Goal: Task Accomplishment & Management: Manage account settings

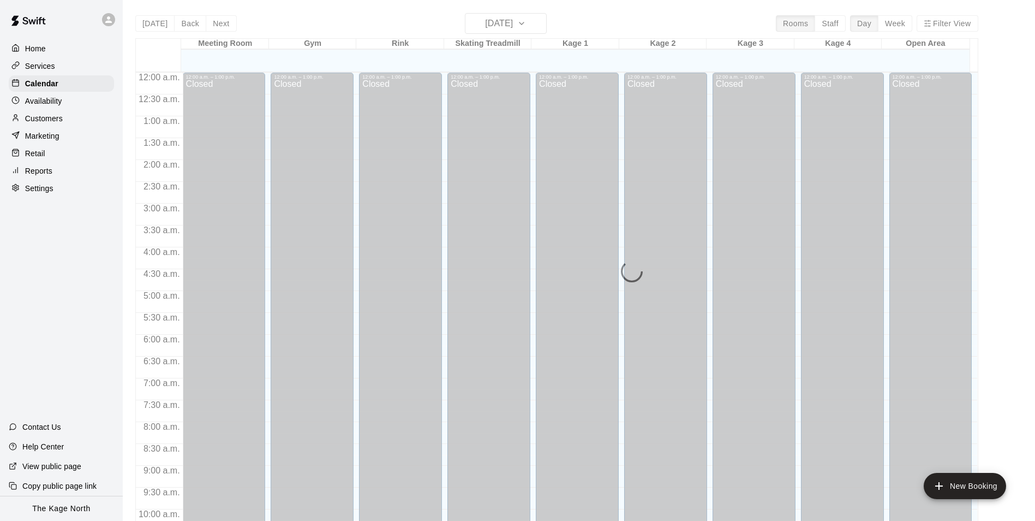
scroll to position [549, 0]
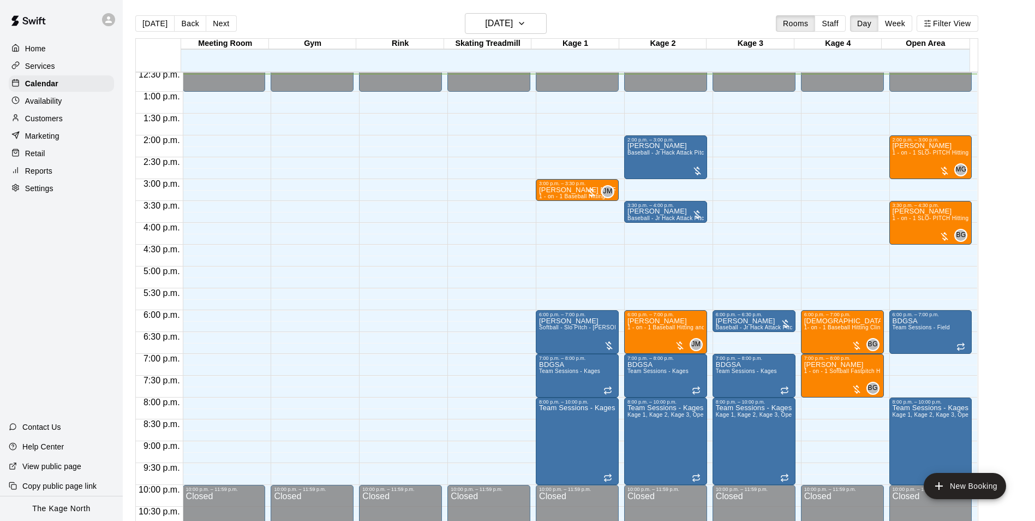
click at [108, 22] on icon at bounding box center [108, 19] width 7 height 7
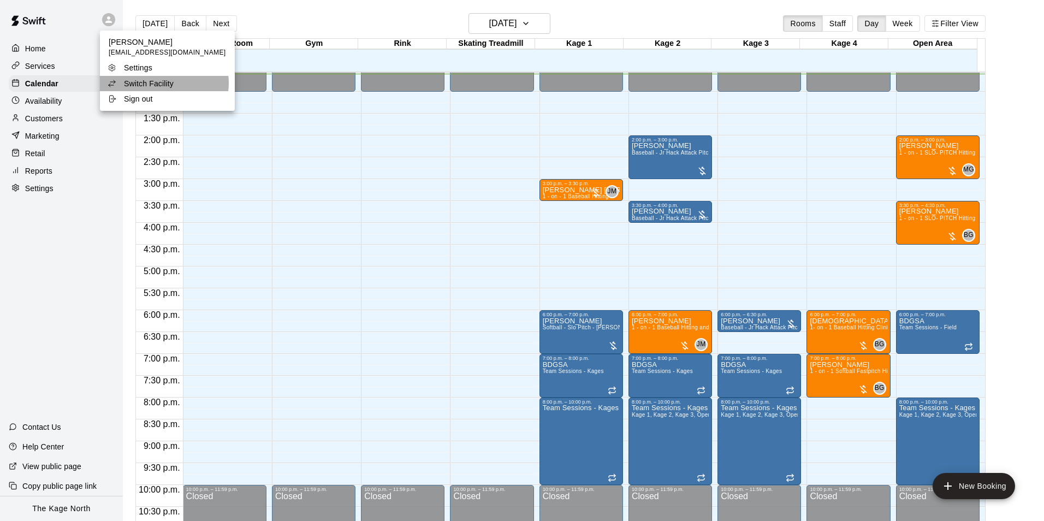
click at [164, 83] on p "Switch Facility" at bounding box center [149, 83] width 50 height 11
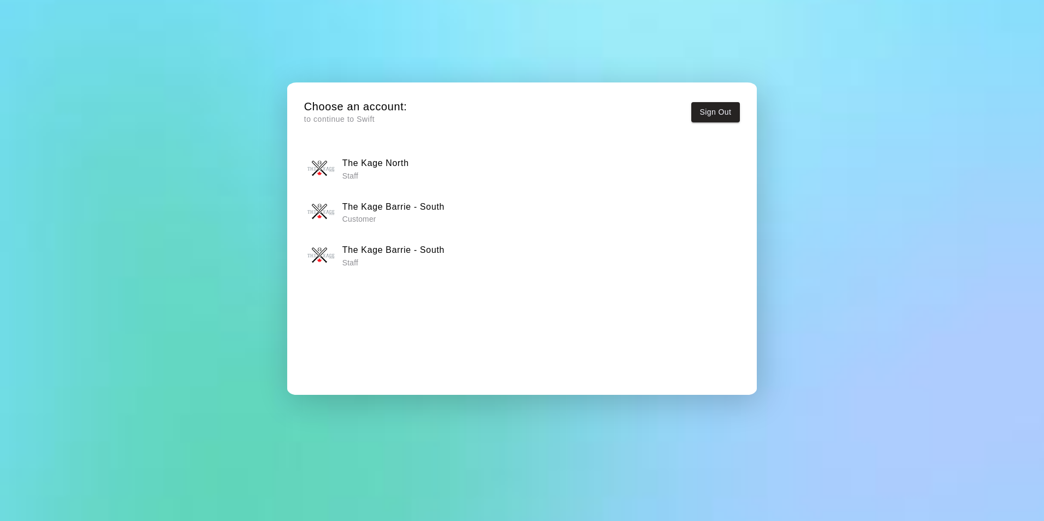
click at [425, 258] on p "Staff" at bounding box center [393, 262] width 102 height 11
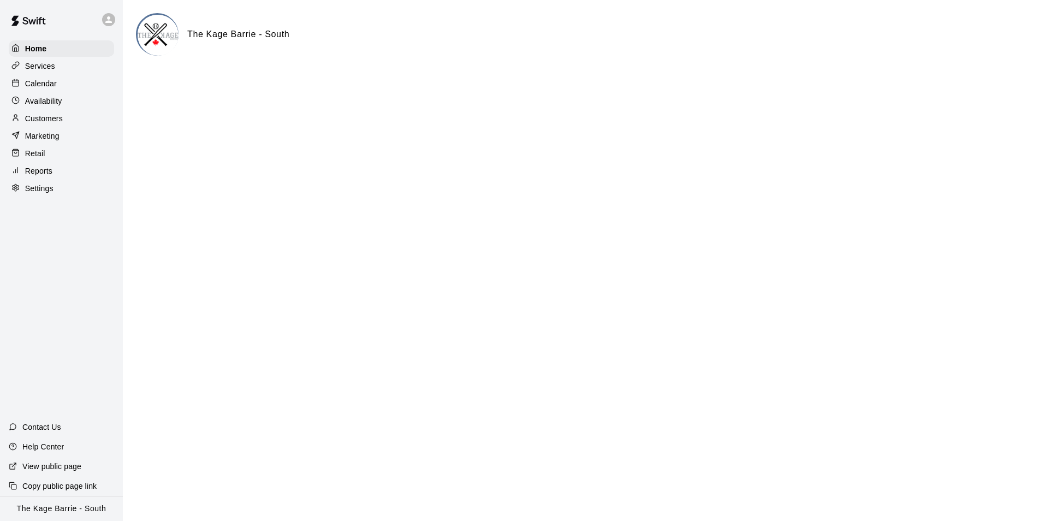
click at [47, 87] on p "Calendar" at bounding box center [41, 83] width 32 height 11
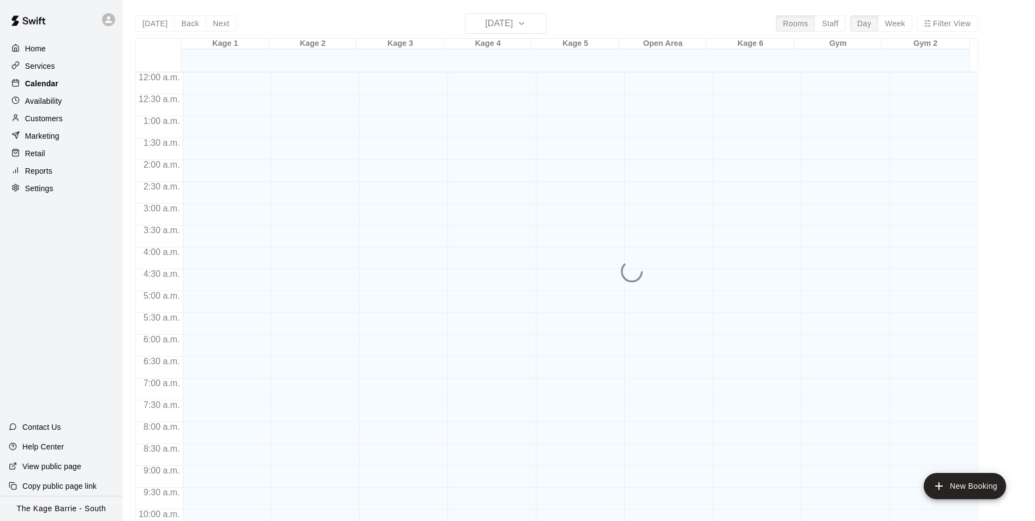
scroll to position [551, 0]
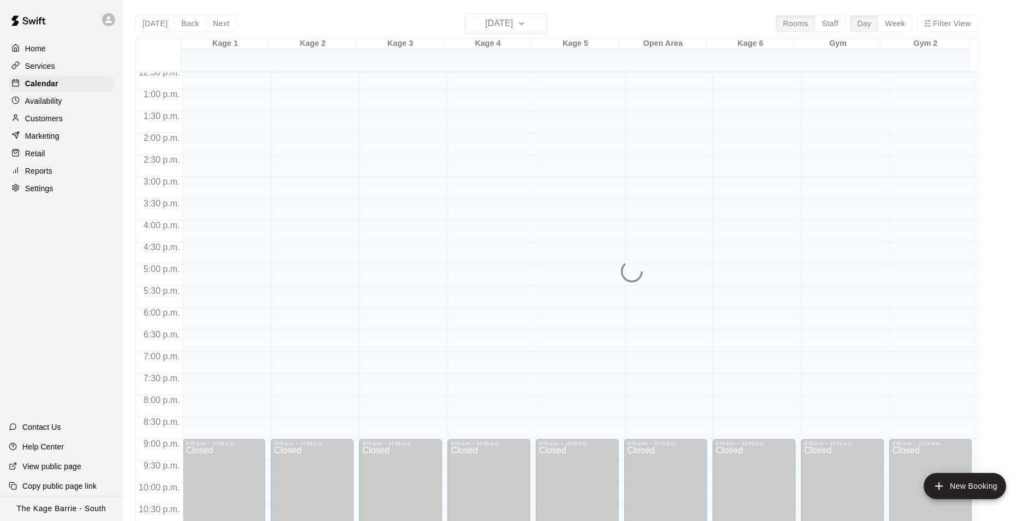
click at [46, 62] on p "Services" at bounding box center [40, 66] width 30 height 11
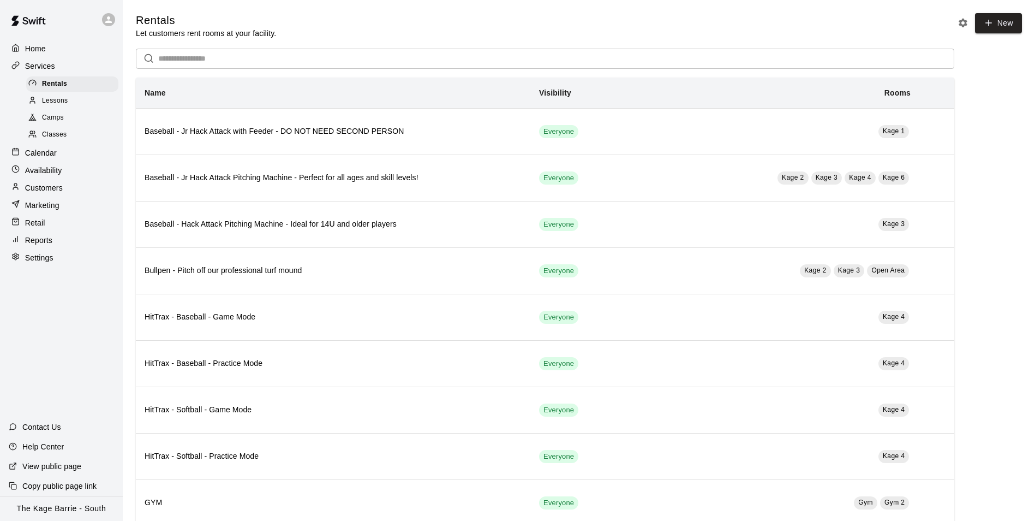
click at [52, 241] on p "Reports" at bounding box center [38, 240] width 27 height 11
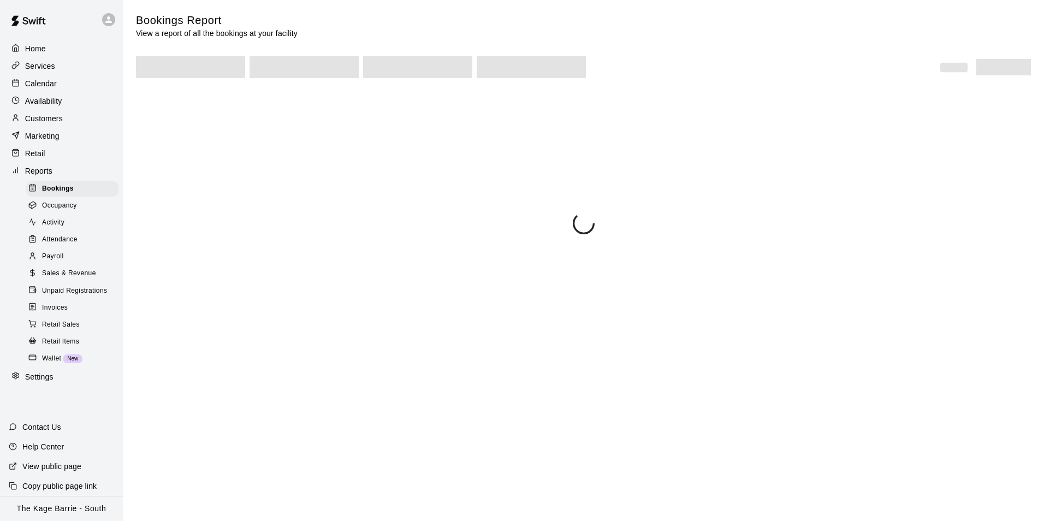
click at [33, 382] on p "Settings" at bounding box center [39, 376] width 28 height 11
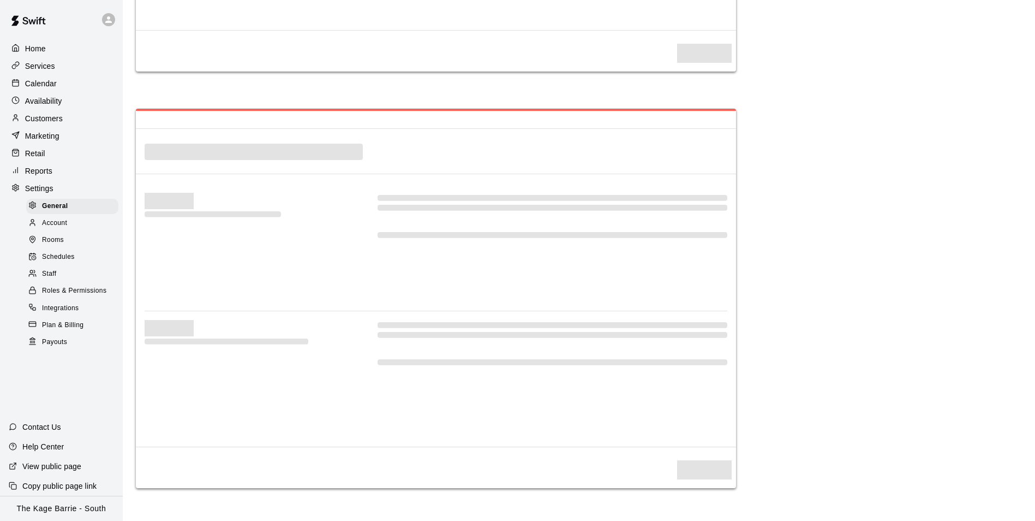
select select "**"
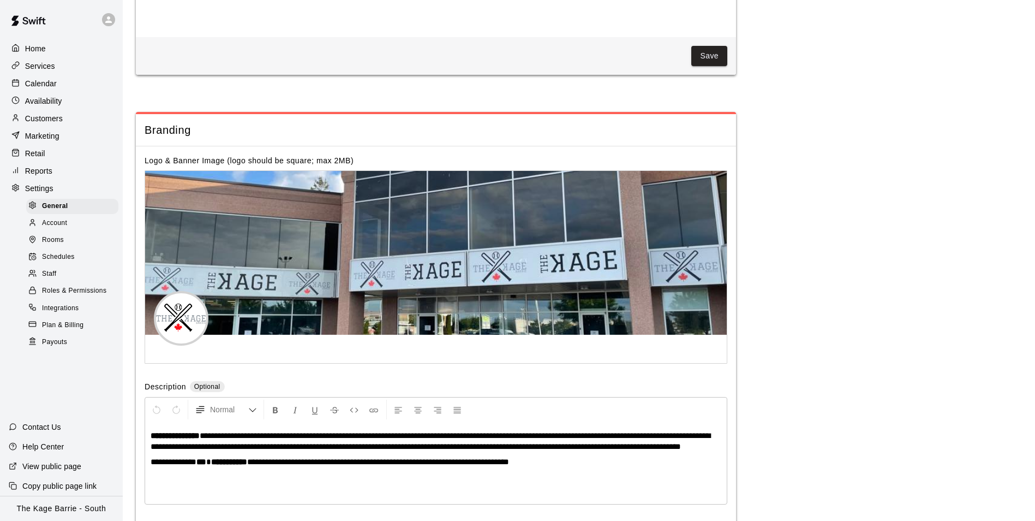
scroll to position [2021, 0]
click at [62, 282] on div "Staff" at bounding box center [72, 273] width 92 height 15
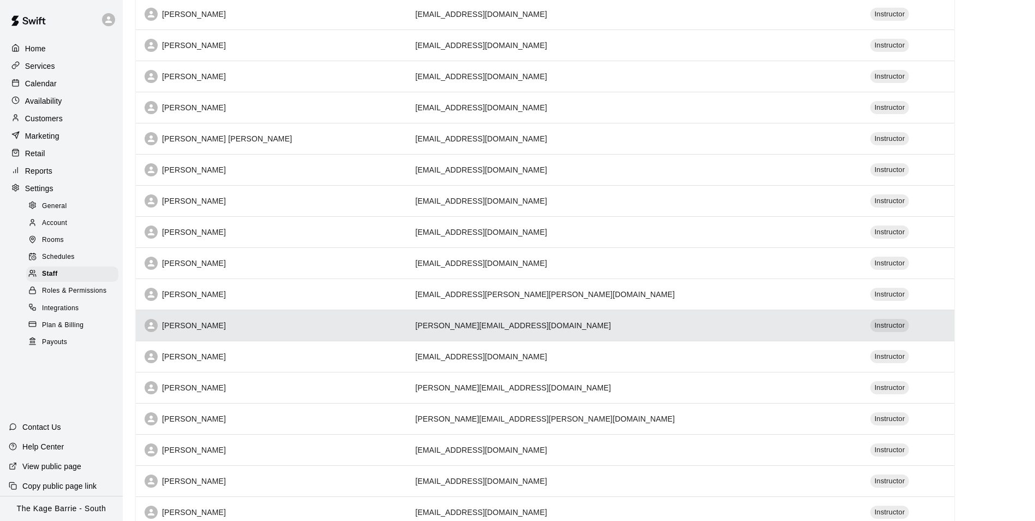
scroll to position [133, 0]
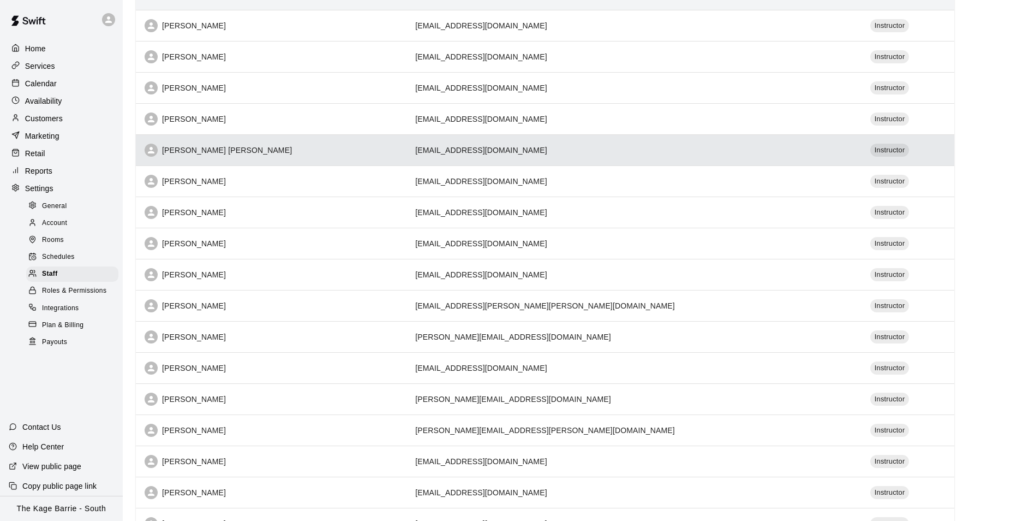
click at [271, 151] on div "Cooper Tomkinson" at bounding box center [271, 150] width 253 height 13
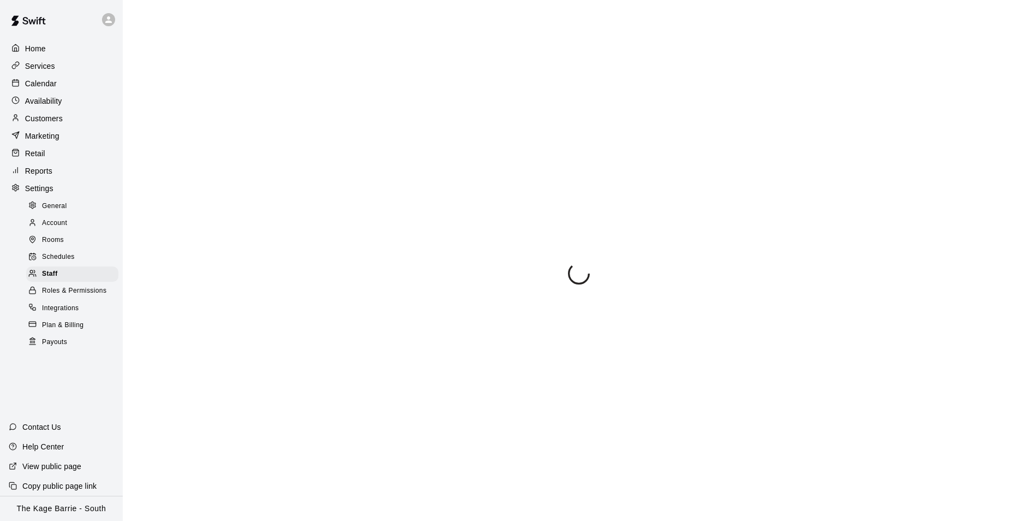
select select "**"
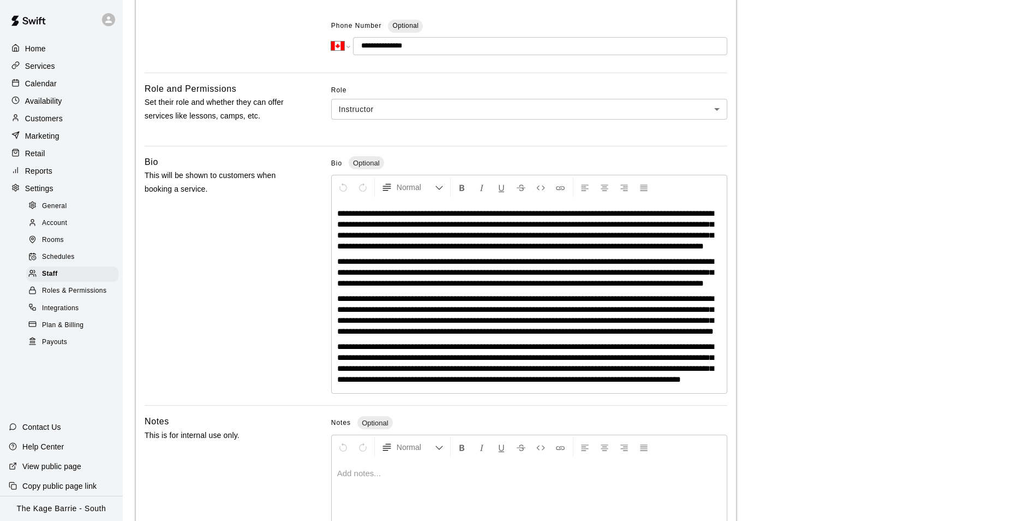
scroll to position [297, 0]
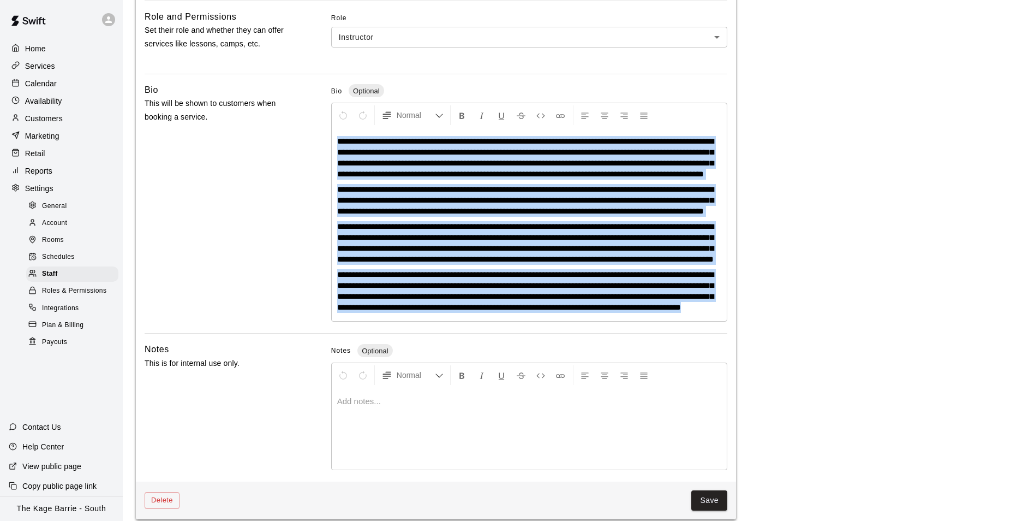
drag, startPoint x: 455, startPoint y: 350, endPoint x: 338, endPoint y: 146, distance: 235.2
click at [338, 146] on div "**********" at bounding box center [529, 224] width 395 height 193
copy div "**********"
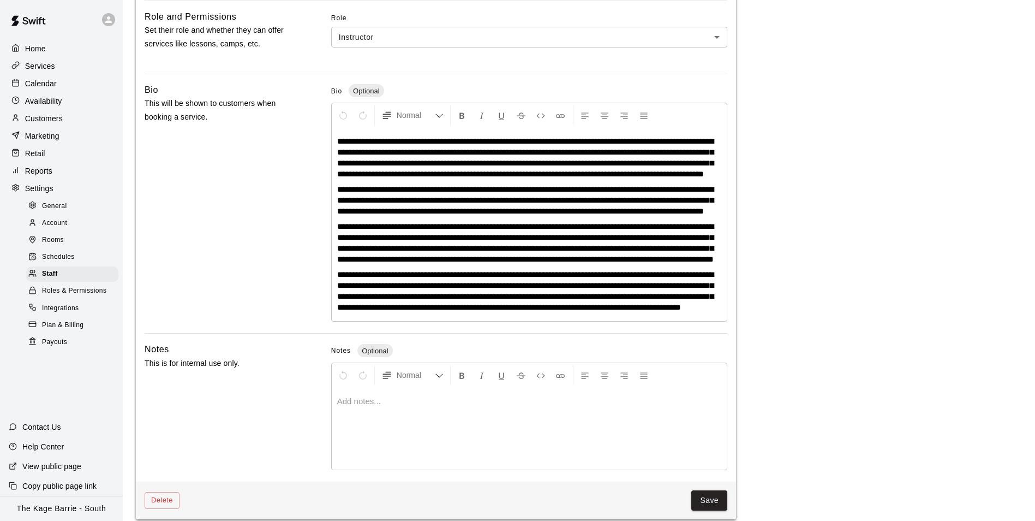
click at [921, 216] on div "**********" at bounding box center [579, 152] width 886 height 734
click at [51, 82] on p "Calendar" at bounding box center [41, 83] width 32 height 11
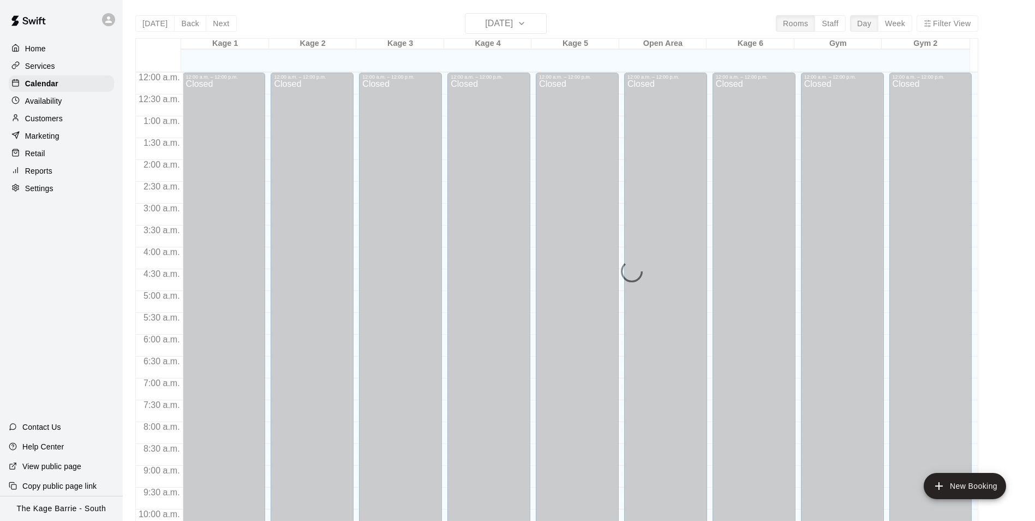
scroll to position [554, 0]
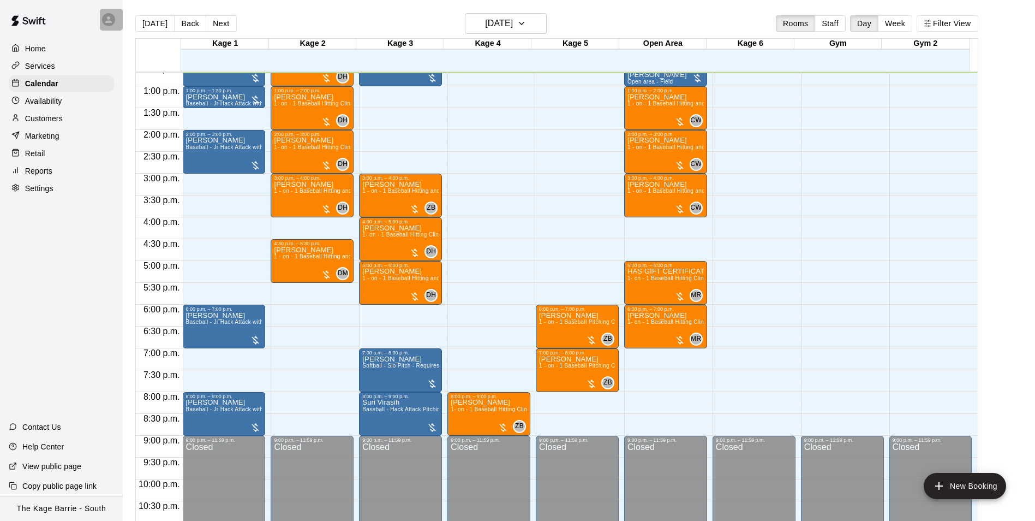
click at [106, 22] on icon at bounding box center [108, 19] width 7 height 7
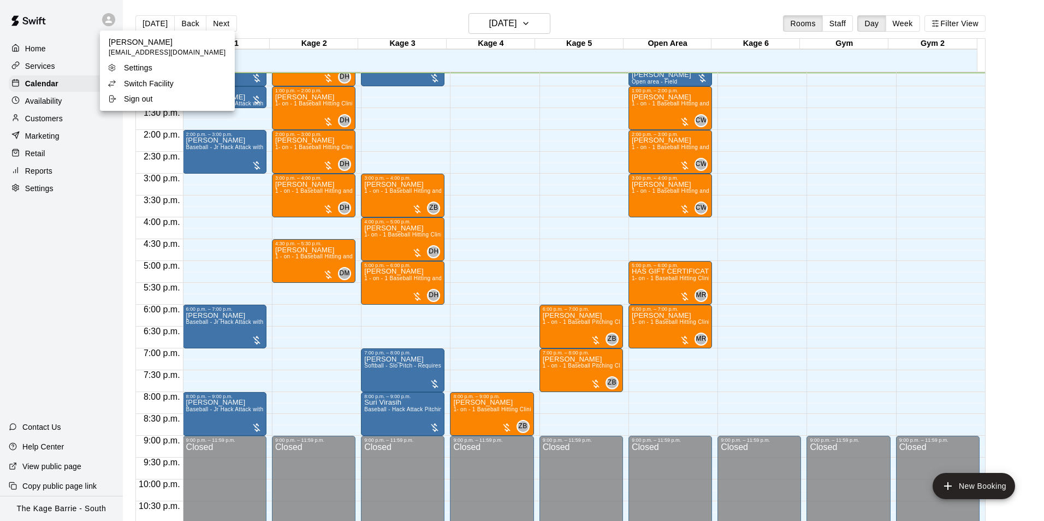
click at [171, 84] on p "Switch Facility" at bounding box center [149, 83] width 50 height 11
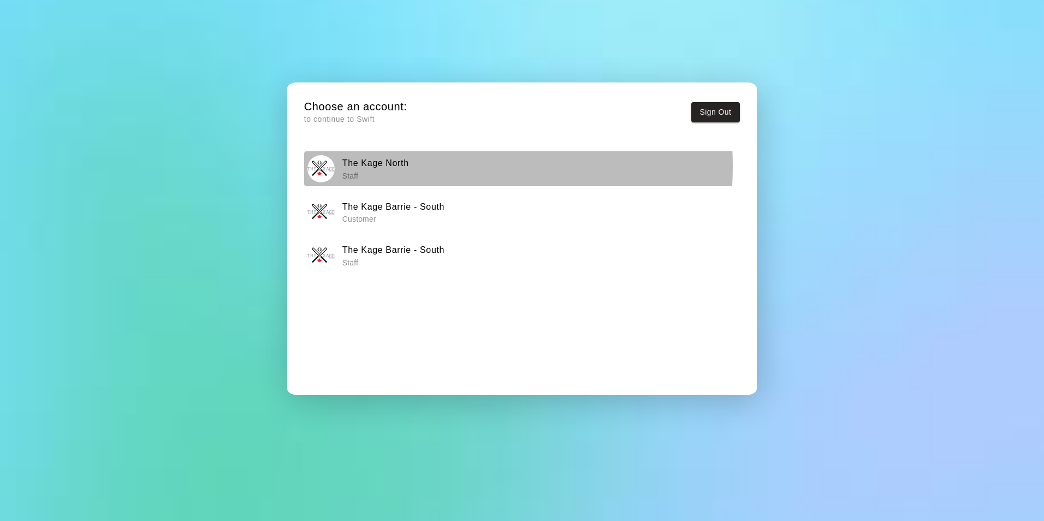
click at [399, 166] on h6 "The Kage North" at bounding box center [375, 163] width 67 height 14
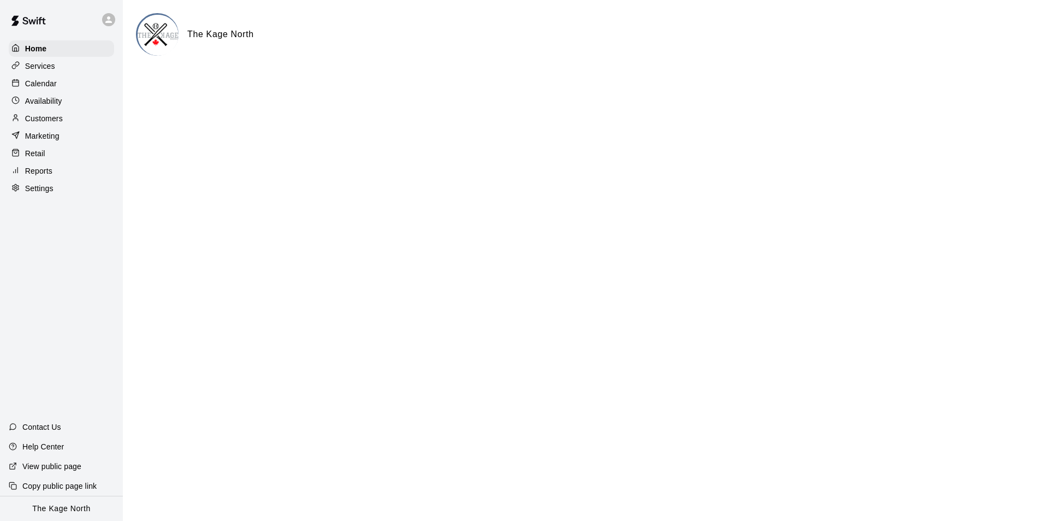
click at [51, 85] on p "Calendar" at bounding box center [41, 83] width 32 height 11
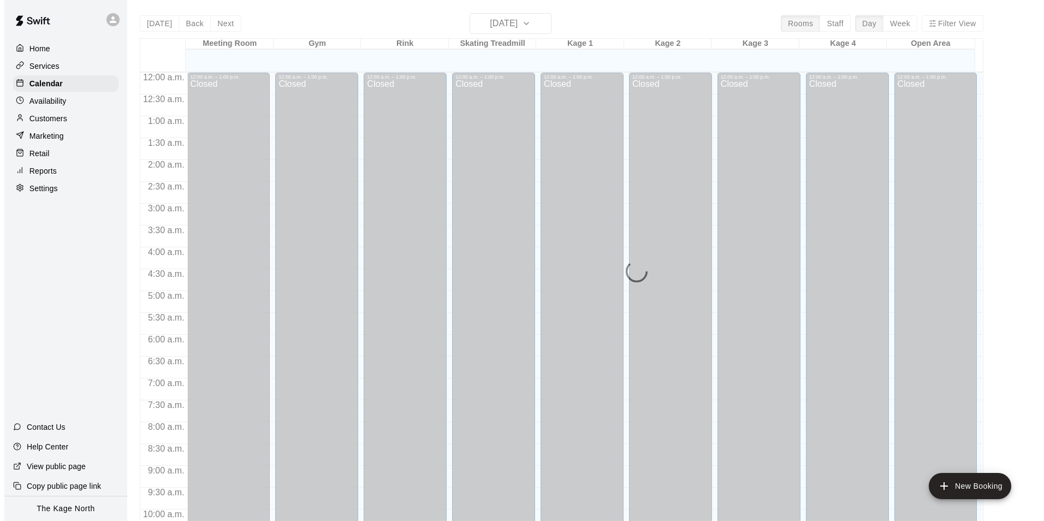
scroll to position [554, 0]
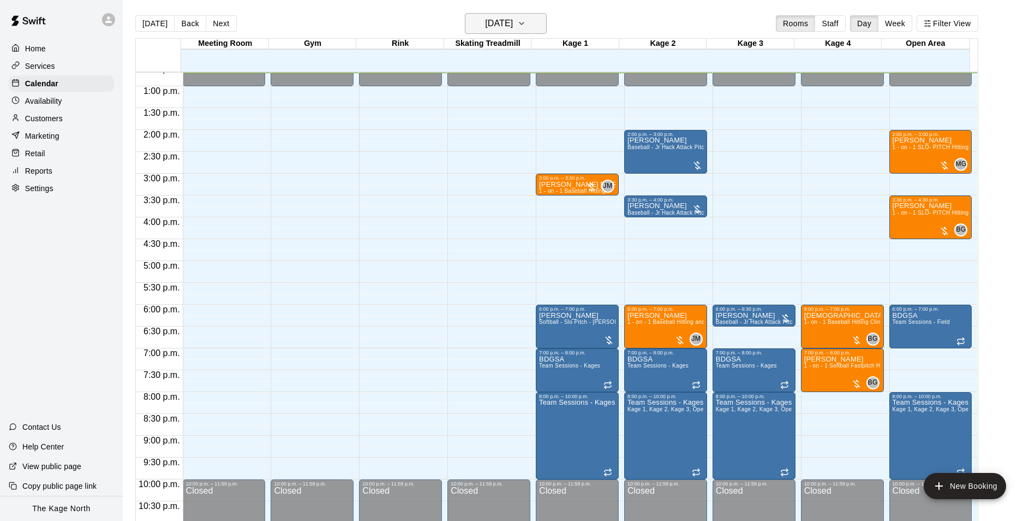
click at [513, 23] on h6 "[DATE]" at bounding box center [499, 23] width 28 height 15
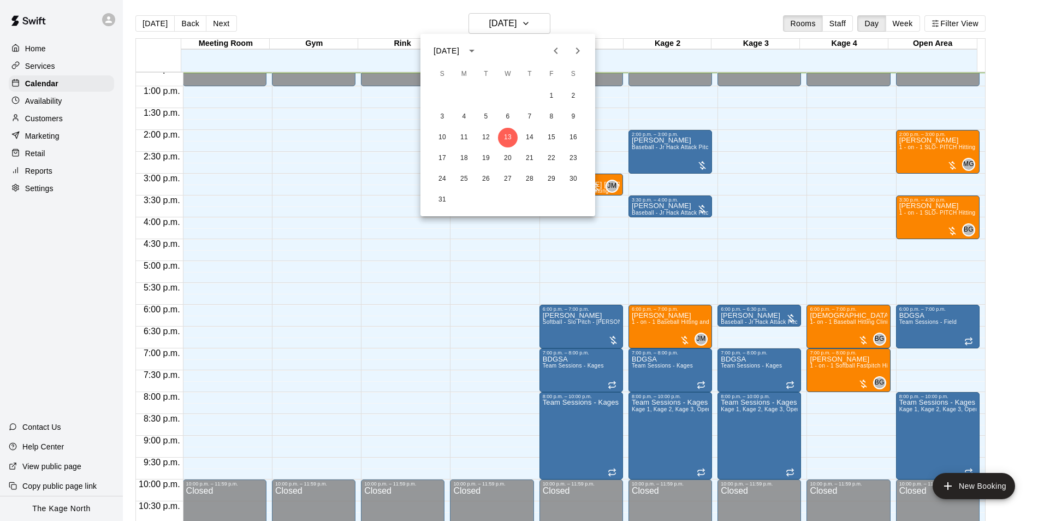
click at [643, 13] on div at bounding box center [522, 260] width 1044 height 521
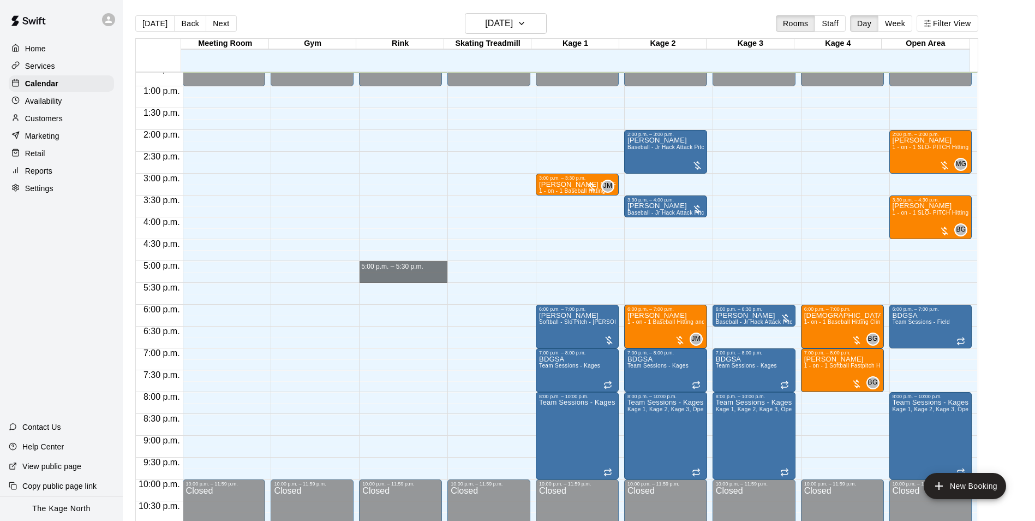
drag, startPoint x: 404, startPoint y: 264, endPoint x: 406, endPoint y: 278, distance: 14.8
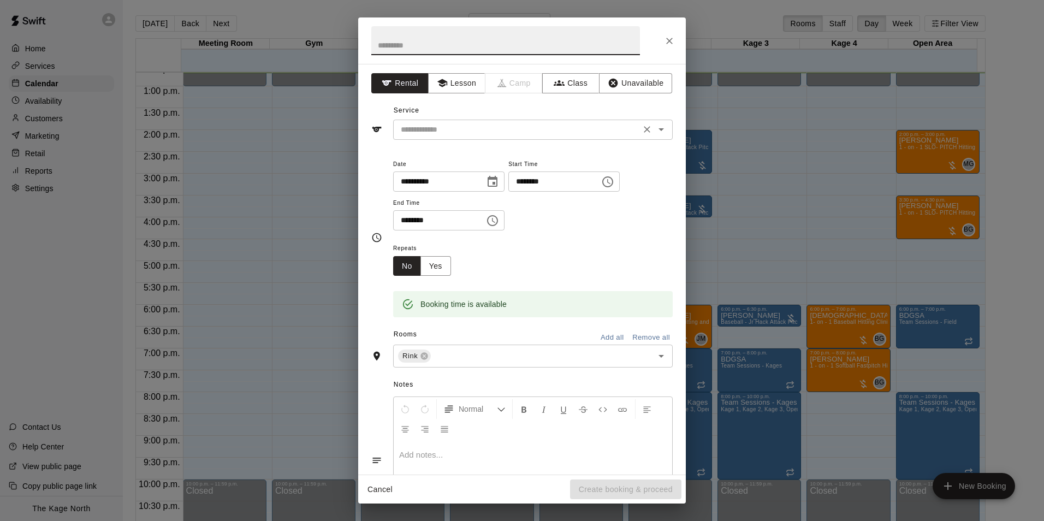
click at [654, 133] on icon "Open" at bounding box center [660, 129] width 13 height 13
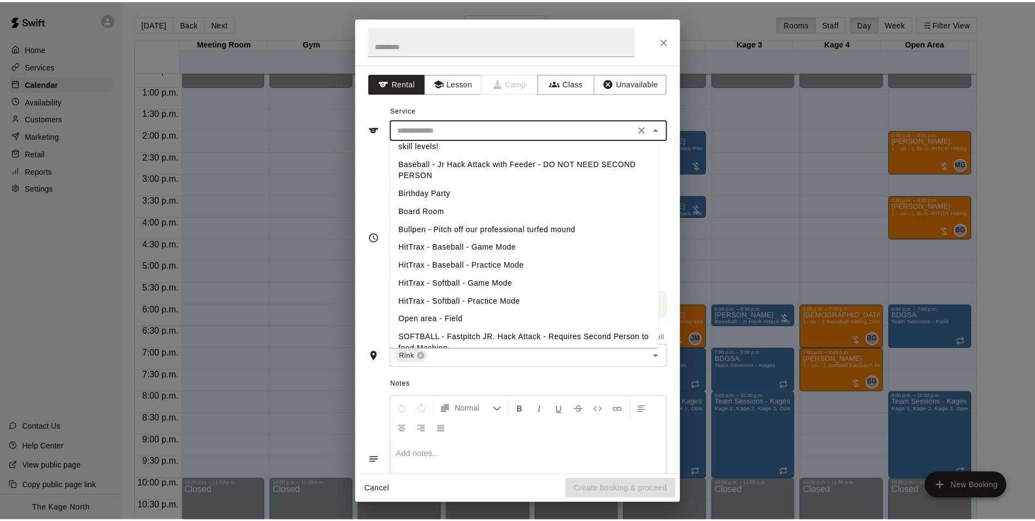
scroll to position [0, 0]
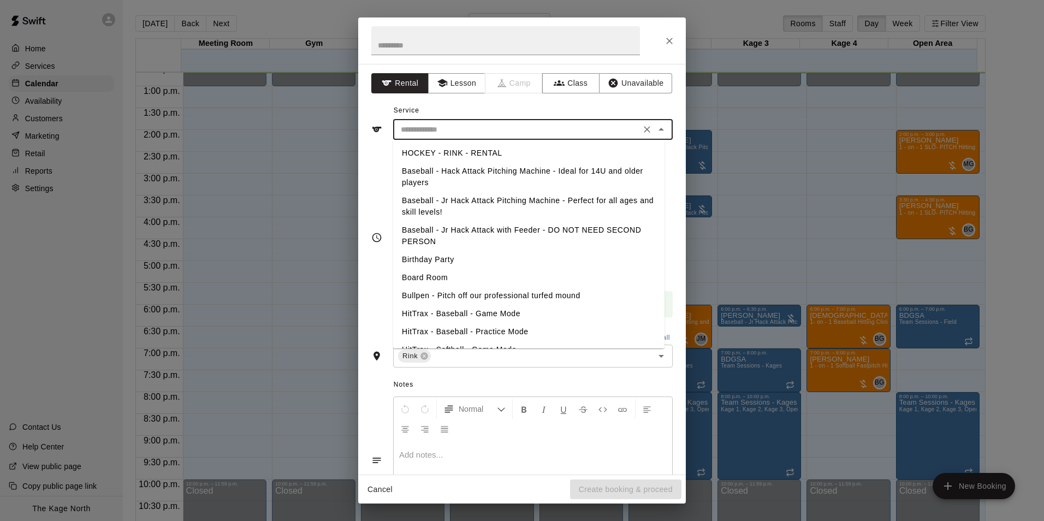
click at [471, 153] on li "HOCKEY - RINK - RENTAL" at bounding box center [528, 153] width 271 height 18
type input "**********"
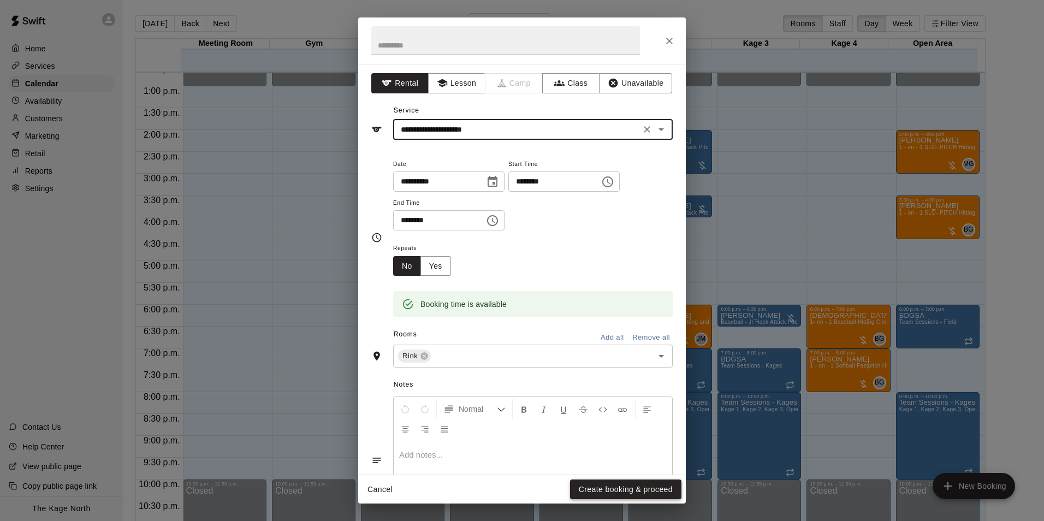
click at [632, 483] on button "Create booking & proceed" at bounding box center [625, 489] width 111 height 20
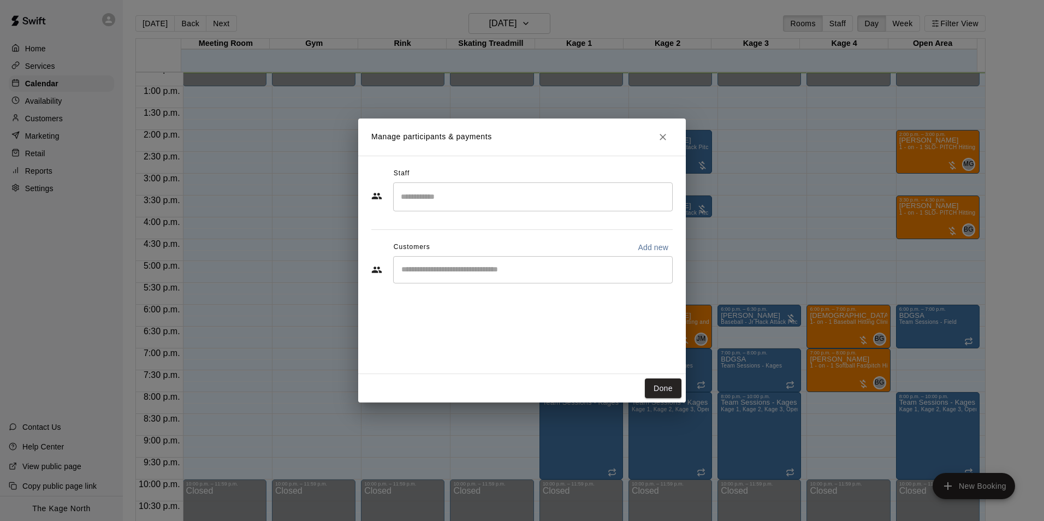
click at [654, 246] on p "Add new" at bounding box center [653, 247] width 31 height 11
select select "**"
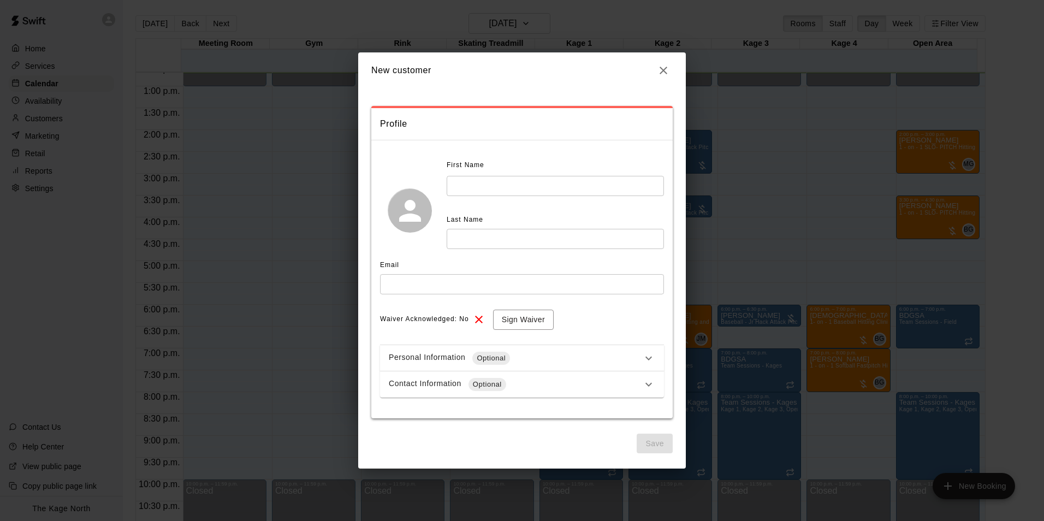
click at [492, 187] on input "text" at bounding box center [554, 186] width 217 height 20
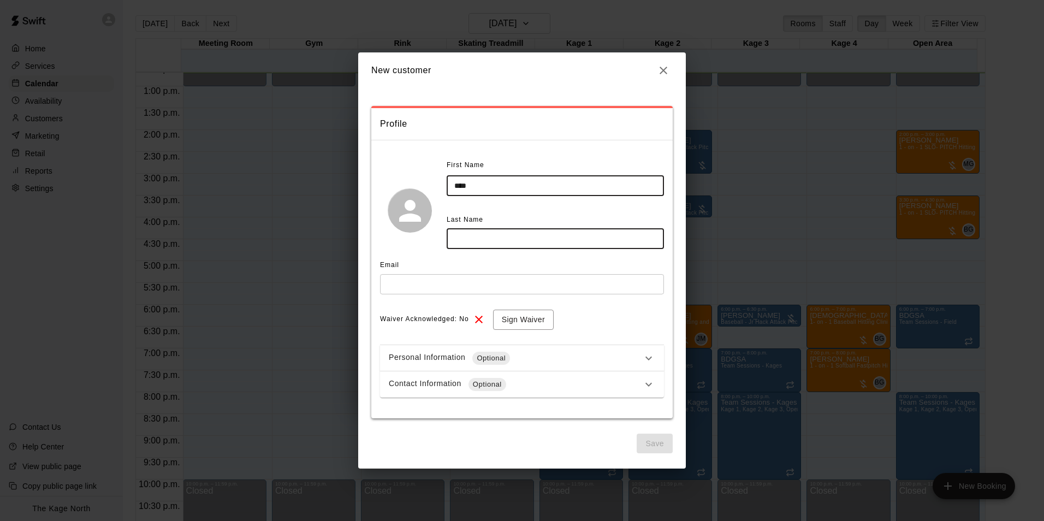
type input "****"
type input "*****"
click at [403, 288] on input "text" at bounding box center [522, 284] width 284 height 20
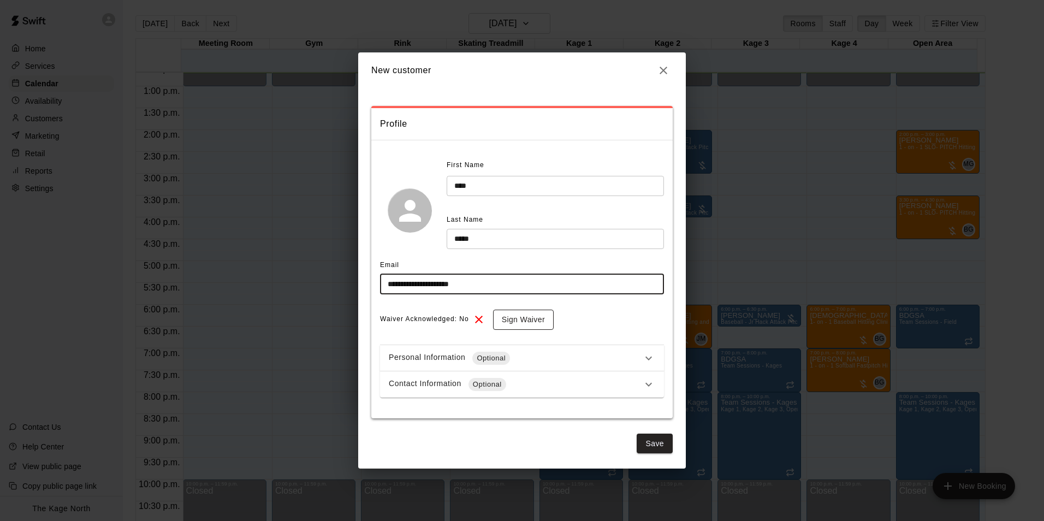
type input "**********"
click at [539, 319] on button "Sign Waiver" at bounding box center [523, 319] width 61 height 20
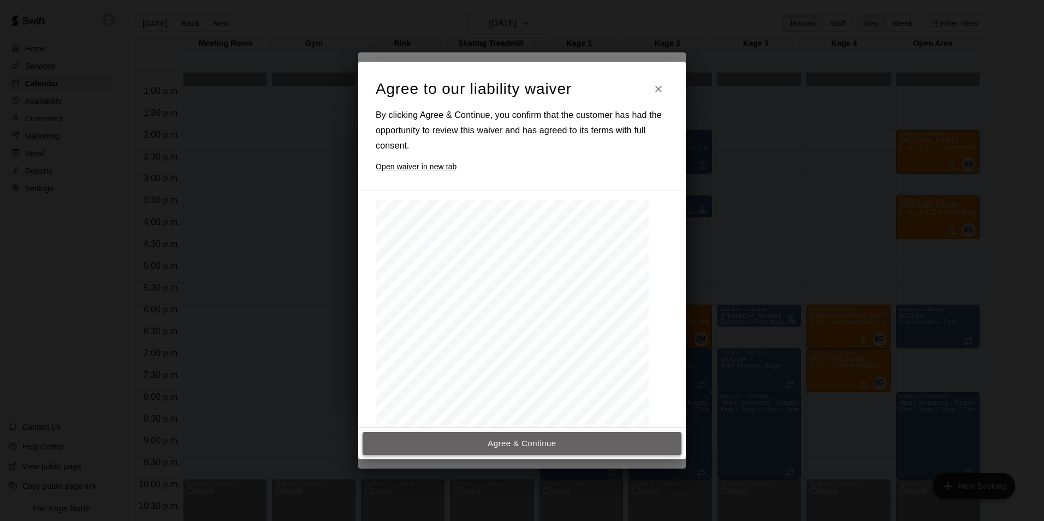
click at [551, 440] on button "Agree & Continue" at bounding box center [521, 443] width 319 height 23
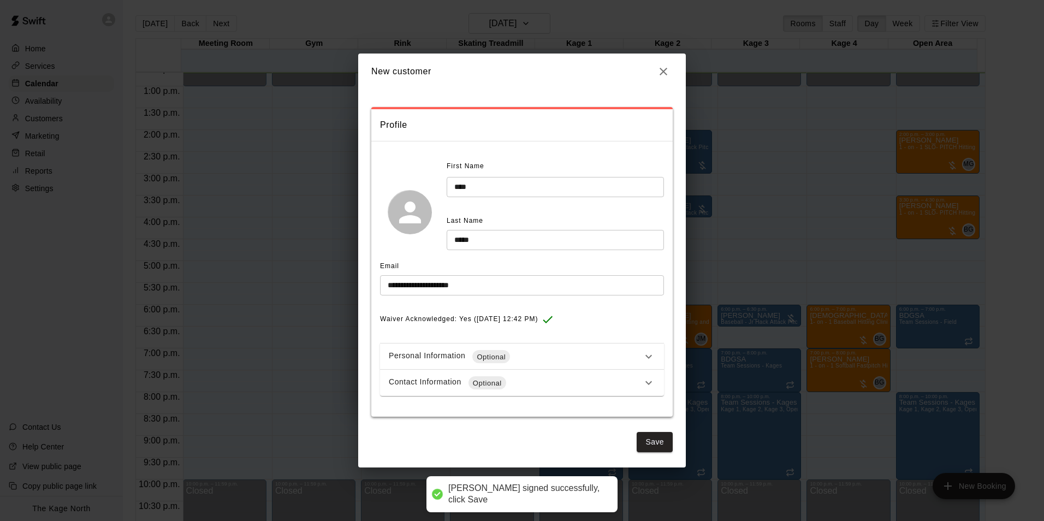
click at [654, 437] on button "Save" at bounding box center [654, 442] width 36 height 20
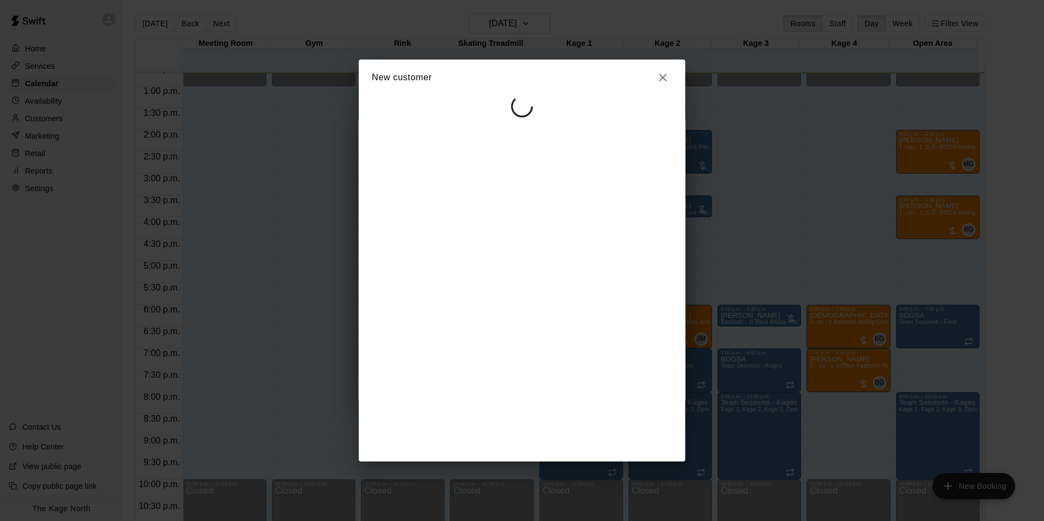
select select "**"
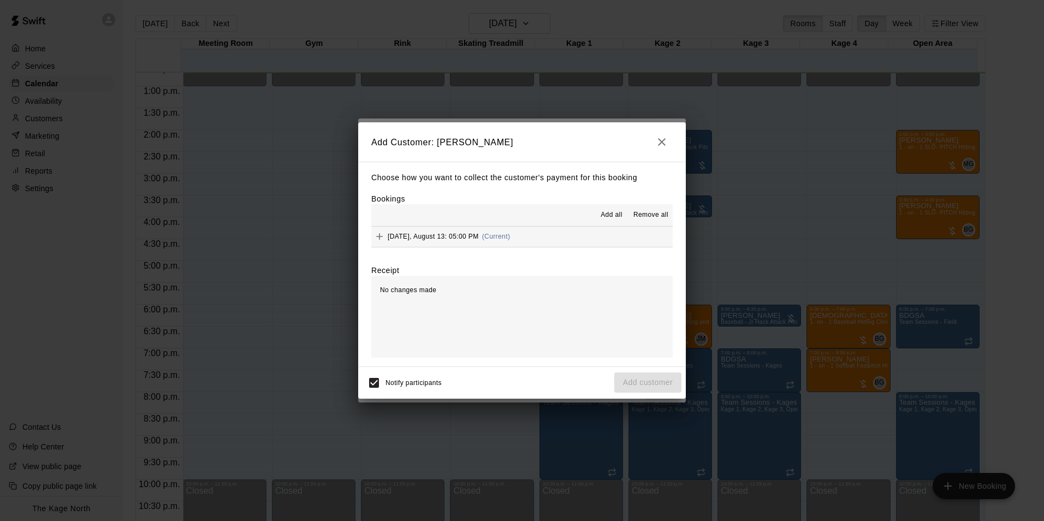
click at [610, 210] on button "Add all" at bounding box center [611, 214] width 35 height 17
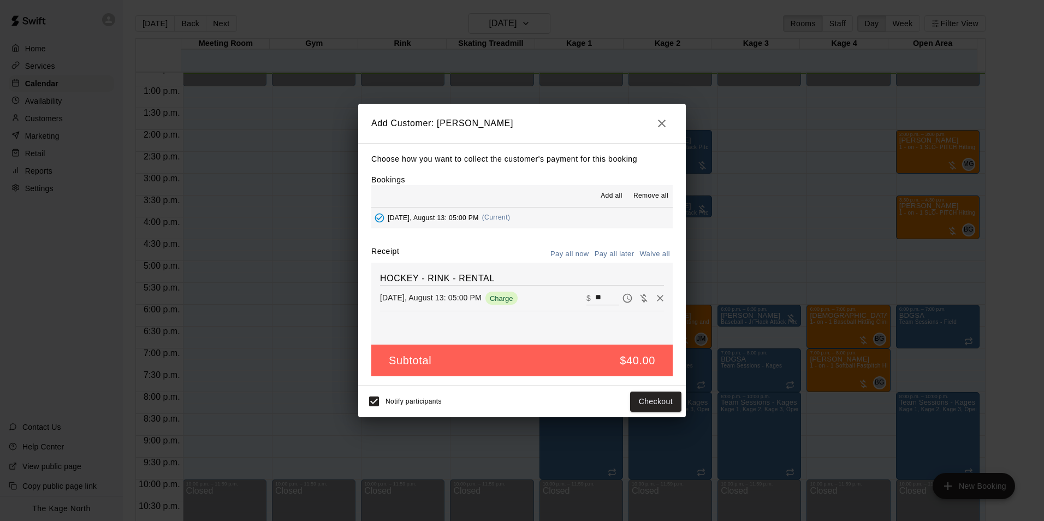
click at [623, 251] on button "Pay all later" at bounding box center [614, 254] width 45 height 17
click at [660, 399] on button "Add customer" at bounding box center [647, 401] width 67 height 20
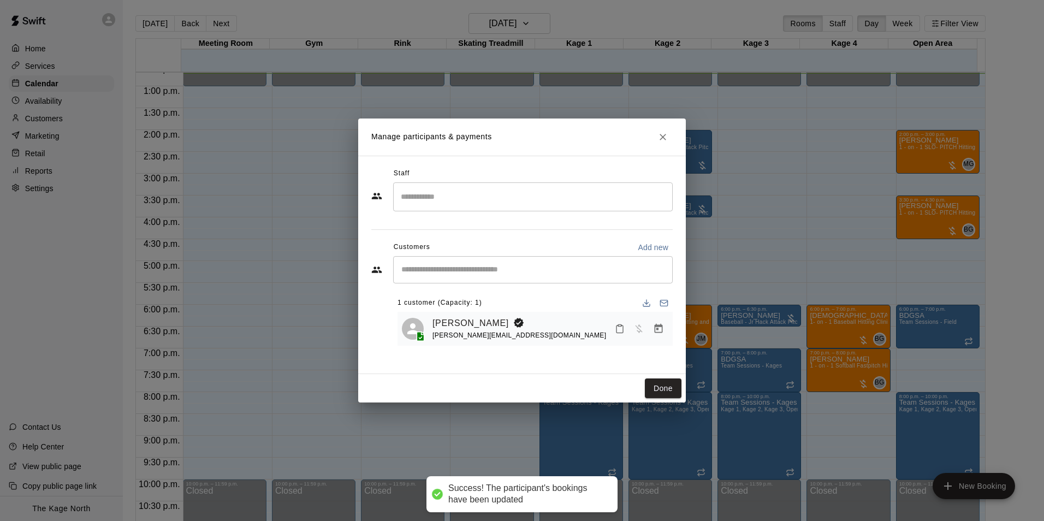
drag, startPoint x: 662, startPoint y: 389, endPoint x: 898, endPoint y: 227, distance: 286.3
click at [660, 389] on button "Done" at bounding box center [663, 388] width 37 height 20
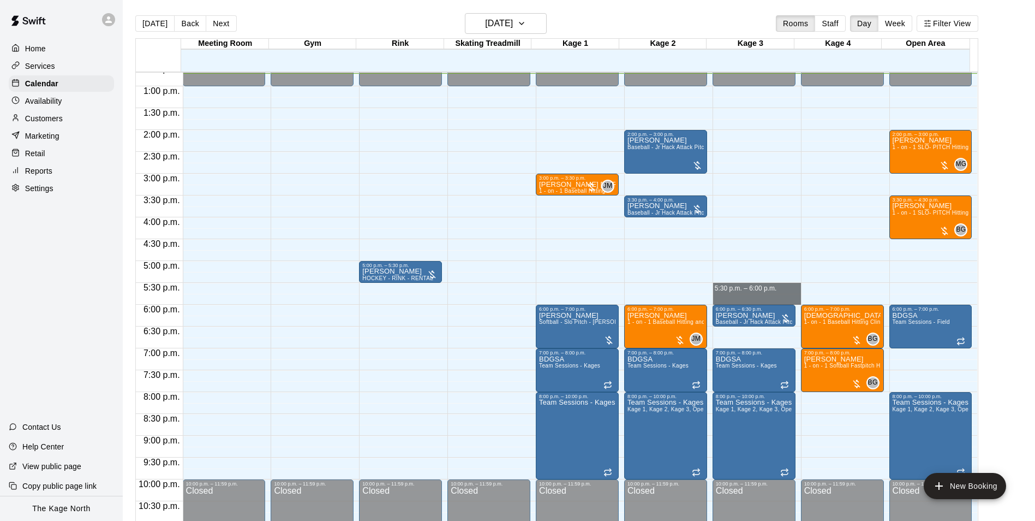
drag, startPoint x: 756, startPoint y: 288, endPoint x: 756, endPoint y: 295, distance: 7.1
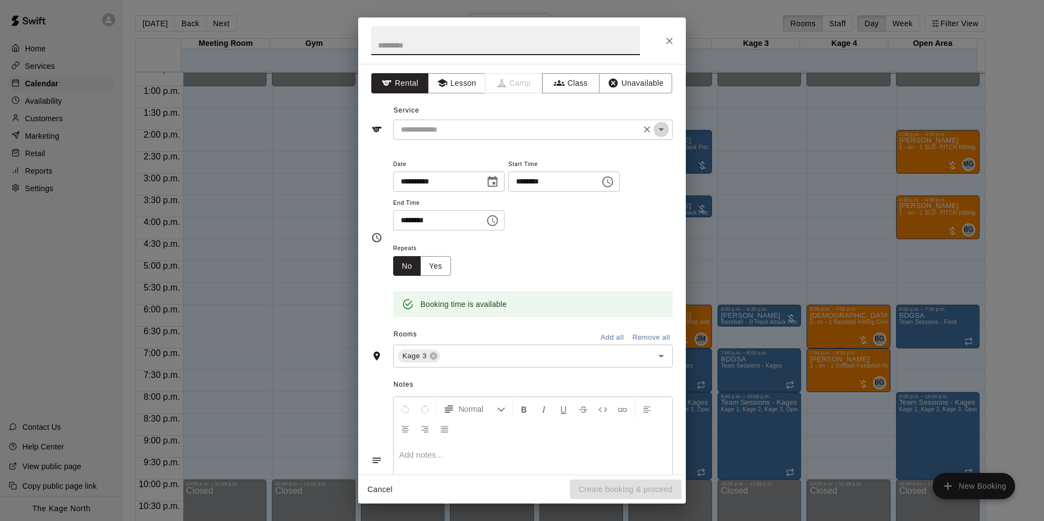
click at [654, 128] on icon "Open" at bounding box center [660, 129] width 13 height 13
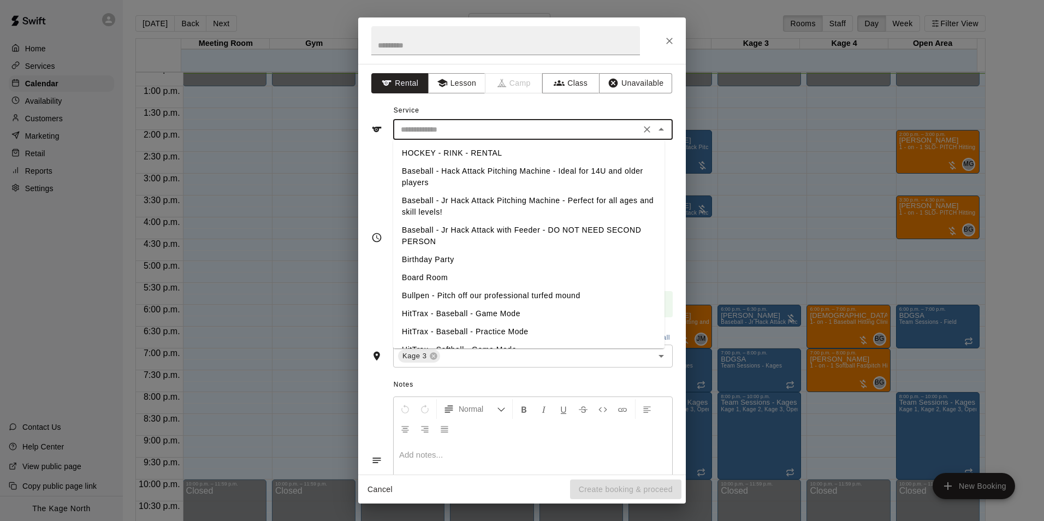
click at [510, 197] on li "Baseball - Jr Hack Attack Pitching Machine - Perfect for all ages and skill lev…" at bounding box center [528, 206] width 271 height 29
type input "**********"
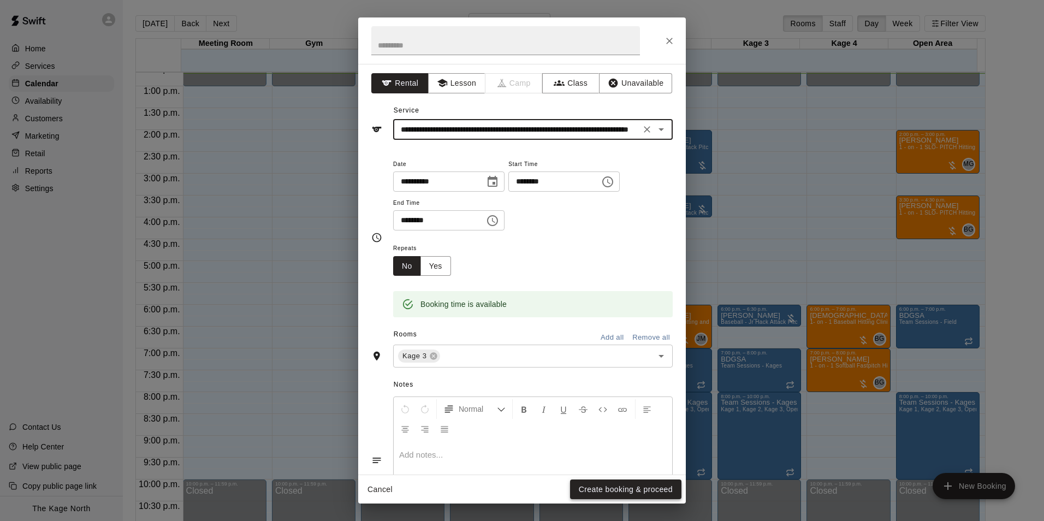
click at [626, 487] on button "Create booking & proceed" at bounding box center [625, 489] width 111 height 20
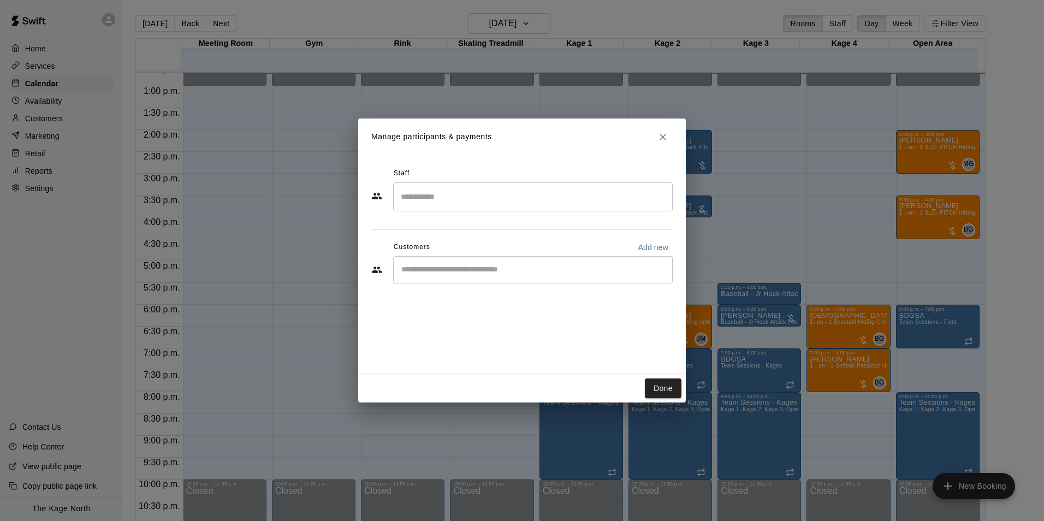
click at [456, 272] on input "Start typing to search customers..." at bounding box center [533, 269] width 270 height 11
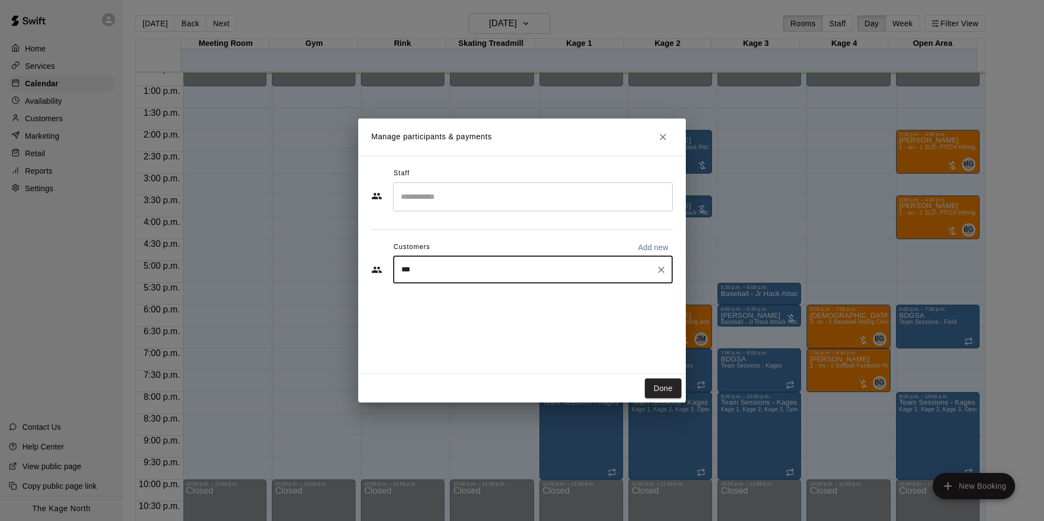
type input "****"
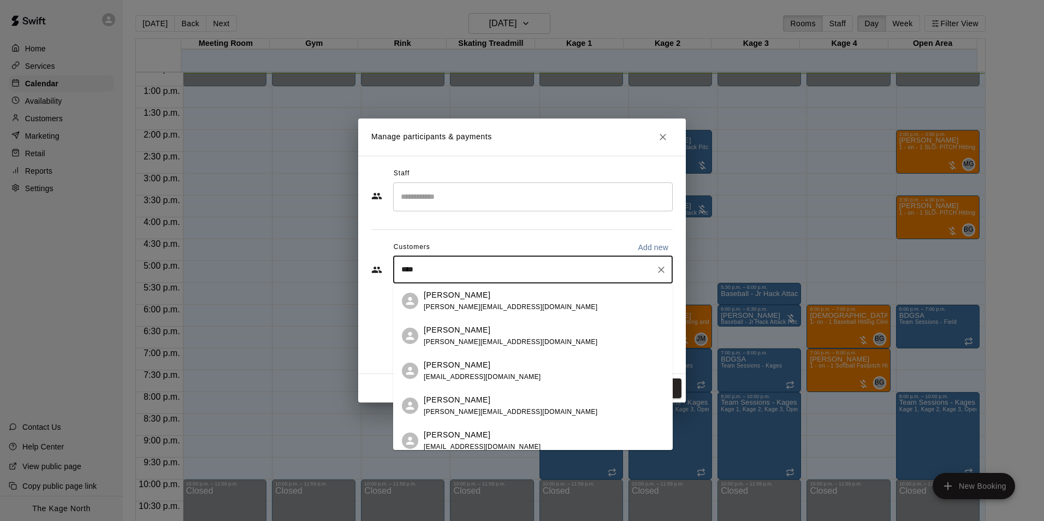
drag, startPoint x: 498, startPoint y: 285, endPoint x: 497, endPoint y: 298, distance: 13.1
click at [495, 300] on div "[PERSON_NAME]" at bounding box center [511, 294] width 174 height 11
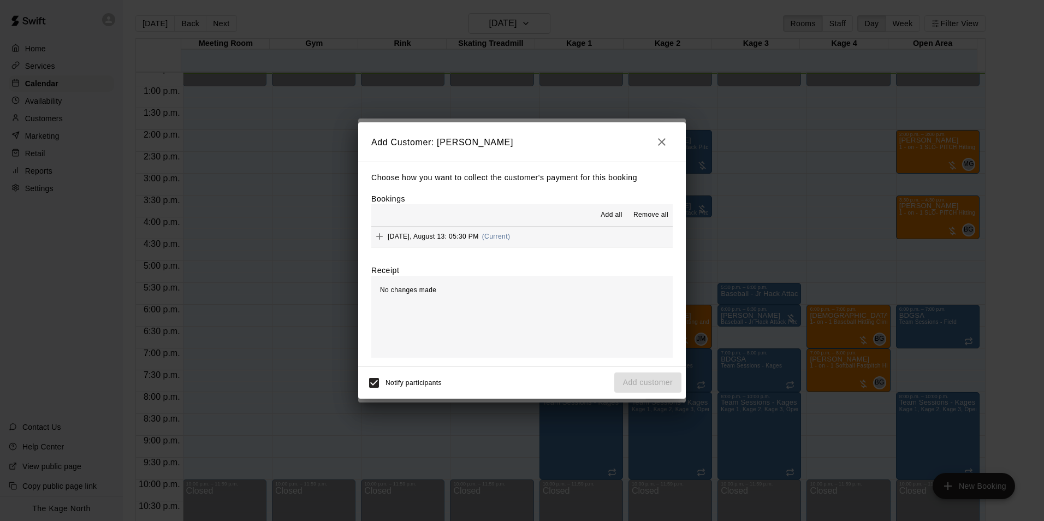
click at [619, 213] on span "Add all" at bounding box center [611, 215] width 22 height 11
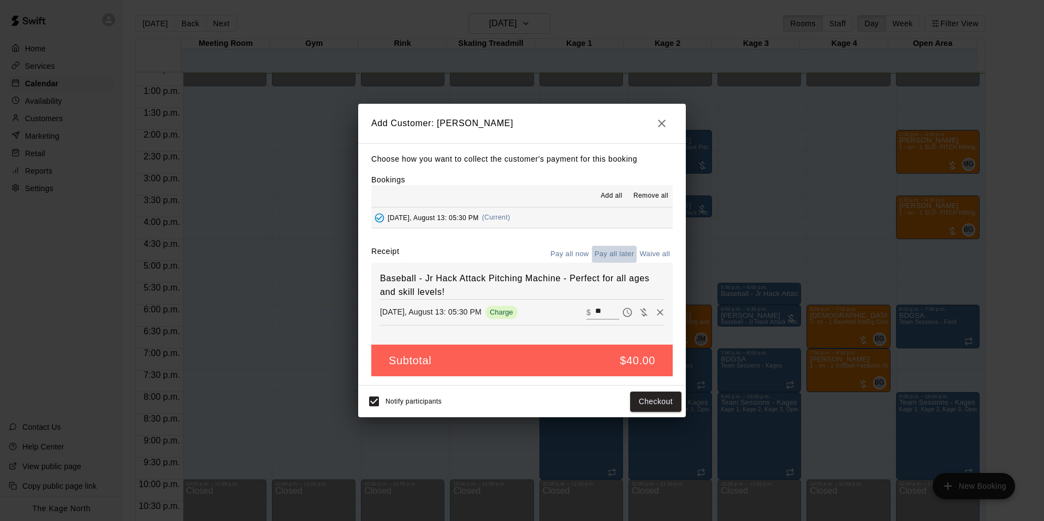
click at [618, 249] on button "Pay all later" at bounding box center [614, 254] width 45 height 17
click at [643, 402] on button "Add customer" at bounding box center [647, 401] width 67 height 20
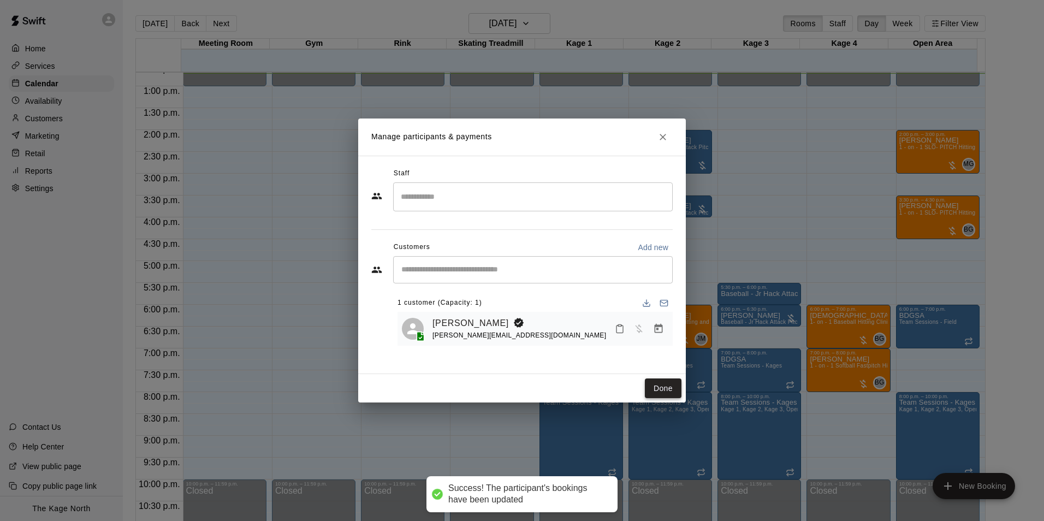
click at [673, 395] on button "Done" at bounding box center [663, 388] width 37 height 20
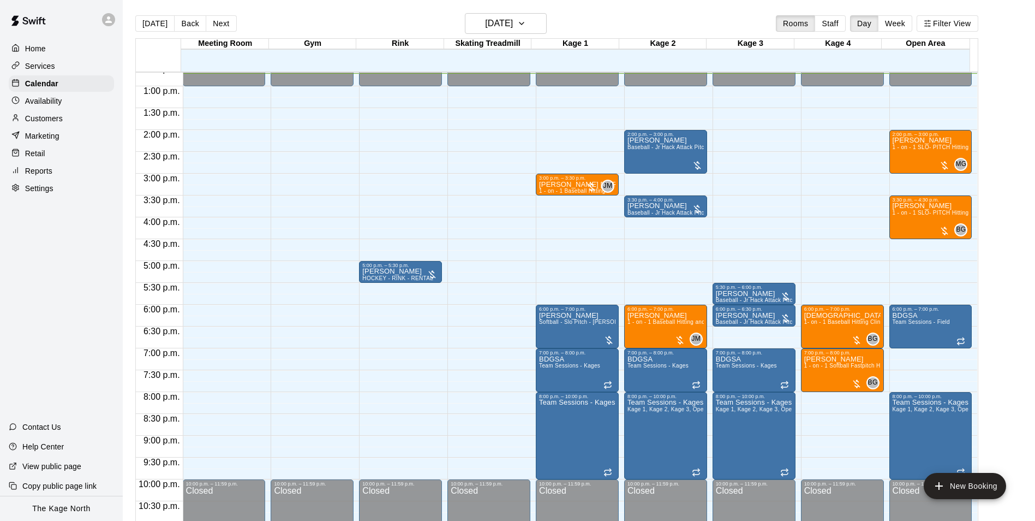
click at [108, 21] on icon at bounding box center [108, 19] width 7 height 7
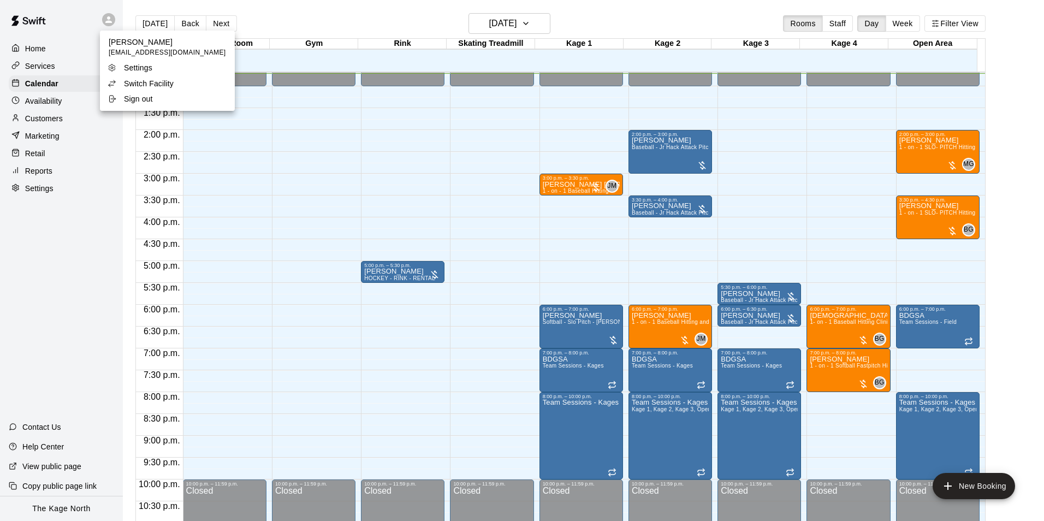
drag, startPoint x: 690, startPoint y: 14, endPoint x: 725, endPoint y: 13, distance: 34.4
click at [692, 14] on div at bounding box center [522, 260] width 1044 height 521
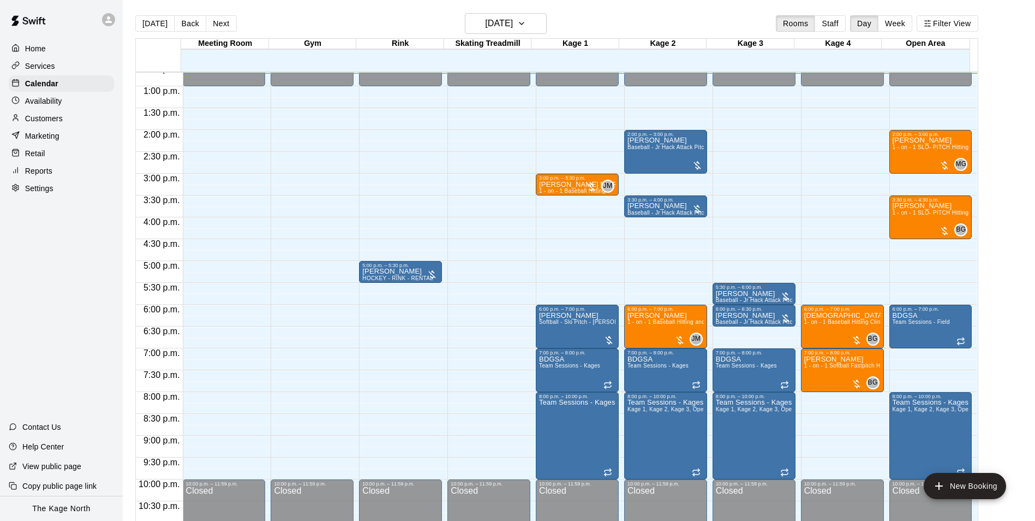
click at [307, 20] on div "Today Back Next Wednesday Aug 13 Rooms Staff Day Week Filter View" at bounding box center [556, 25] width 843 height 25
click at [40, 69] on p "Services" at bounding box center [40, 66] width 30 height 11
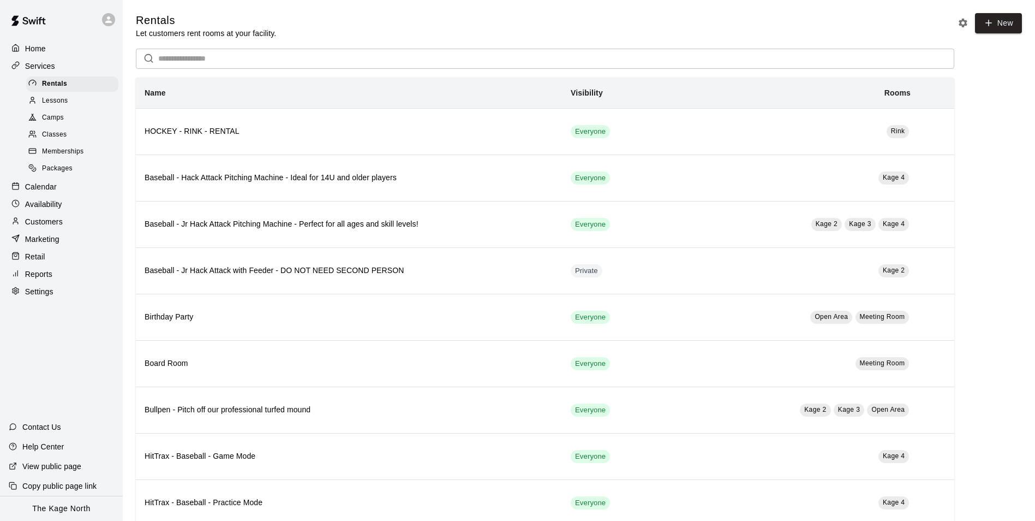
click at [53, 136] on span "Classes" at bounding box center [54, 134] width 25 height 11
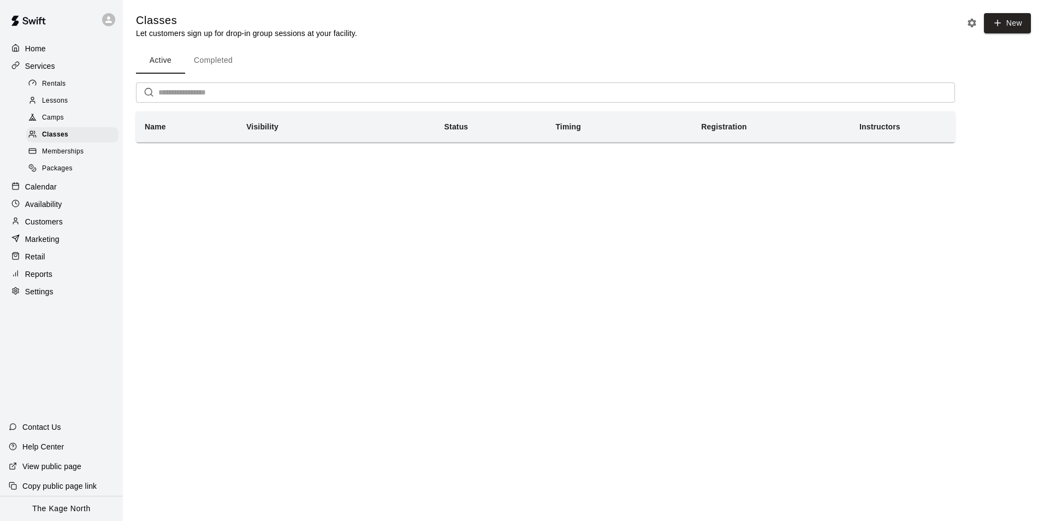
click at [46, 279] on p "Reports" at bounding box center [38, 274] width 27 height 11
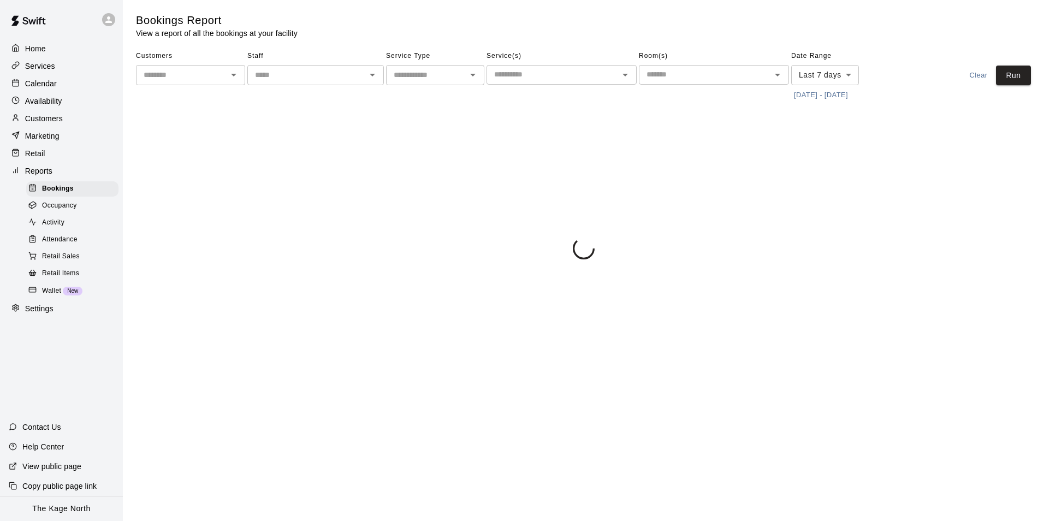
click at [43, 314] on p "Settings" at bounding box center [39, 308] width 28 height 11
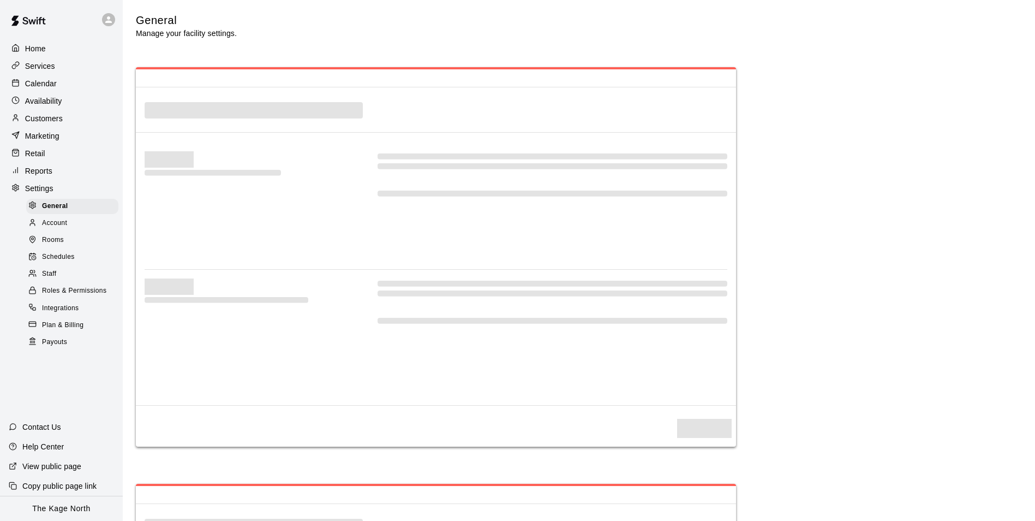
select select "**"
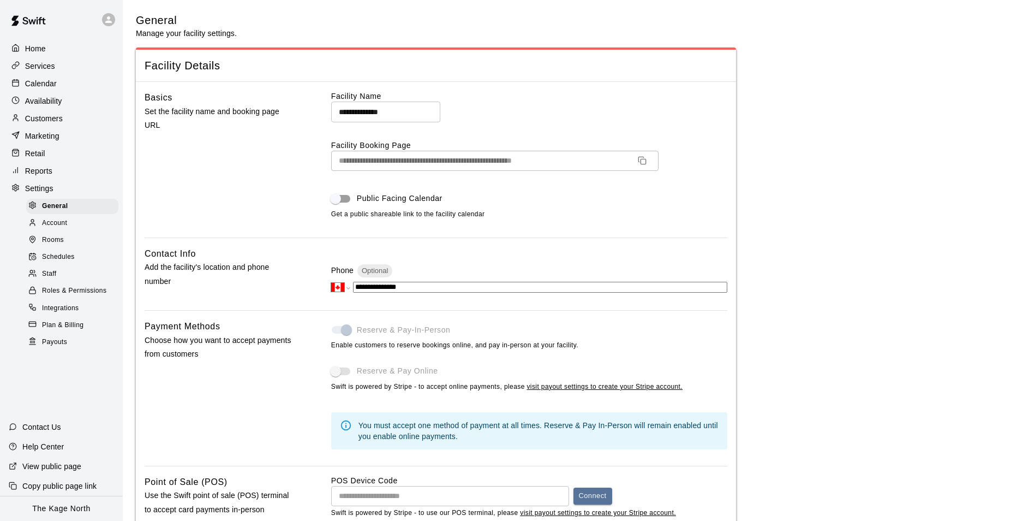
scroll to position [2216, 0]
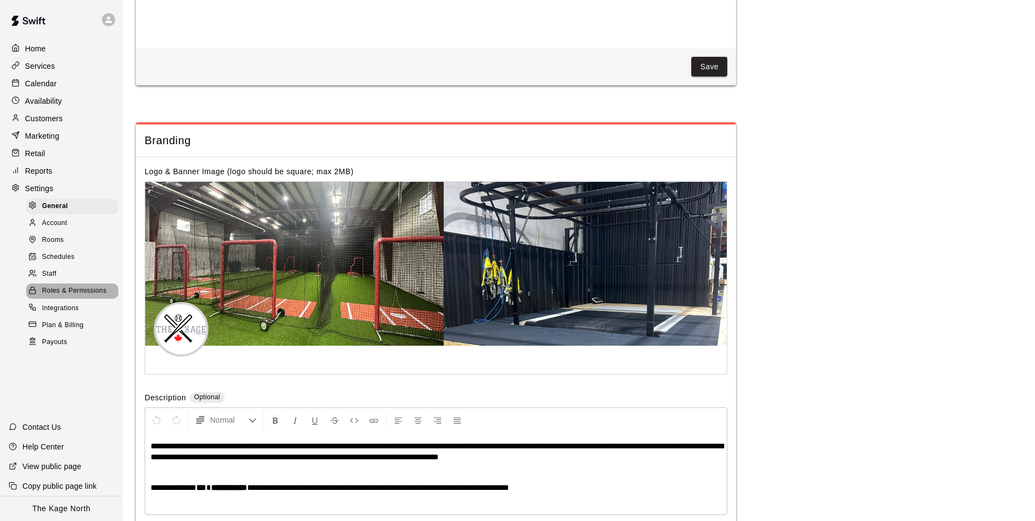
click at [64, 296] on span "Roles & Permissions" at bounding box center [74, 290] width 64 height 11
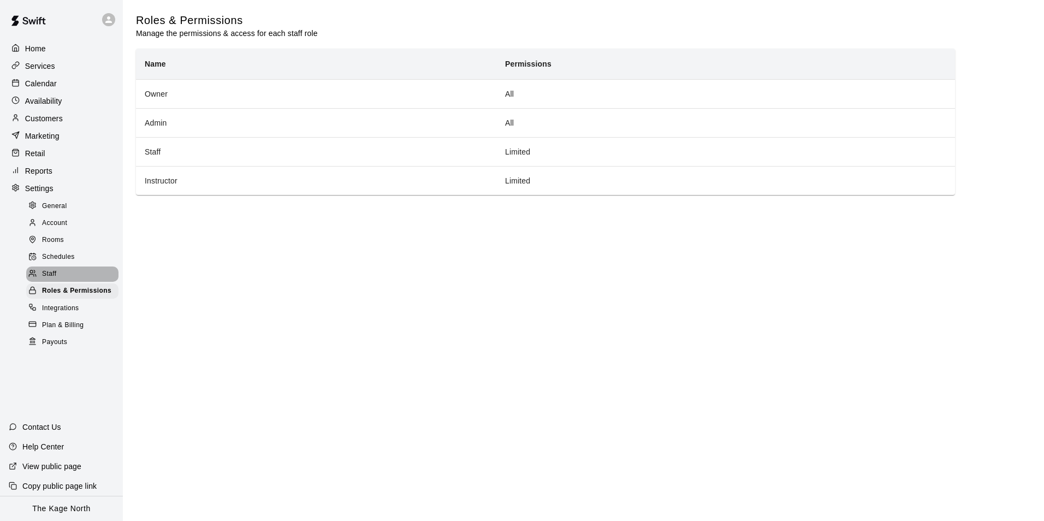
click at [54, 277] on span "Staff" at bounding box center [49, 274] width 14 height 11
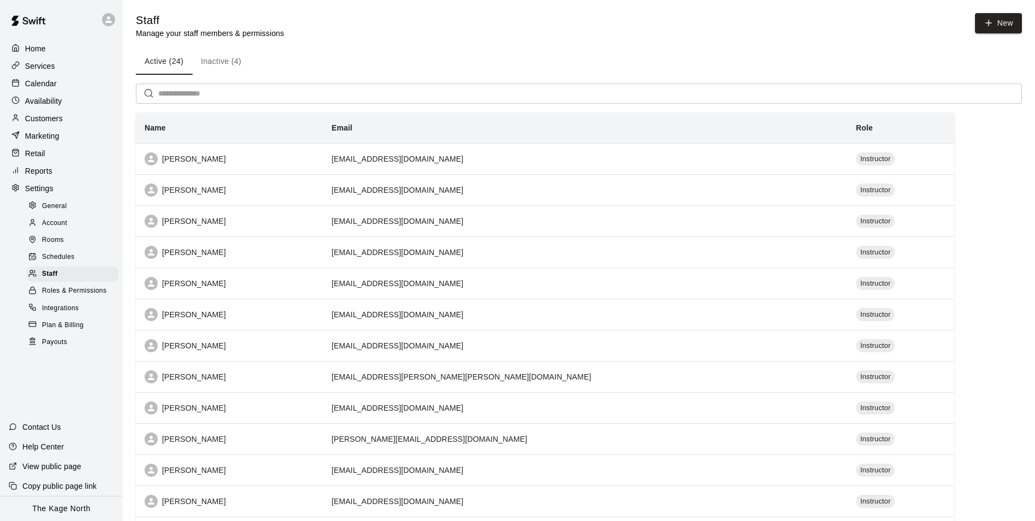
click at [103, 19] on div at bounding box center [108, 19] width 13 height 13
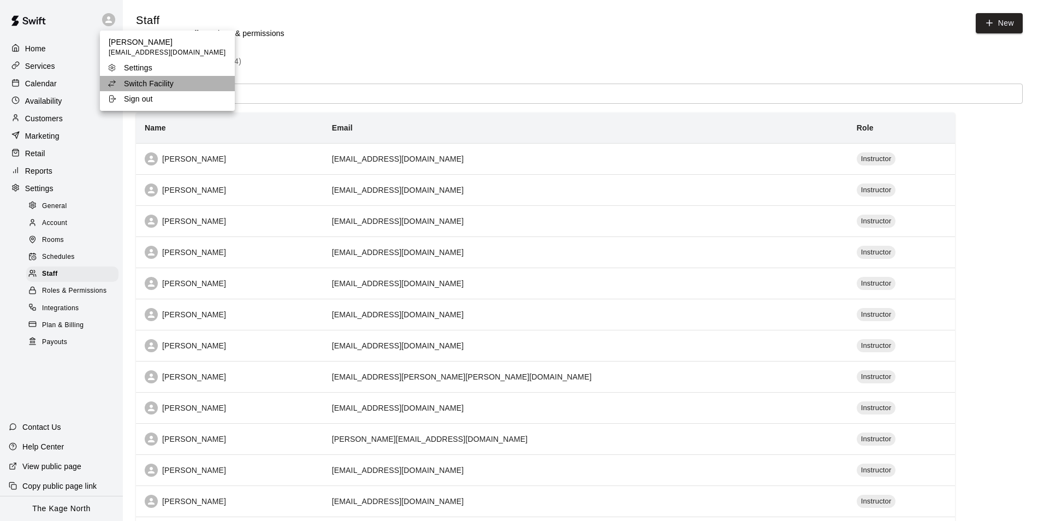
click at [170, 83] on p "Switch Facility" at bounding box center [149, 83] width 50 height 11
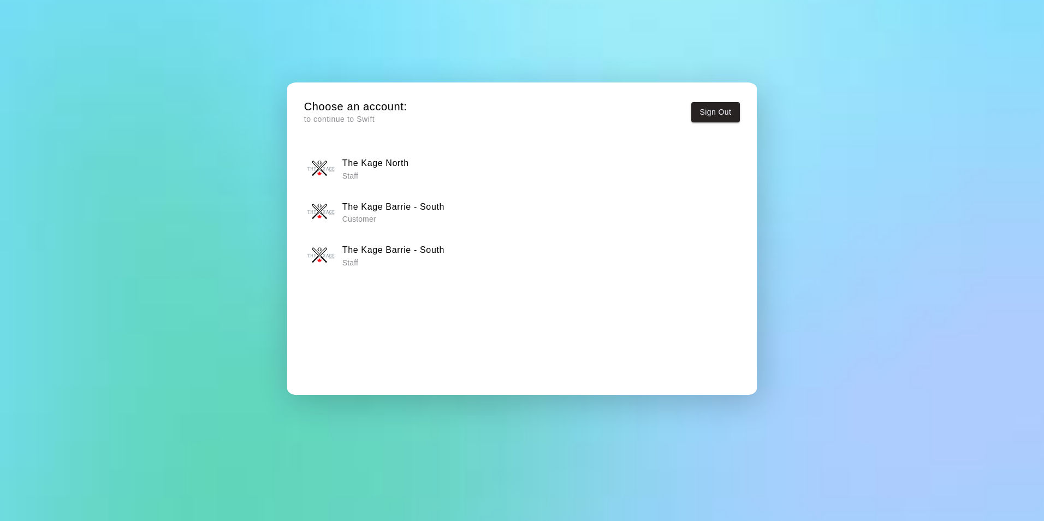
click at [399, 254] on h6 "The Kage Barrie - South" at bounding box center [393, 250] width 102 height 14
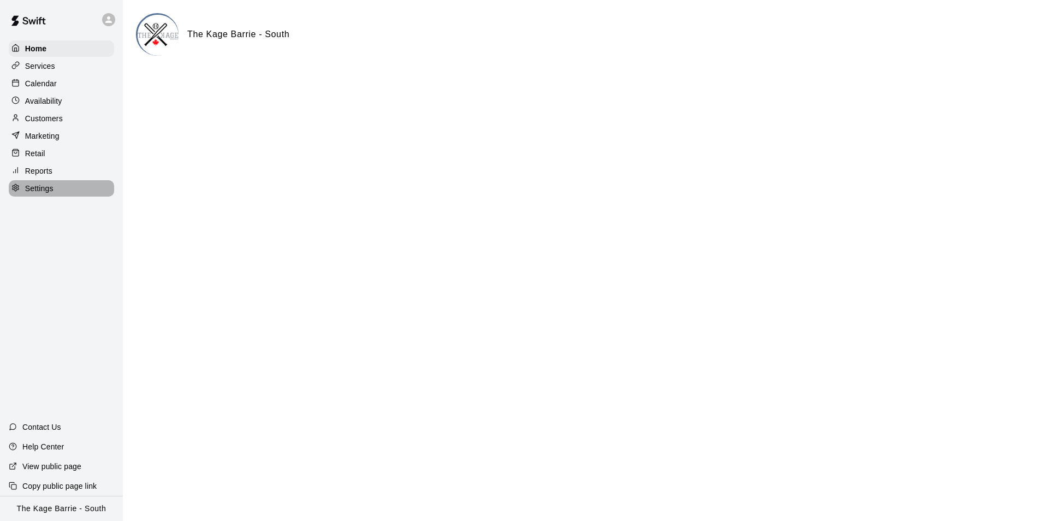
click at [53, 194] on p "Settings" at bounding box center [39, 188] width 28 height 11
select select "**"
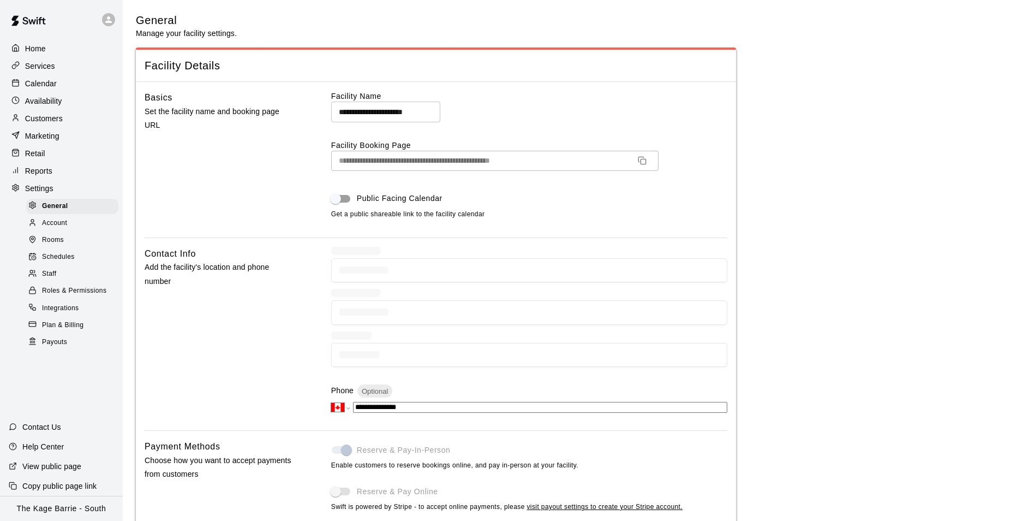
scroll to position [2021, 0]
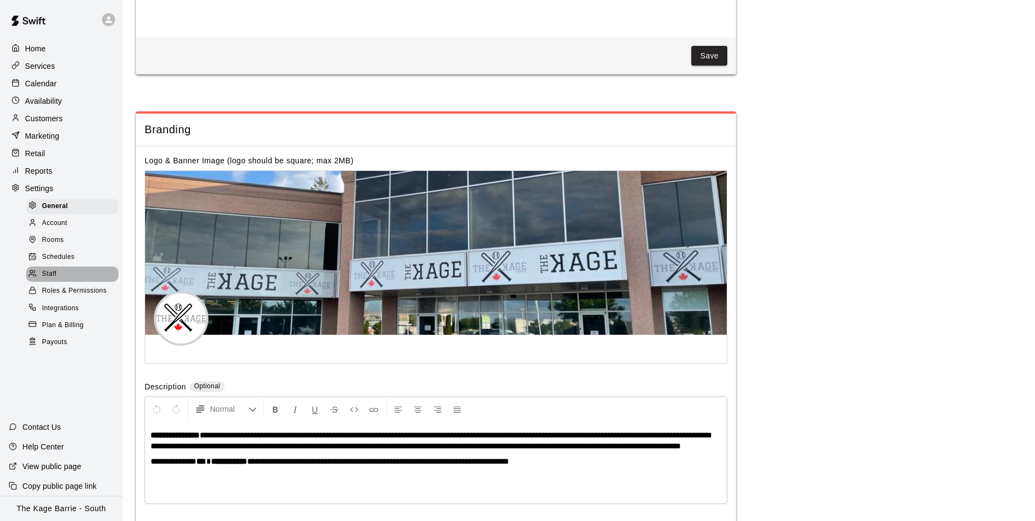
click at [53, 279] on span "Staff" at bounding box center [49, 274] width 14 height 11
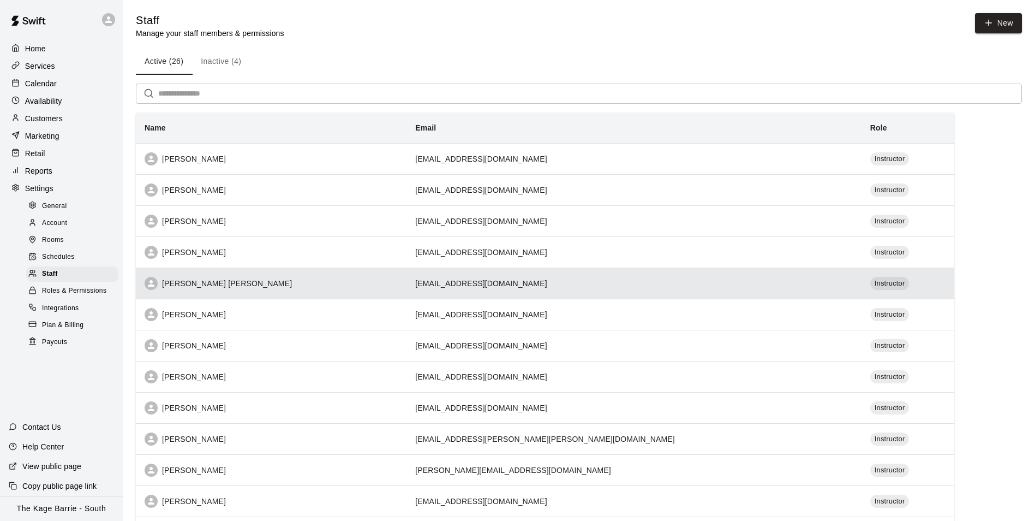
click at [313, 281] on div "Cooper Tomkinson" at bounding box center [271, 283] width 253 height 13
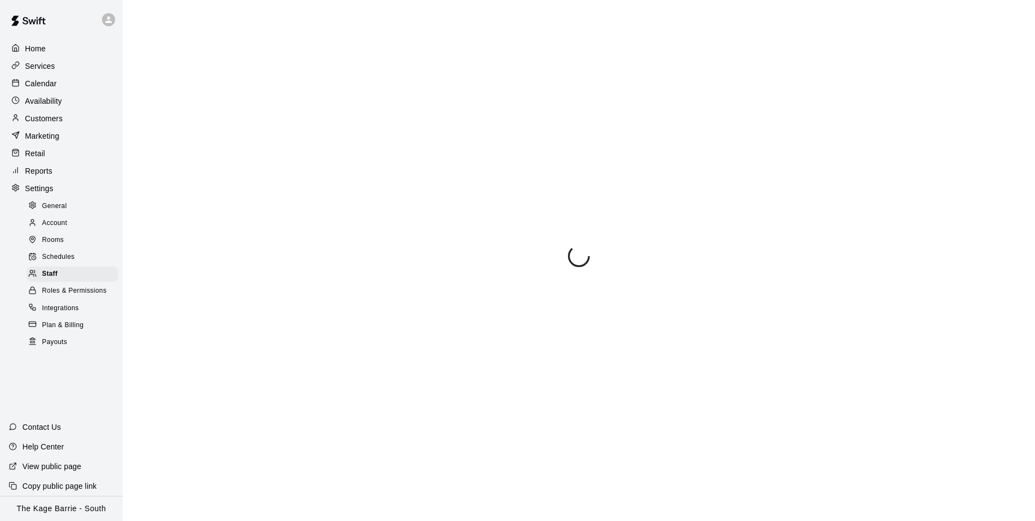
select select "**"
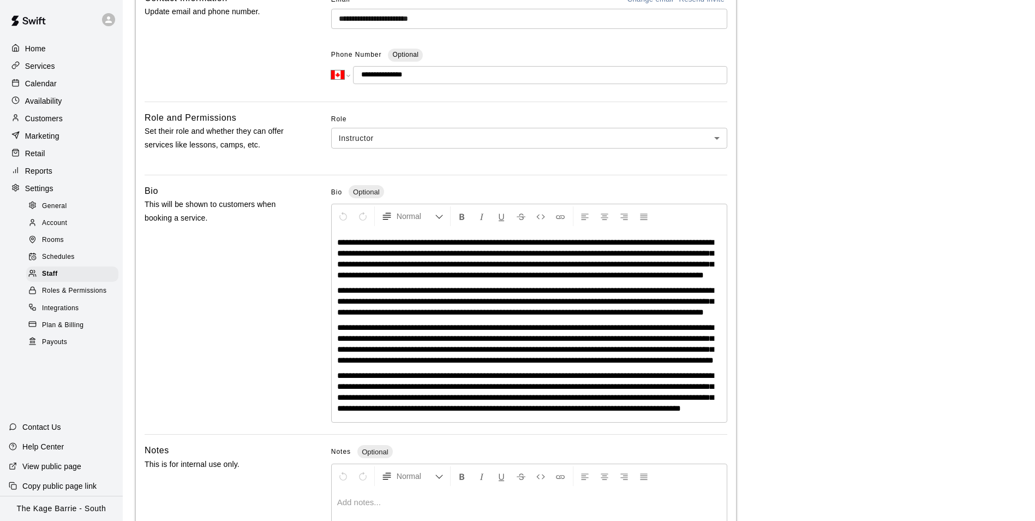
scroll to position [243, 0]
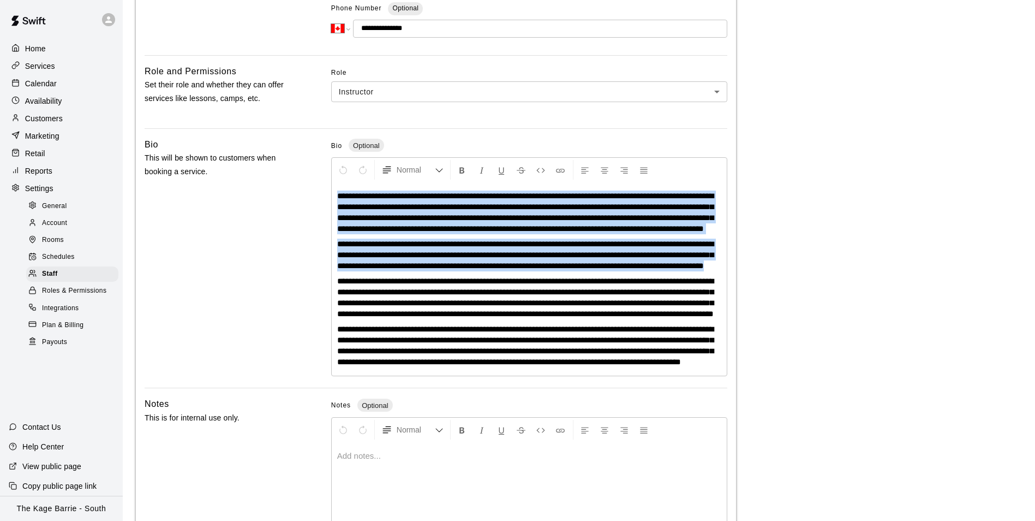
drag, startPoint x: 455, startPoint y: 288, endPoint x: 335, endPoint y: 200, distance: 148.9
click at [335, 200] on div "**********" at bounding box center [529, 278] width 395 height 193
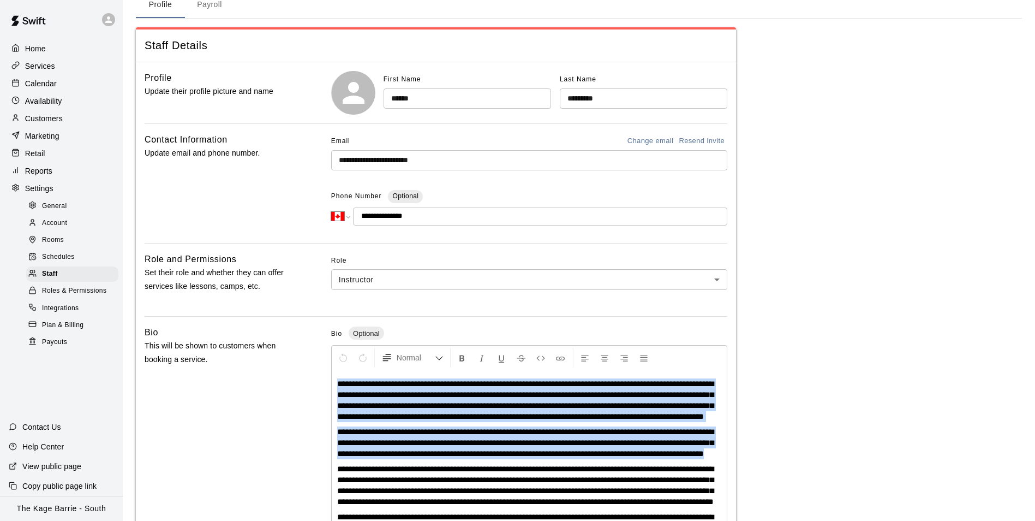
scroll to position [164, 0]
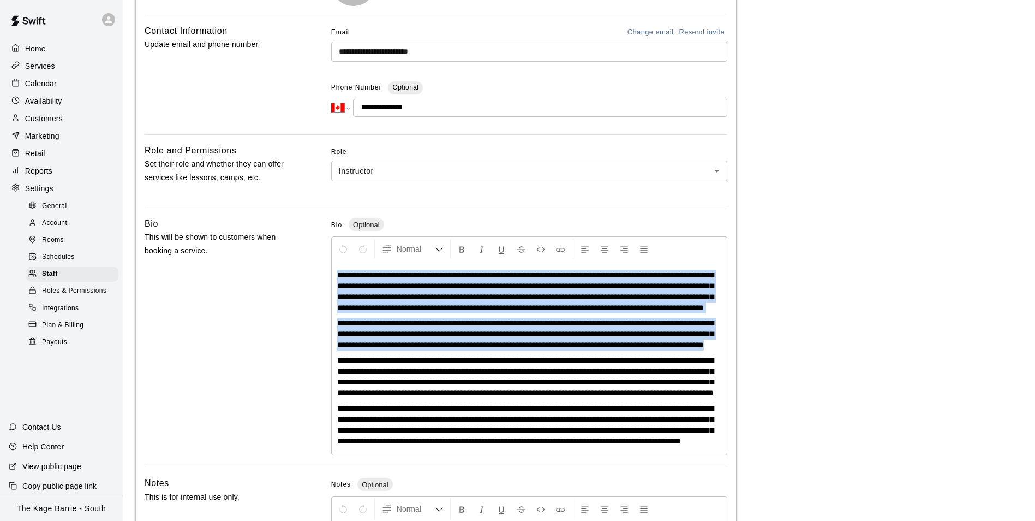
copy div "**********"
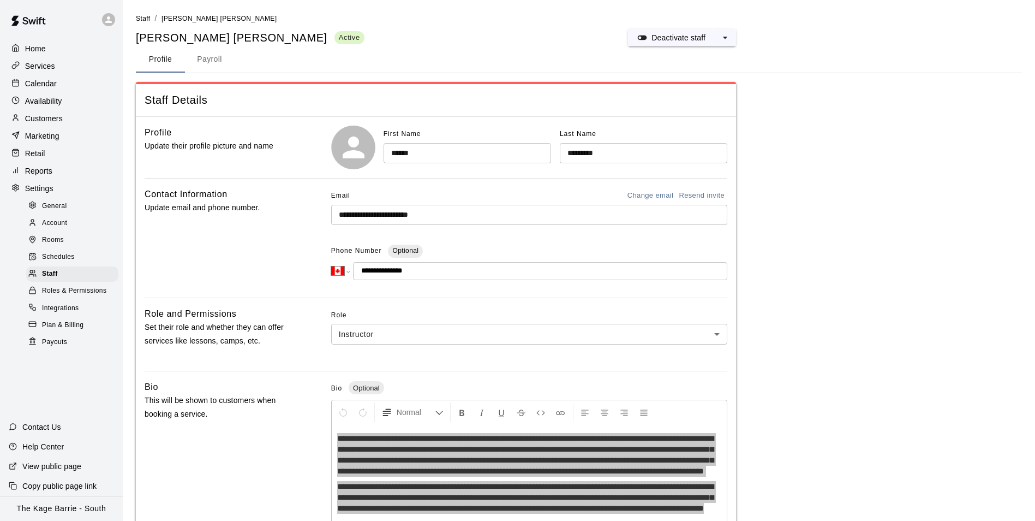
scroll to position [0, 0]
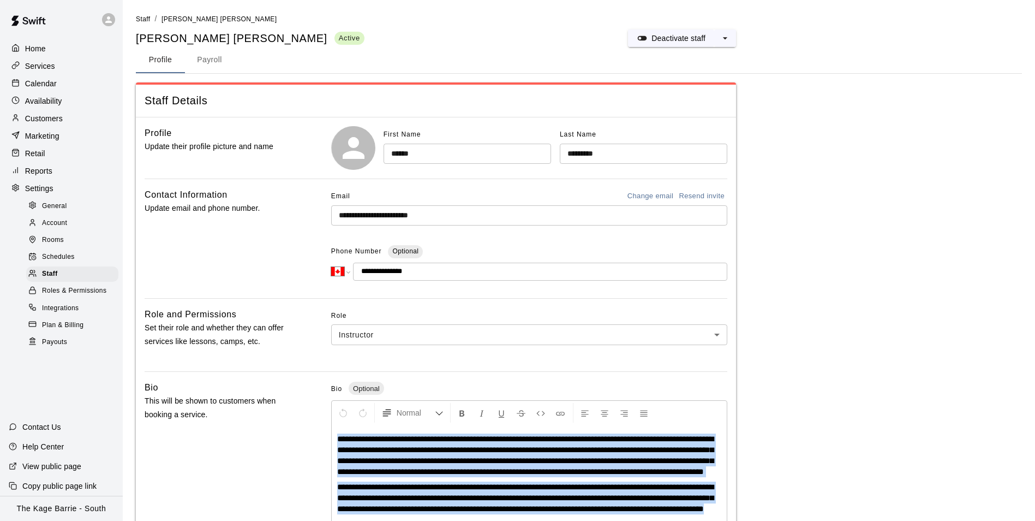
click at [45, 84] on p "Calendar" at bounding box center [41, 83] width 32 height 11
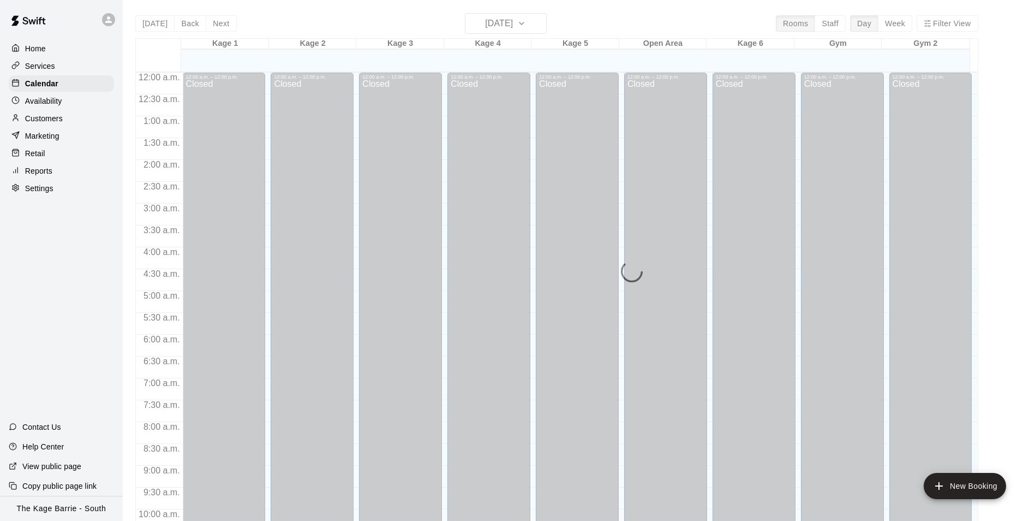
scroll to position [555, 0]
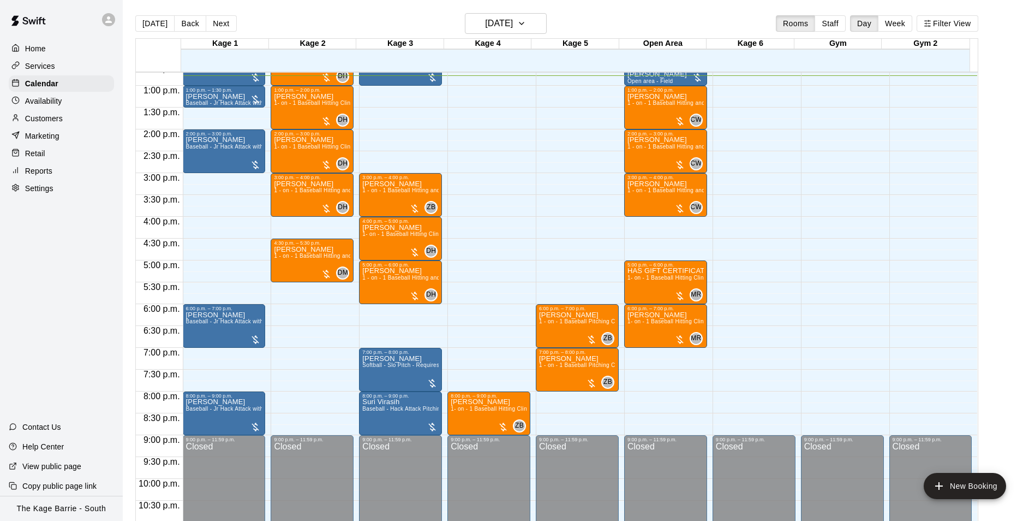
click at [106, 19] on icon at bounding box center [109, 20] width 10 height 10
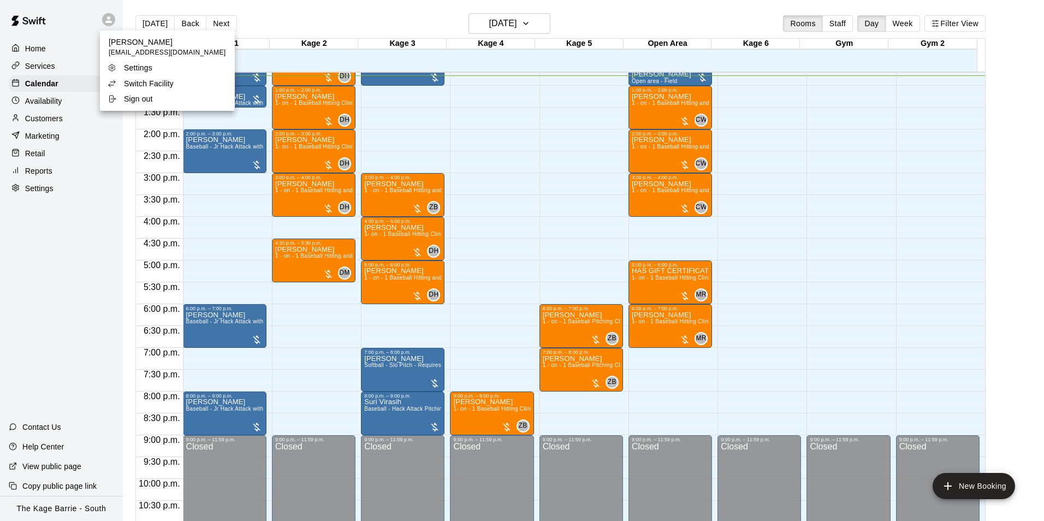
click at [140, 79] on p "Switch Facility" at bounding box center [149, 83] width 50 height 11
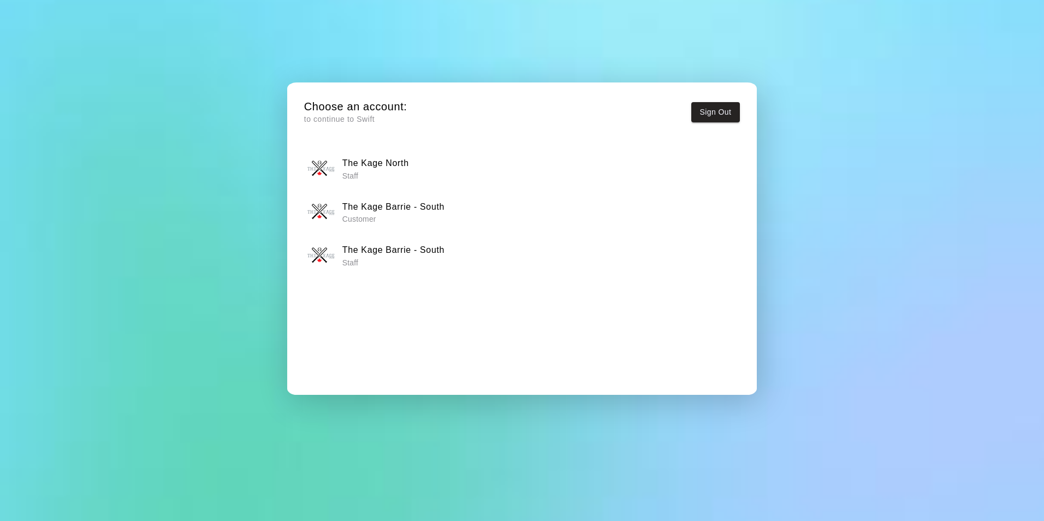
click at [403, 164] on h6 "The Kage North" at bounding box center [375, 163] width 67 height 14
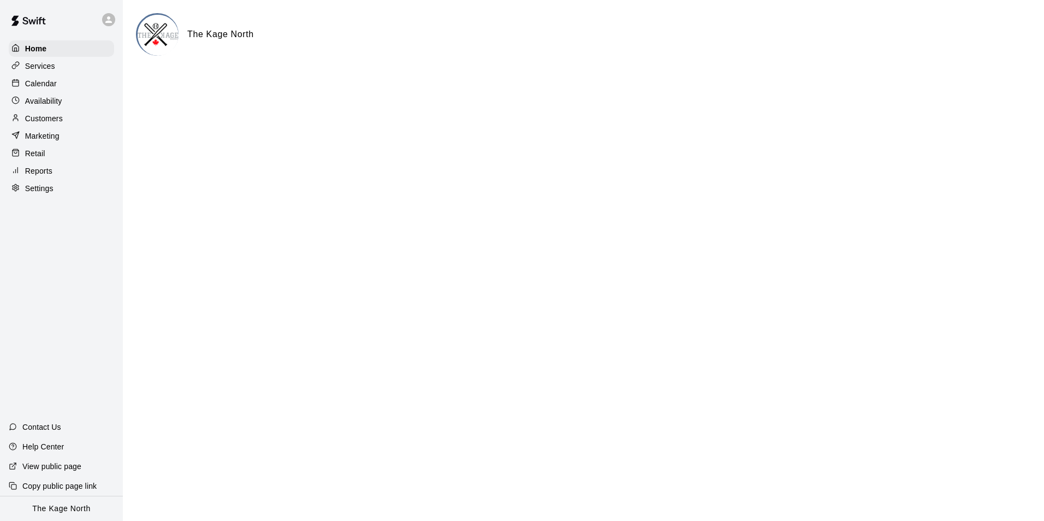
click at [41, 82] on p "Calendar" at bounding box center [41, 83] width 32 height 11
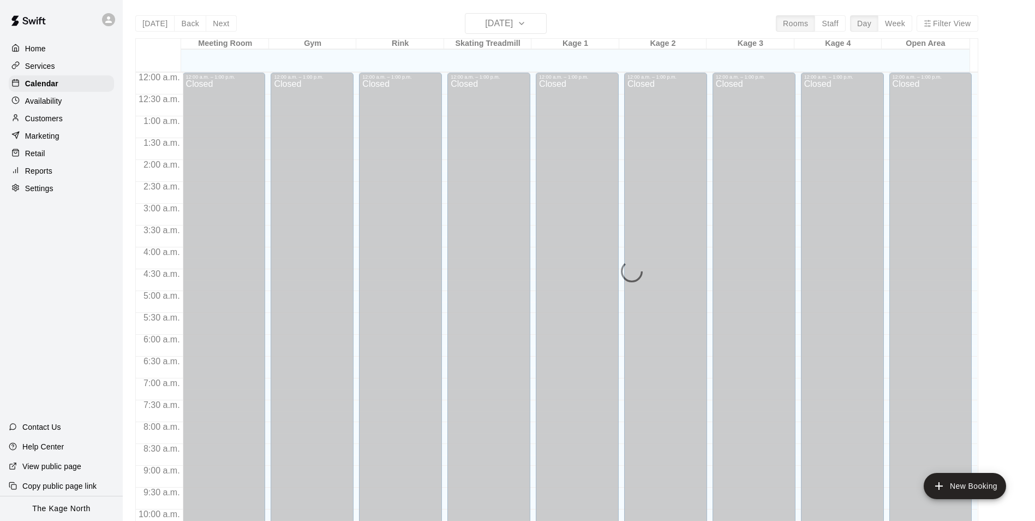
scroll to position [555, 0]
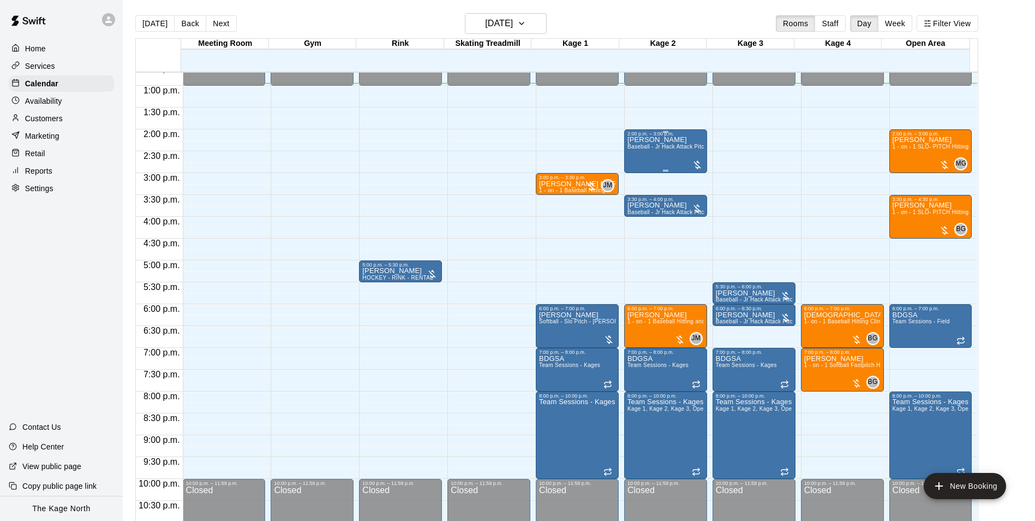
click at [670, 150] on span "Baseball - Jr Hack Attack Pitching Machine - Perfect for all ages and skill lev…" at bounding box center [731, 147] width 207 height 6
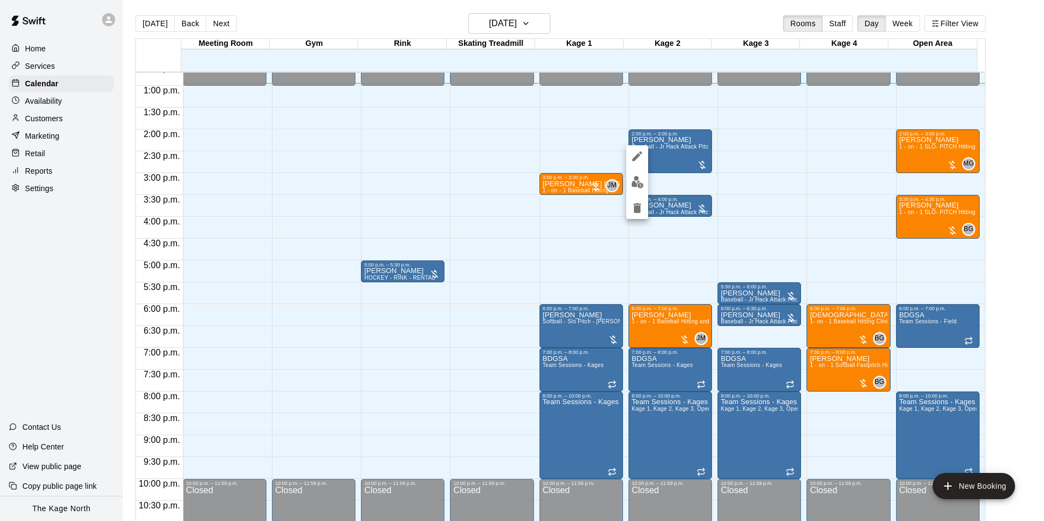
click at [658, 13] on div at bounding box center [522, 260] width 1044 height 521
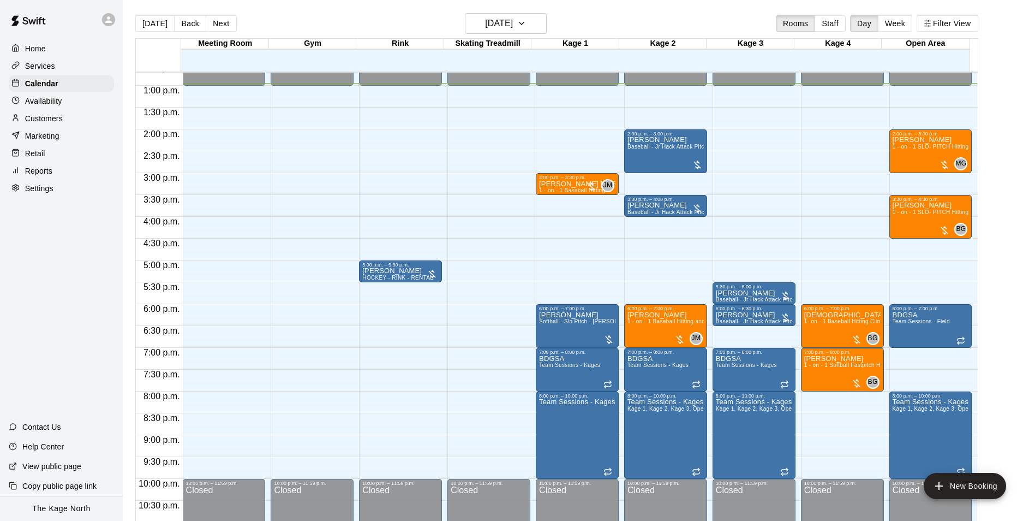
click at [63, 120] on p "Customers" at bounding box center [44, 118] width 38 height 11
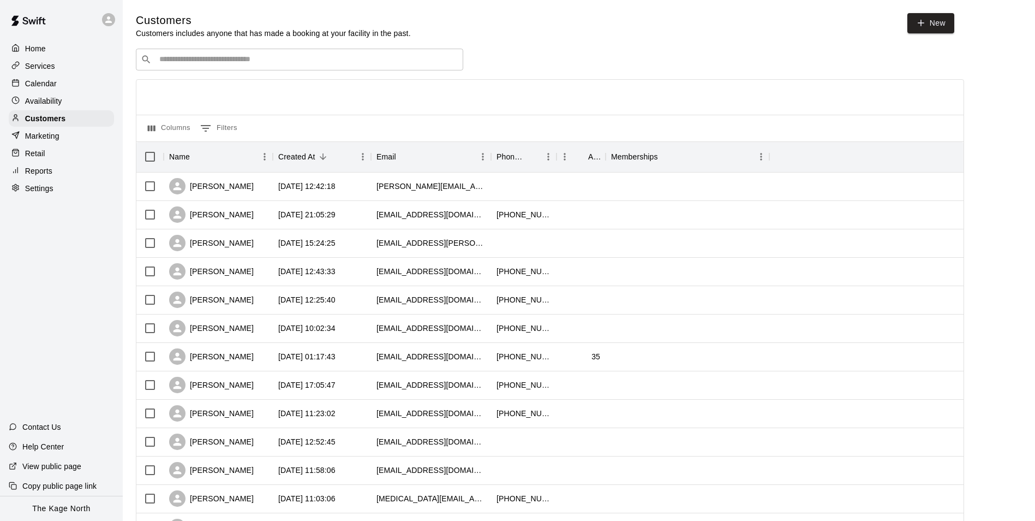
click at [45, 82] on p "Calendar" at bounding box center [41, 83] width 32 height 11
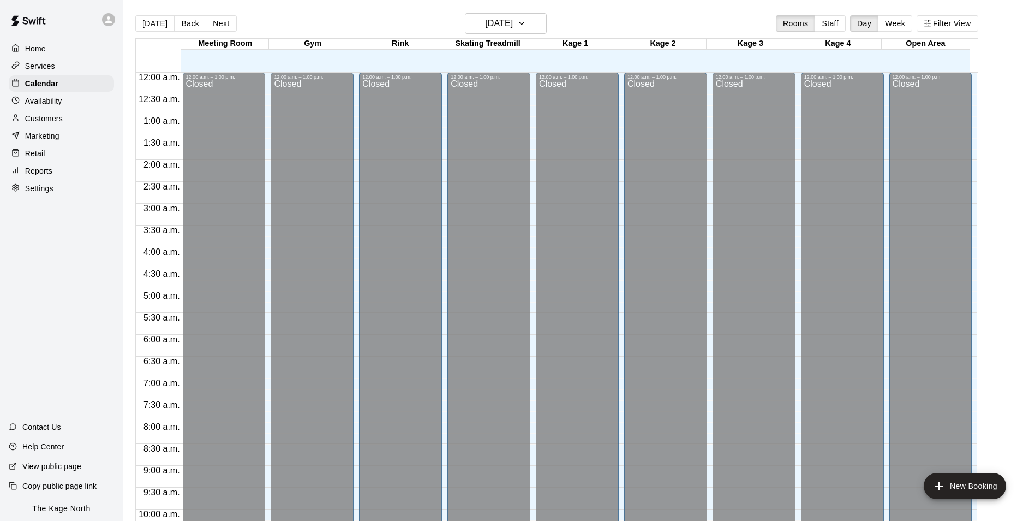
scroll to position [555, 0]
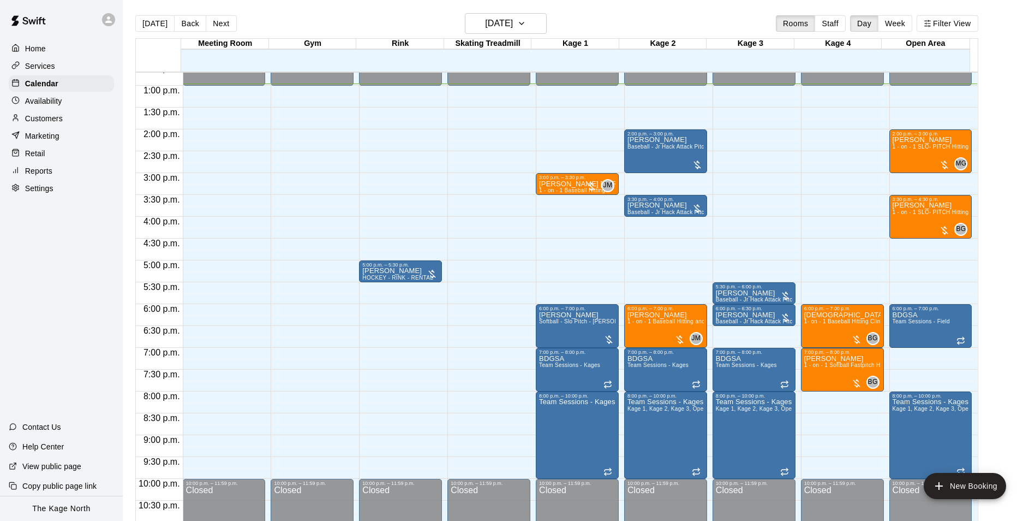
click at [47, 121] on p "Customers" at bounding box center [44, 118] width 38 height 11
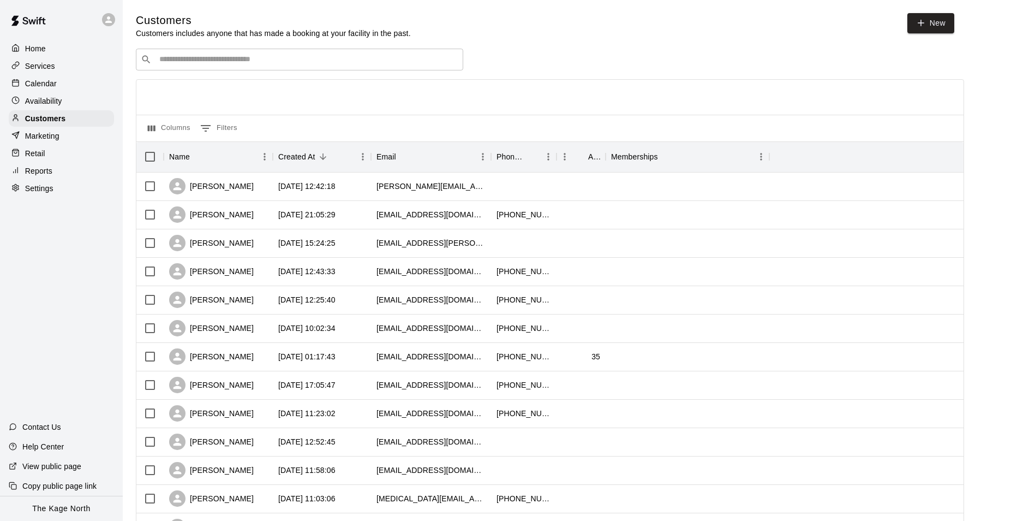
click at [46, 86] on p "Calendar" at bounding box center [41, 83] width 32 height 11
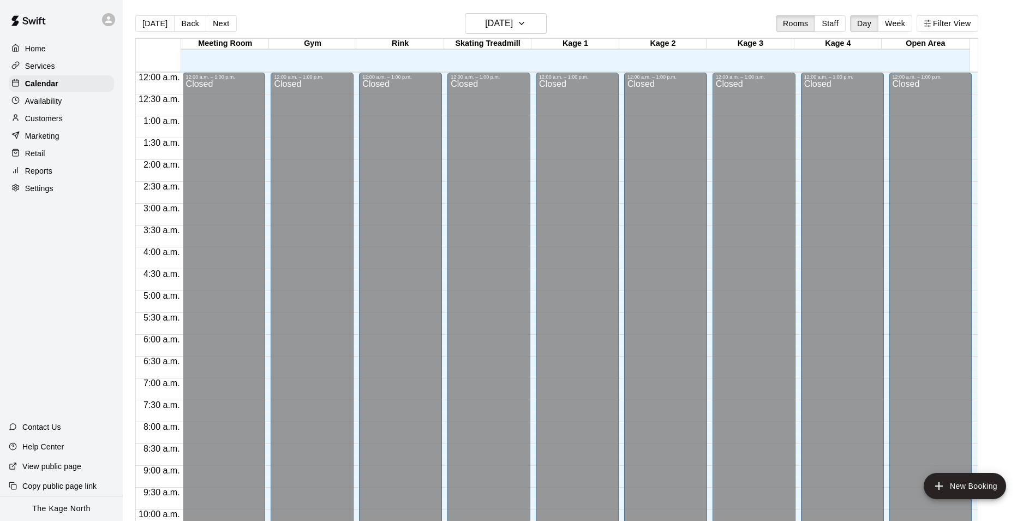
scroll to position [555, 0]
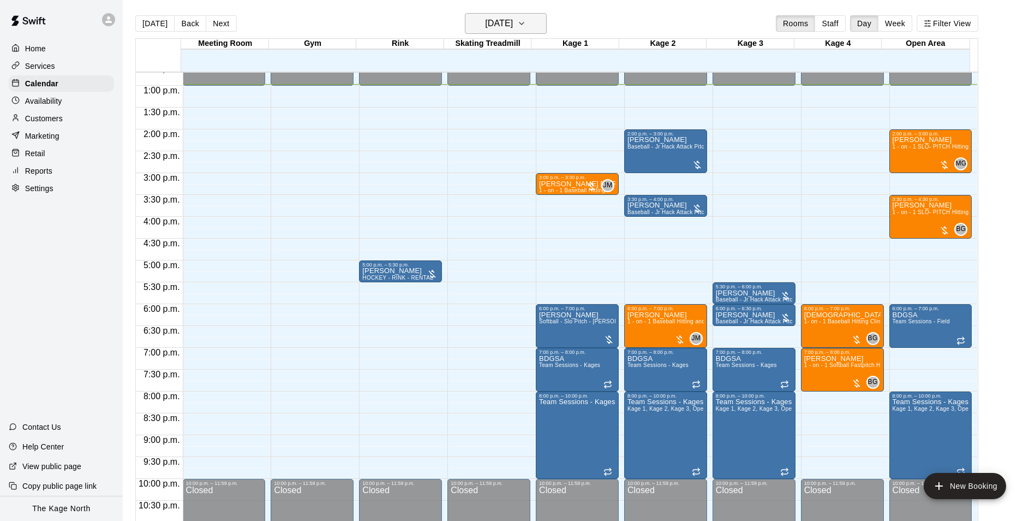
click at [513, 23] on h6 "[DATE]" at bounding box center [499, 23] width 28 height 15
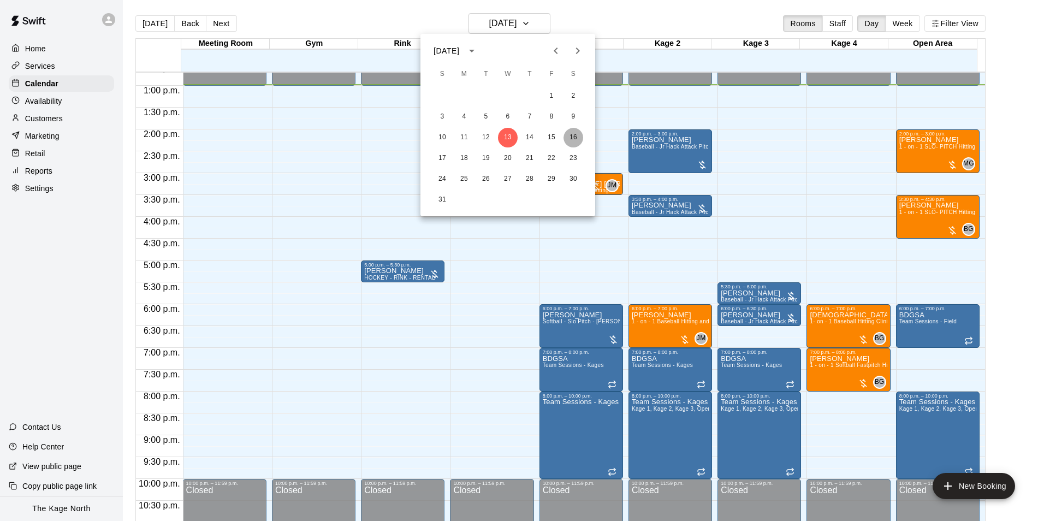
click at [573, 138] on button "16" at bounding box center [573, 138] width 20 height 20
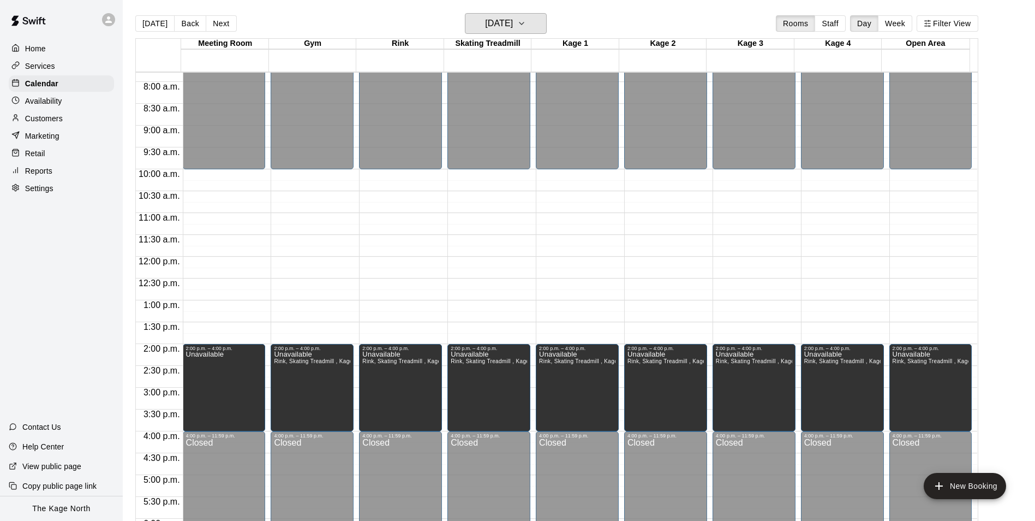
scroll to position [336, 0]
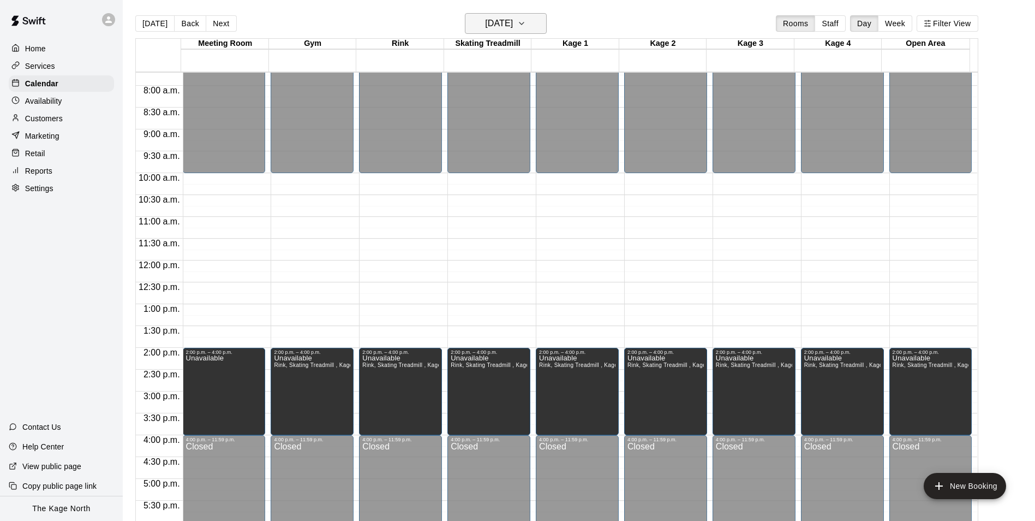
click at [513, 27] on h6 "[DATE]" at bounding box center [499, 23] width 28 height 15
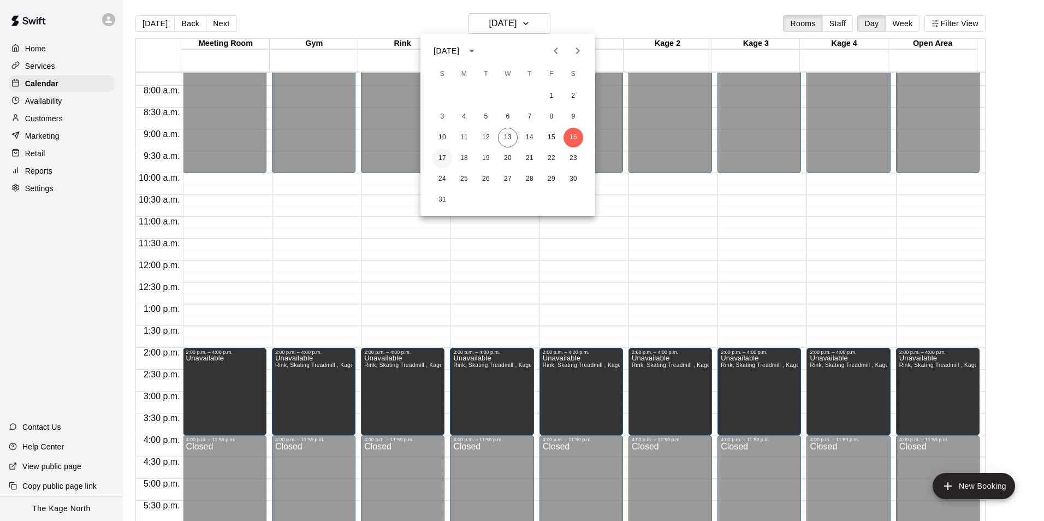
click at [442, 158] on button "17" at bounding box center [442, 158] width 20 height 20
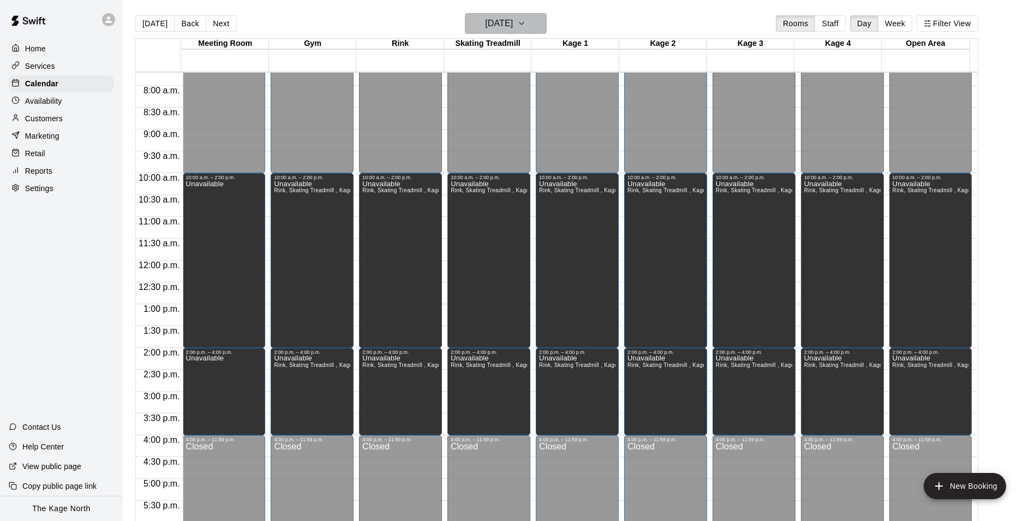
click at [513, 26] on h6 "[DATE]" at bounding box center [499, 23] width 28 height 15
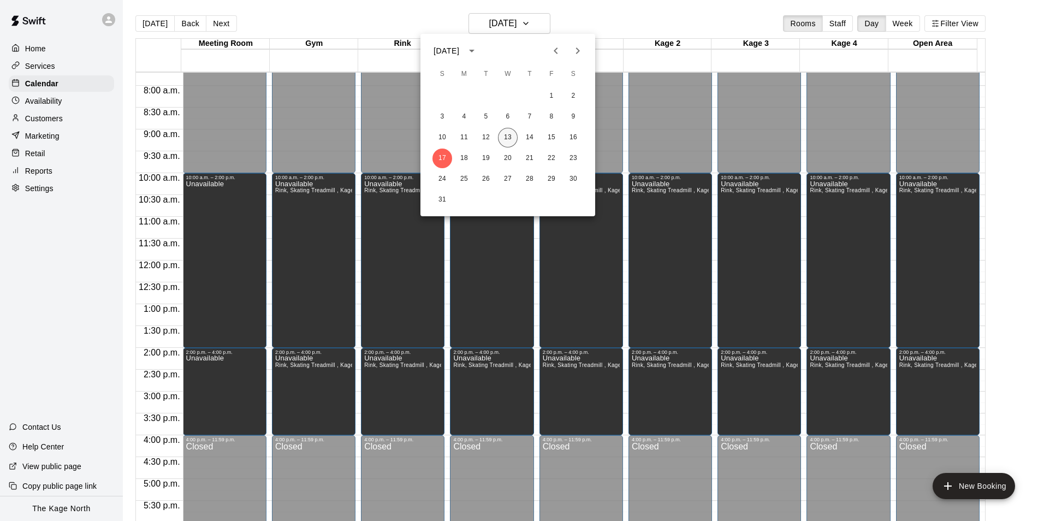
click at [509, 135] on button "13" at bounding box center [508, 138] width 20 height 20
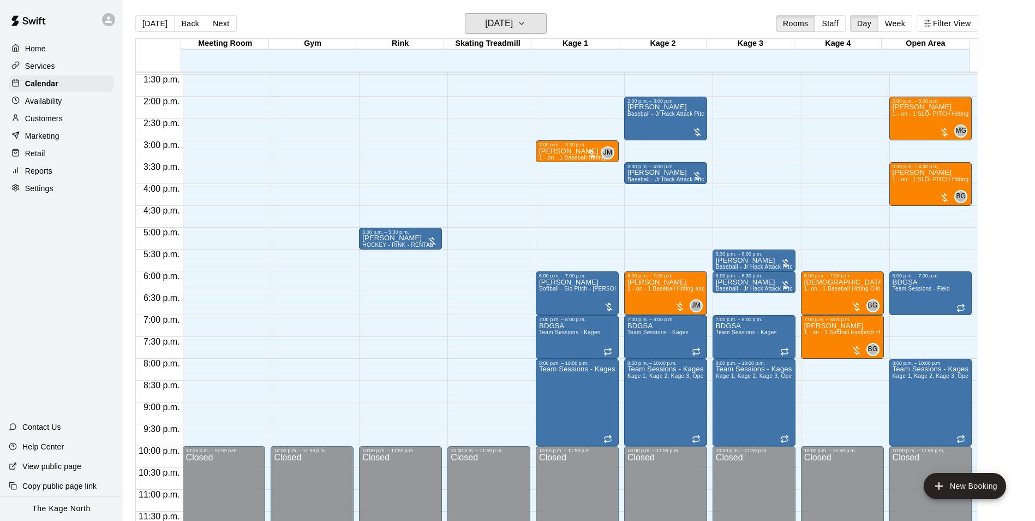
scroll to position [588, 0]
click at [43, 63] on p "Services" at bounding box center [40, 66] width 30 height 11
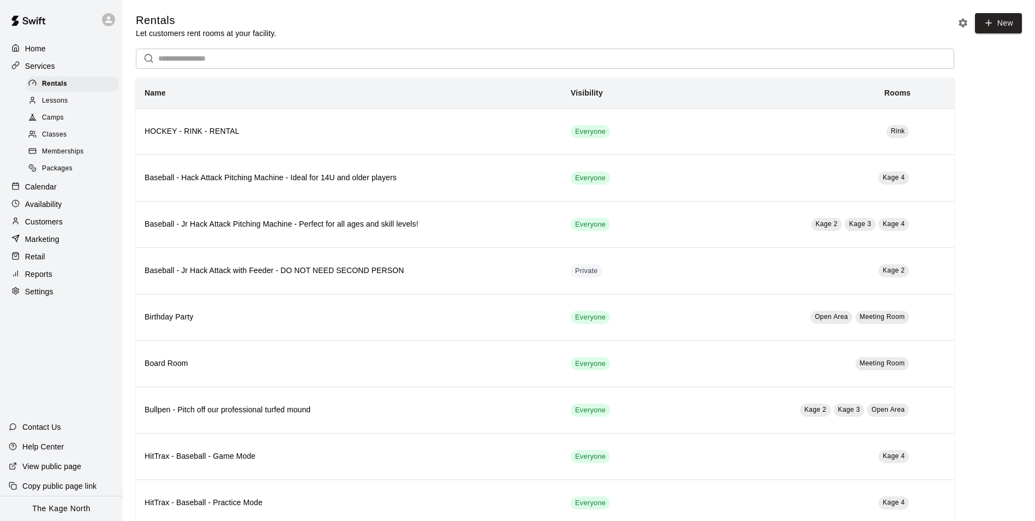
click at [58, 120] on span "Camps" at bounding box center [53, 117] width 22 height 11
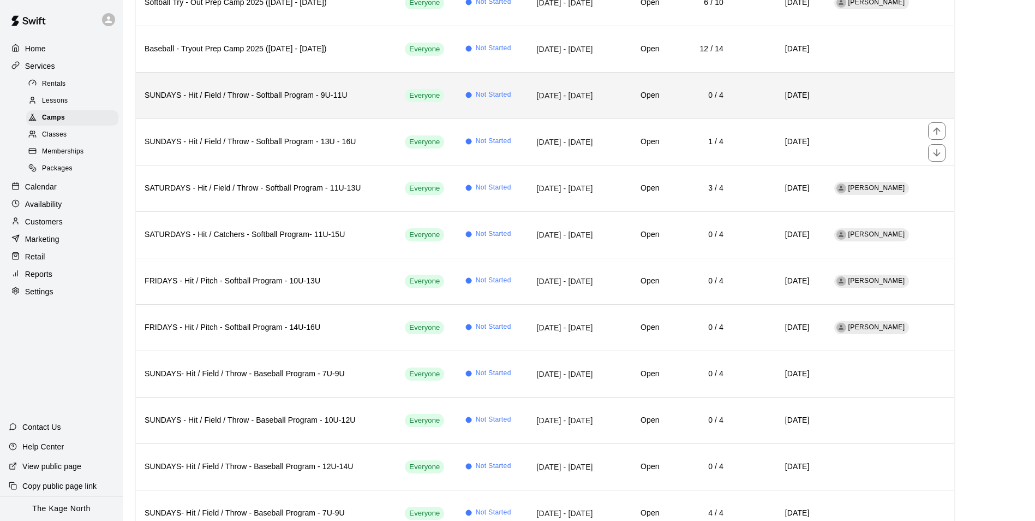
scroll to position [109, 0]
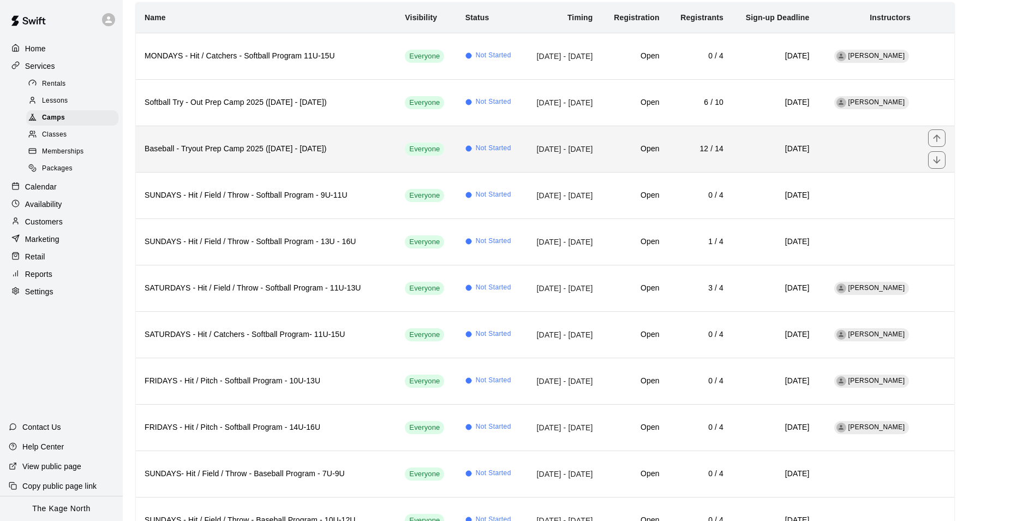
click at [321, 151] on h6 "Baseball - Tryout Prep Camp 2025 ([DATE] - [DATE])" at bounding box center [266, 149] width 243 height 12
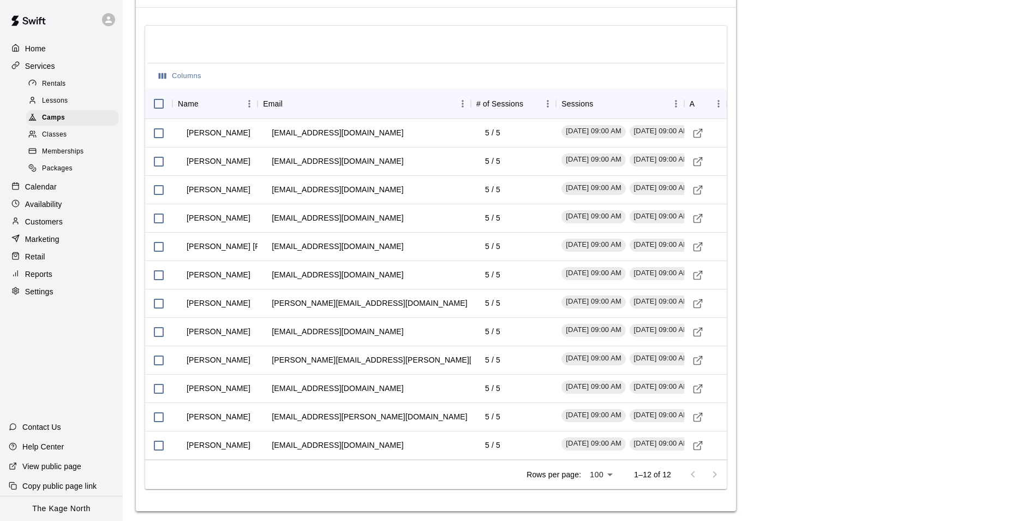
scroll to position [1274, 0]
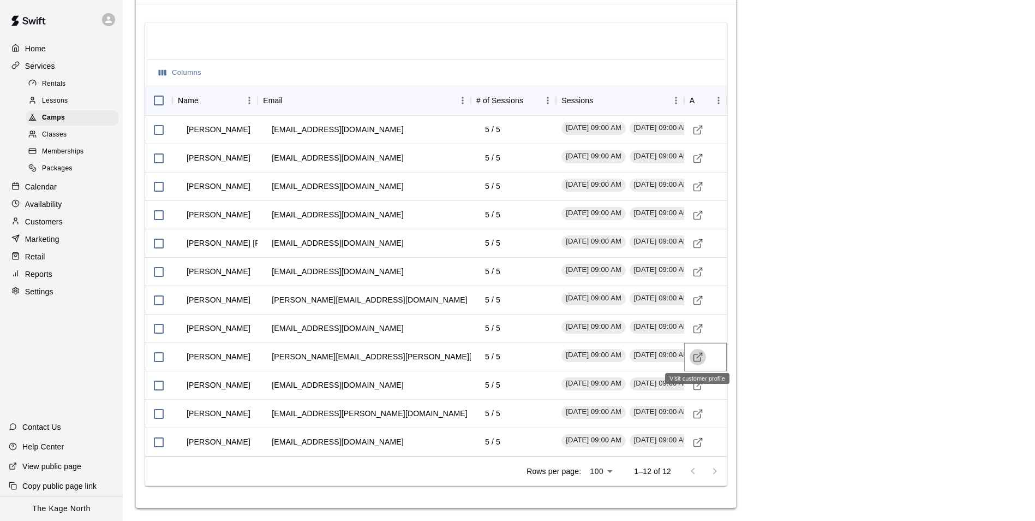
click at [696, 358] on icon "Visit customer profile" at bounding box center [698, 357] width 11 height 11
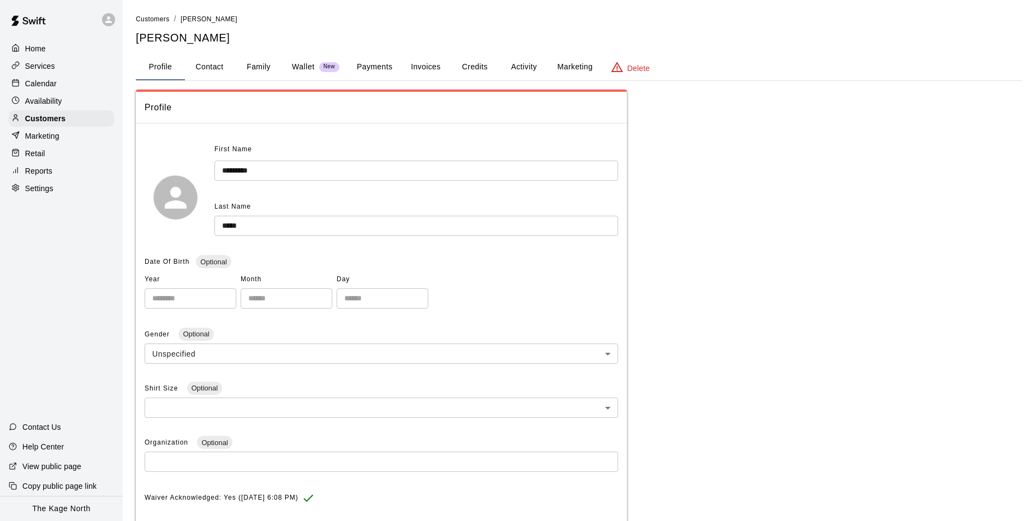
click at [526, 67] on button "Activity" at bounding box center [523, 67] width 49 height 26
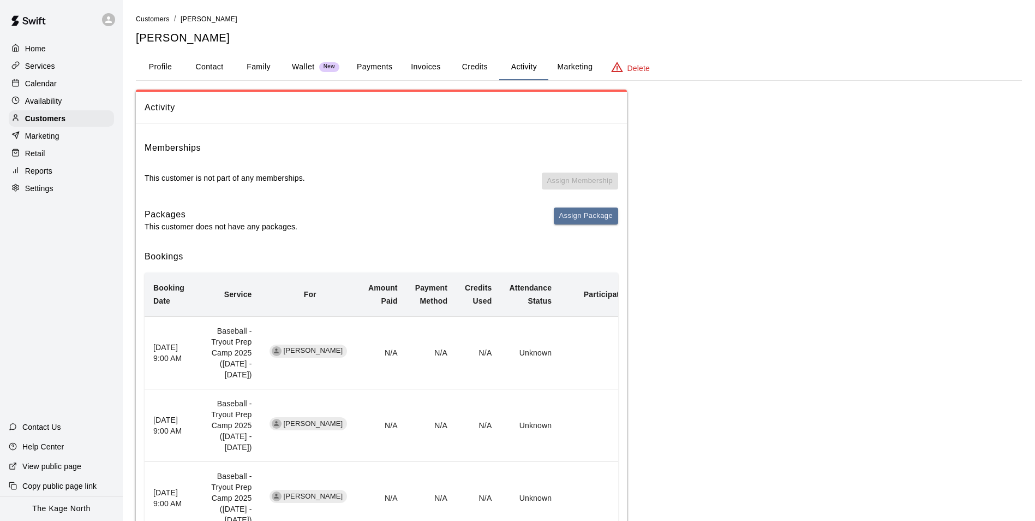
click at [41, 82] on p "Calendar" at bounding box center [41, 83] width 32 height 11
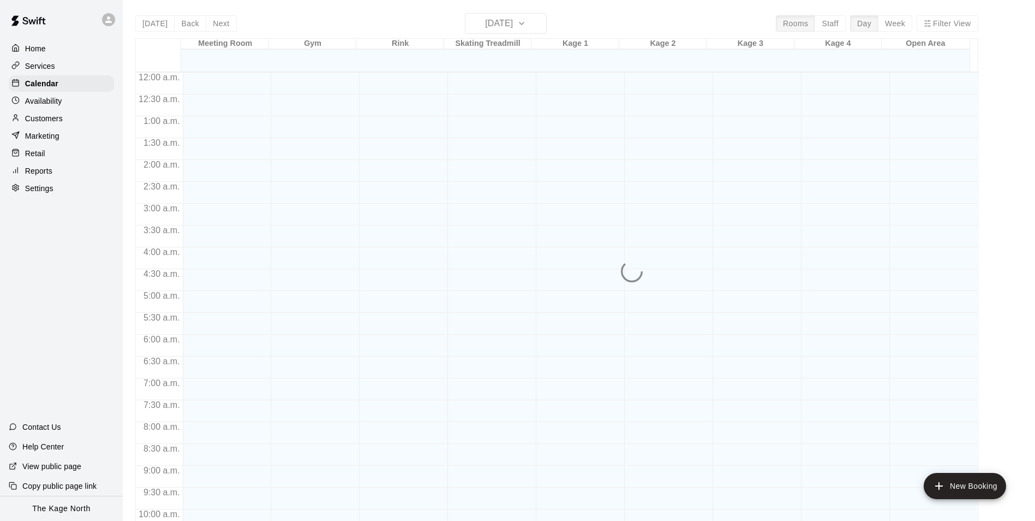
scroll to position [555, 0]
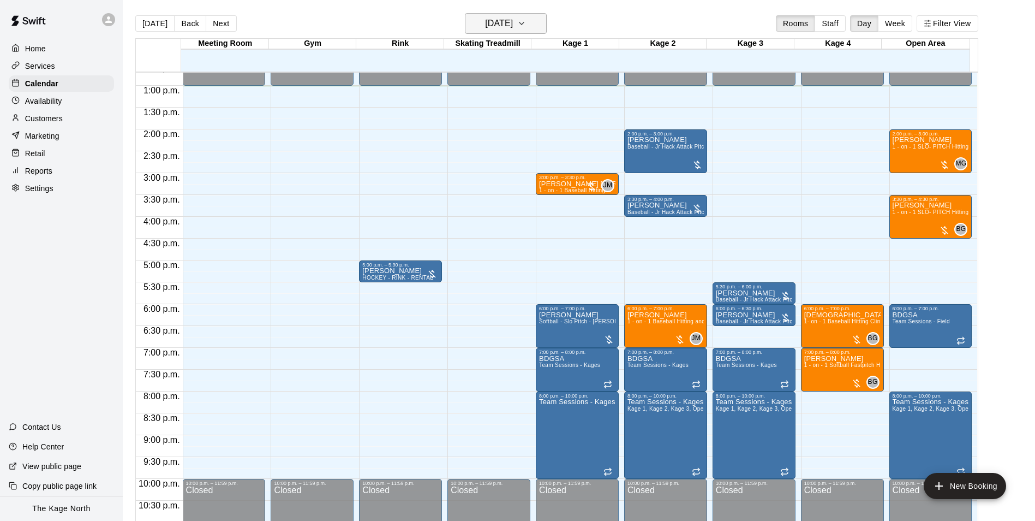
click at [539, 17] on button "[DATE]" at bounding box center [506, 23] width 82 height 21
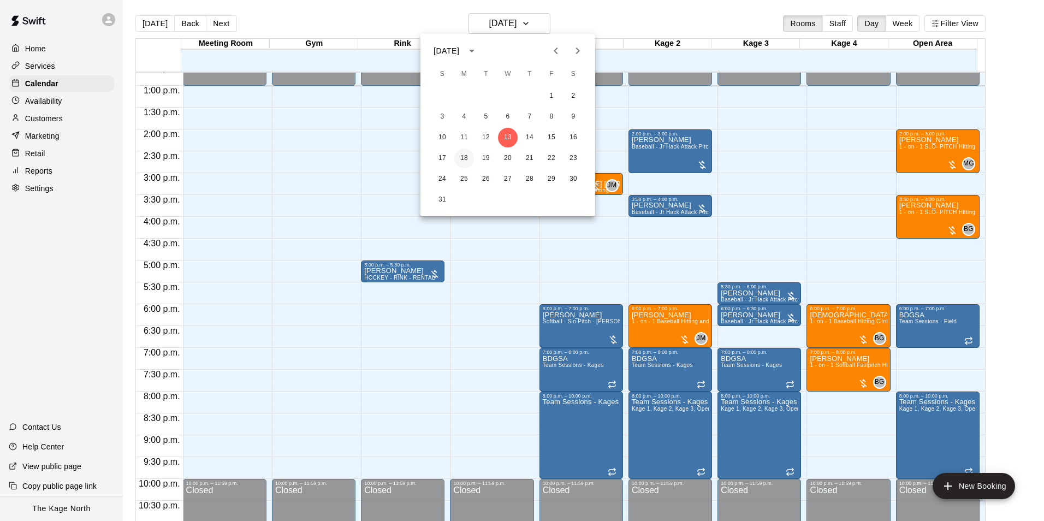
click at [460, 159] on button "18" at bounding box center [464, 158] width 20 height 20
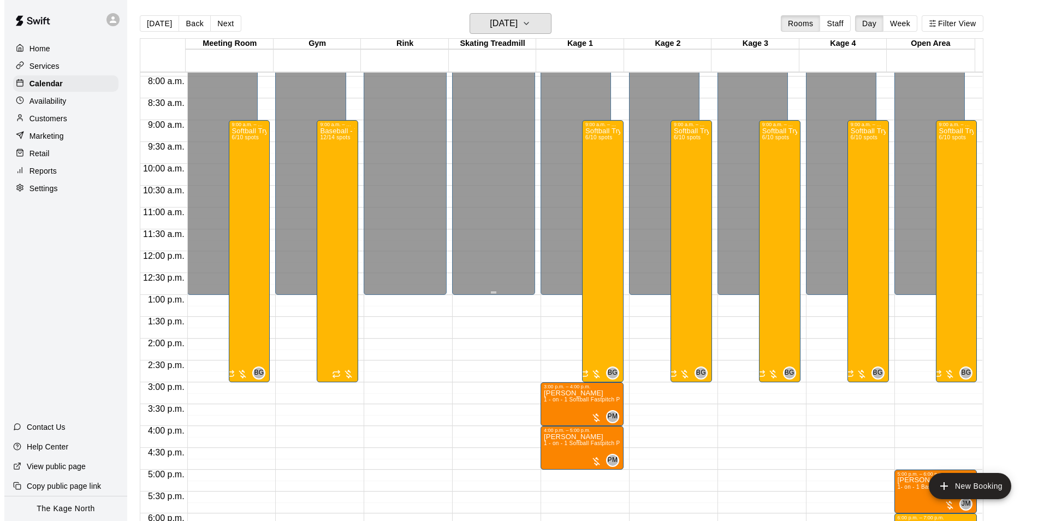
scroll to position [282, 0]
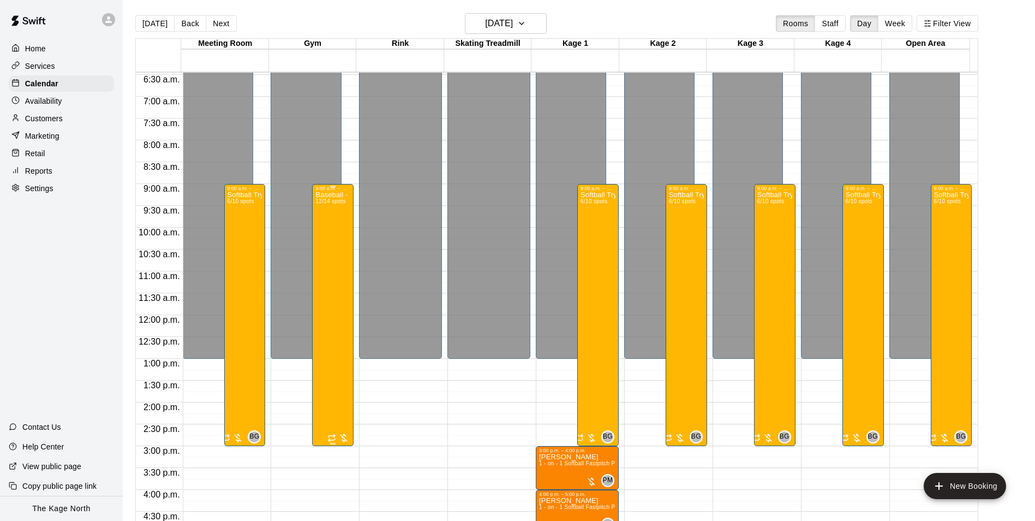
click at [330, 253] on div "Baseball - Tryout Prep Camp 2025 ([DATE] - [DATE]) 12/14 spots" at bounding box center [332, 451] width 35 height 521
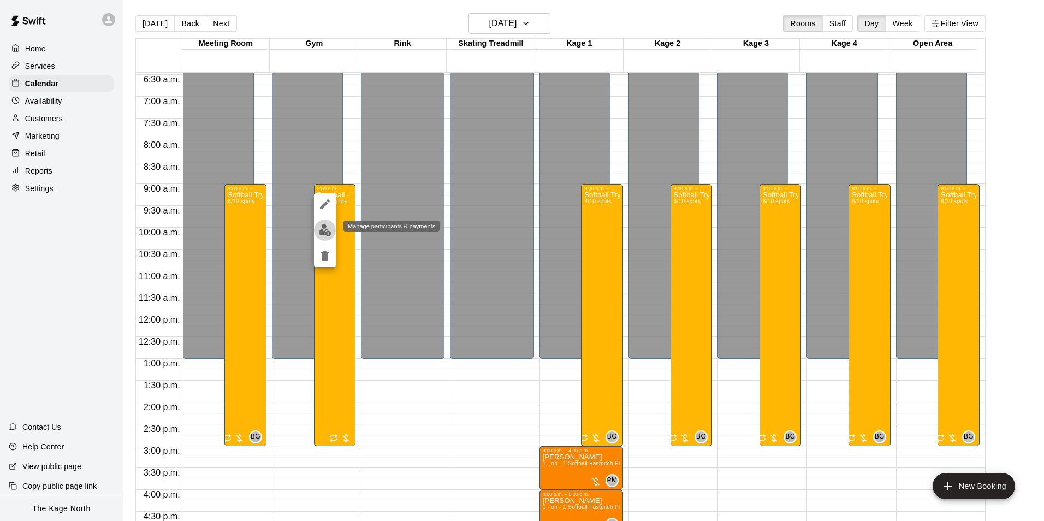
click at [326, 229] on img "edit" at bounding box center [325, 230] width 13 height 13
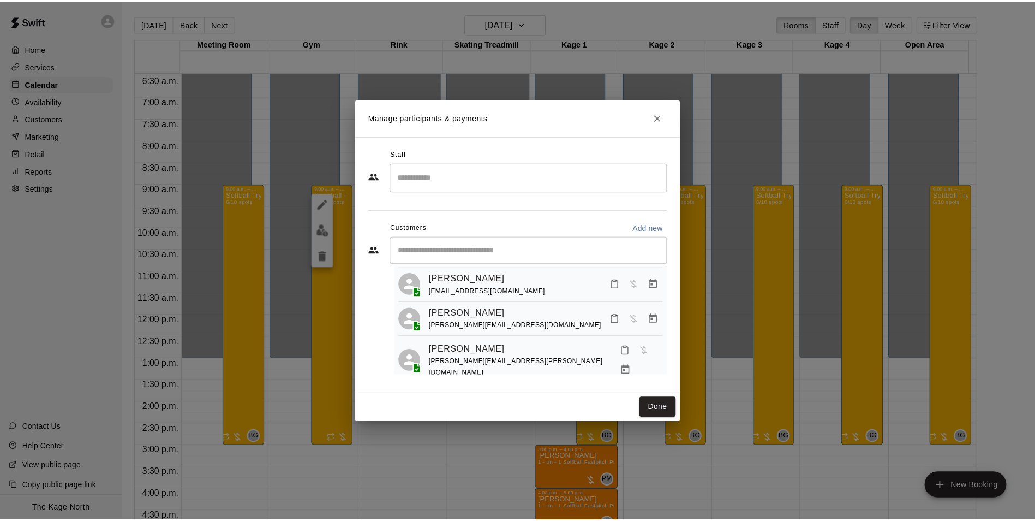
scroll to position [218, 0]
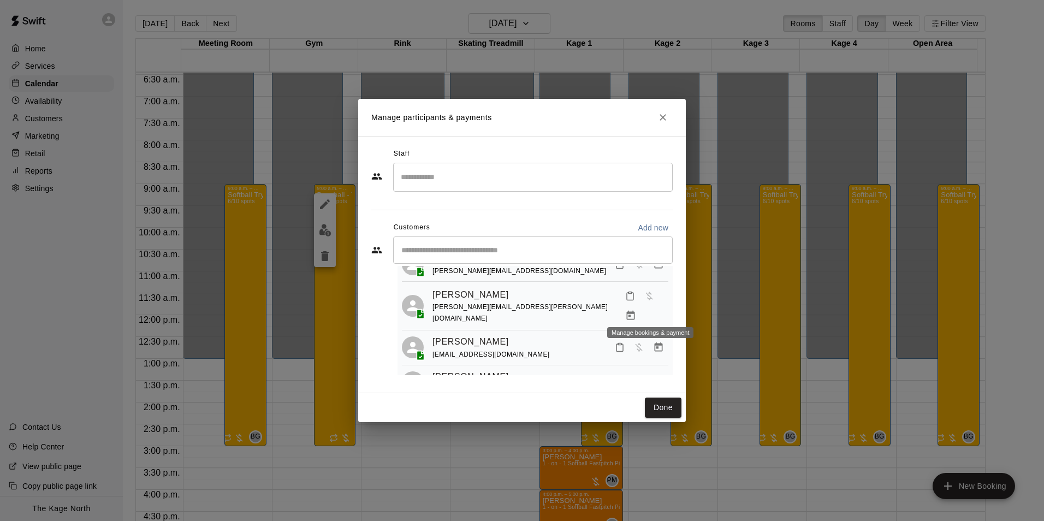
click at [636, 310] on icon "Manage bookings & payment" at bounding box center [630, 315] width 11 height 11
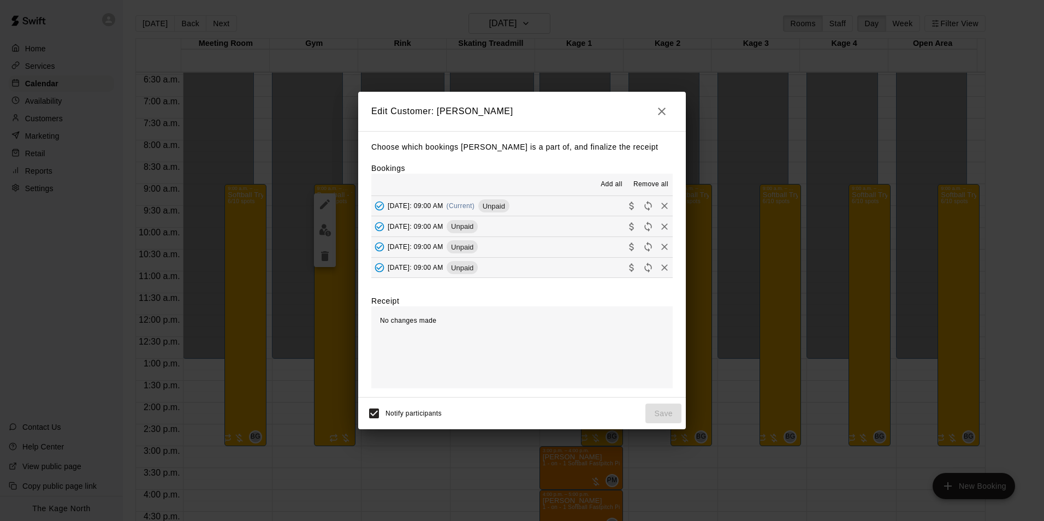
click at [655, 182] on span "Remove all" at bounding box center [650, 184] width 35 height 11
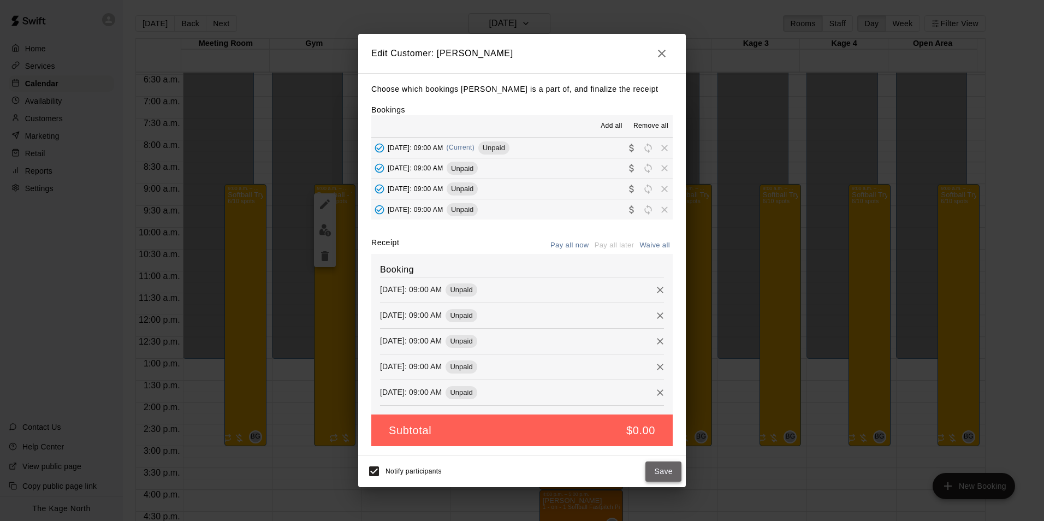
click at [669, 473] on button "Save" at bounding box center [663, 471] width 36 height 20
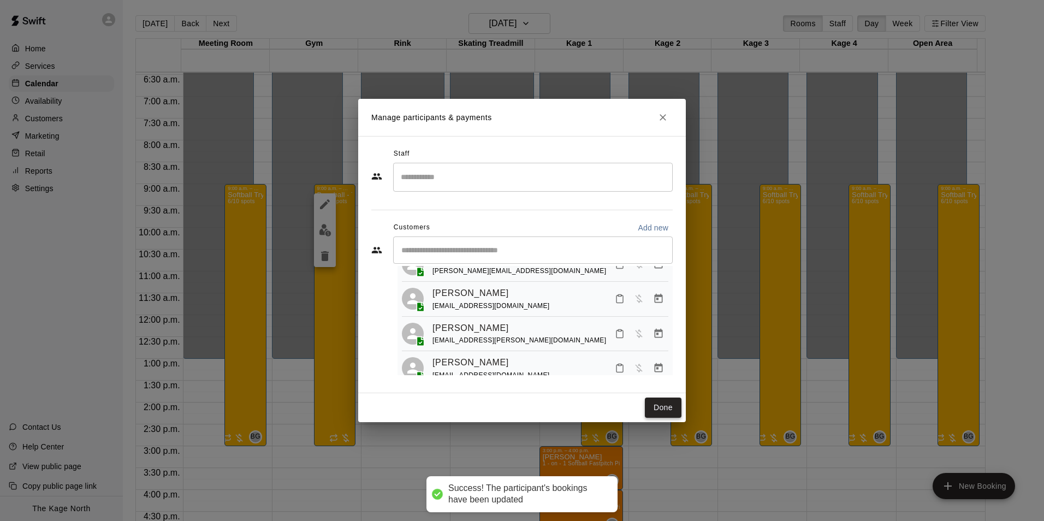
click at [666, 409] on button "Done" at bounding box center [663, 407] width 37 height 20
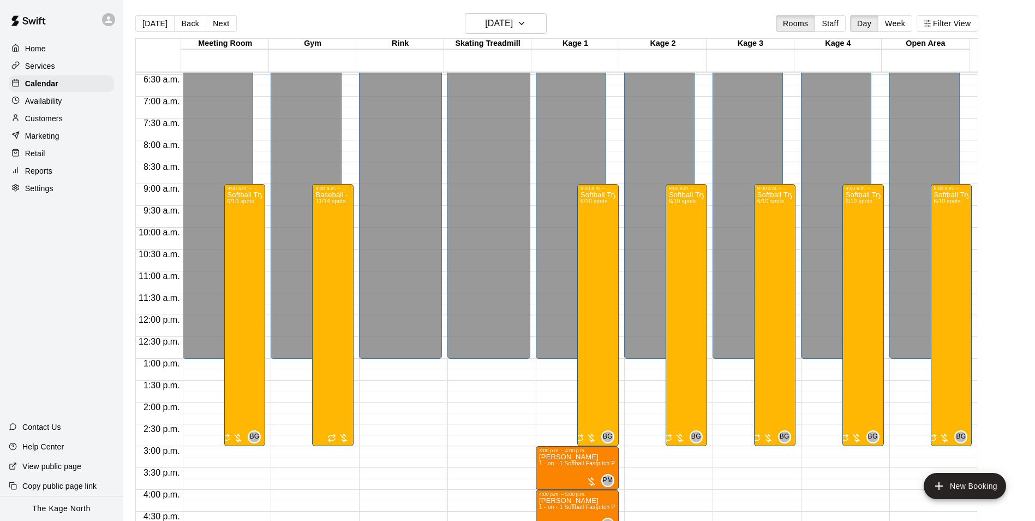
click at [35, 45] on p "Home" at bounding box center [35, 48] width 21 height 11
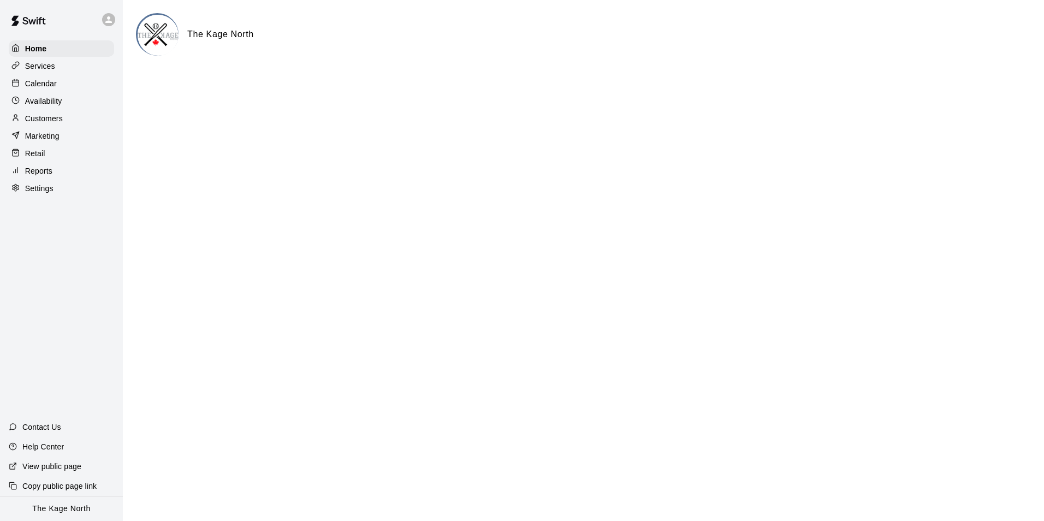
click at [44, 85] on p "Calendar" at bounding box center [41, 83] width 32 height 11
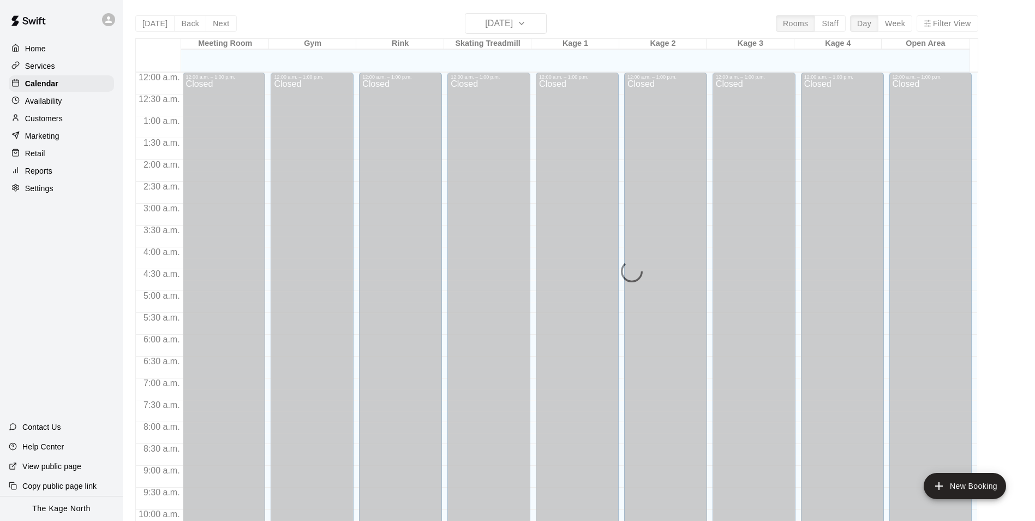
scroll to position [555, 0]
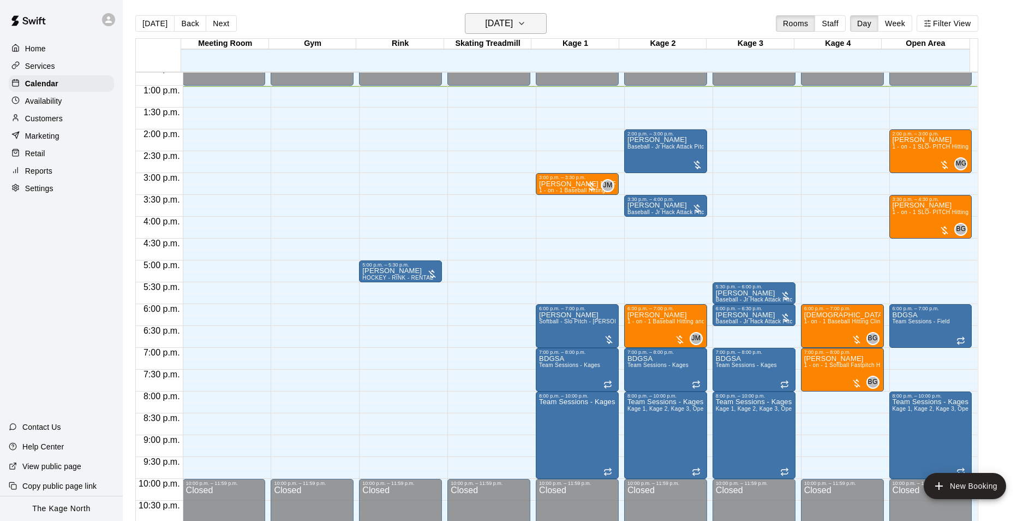
click at [512, 18] on h6 "[DATE]" at bounding box center [499, 23] width 28 height 15
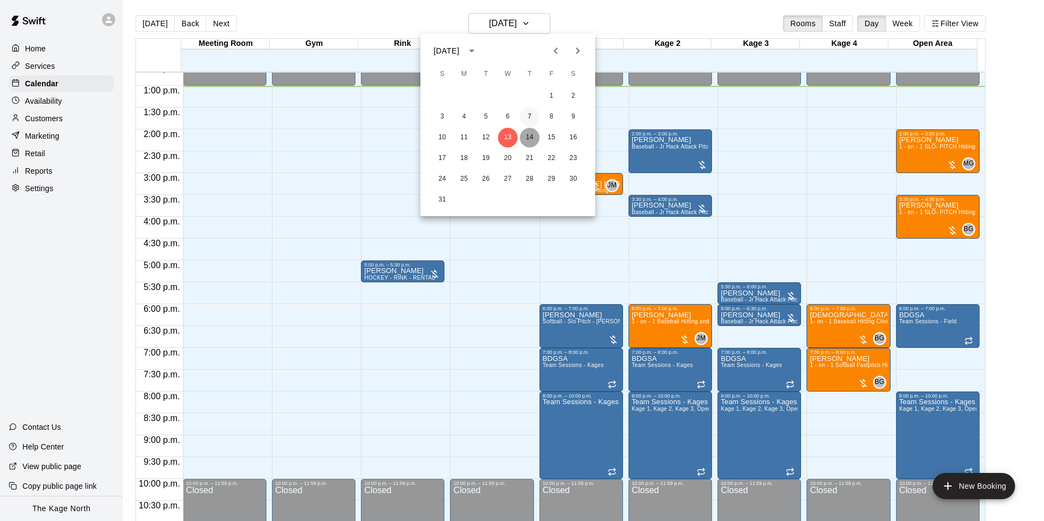
drag, startPoint x: 523, startPoint y: 134, endPoint x: 530, endPoint y: 123, distance: 13.0
click at [523, 134] on button "14" at bounding box center [530, 138] width 20 height 20
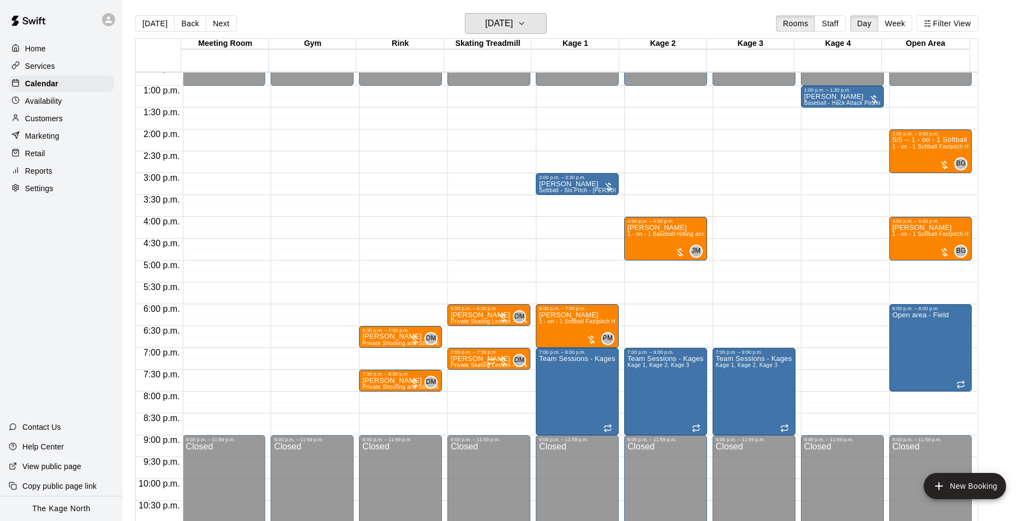
click at [513, 23] on h6 "[DATE]" at bounding box center [499, 23] width 28 height 15
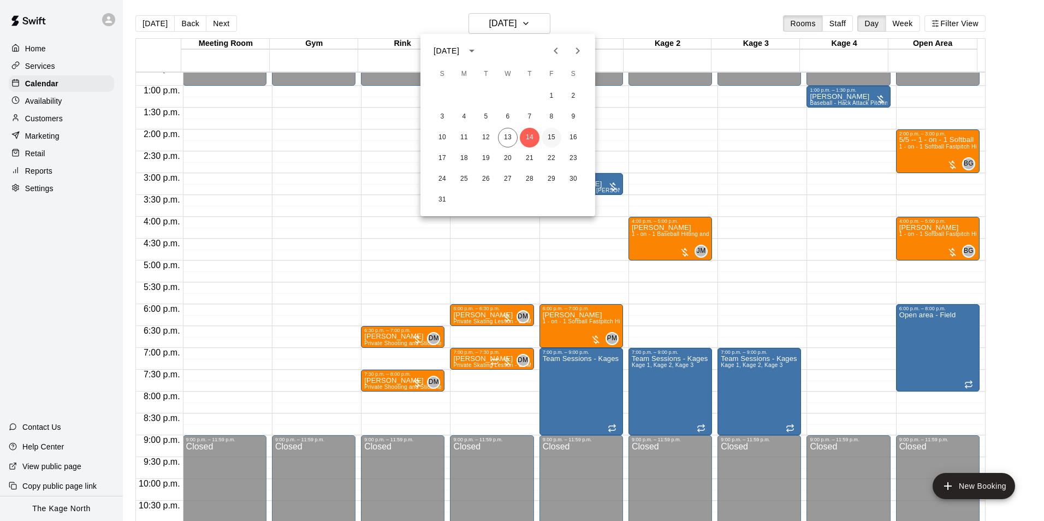
click at [549, 135] on button "15" at bounding box center [551, 138] width 20 height 20
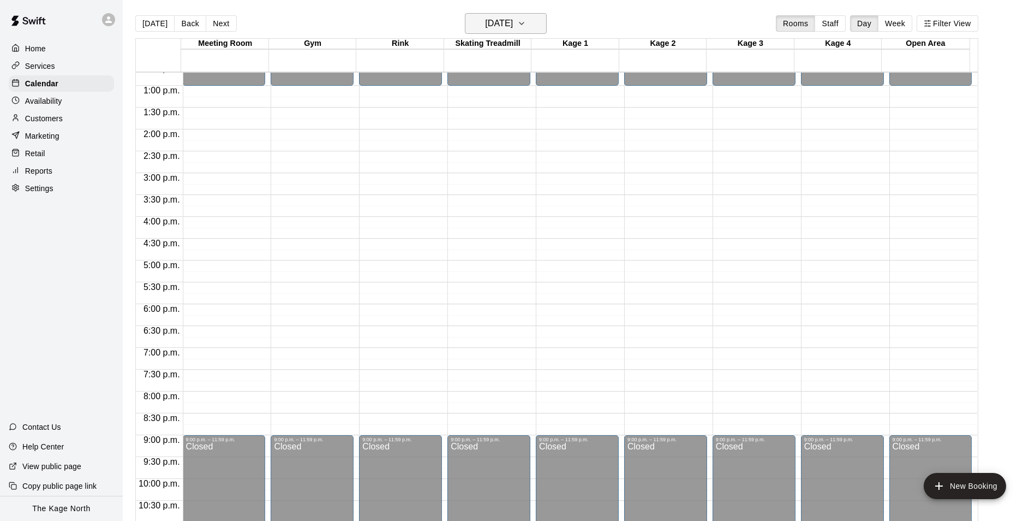
click at [524, 31] on button "[DATE]" at bounding box center [506, 23] width 82 height 21
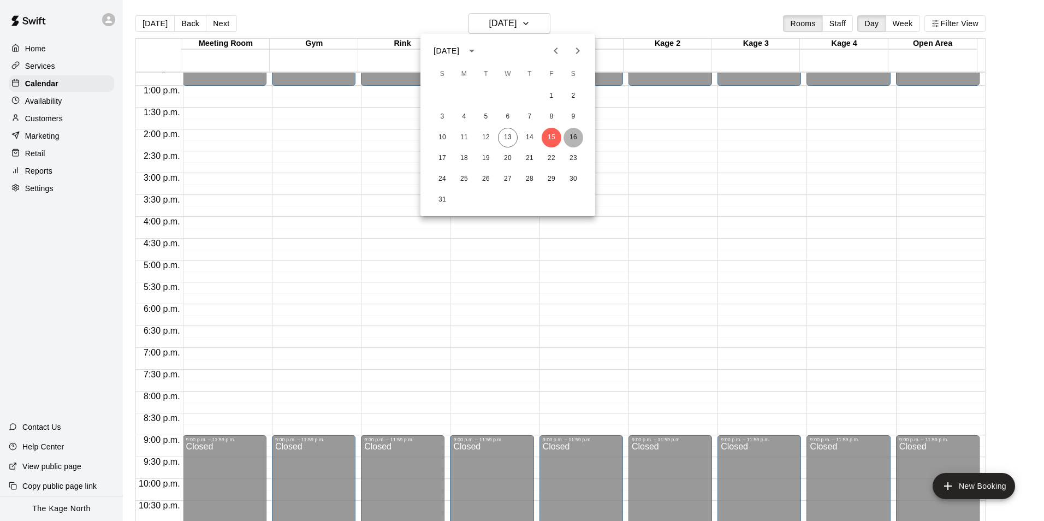
click at [575, 137] on button "16" at bounding box center [573, 138] width 20 height 20
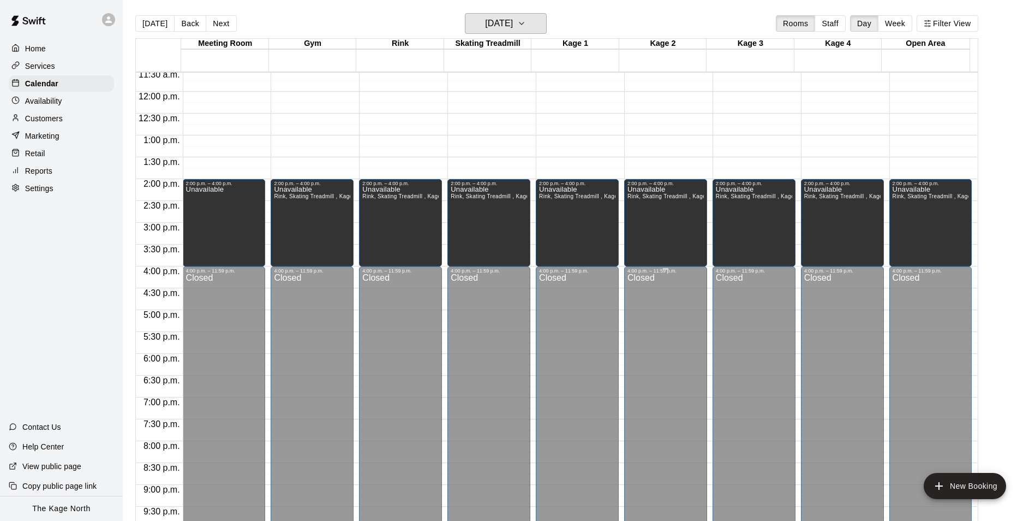
scroll to position [391, 0]
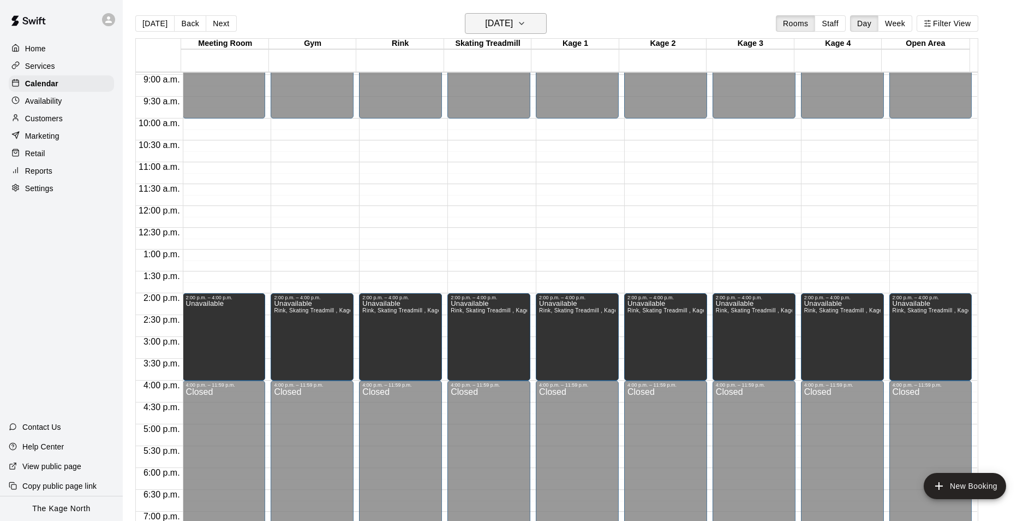
click at [513, 18] on h6 "[DATE]" at bounding box center [499, 23] width 28 height 15
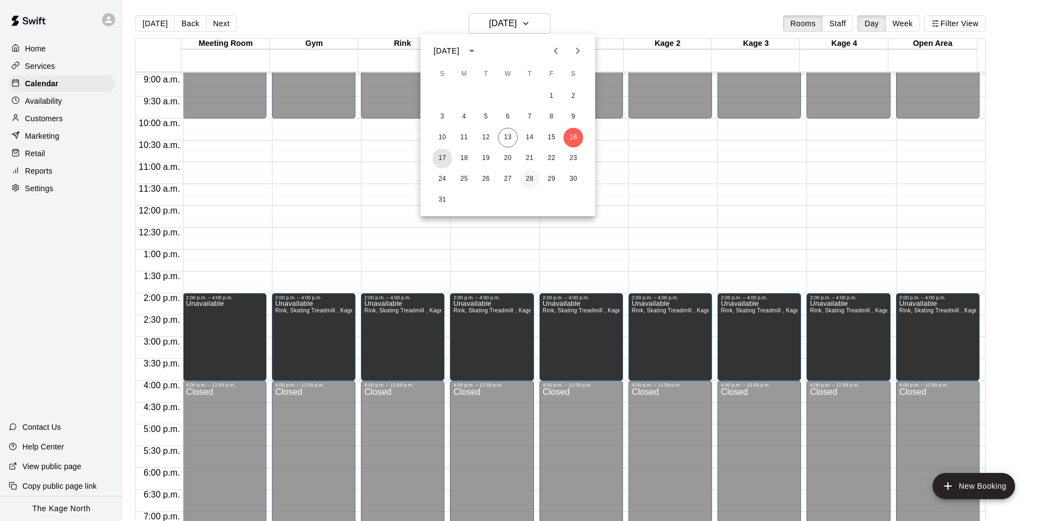
click at [438, 155] on button "17" at bounding box center [442, 158] width 20 height 20
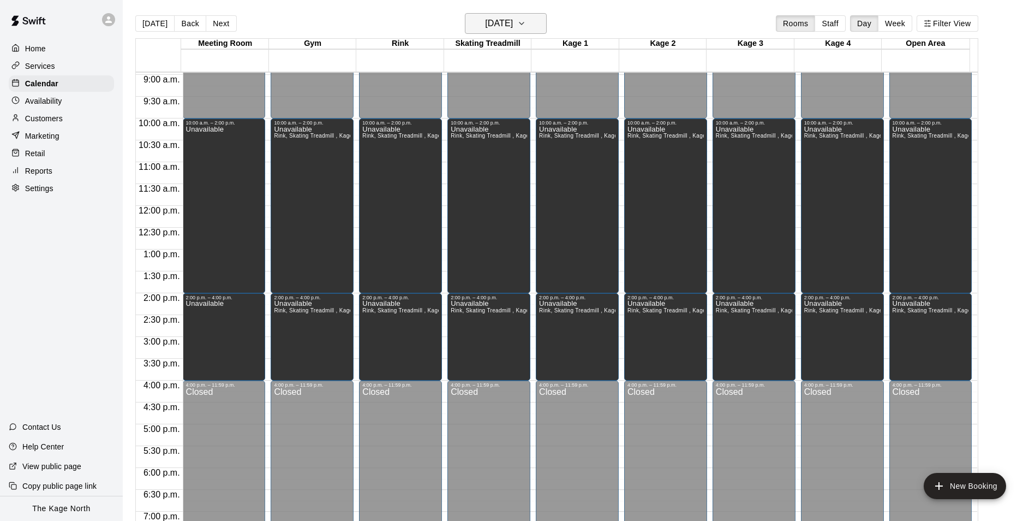
click at [513, 29] on h6 "[DATE]" at bounding box center [499, 23] width 28 height 15
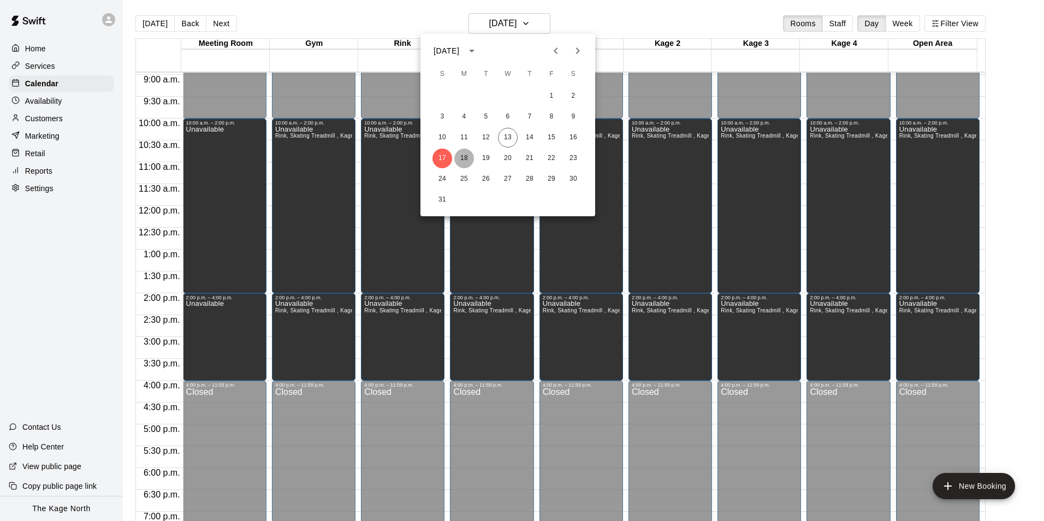
click at [464, 157] on button "18" at bounding box center [464, 158] width 20 height 20
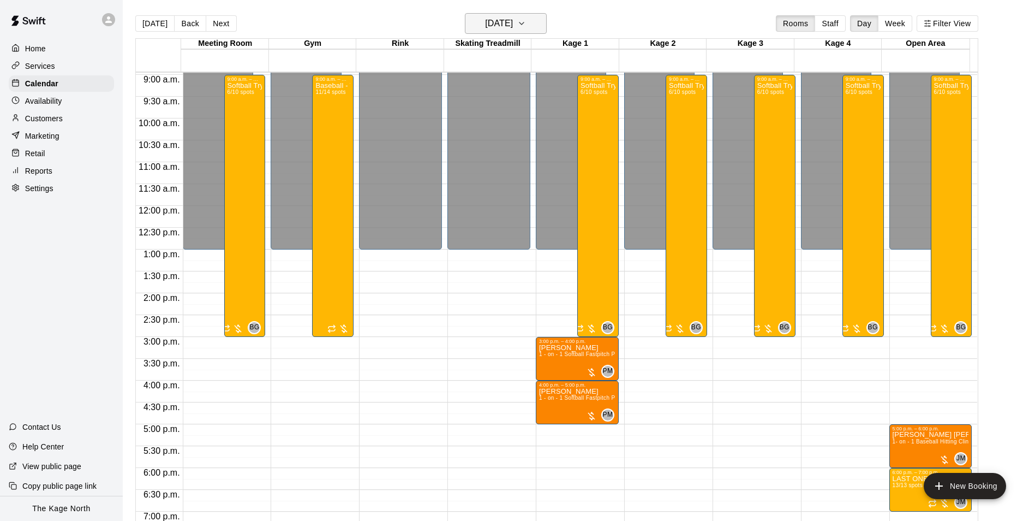
click at [513, 21] on h6 "[DATE]" at bounding box center [499, 23] width 28 height 15
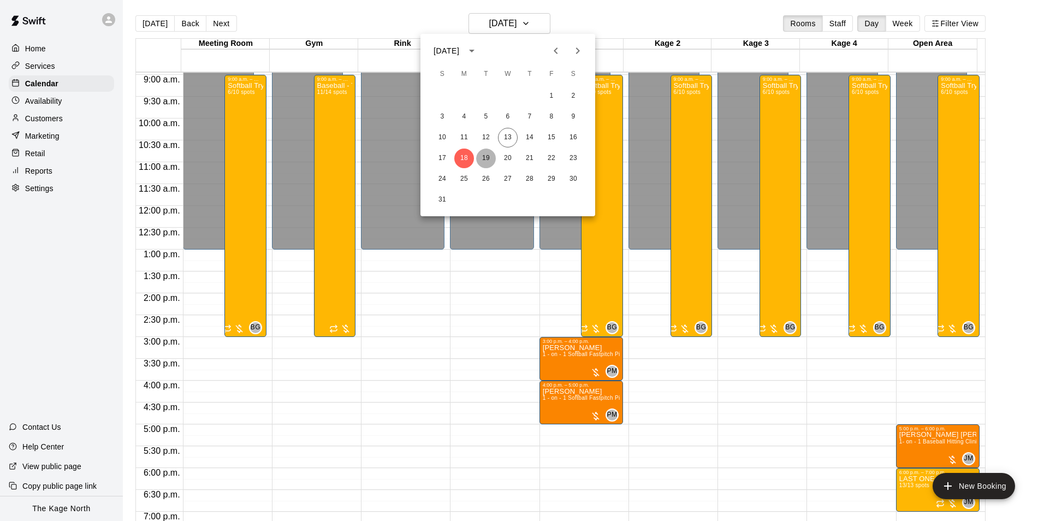
click at [486, 160] on button "19" at bounding box center [486, 158] width 20 height 20
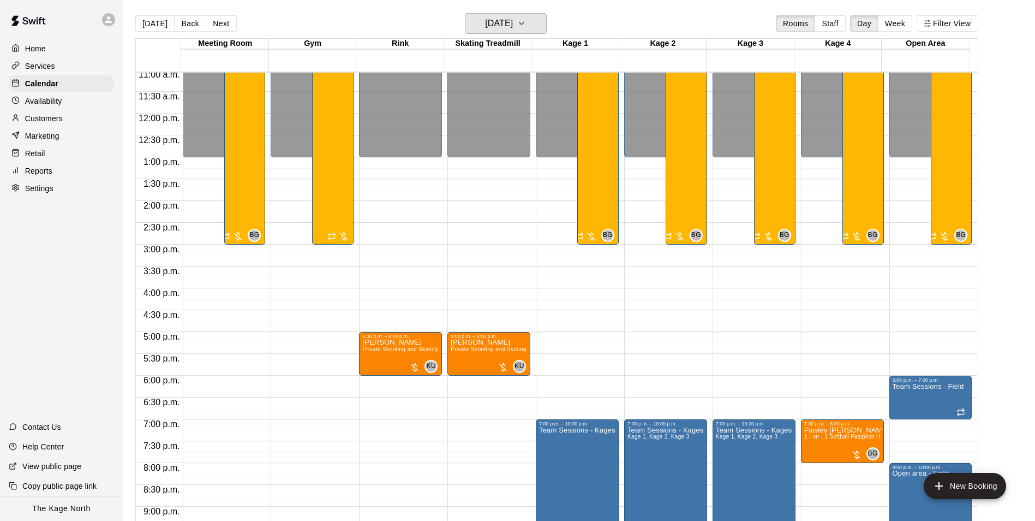
scroll to position [500, 0]
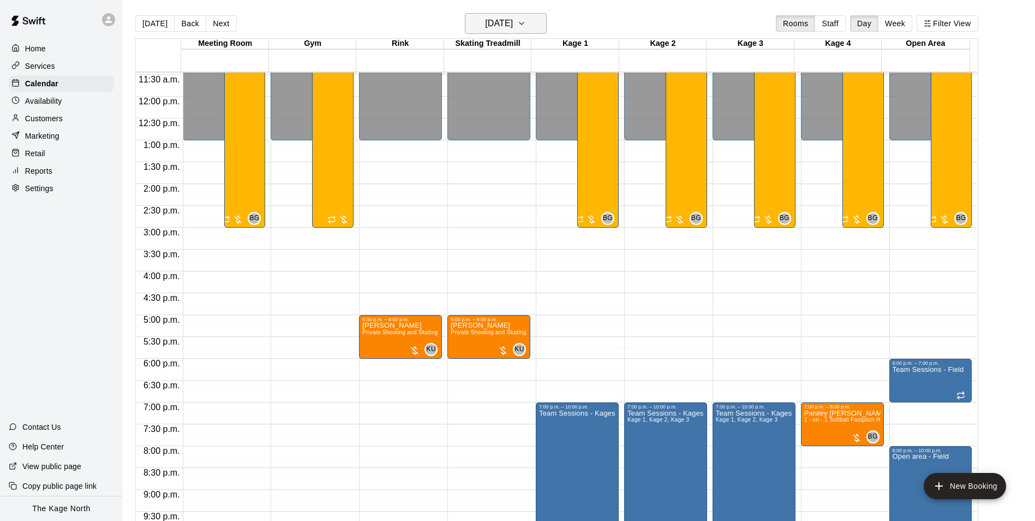
click at [513, 23] on h6 "[DATE]" at bounding box center [499, 23] width 28 height 15
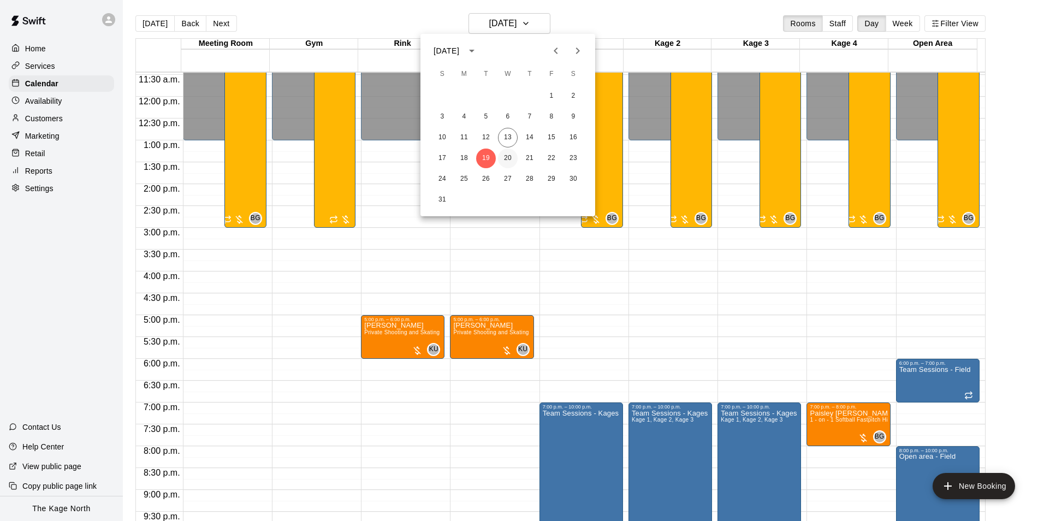
click at [503, 159] on button "20" at bounding box center [508, 158] width 20 height 20
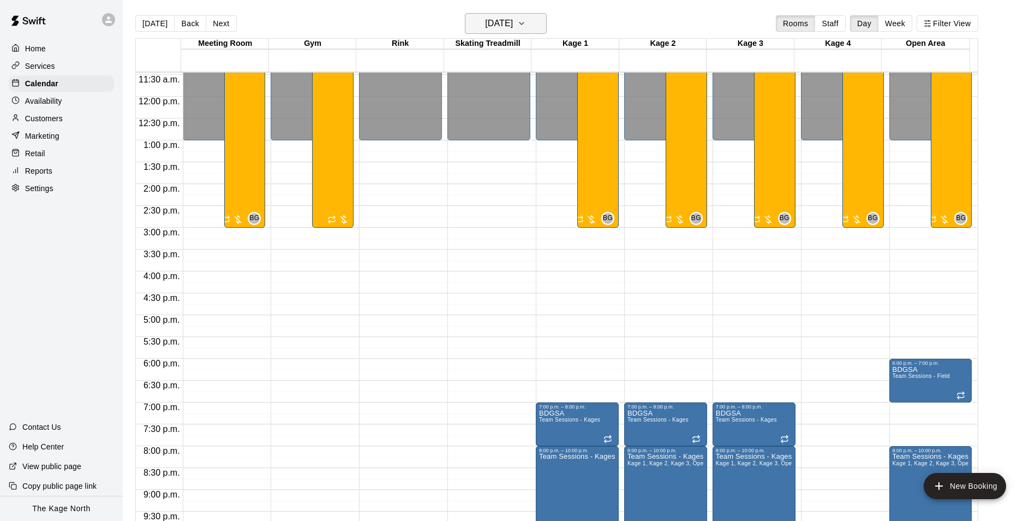
click at [513, 25] on h6 "[DATE]" at bounding box center [499, 23] width 28 height 15
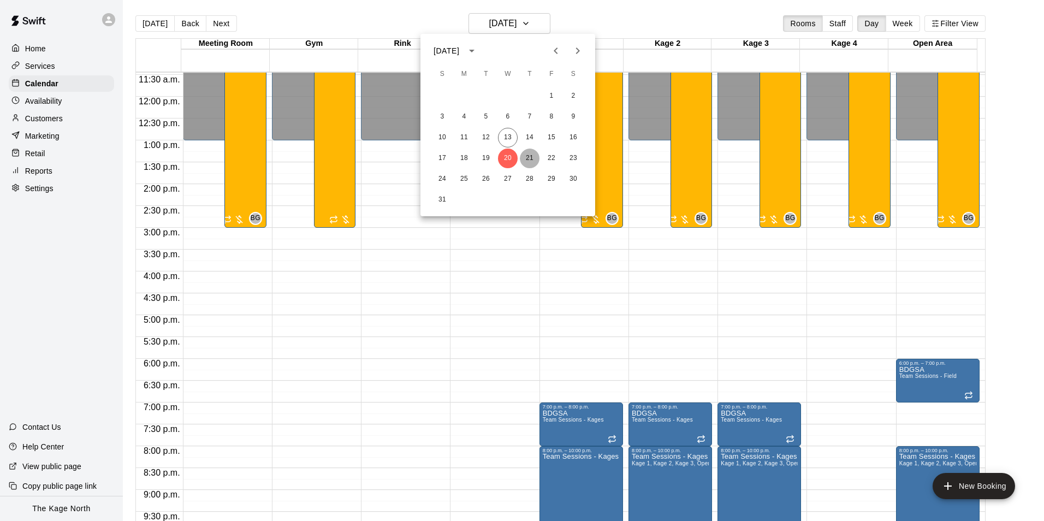
click at [530, 153] on button "21" at bounding box center [530, 158] width 20 height 20
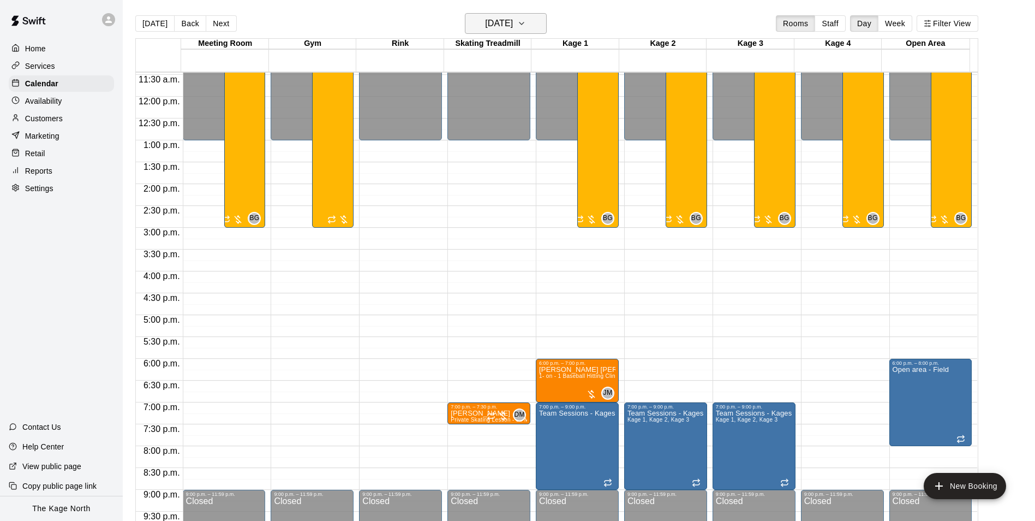
click at [513, 27] on h6 "[DATE]" at bounding box center [499, 23] width 28 height 15
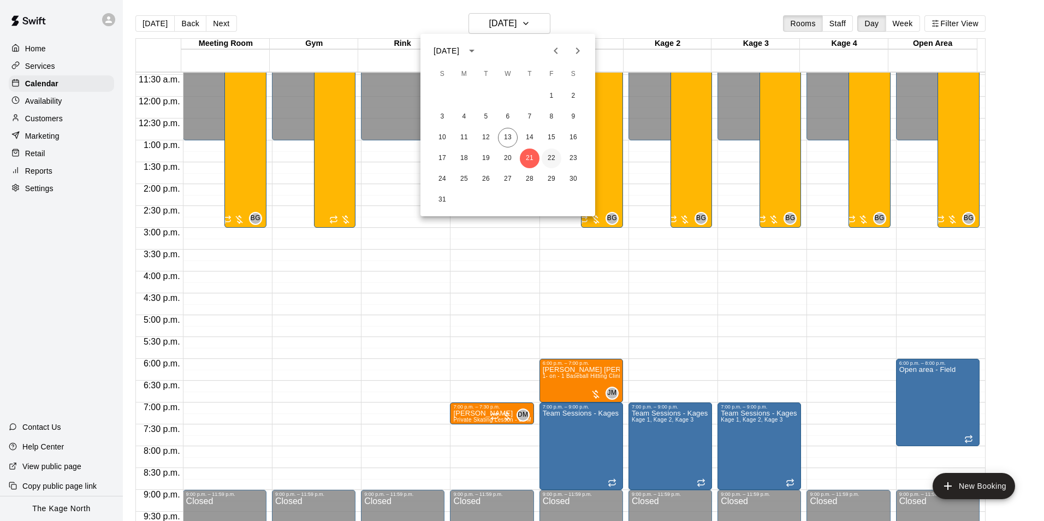
click at [548, 156] on button "22" at bounding box center [551, 158] width 20 height 20
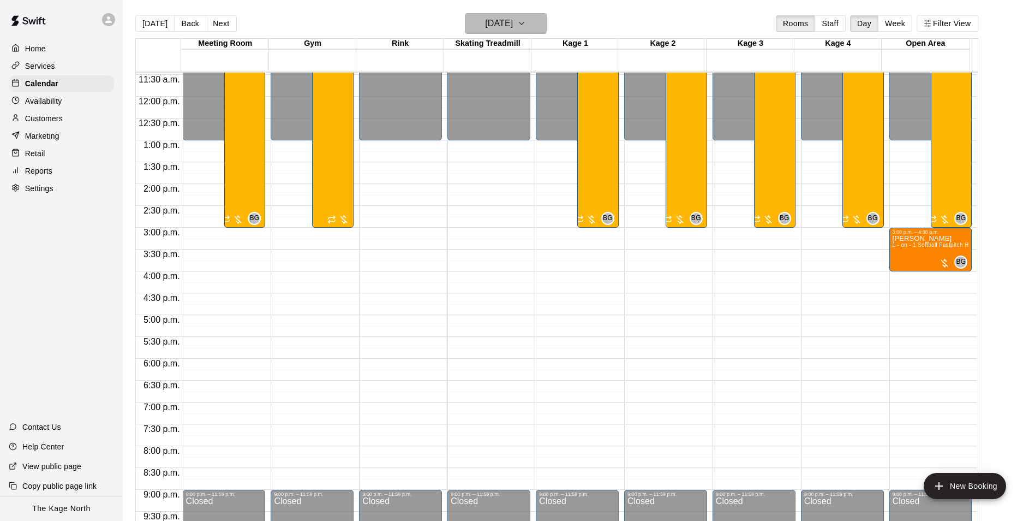
click at [528, 28] on button "[DATE]" at bounding box center [506, 23] width 82 height 21
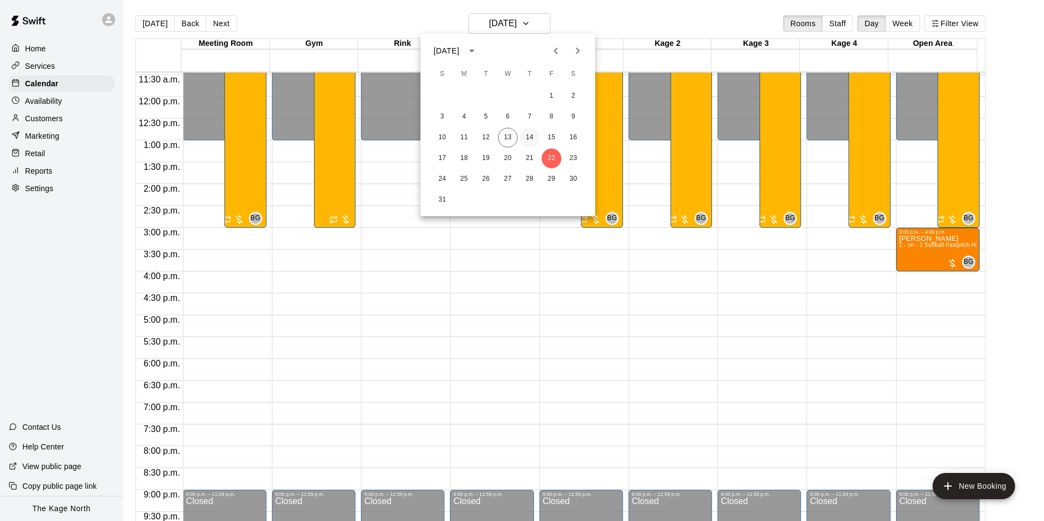
click at [531, 140] on button "14" at bounding box center [530, 138] width 20 height 20
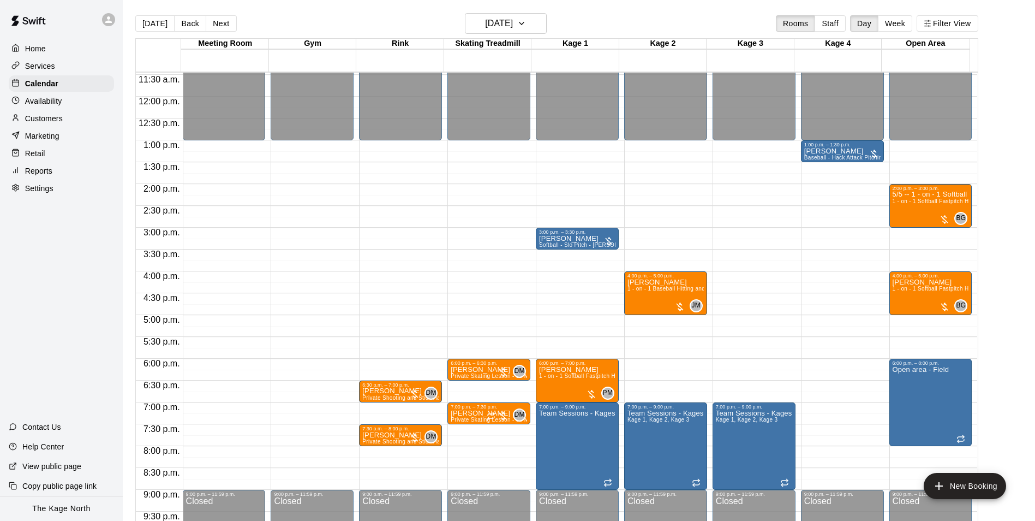
click at [43, 48] on p "Home" at bounding box center [35, 48] width 21 height 11
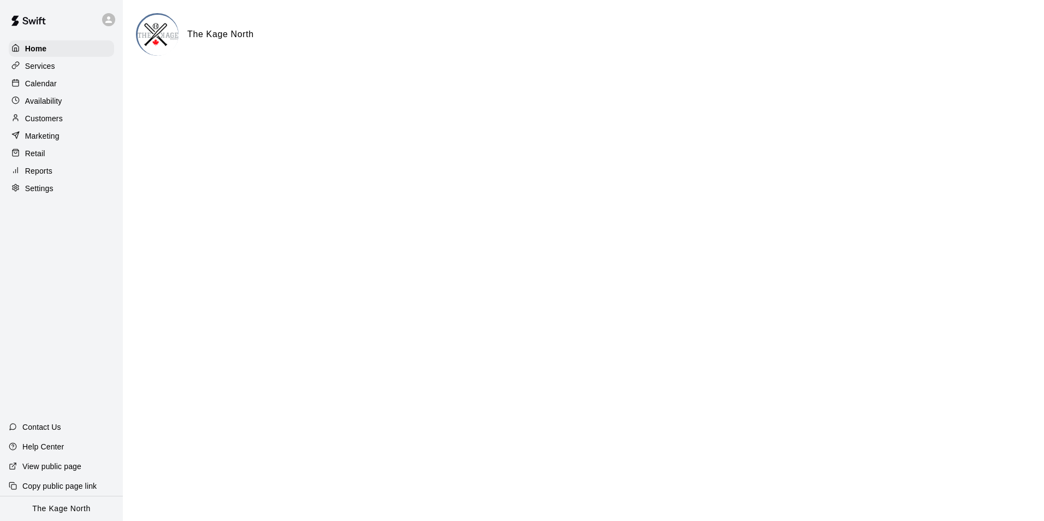
click at [50, 83] on p "Calendar" at bounding box center [41, 83] width 32 height 11
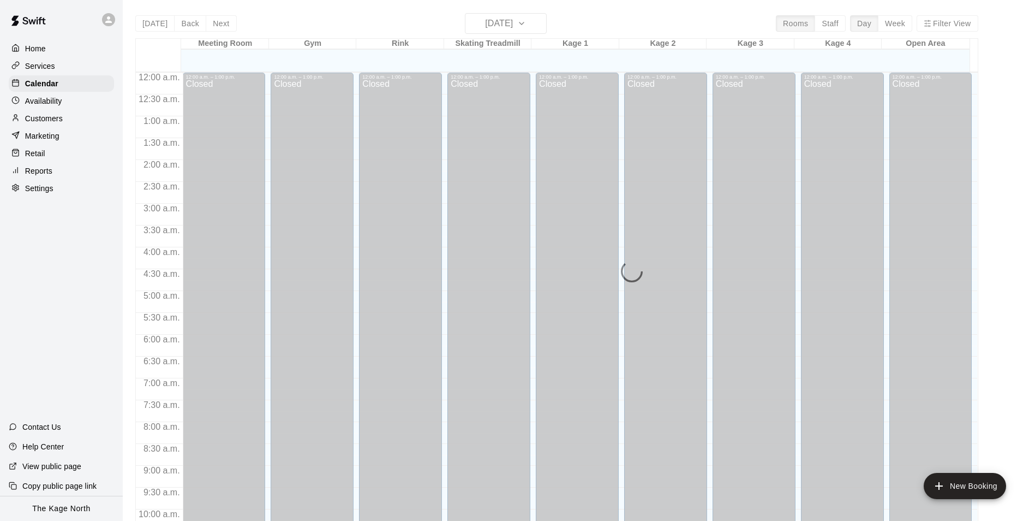
scroll to position [555, 0]
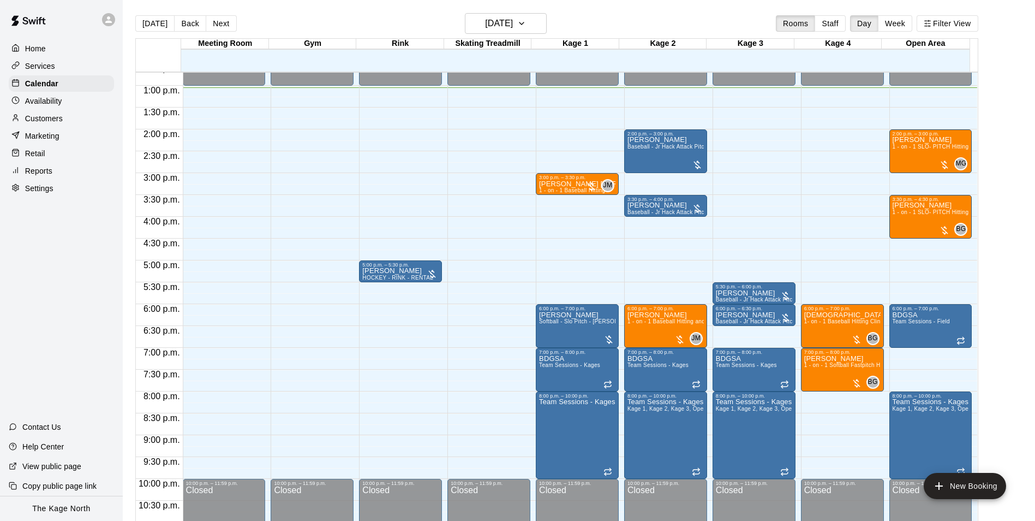
click at [62, 118] on p "Customers" at bounding box center [44, 118] width 38 height 11
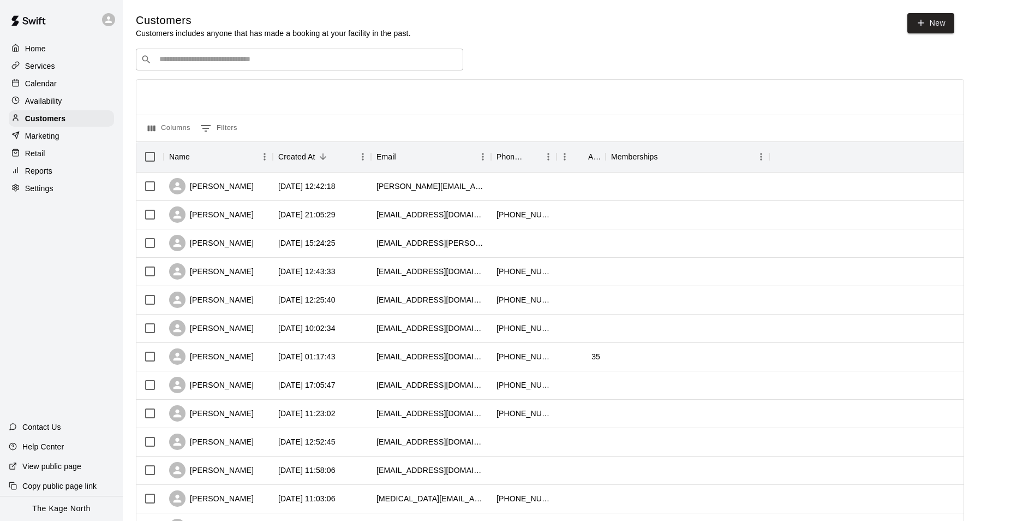
click at [51, 84] on p "Calendar" at bounding box center [41, 83] width 32 height 11
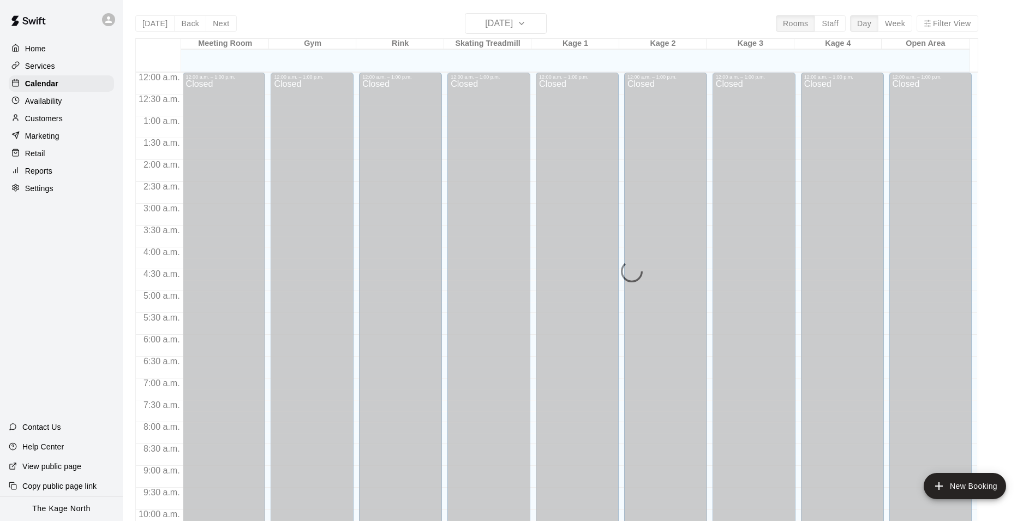
scroll to position [555, 0]
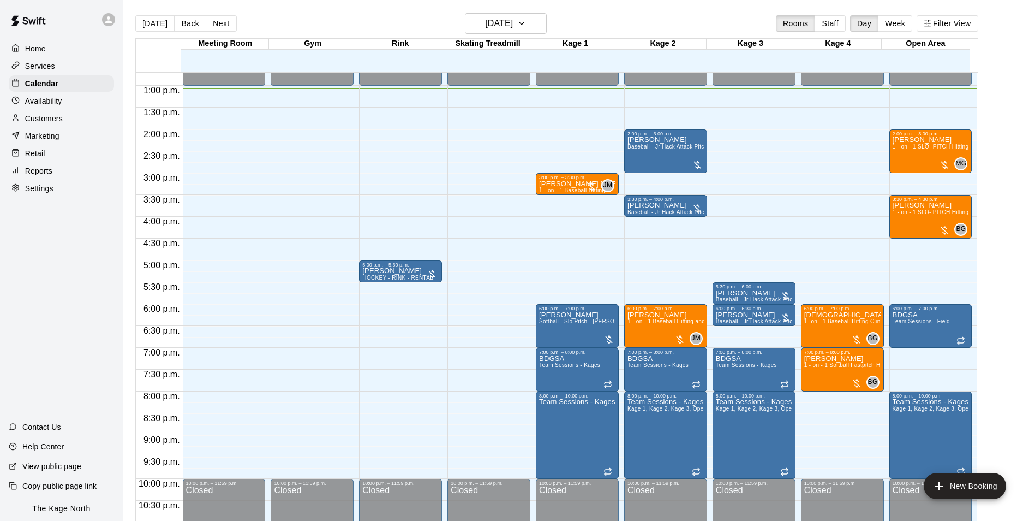
click at [58, 117] on p "Customers" at bounding box center [44, 118] width 38 height 11
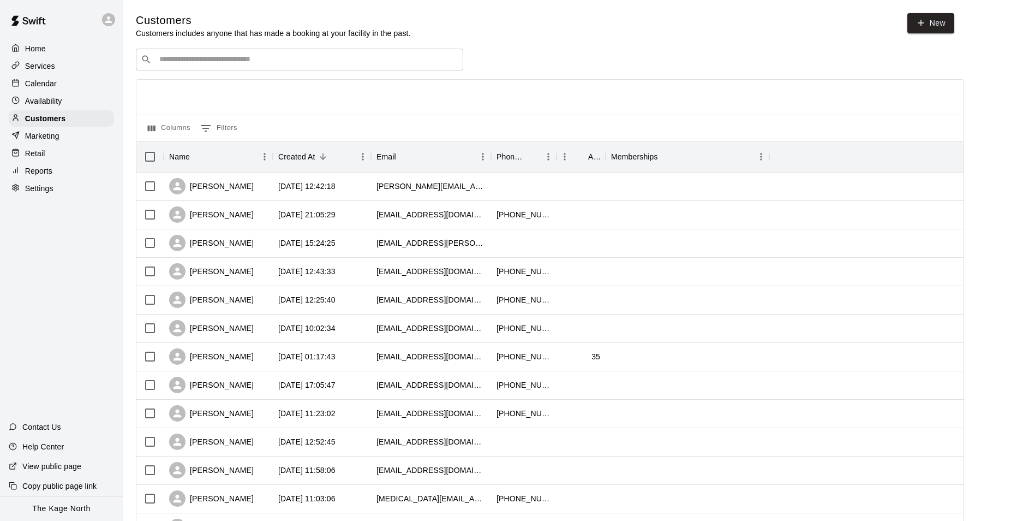
click at [55, 87] on p "Calendar" at bounding box center [41, 83] width 32 height 11
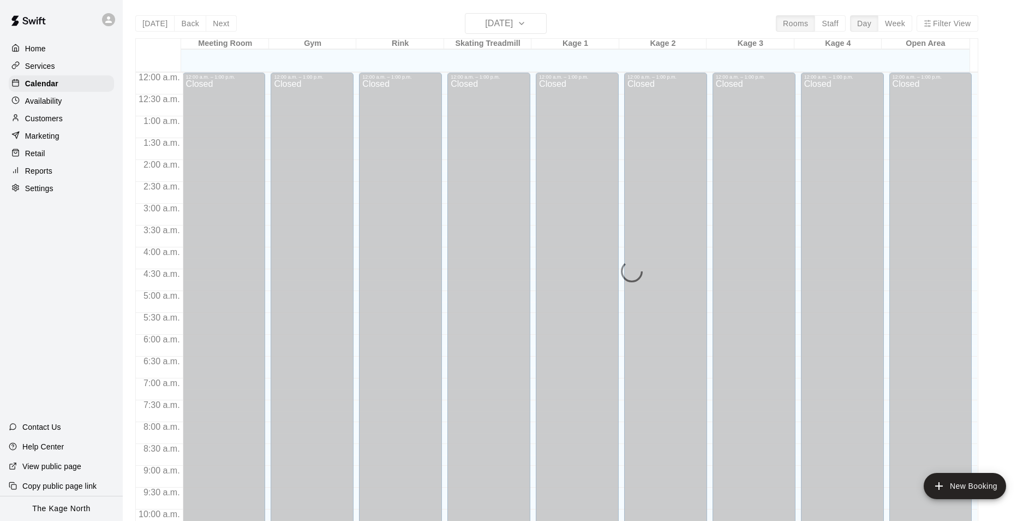
scroll to position [555, 0]
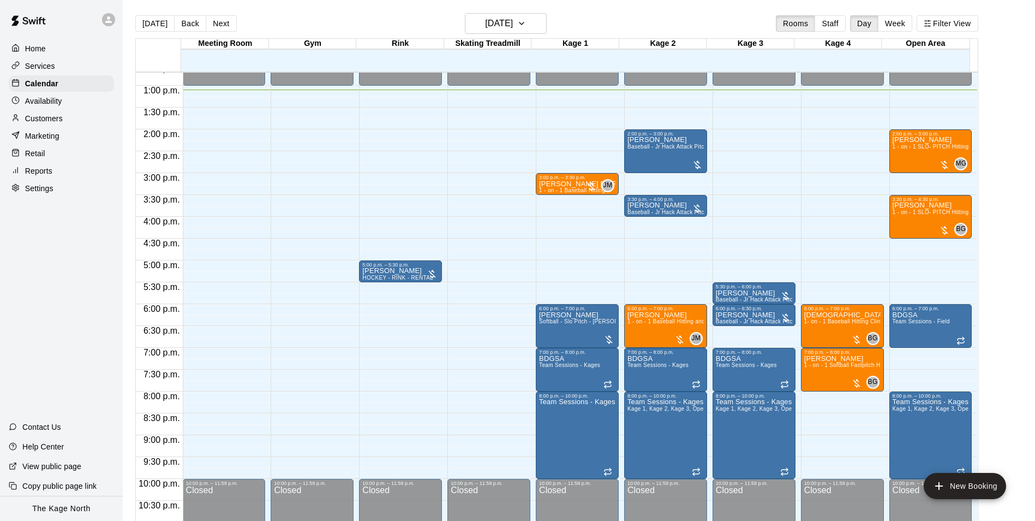
click at [51, 63] on p "Services" at bounding box center [40, 66] width 30 height 11
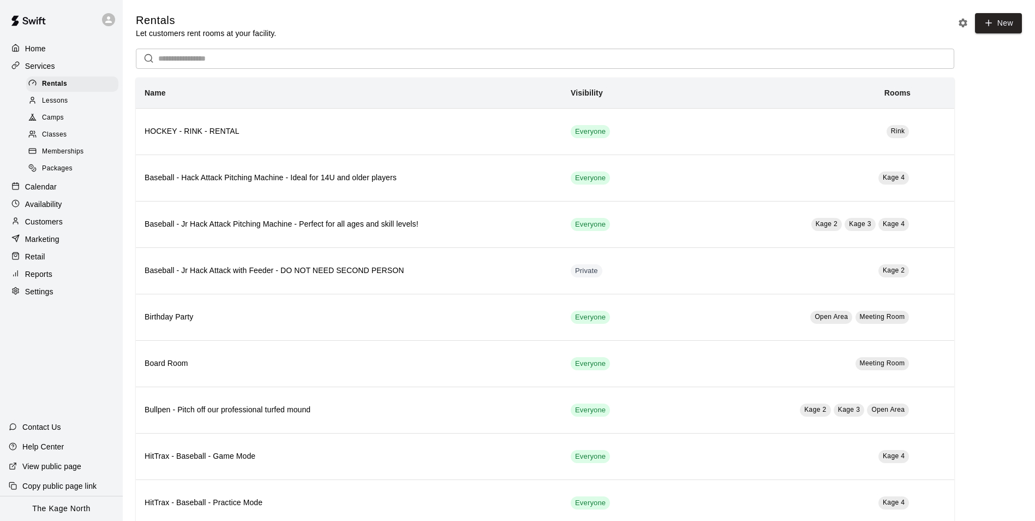
click at [65, 121] on div "Camps" at bounding box center [72, 117] width 92 height 15
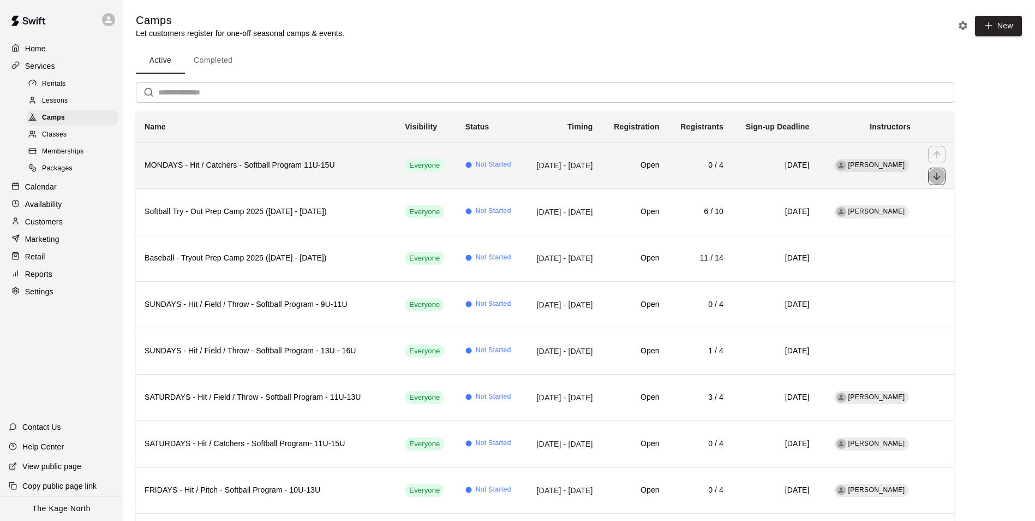
click at [941, 176] on icon "move item down" at bounding box center [937, 176] width 11 height 11
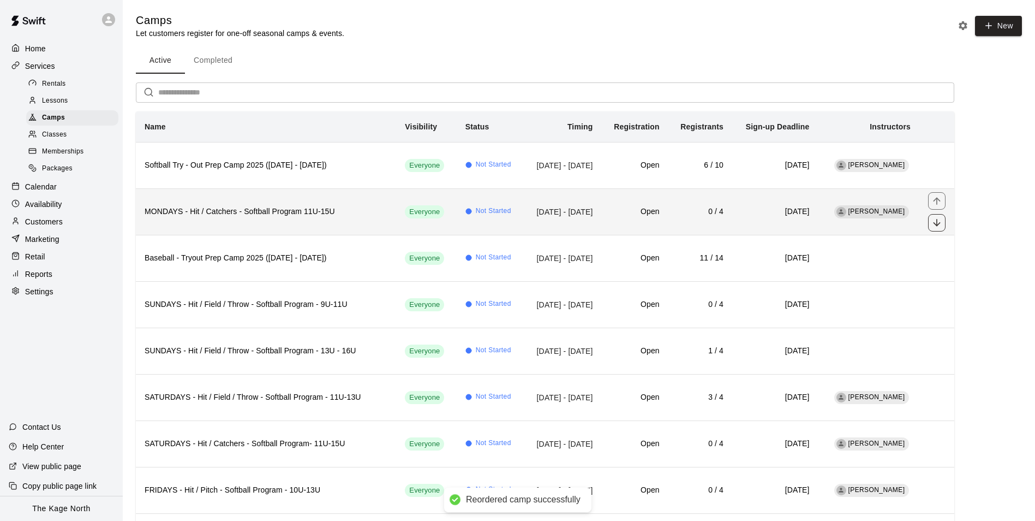
click at [936, 225] on icon "move item down" at bounding box center [936, 222] width 7 height 7
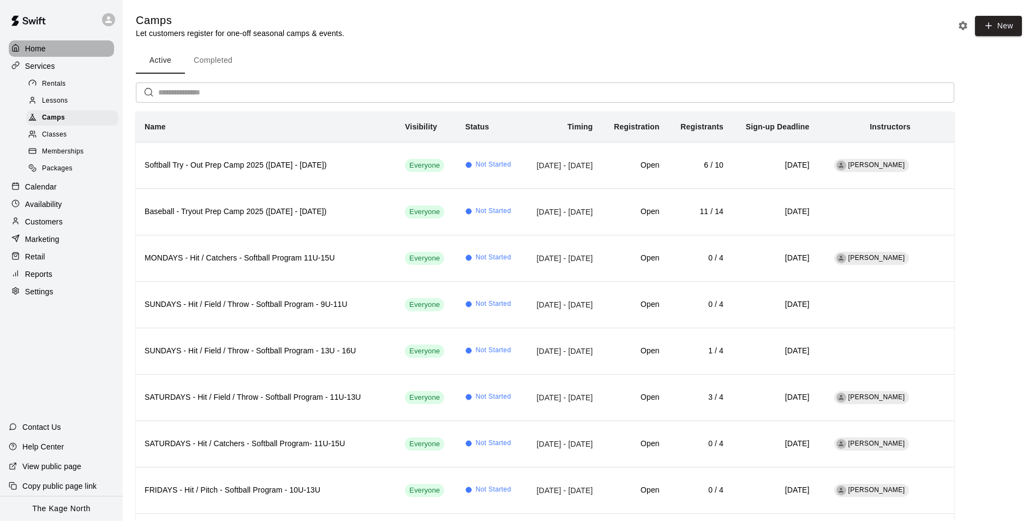
click at [43, 45] on p "Home" at bounding box center [35, 48] width 21 height 11
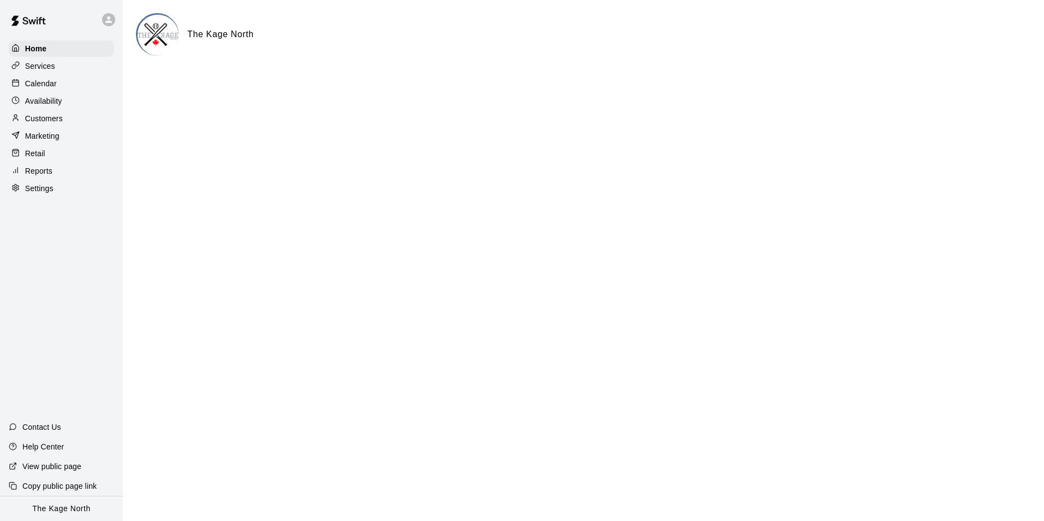
click at [49, 86] on p "Calendar" at bounding box center [41, 83] width 32 height 11
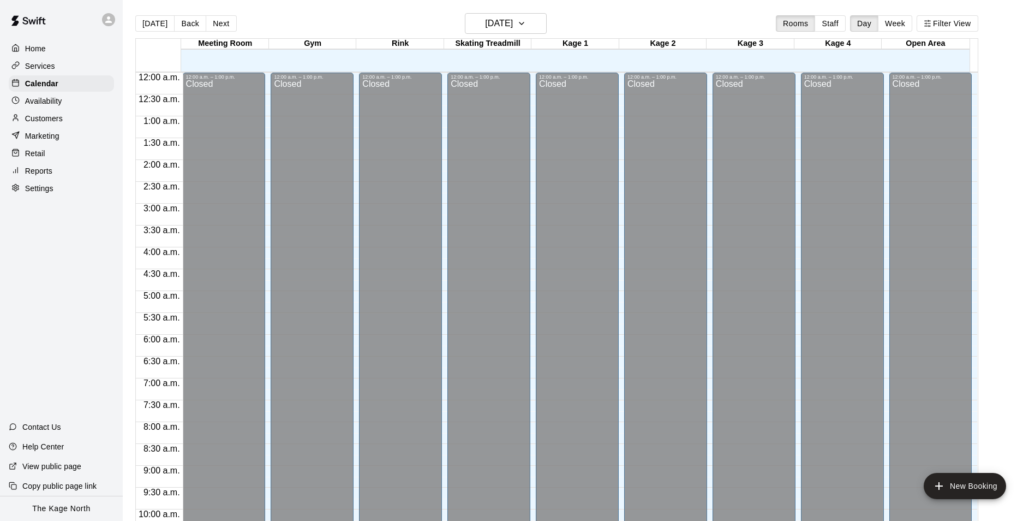
scroll to position [555, 0]
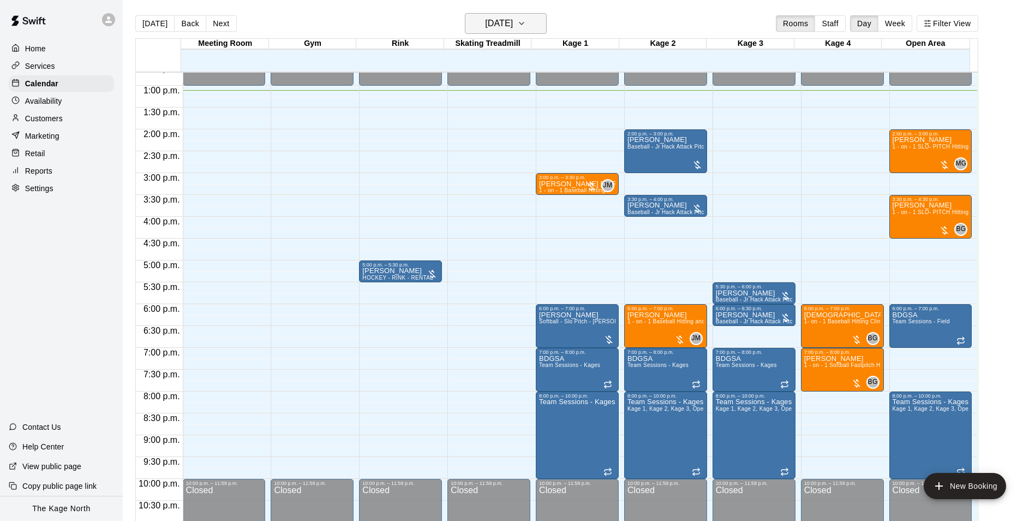
click at [513, 23] on h6 "[DATE]" at bounding box center [499, 23] width 28 height 15
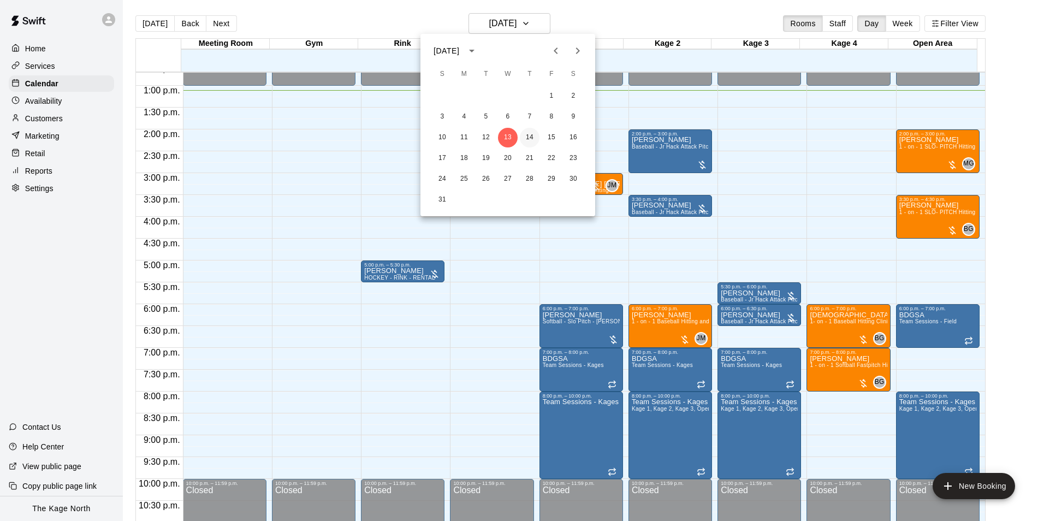
click at [529, 134] on button "14" at bounding box center [530, 138] width 20 height 20
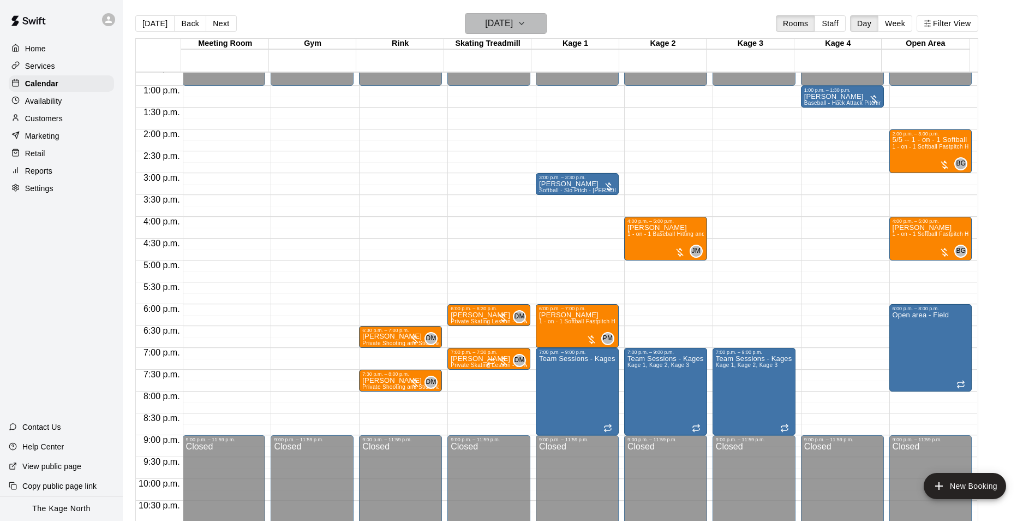
click at [513, 23] on h6 "[DATE]" at bounding box center [499, 23] width 28 height 15
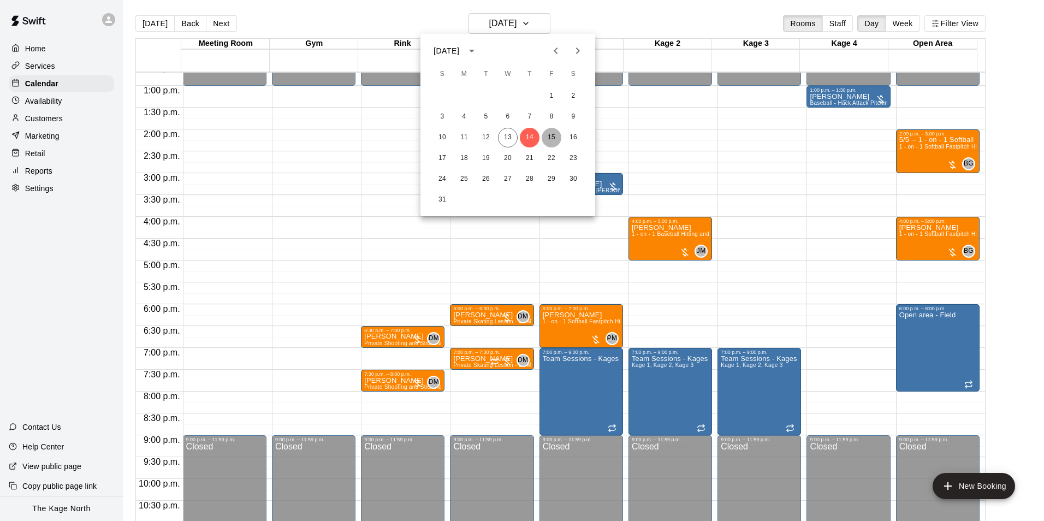
click at [548, 138] on button "15" at bounding box center [551, 138] width 20 height 20
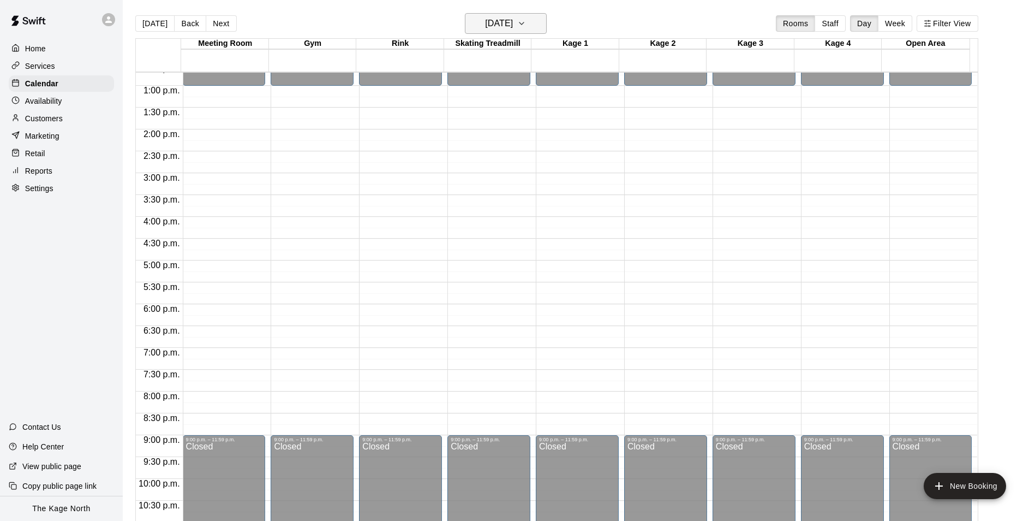
click at [526, 26] on icon "button" at bounding box center [521, 23] width 9 height 13
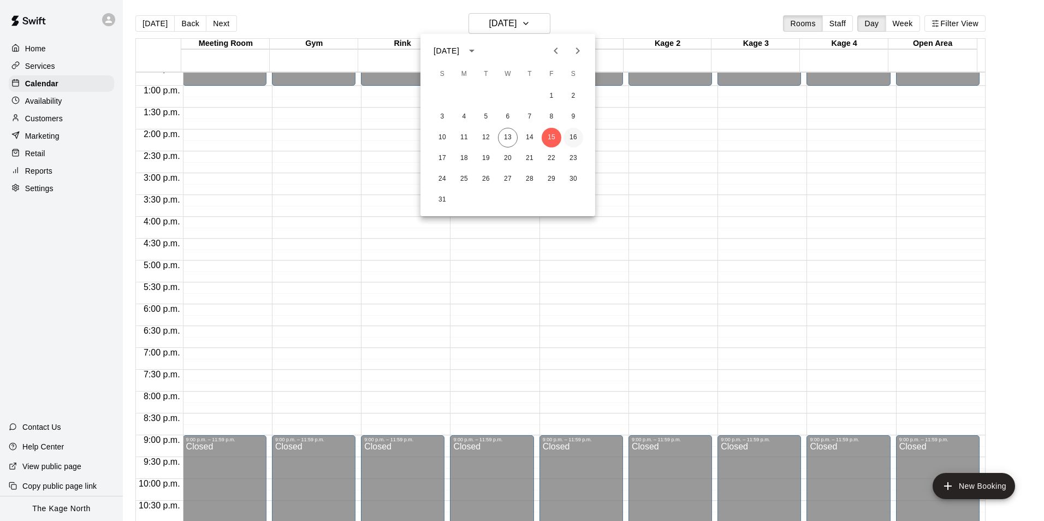
click at [569, 134] on button "16" at bounding box center [573, 138] width 20 height 20
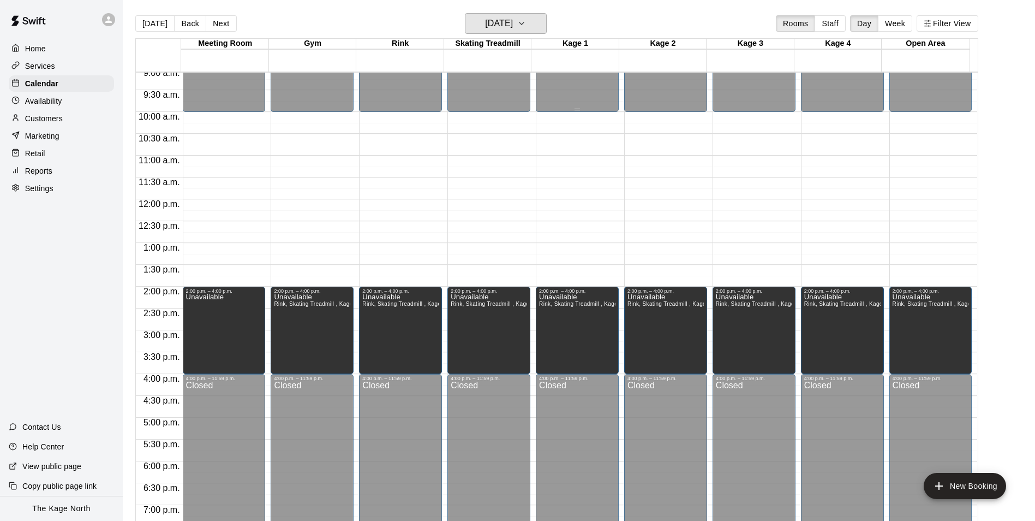
scroll to position [391, 0]
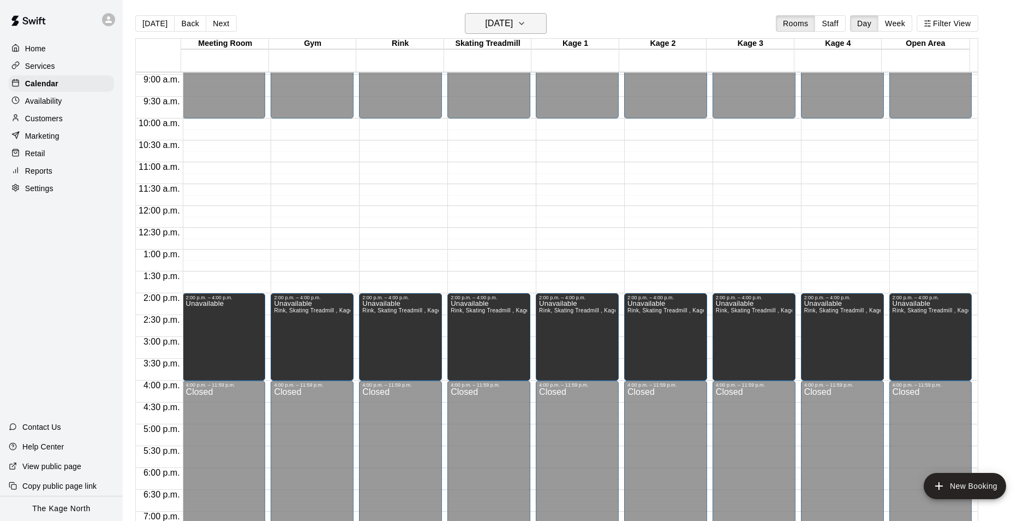
click at [513, 20] on h6 "[DATE]" at bounding box center [499, 23] width 28 height 15
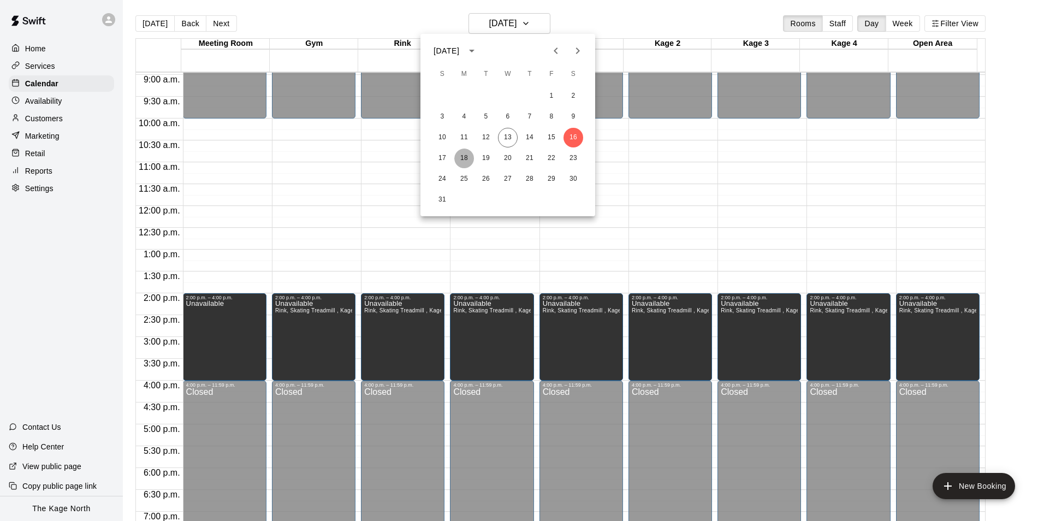
click at [461, 159] on button "18" at bounding box center [464, 158] width 20 height 20
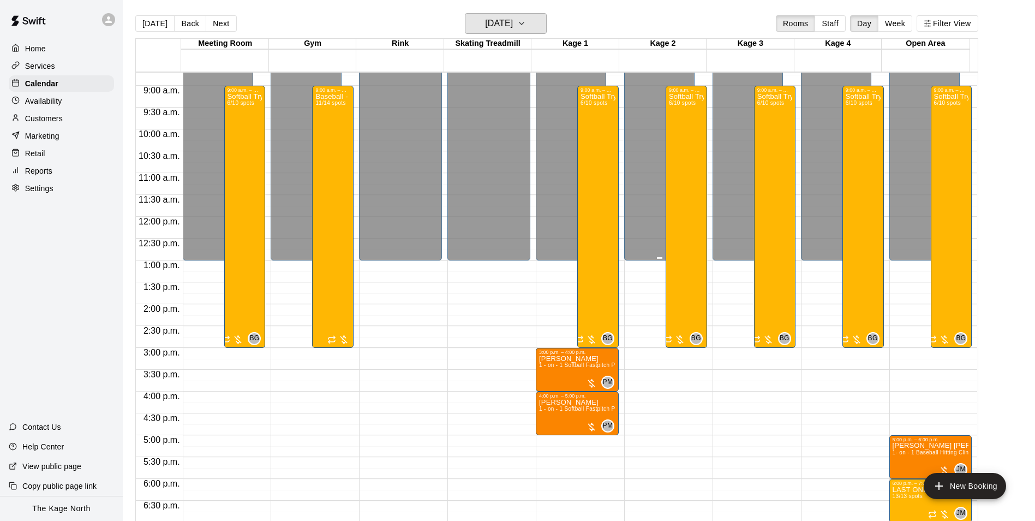
scroll to position [282, 0]
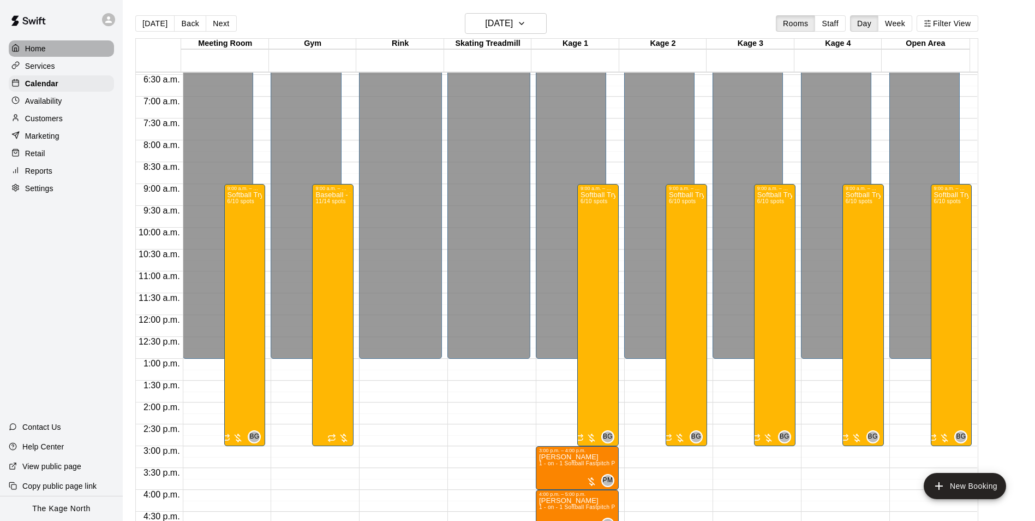
click at [46, 50] on p "Home" at bounding box center [35, 48] width 21 height 11
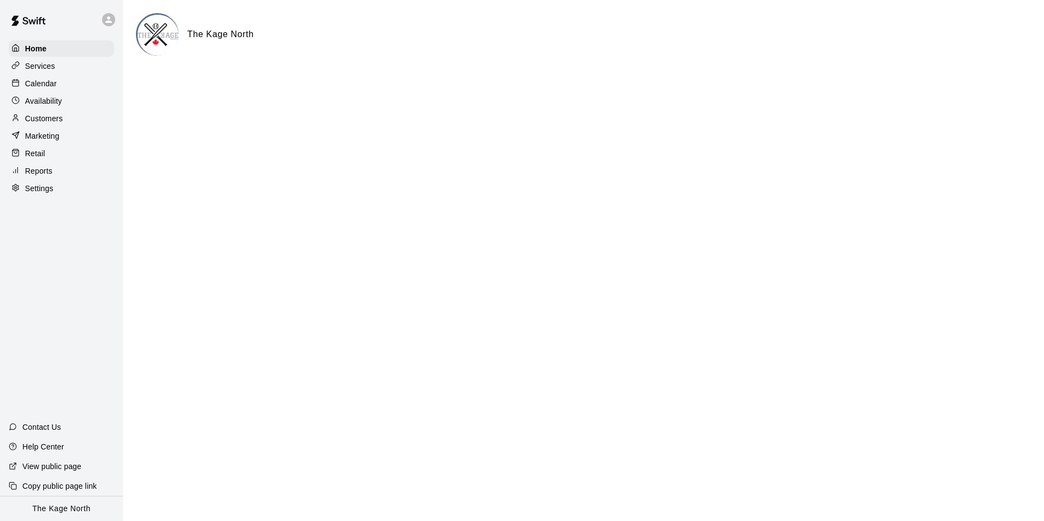
click at [44, 84] on p "Calendar" at bounding box center [41, 83] width 32 height 11
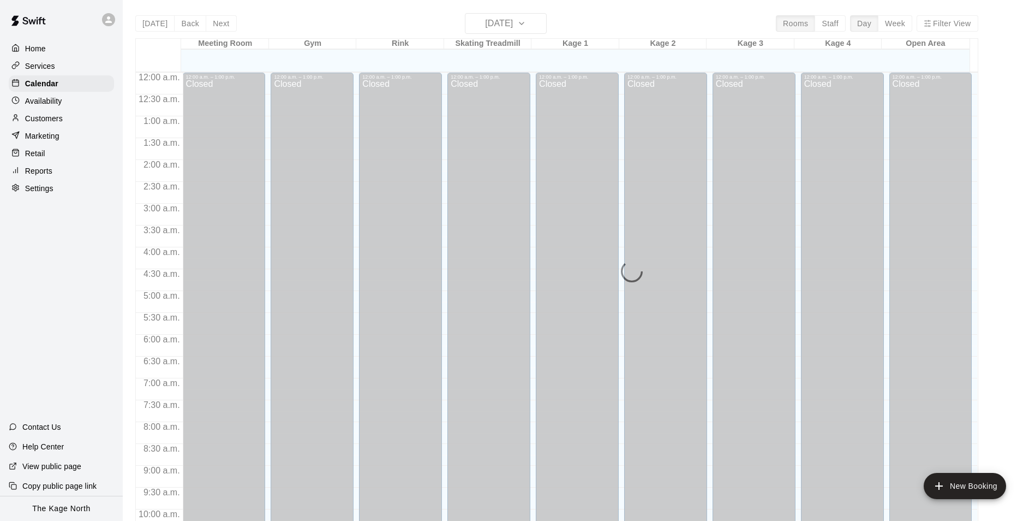
scroll to position [555, 0]
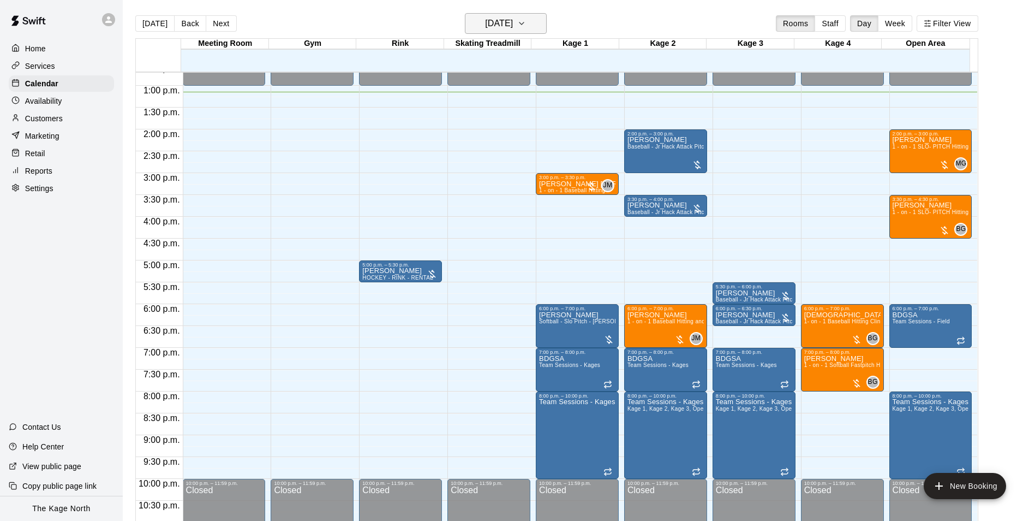
click at [513, 21] on h6 "[DATE]" at bounding box center [499, 23] width 28 height 15
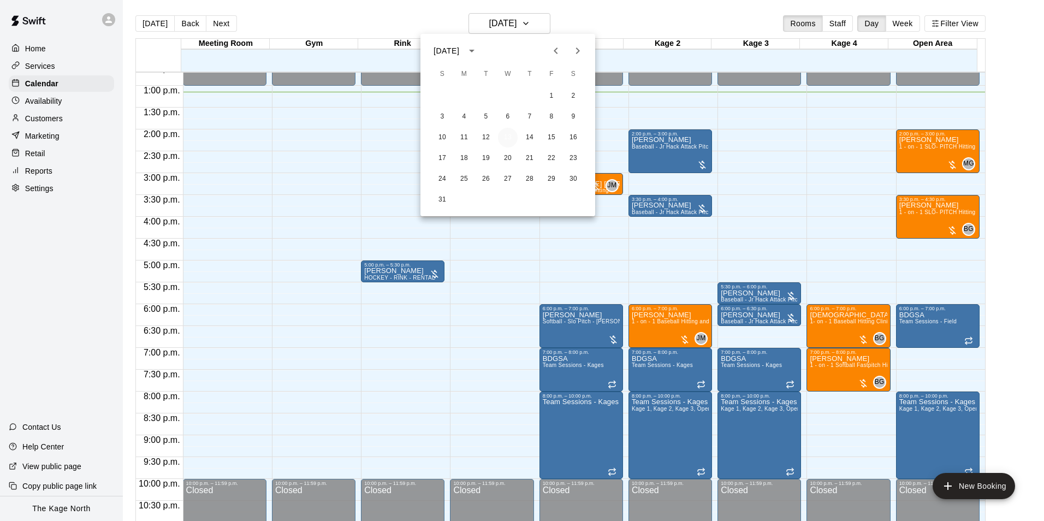
click at [508, 134] on button "13" at bounding box center [508, 138] width 20 height 20
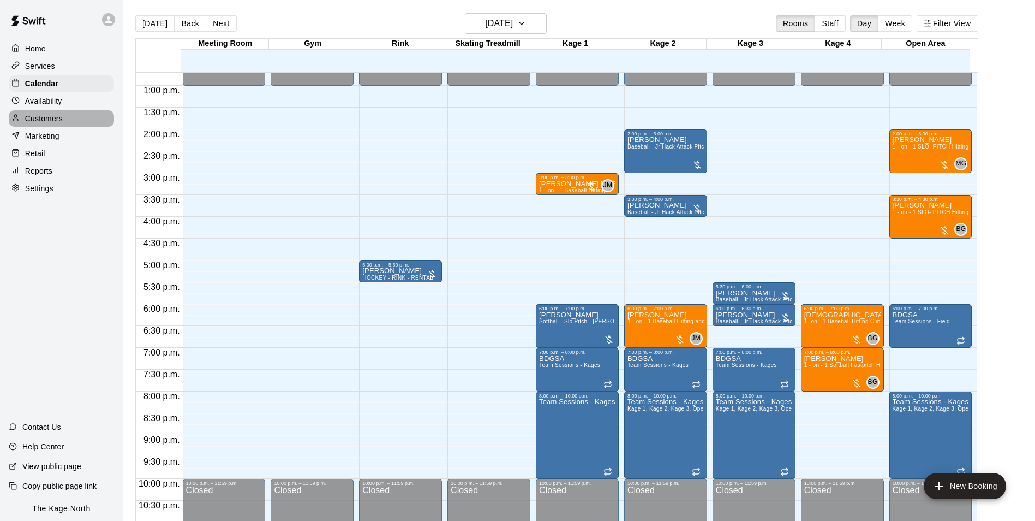
click at [55, 117] on p "Customers" at bounding box center [44, 118] width 38 height 11
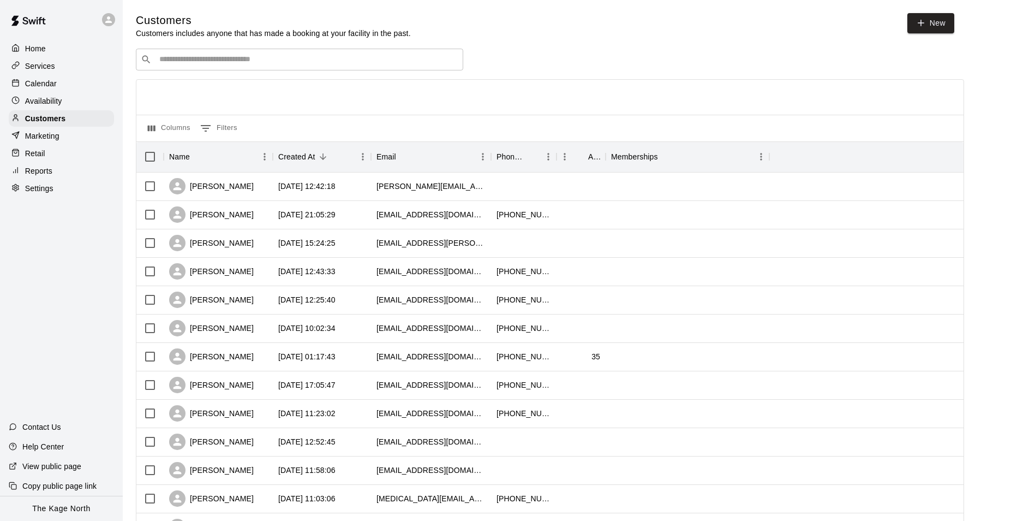
click at [233, 60] on input "Search customers by name or email" at bounding box center [307, 59] width 302 height 11
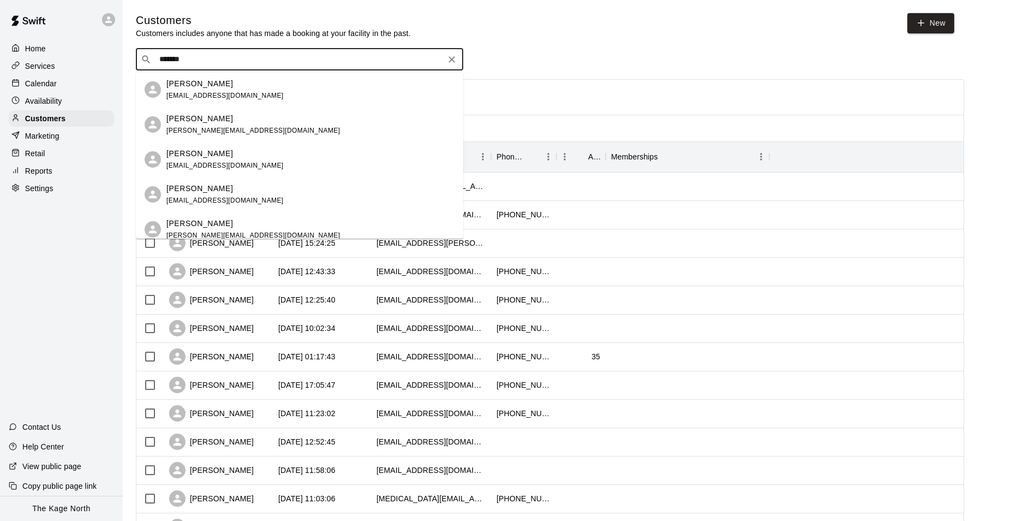
type input "********"
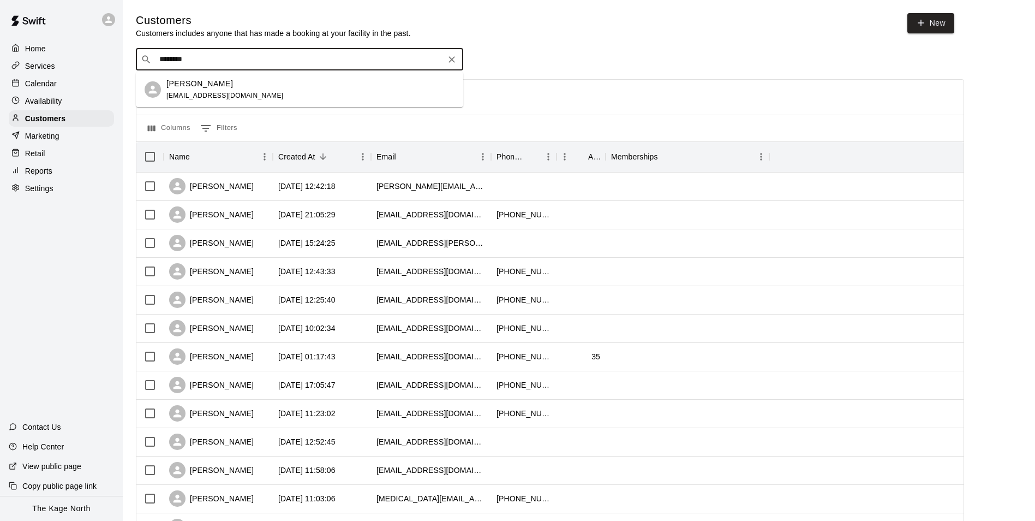
click at [236, 85] on div "[PERSON_NAME]" at bounding box center [224, 83] width 117 height 11
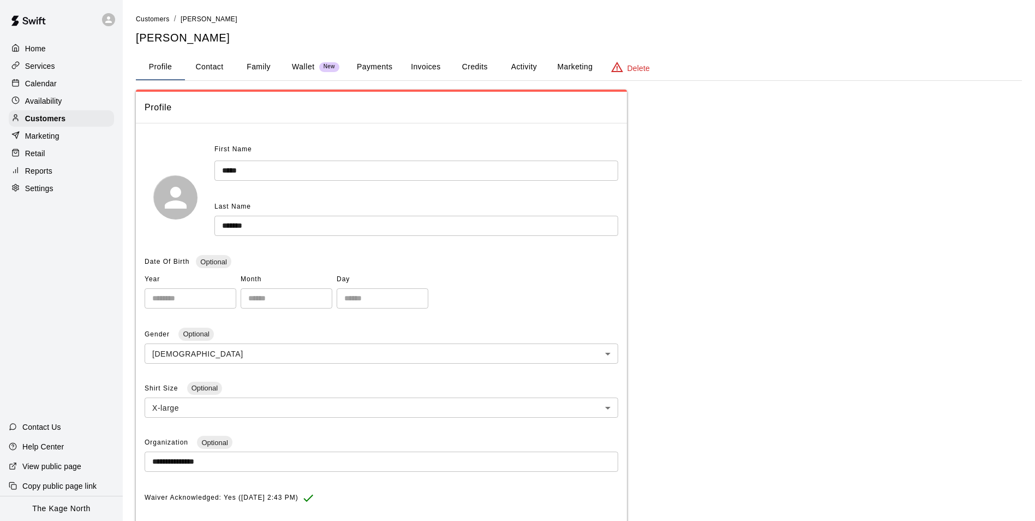
click at [518, 65] on button "Activity" at bounding box center [523, 67] width 49 height 26
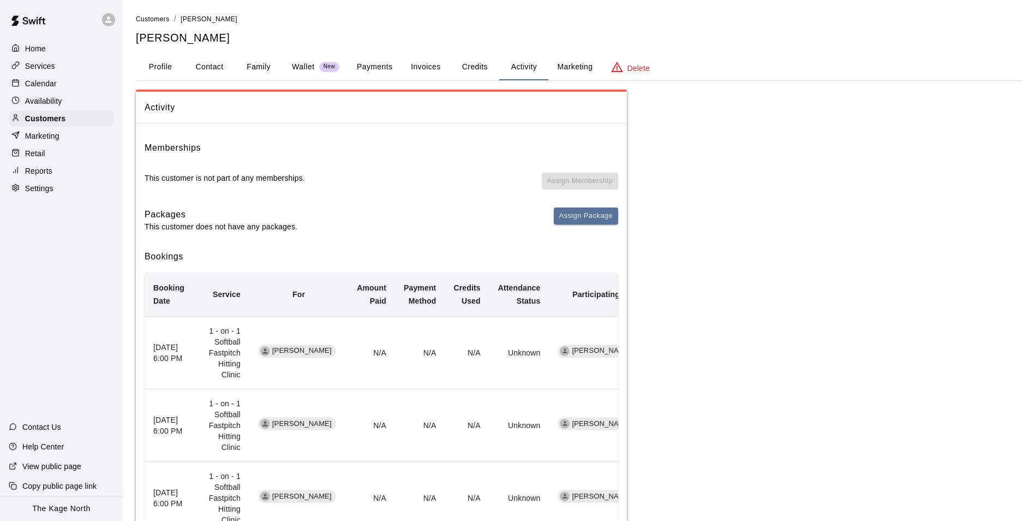
click at [212, 67] on button "Contact" at bounding box center [209, 67] width 49 height 26
select select "**"
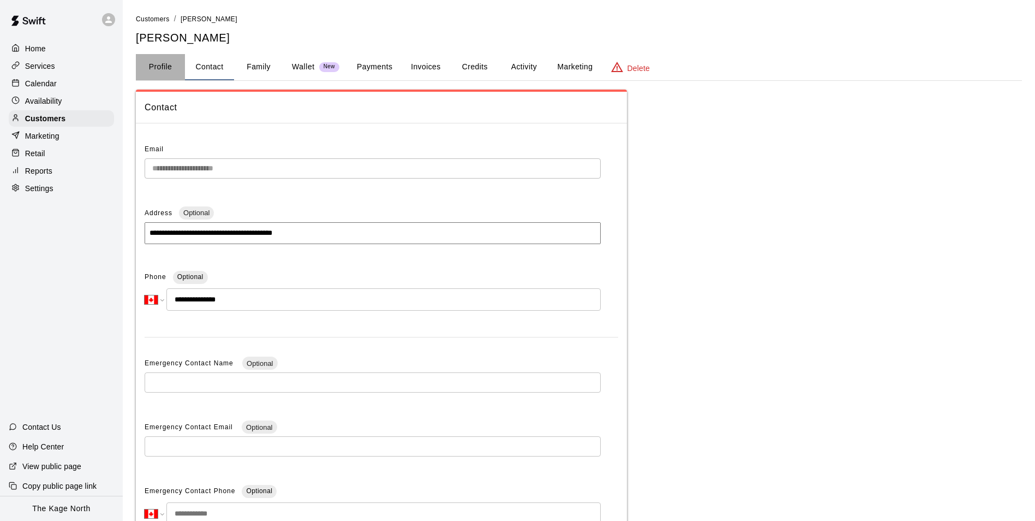
click at [156, 64] on button "Profile" at bounding box center [160, 67] width 49 height 26
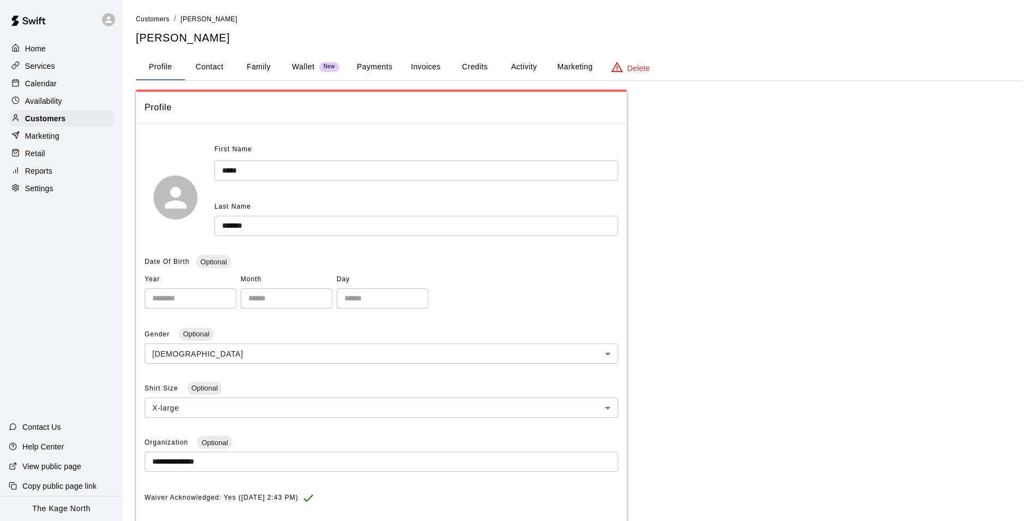
click at [521, 67] on button "Activity" at bounding box center [523, 67] width 49 height 26
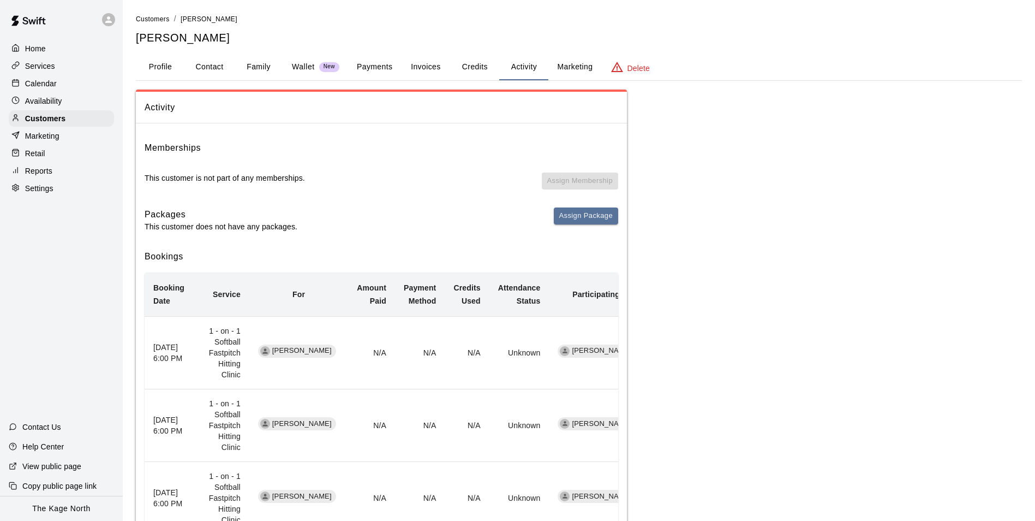
drag, startPoint x: 41, startPoint y: 87, endPoint x: 66, endPoint y: 90, distance: 24.7
click at [41, 87] on p "Calendar" at bounding box center [41, 83] width 32 height 11
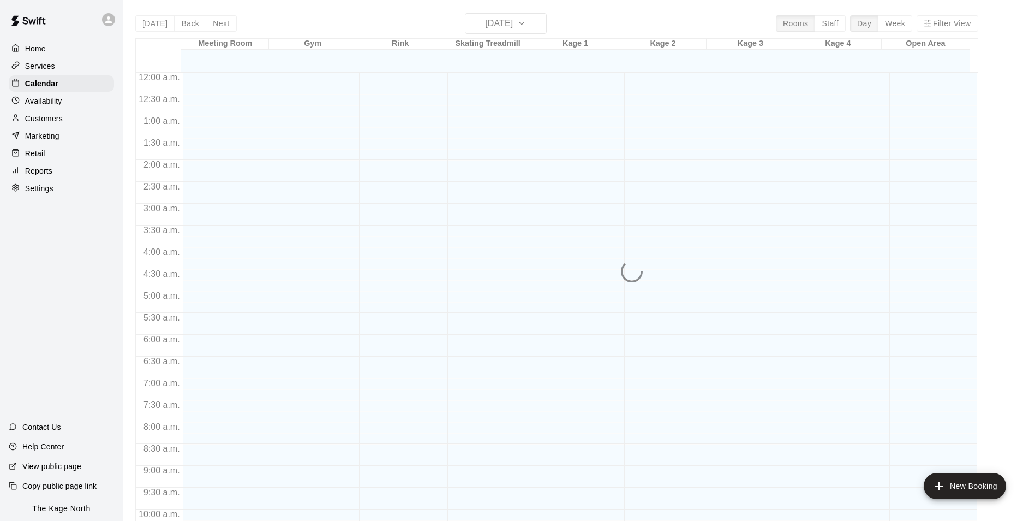
scroll to position [555, 0]
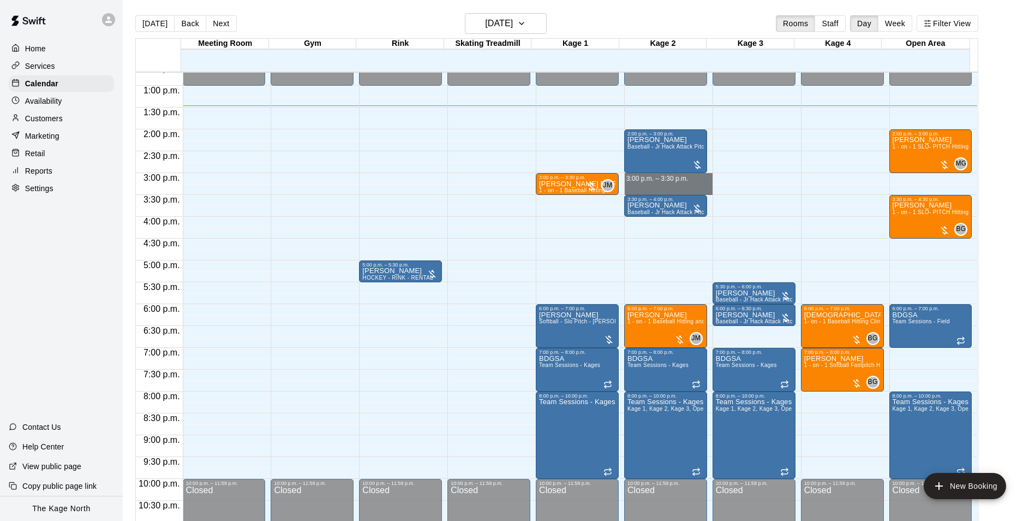
drag, startPoint x: 662, startPoint y: 176, endPoint x: 662, endPoint y: 188, distance: 12.6
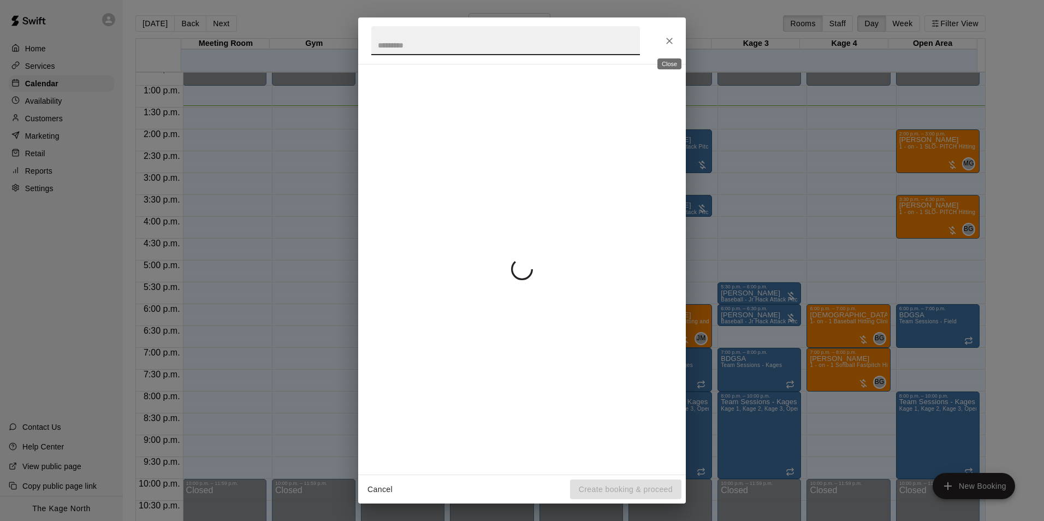
drag, startPoint x: 662, startPoint y: 35, endPoint x: 1008, endPoint y: 248, distance: 406.1
click at [662, 36] on button "Close" at bounding box center [669, 41] width 20 height 20
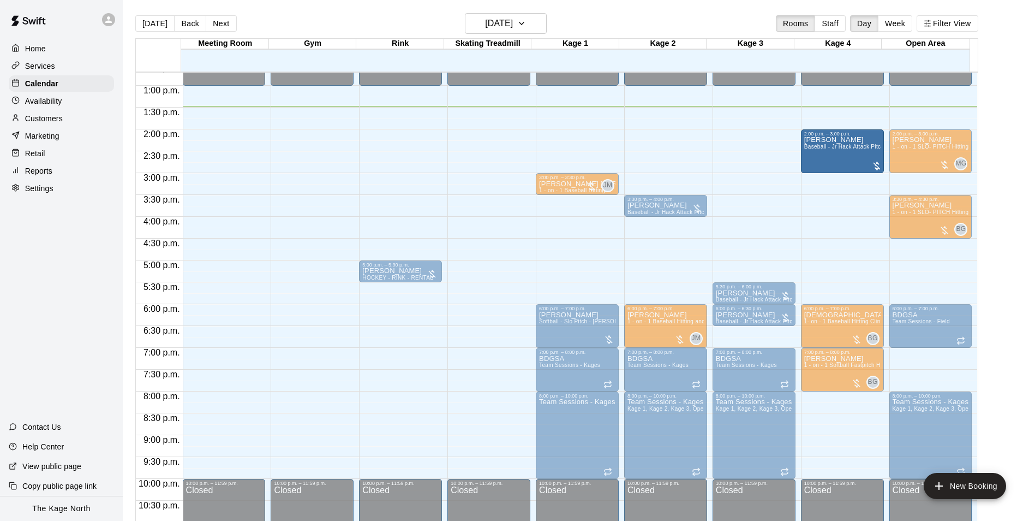
drag, startPoint x: 653, startPoint y: 146, endPoint x: 830, endPoint y: 153, distance: 177.5
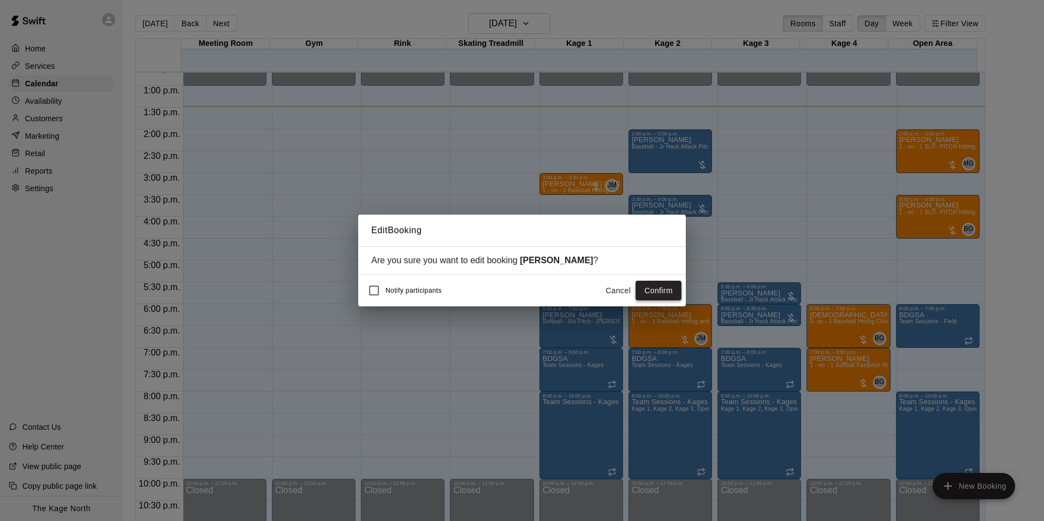
click at [669, 284] on button "Confirm" at bounding box center [658, 291] width 46 height 20
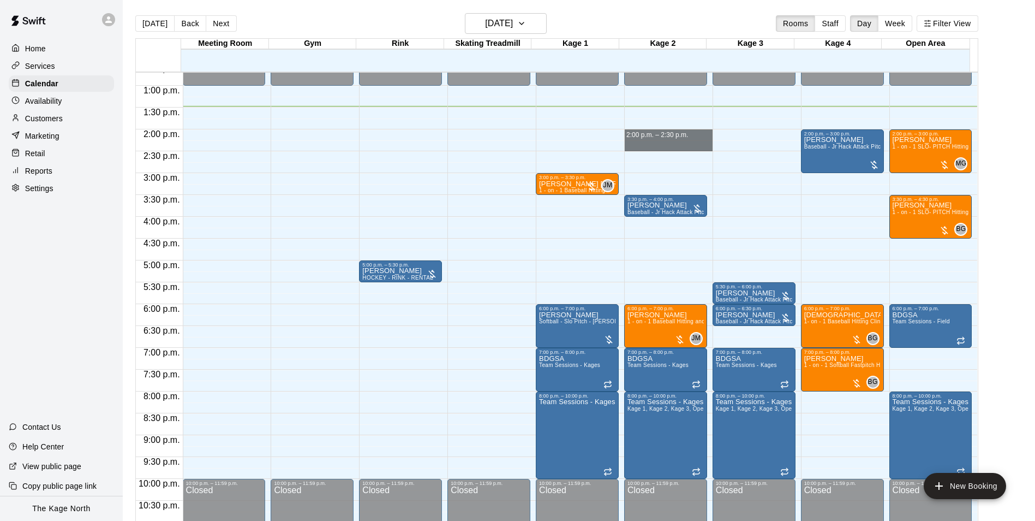
drag, startPoint x: 666, startPoint y: 132, endPoint x: 667, endPoint y: 146, distance: 14.2
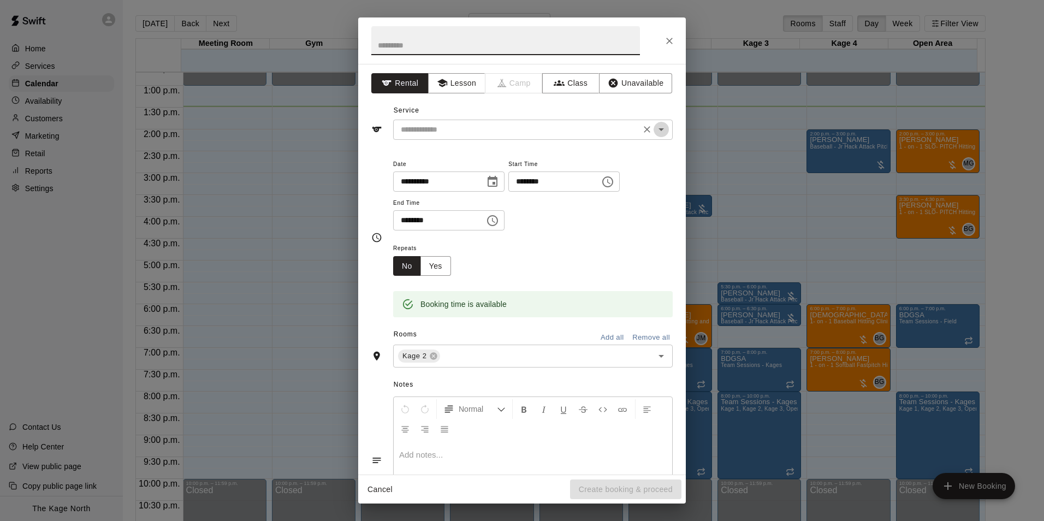
click at [654, 125] on icon "Open" at bounding box center [660, 129] width 13 height 13
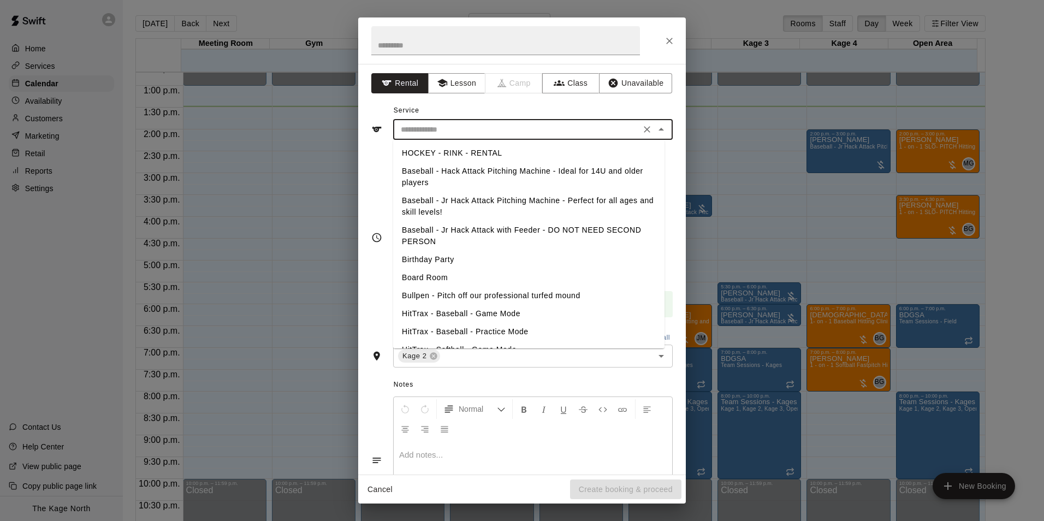
click at [488, 199] on li "Baseball - Jr Hack Attack Pitching Machine - Perfect for all ages and skill lev…" at bounding box center [528, 206] width 271 height 29
type input "**********"
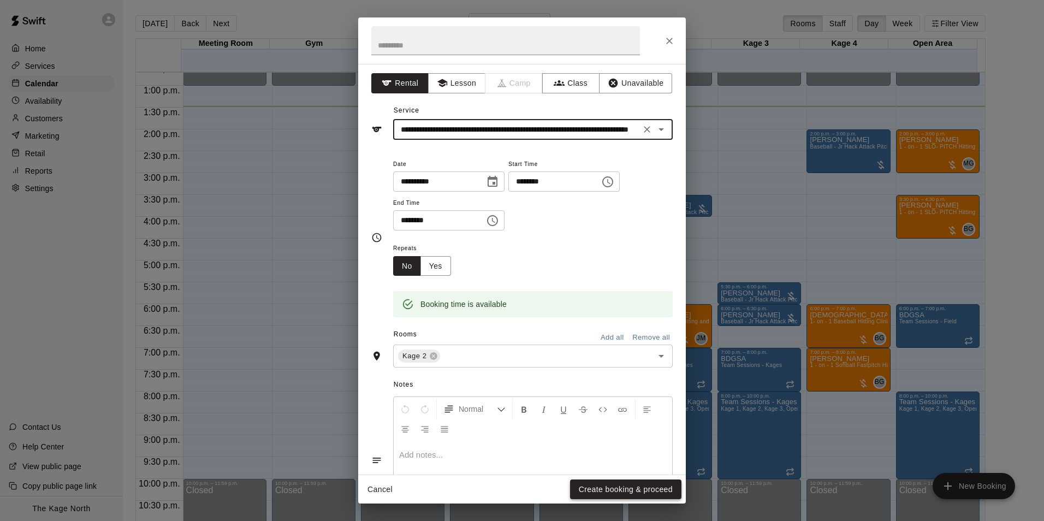
click at [629, 490] on button "Create booking & proceed" at bounding box center [625, 489] width 111 height 20
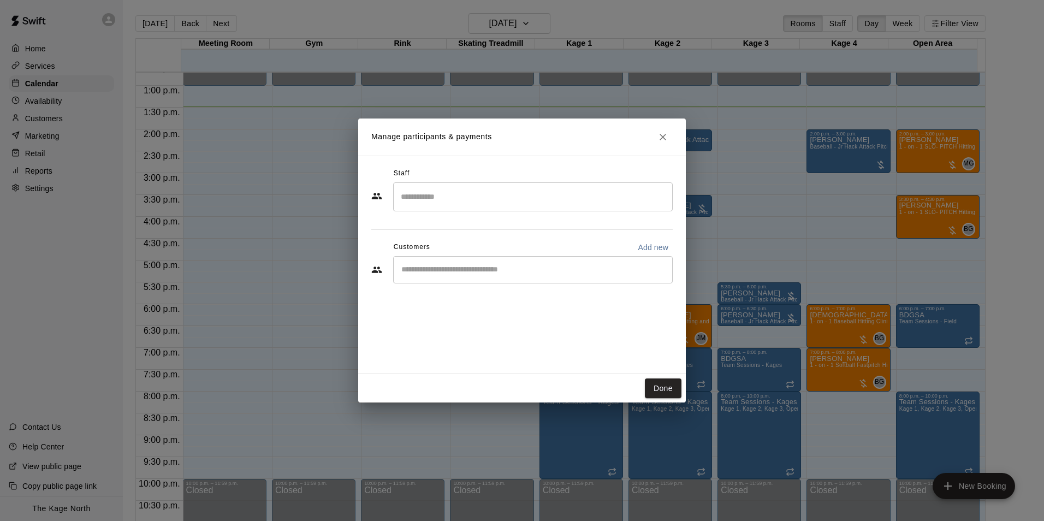
click at [445, 271] on input "Start typing to search customers..." at bounding box center [533, 269] width 270 height 11
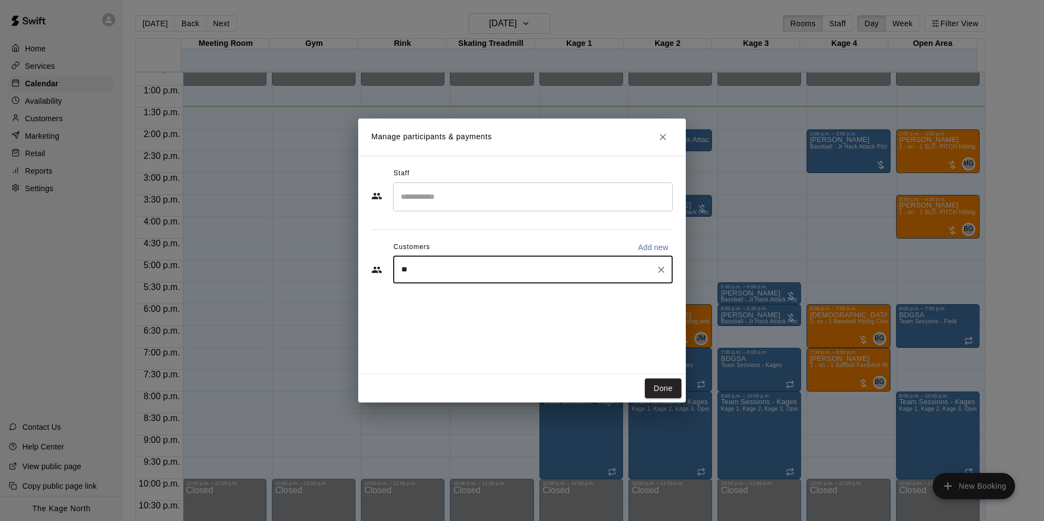
type input "***"
click at [521, 305] on div "[PERSON_NAME] [EMAIL_ADDRESS][DOMAIN_NAME]" at bounding box center [544, 300] width 240 height 23
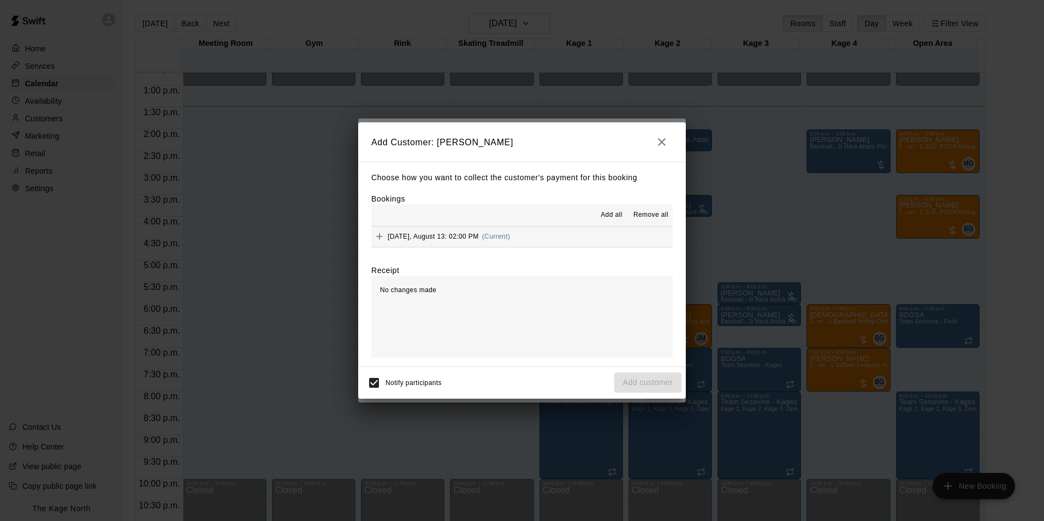
click at [619, 209] on button "Add all" at bounding box center [611, 214] width 35 height 17
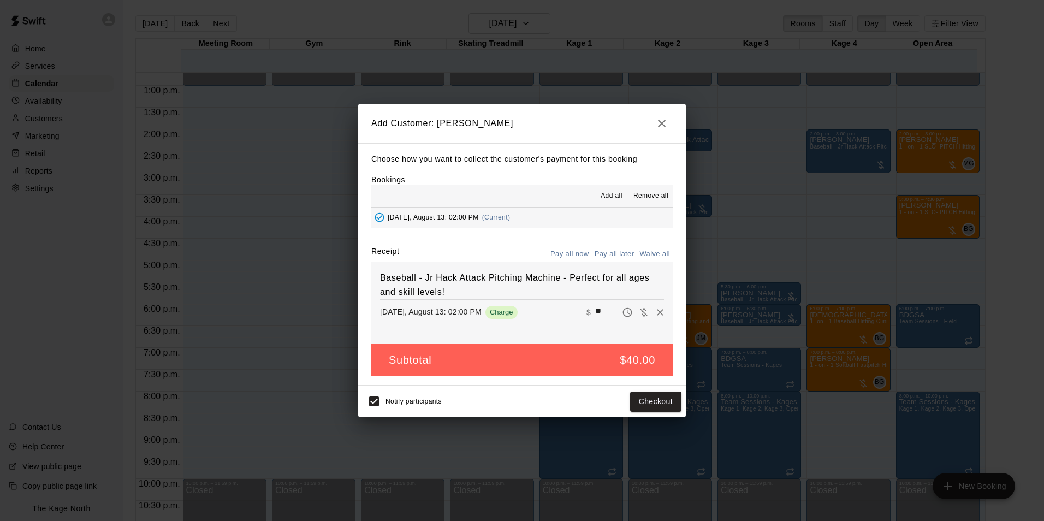
click at [621, 251] on button "Pay all later" at bounding box center [614, 254] width 45 height 17
click at [652, 406] on button "Add customer" at bounding box center [647, 401] width 67 height 20
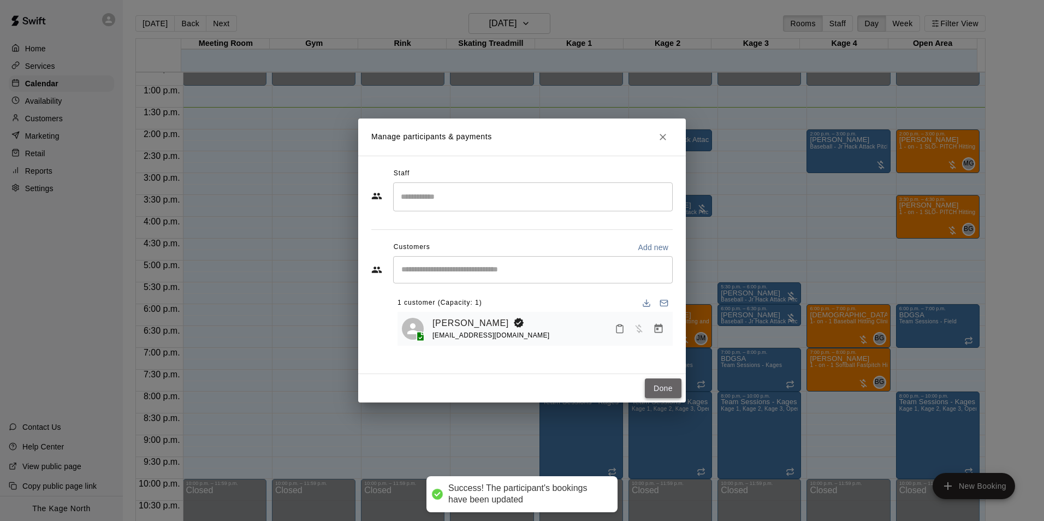
click at [652, 389] on button "Done" at bounding box center [663, 388] width 37 height 20
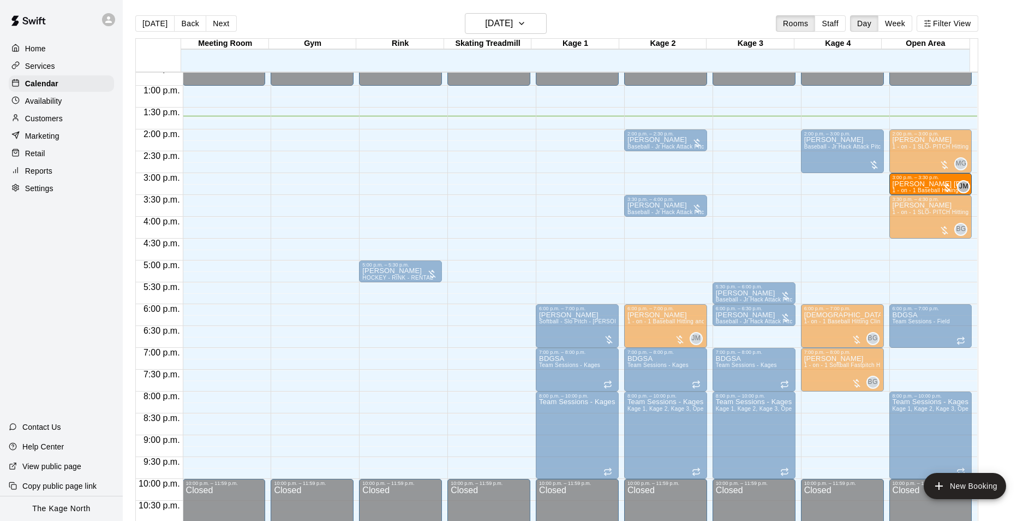
drag, startPoint x: 576, startPoint y: 186, endPoint x: 925, endPoint y: 189, distance: 348.2
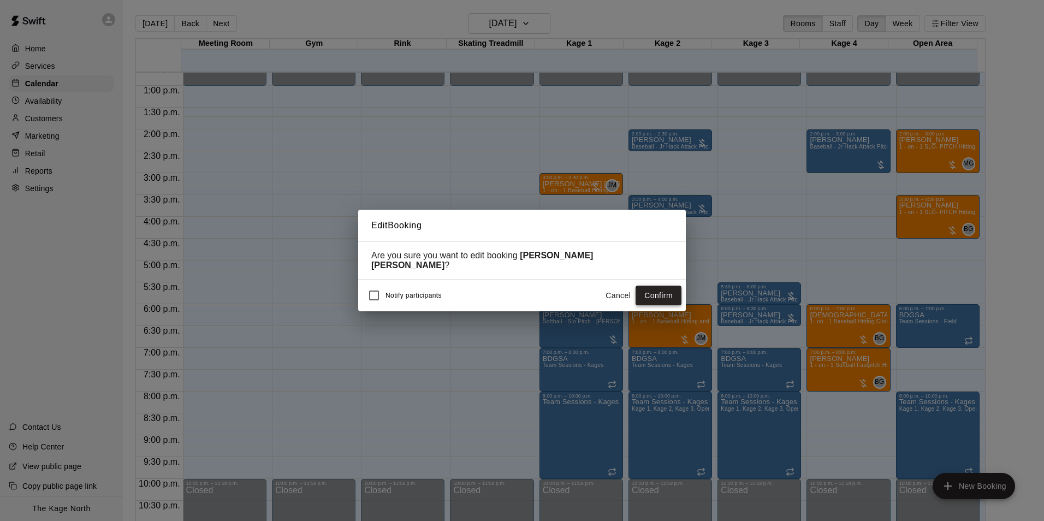
click at [663, 289] on button "Confirm" at bounding box center [658, 295] width 46 height 20
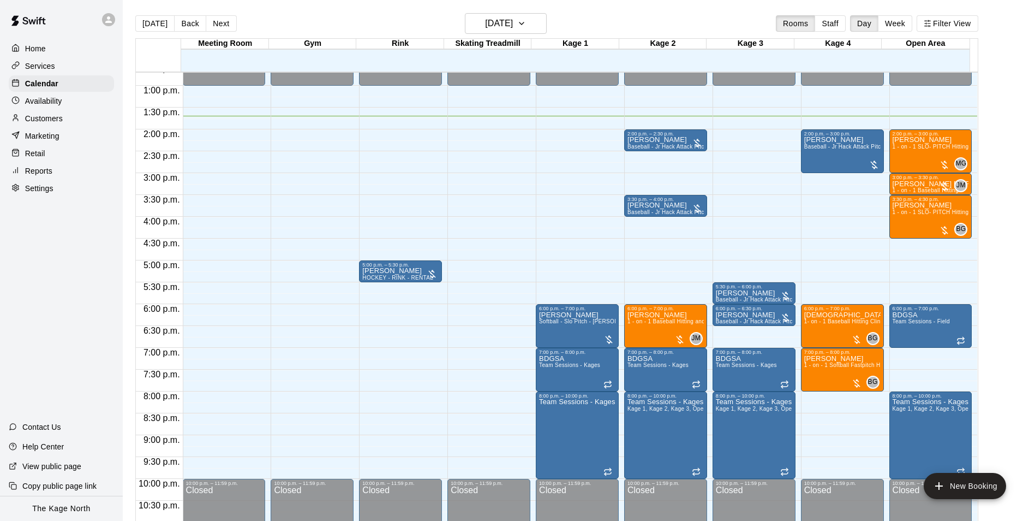
click at [44, 103] on p "Availability" at bounding box center [43, 101] width 37 height 11
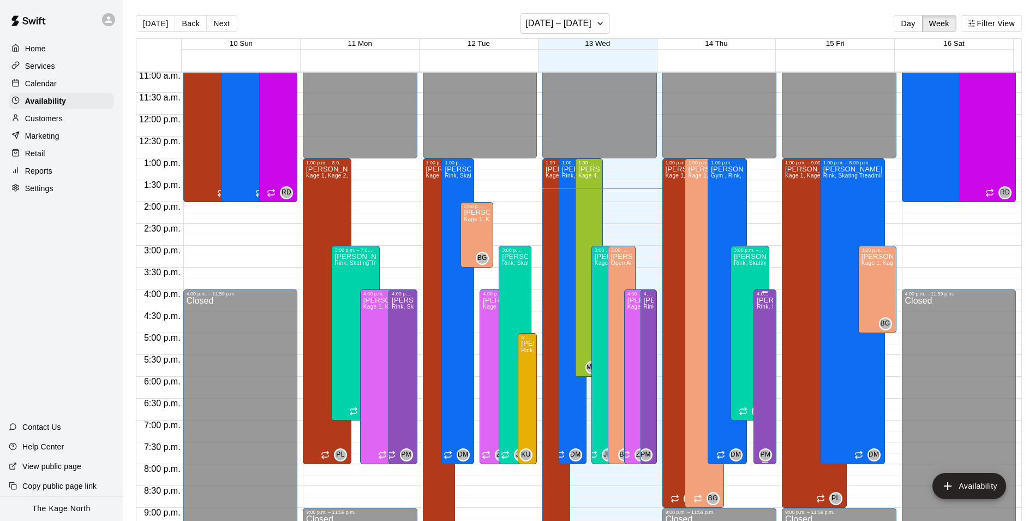
scroll to position [479, 0]
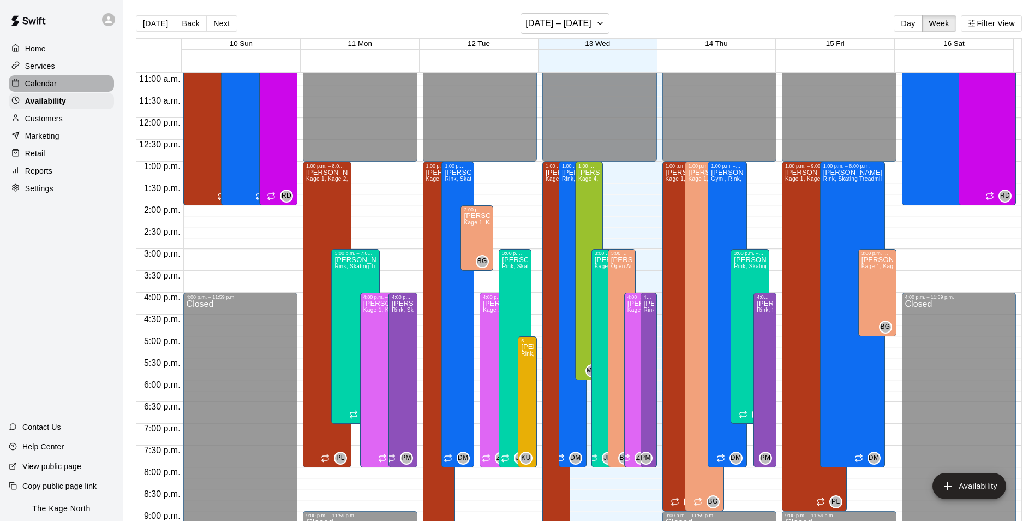
click at [40, 91] on div "Calendar" at bounding box center [61, 83] width 105 height 16
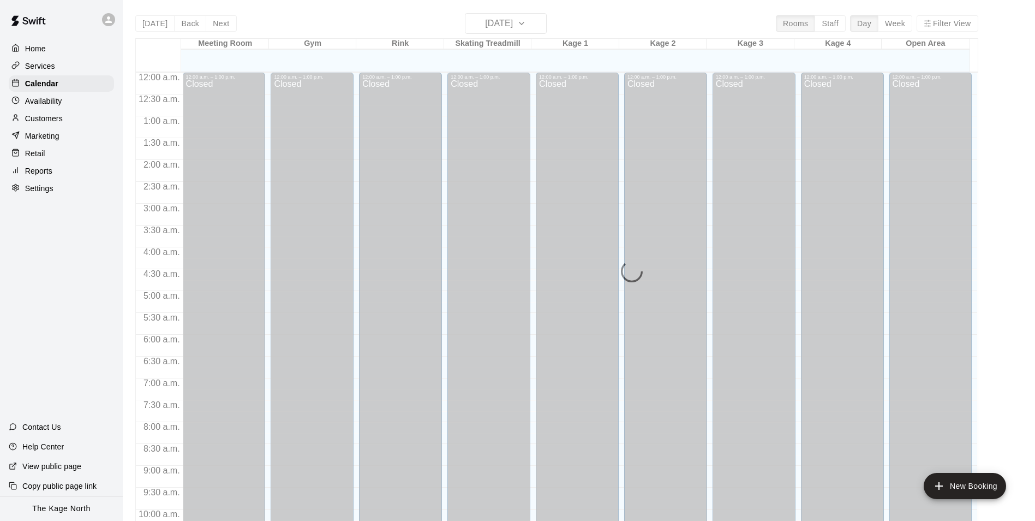
scroll to position [555, 0]
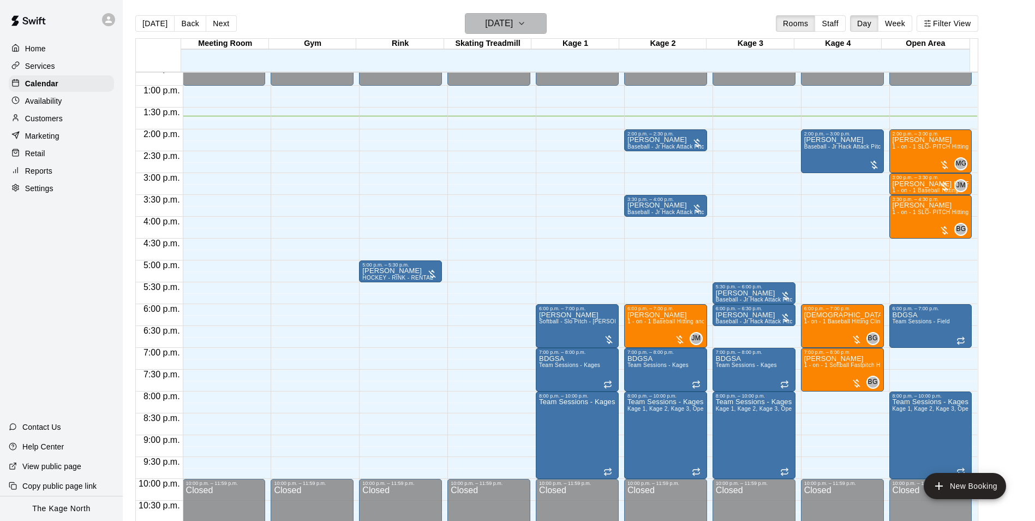
click at [509, 28] on h6 "[DATE]" at bounding box center [499, 23] width 28 height 15
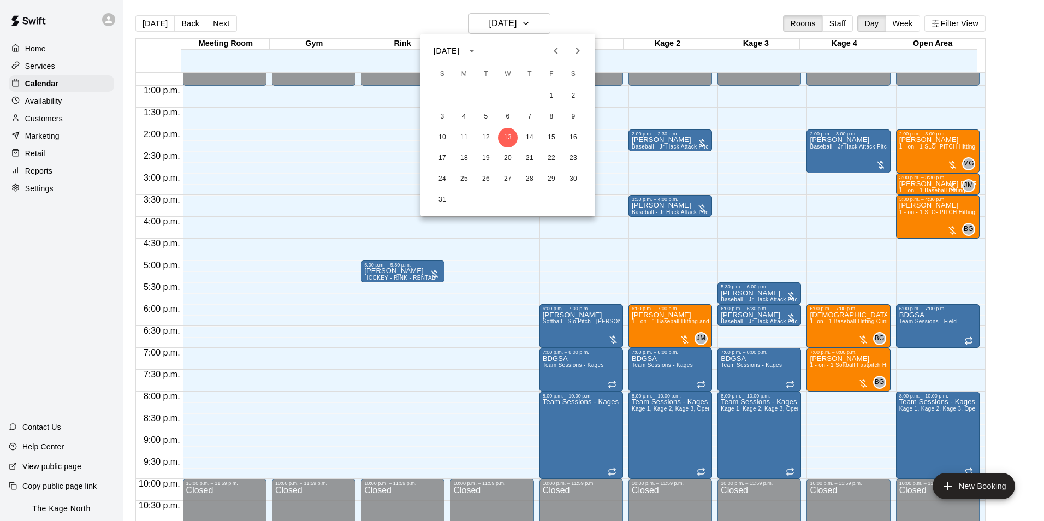
click at [665, 21] on div at bounding box center [522, 260] width 1044 height 521
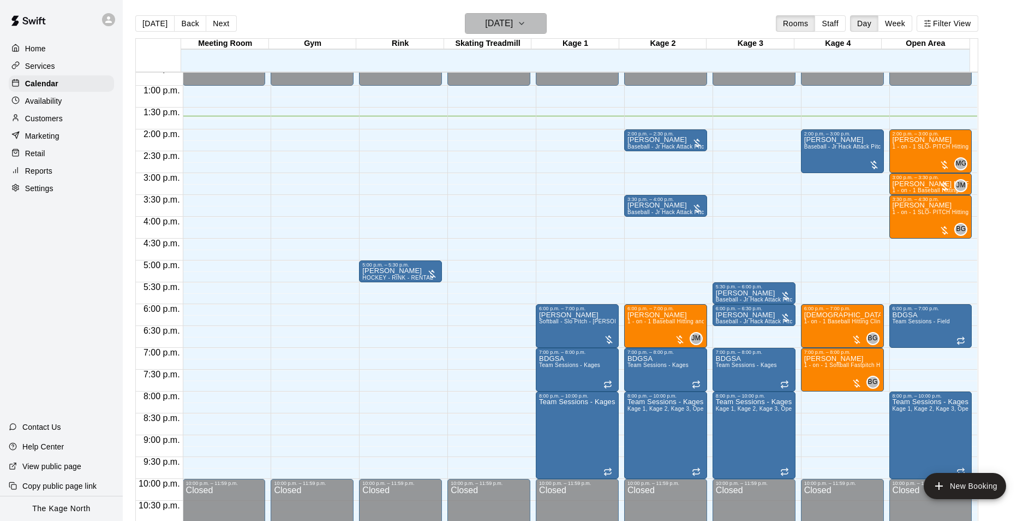
click at [513, 21] on h6 "[DATE]" at bounding box center [499, 23] width 28 height 15
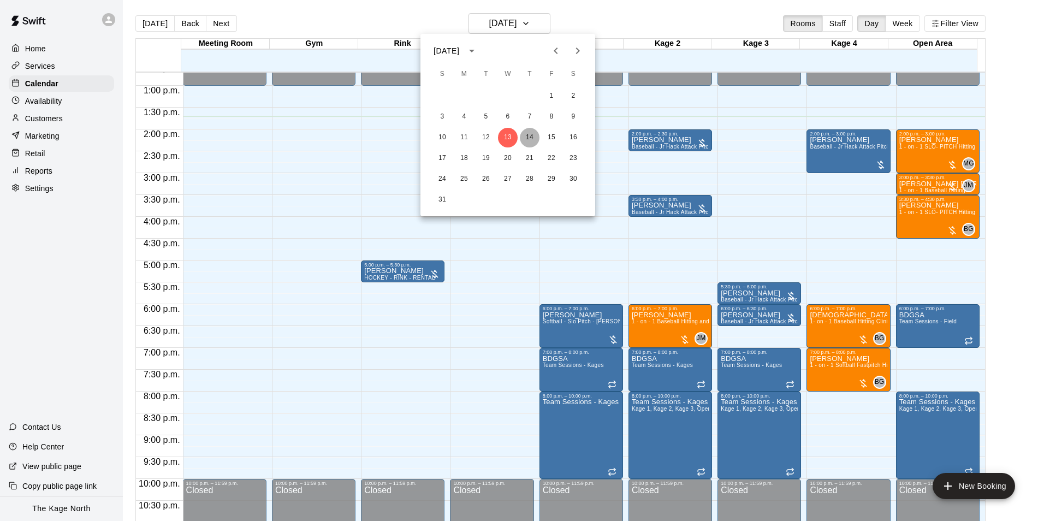
click at [526, 135] on button "14" at bounding box center [530, 138] width 20 height 20
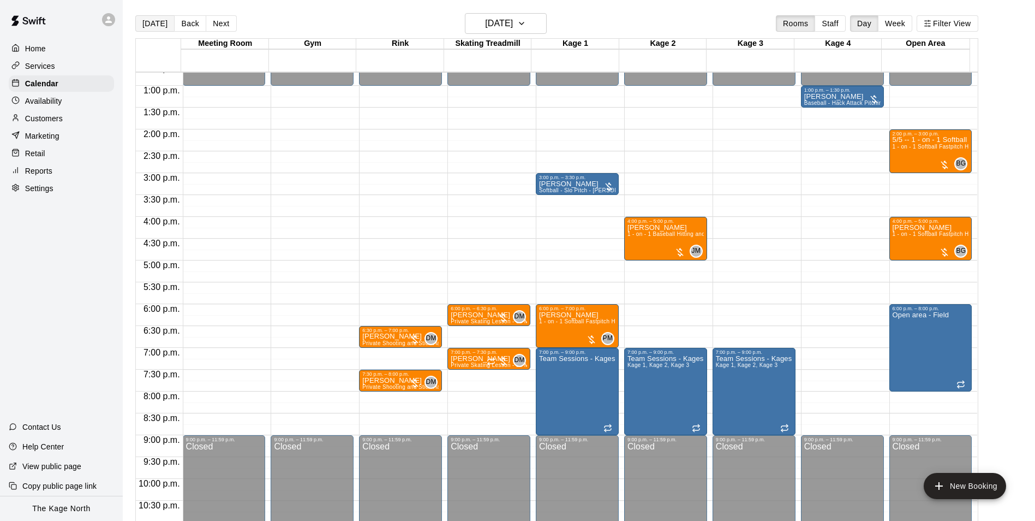
click at [151, 27] on button "[DATE]" at bounding box center [154, 23] width 39 height 16
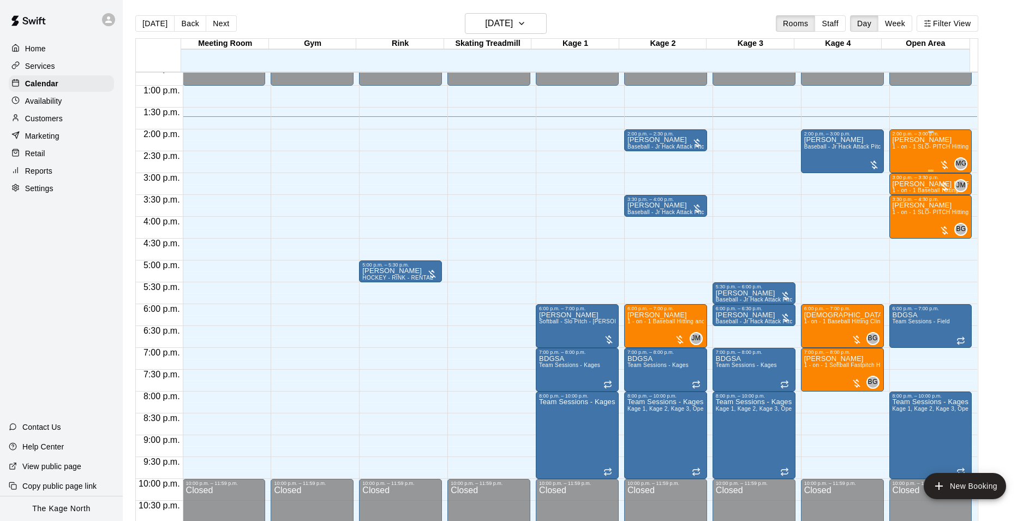
click at [932, 150] on span "1 - on - 1 SLO- PITCH Hitting or Pitching or Fielding or Catchers Clinic" at bounding box center [984, 147] width 183 height 6
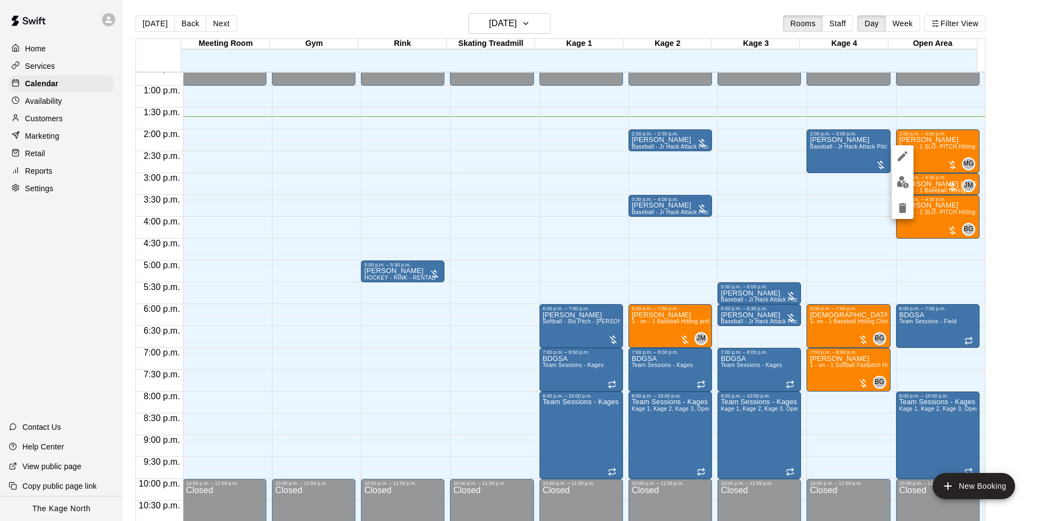
click at [903, 184] on img "edit" at bounding box center [902, 182] width 13 height 13
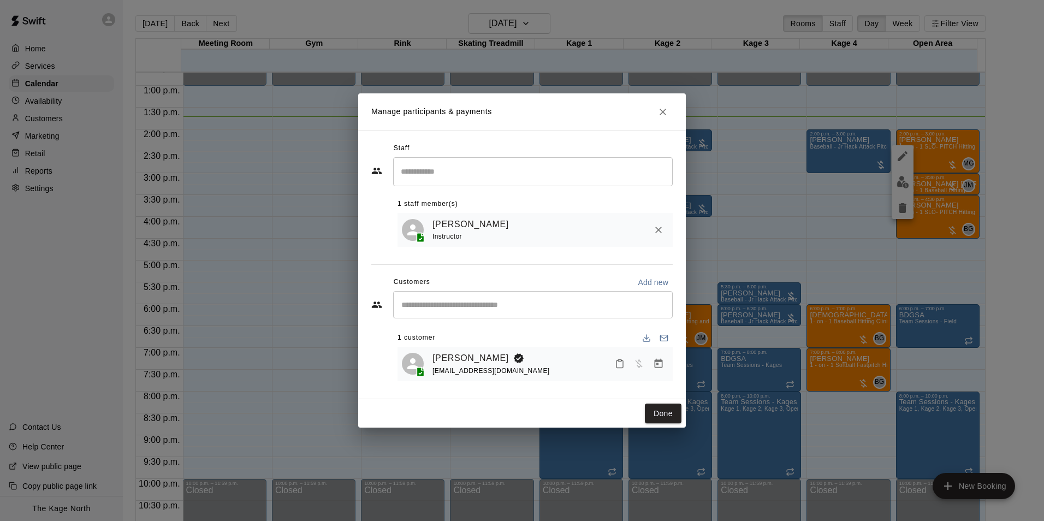
drag, startPoint x: 662, startPoint y: 106, endPoint x: 789, endPoint y: 166, distance: 141.1
click at [662, 106] on icon "Close" at bounding box center [662, 111] width 11 height 11
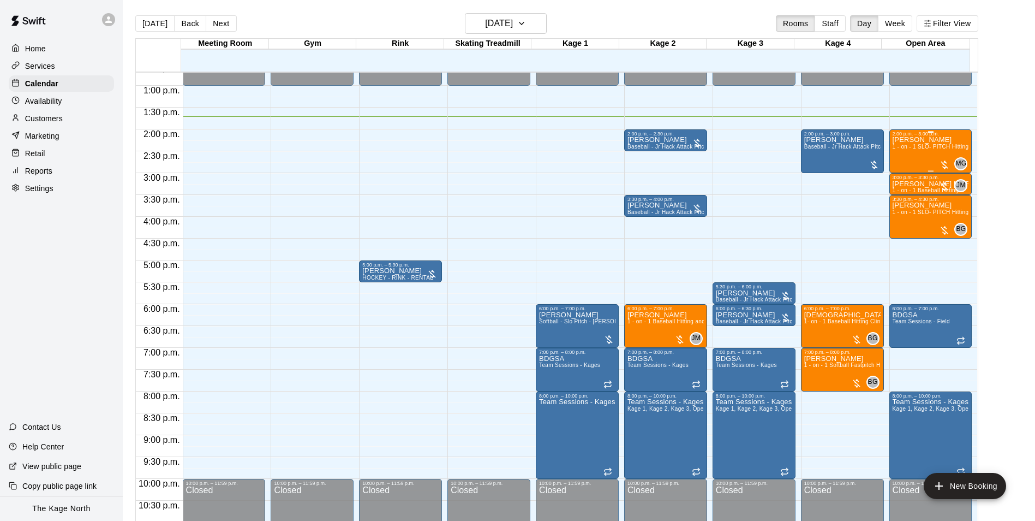
click at [923, 150] on span "1 - on - 1 SLO- PITCH Hitting or Pitching or Fielding or Catchers Clinic" at bounding box center [984, 147] width 183 height 6
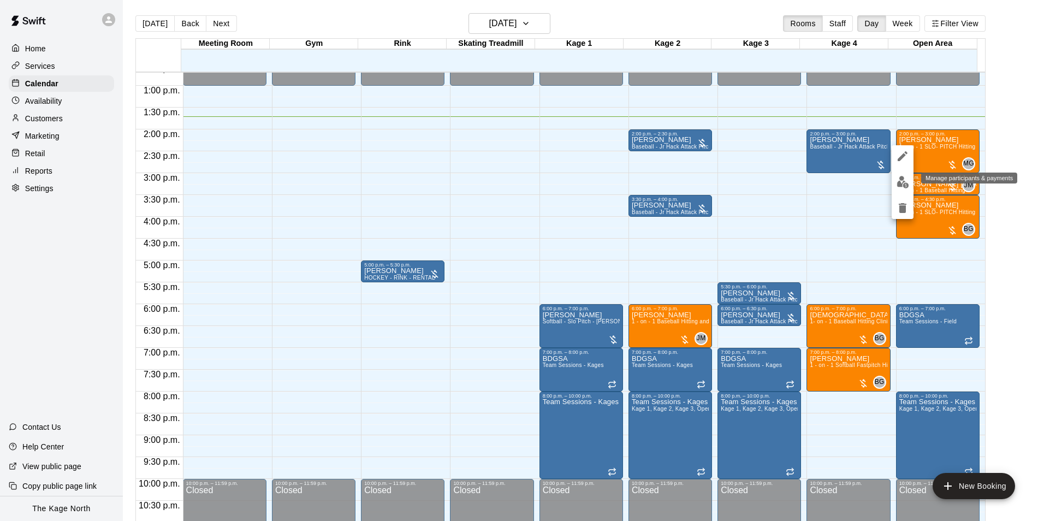
click at [902, 184] on img "edit" at bounding box center [902, 182] width 13 height 13
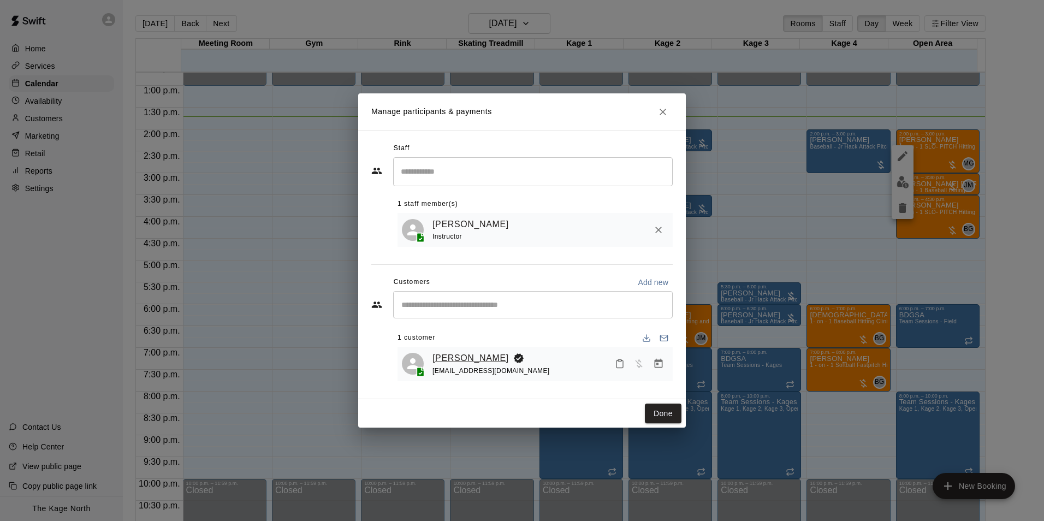
click at [465, 351] on link "[PERSON_NAME]" at bounding box center [470, 358] width 76 height 14
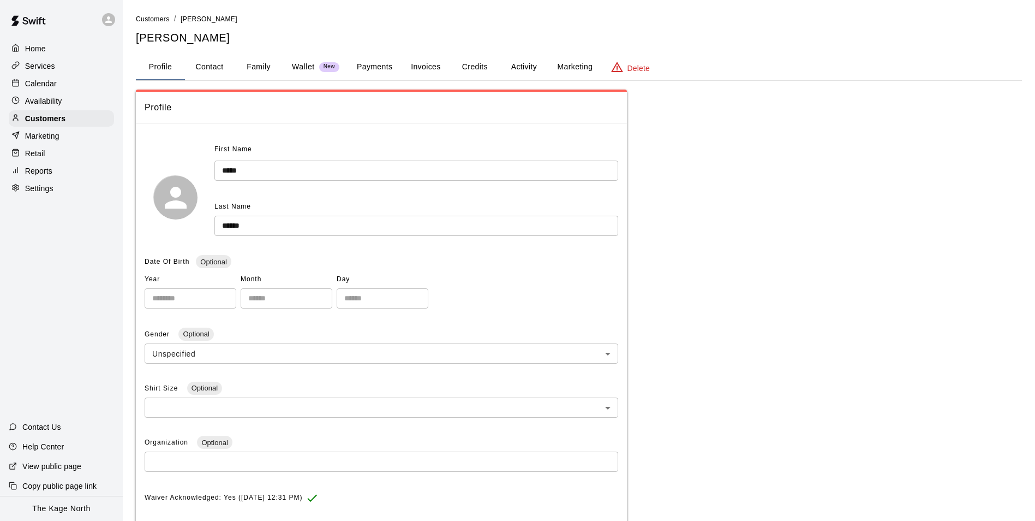
click at [521, 69] on button "Activity" at bounding box center [523, 67] width 49 height 26
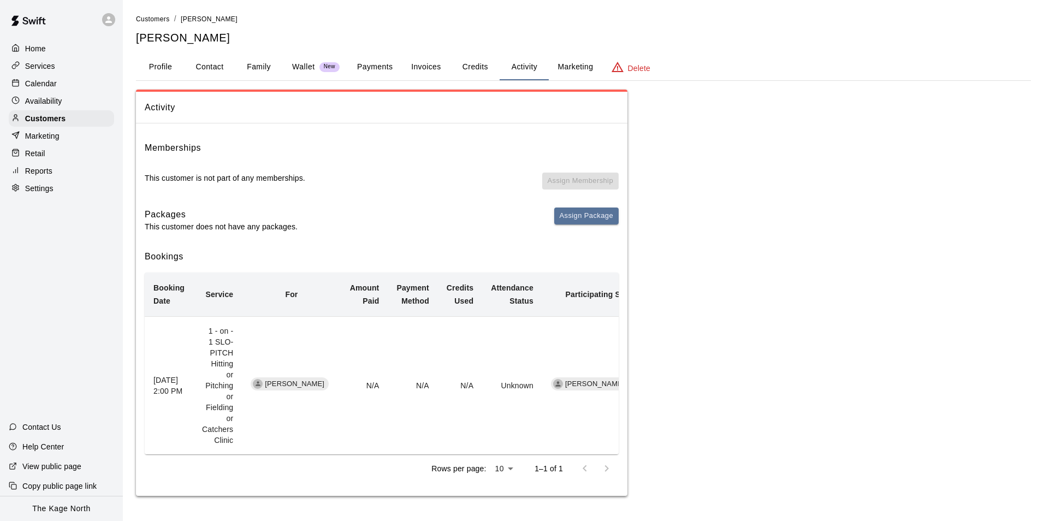
click at [48, 85] on p "Calendar" at bounding box center [41, 83] width 32 height 11
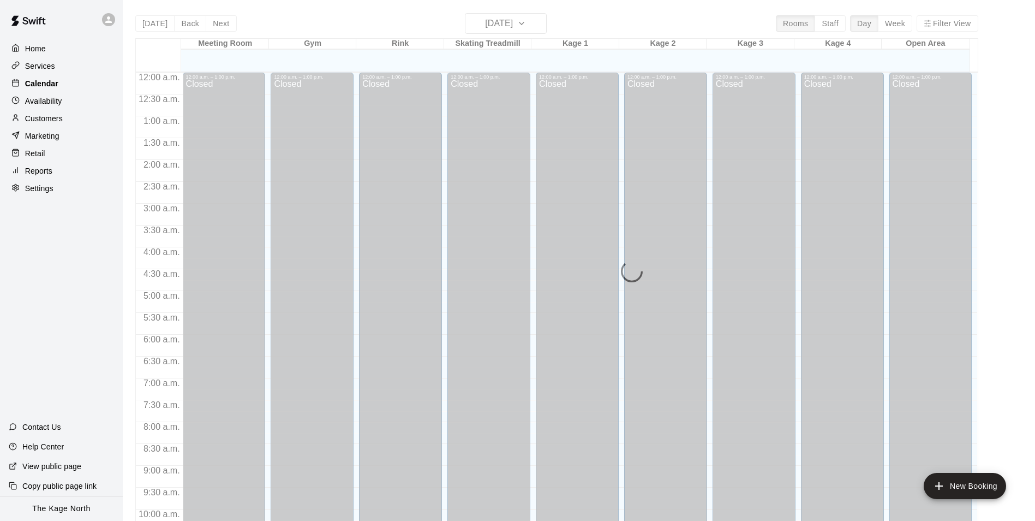
scroll to position [555, 0]
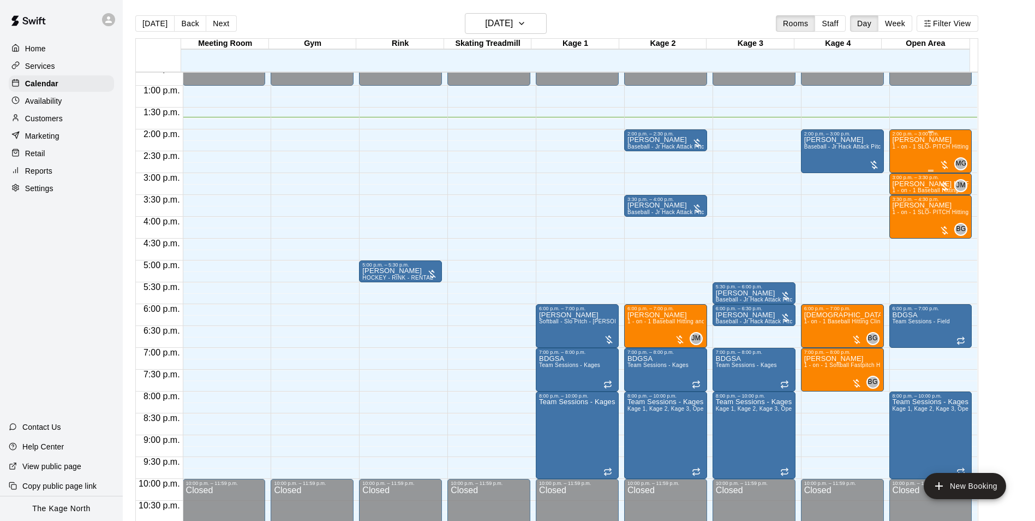
click at [932, 154] on div "[PERSON_NAME] 1 - on - 1 SLO- PITCH Hitting or Pitching or Fielding or Catchers…" at bounding box center [931, 396] width 76 height 521
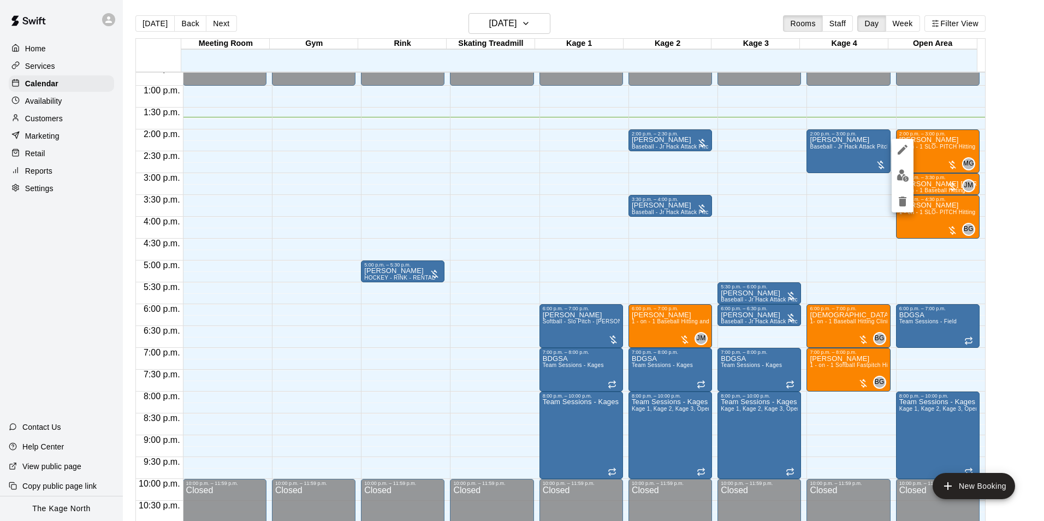
click at [903, 176] on img "edit" at bounding box center [902, 175] width 13 height 13
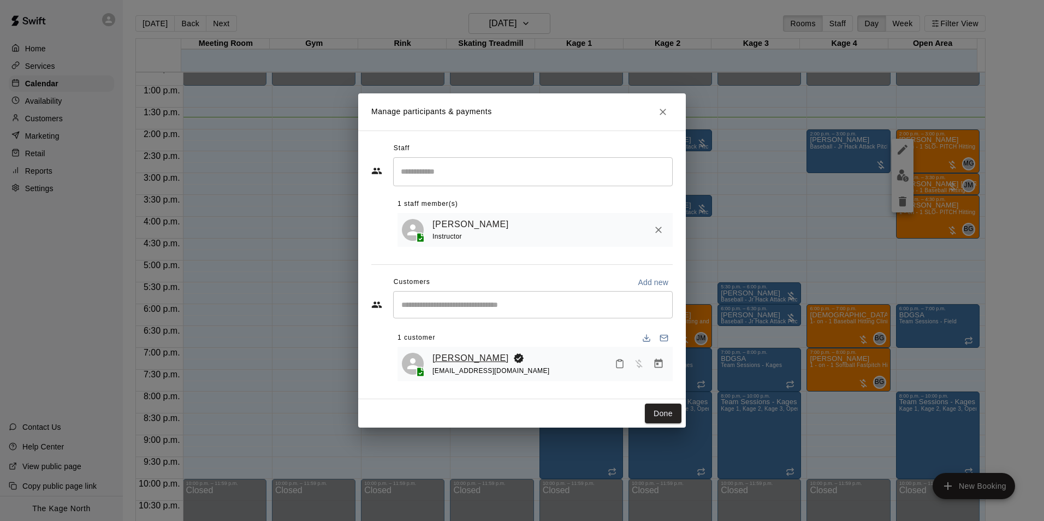
click at [451, 359] on link "[PERSON_NAME]" at bounding box center [470, 358] width 76 height 14
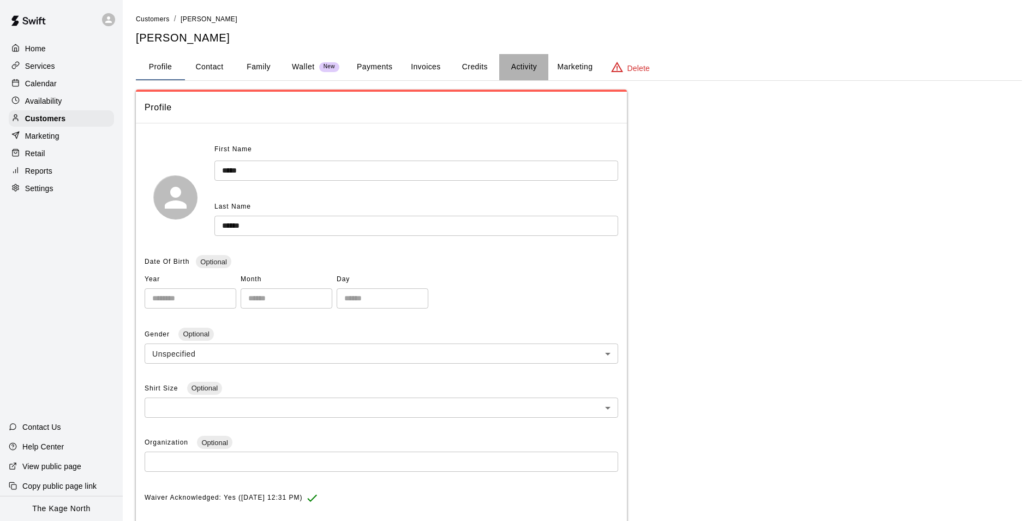
click at [516, 63] on button "Activity" at bounding box center [523, 67] width 49 height 26
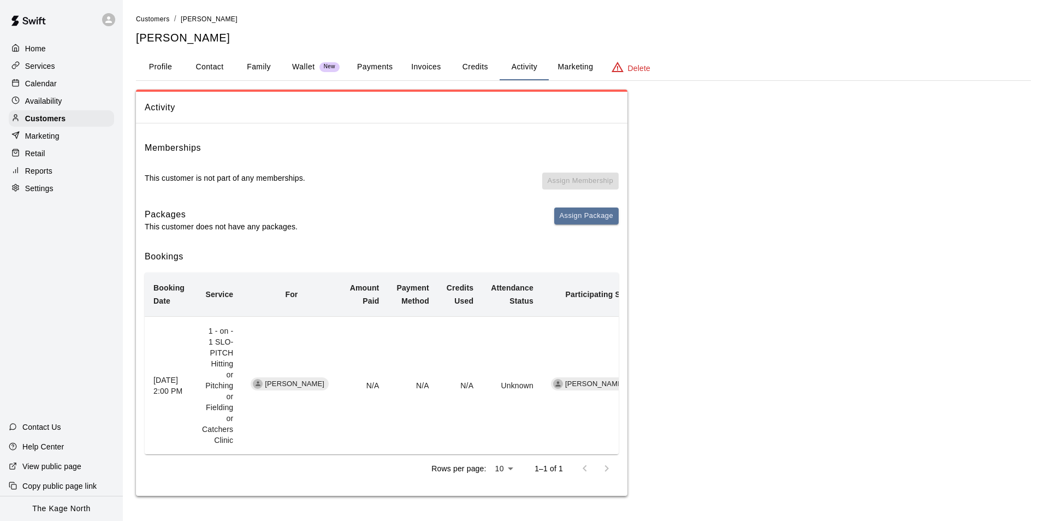
click at [246, 65] on button "Family" at bounding box center [258, 67] width 49 height 26
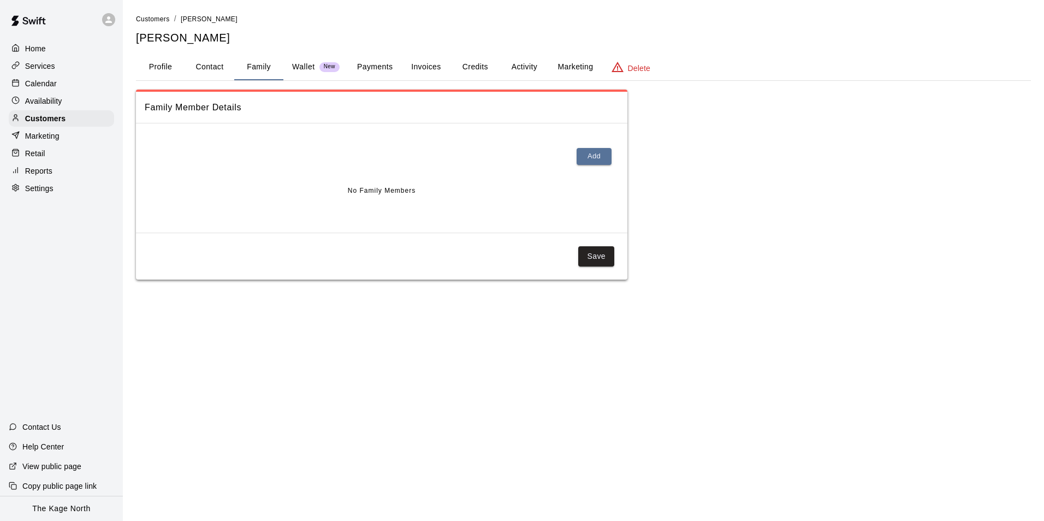
click at [210, 67] on button "Contact" at bounding box center [209, 67] width 49 height 26
select select "**"
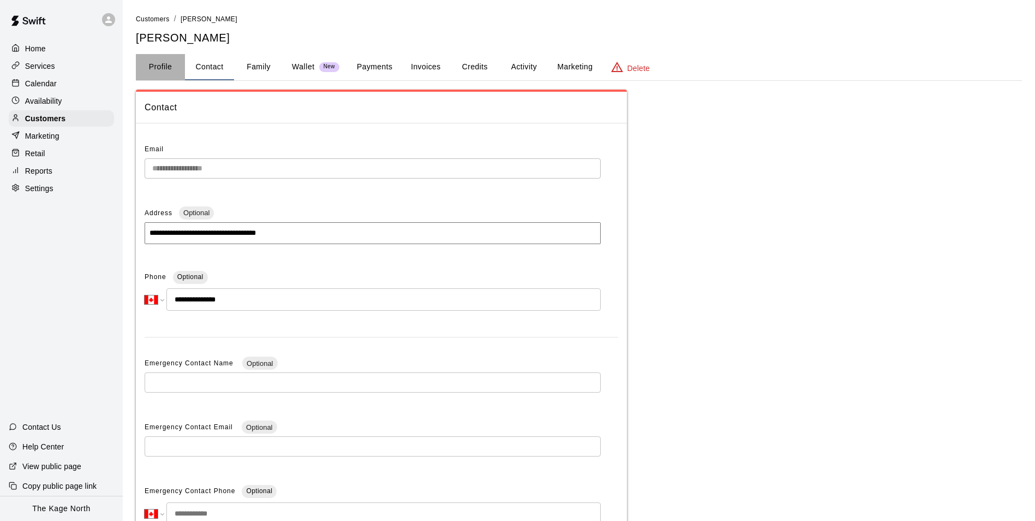
click at [155, 73] on button "Profile" at bounding box center [160, 67] width 49 height 26
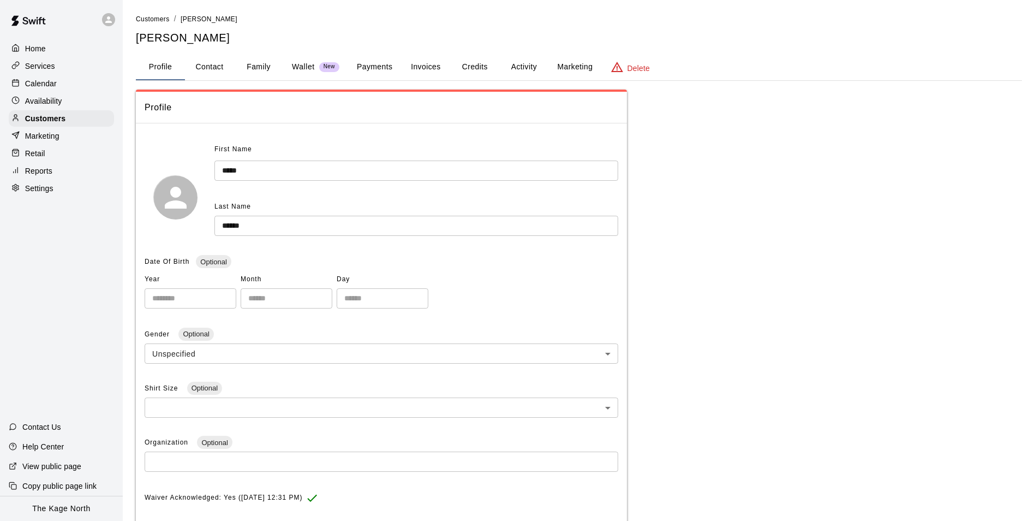
click at [40, 85] on p "Calendar" at bounding box center [41, 83] width 32 height 11
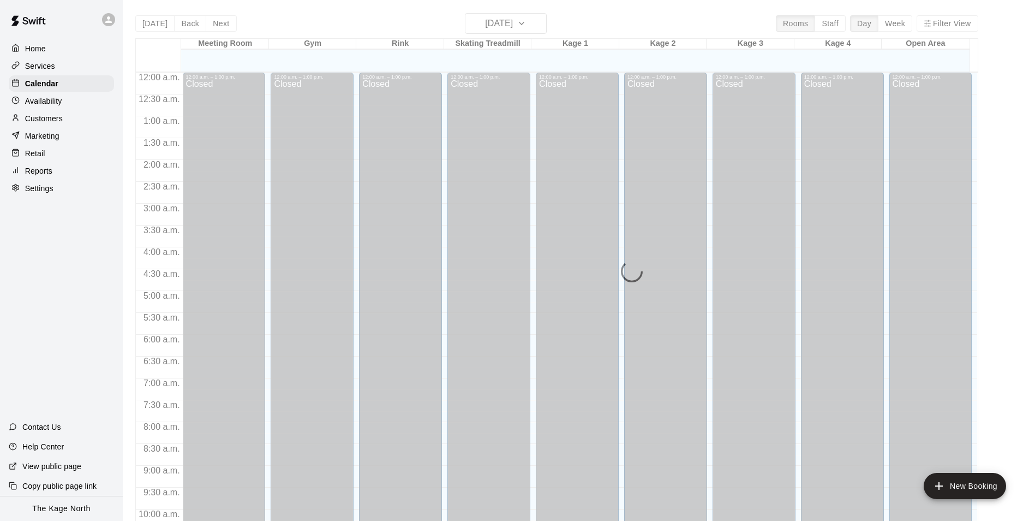
scroll to position [555, 0]
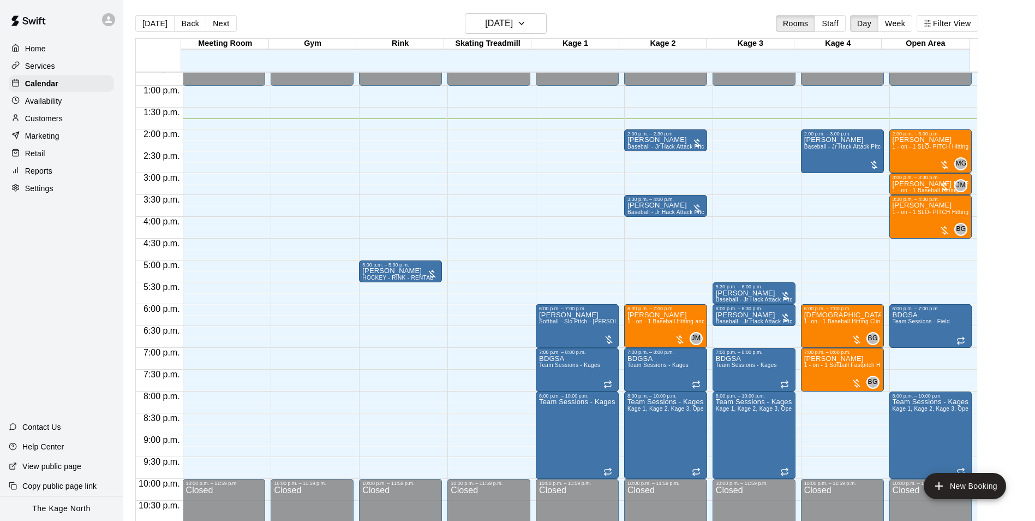
click at [61, 117] on p "Customers" at bounding box center [44, 118] width 38 height 11
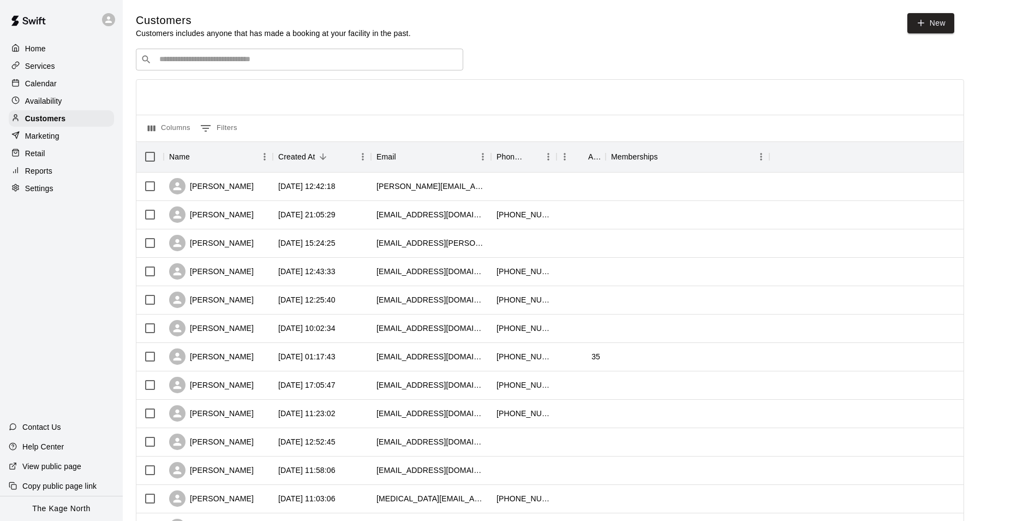
click at [52, 84] on p "Calendar" at bounding box center [41, 83] width 32 height 11
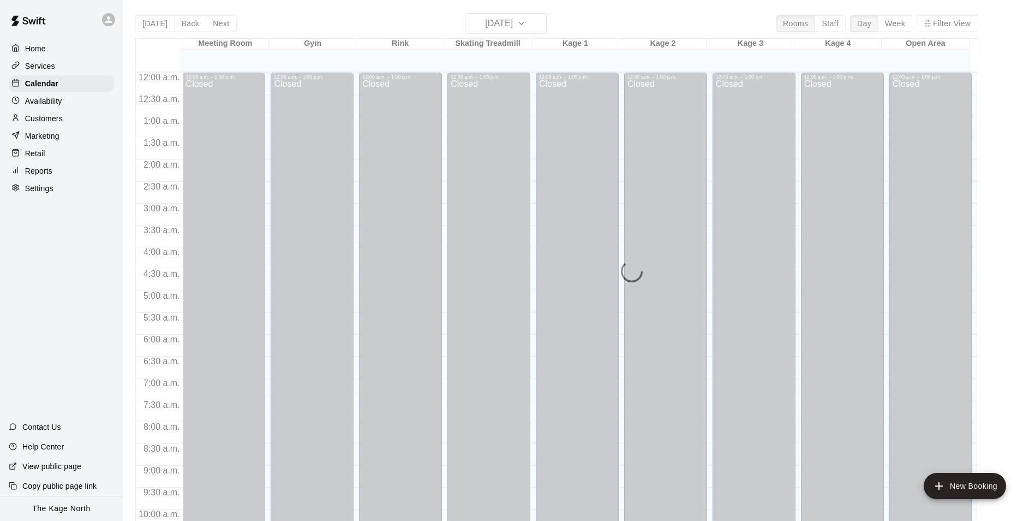
scroll to position [555, 0]
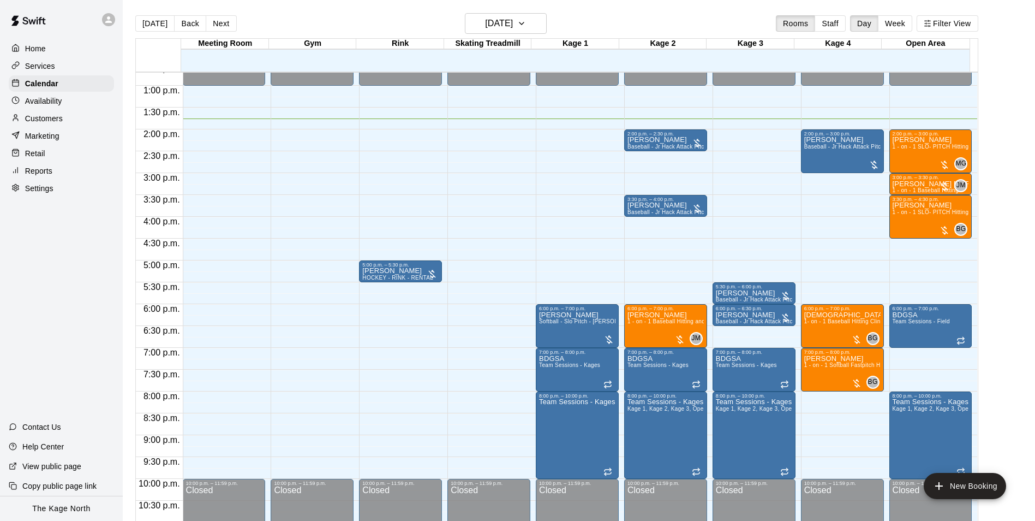
click at [50, 62] on p "Services" at bounding box center [40, 66] width 30 height 11
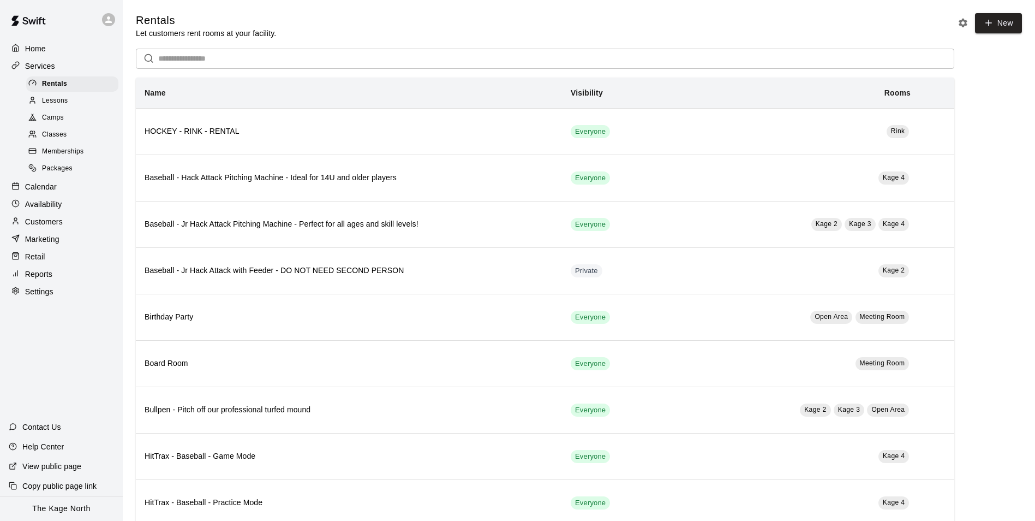
click at [62, 123] on span "Camps" at bounding box center [53, 117] width 22 height 11
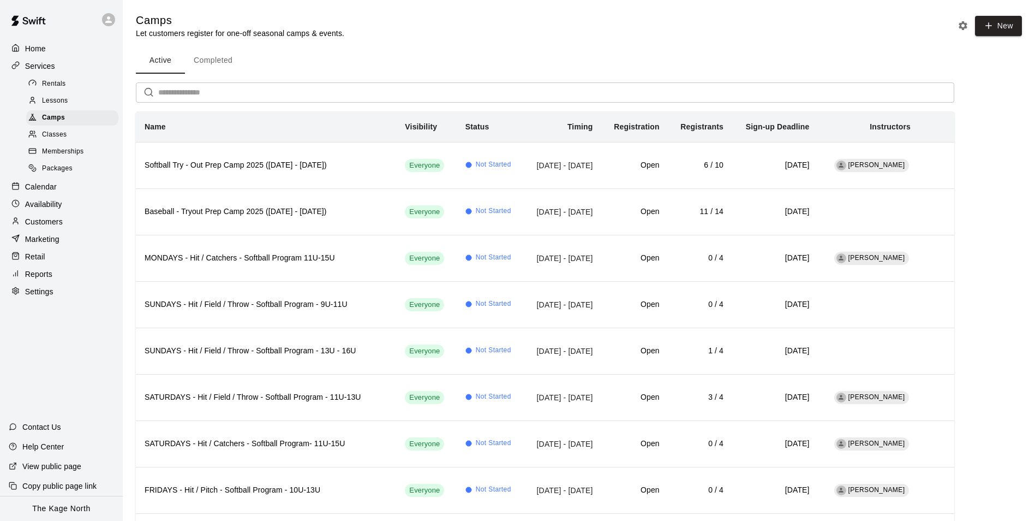
click at [38, 48] on p "Home" at bounding box center [35, 48] width 21 height 11
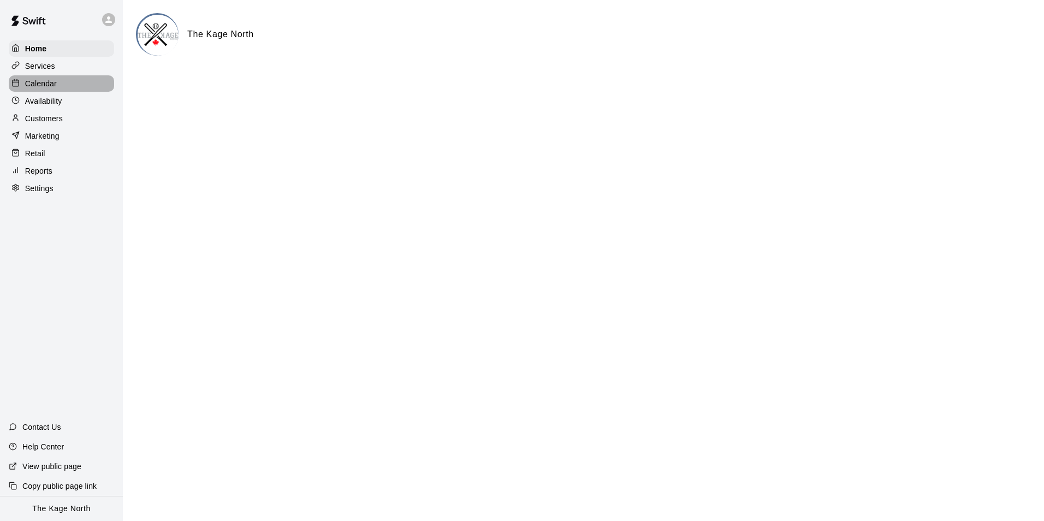
click at [46, 82] on p "Calendar" at bounding box center [41, 83] width 32 height 11
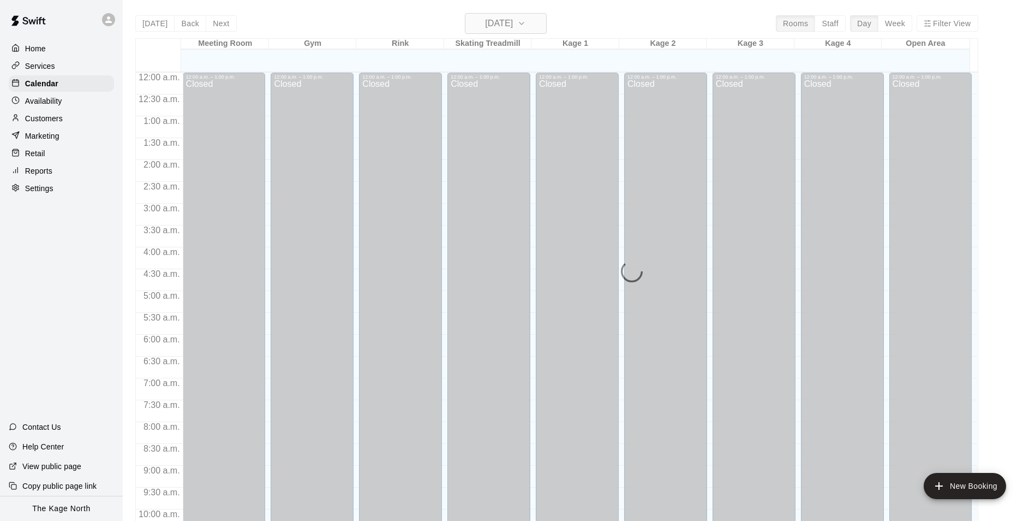
scroll to position [555, 0]
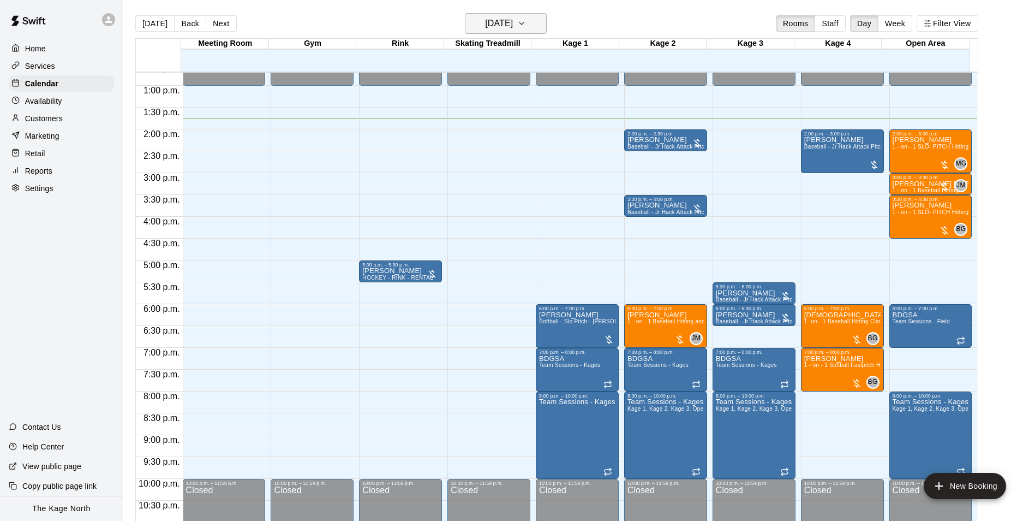
click at [513, 22] on h6 "[DATE]" at bounding box center [499, 23] width 28 height 15
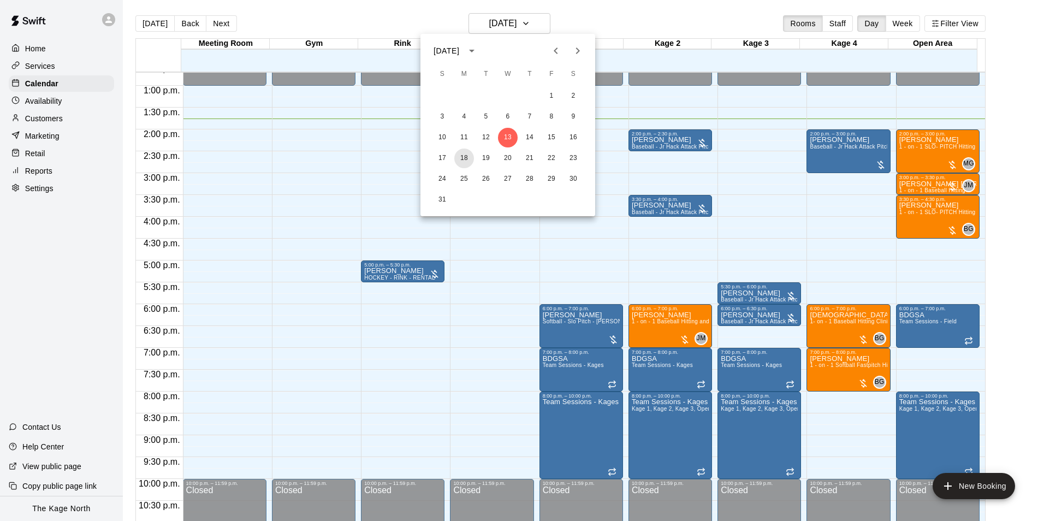
click at [465, 157] on button "18" at bounding box center [464, 158] width 20 height 20
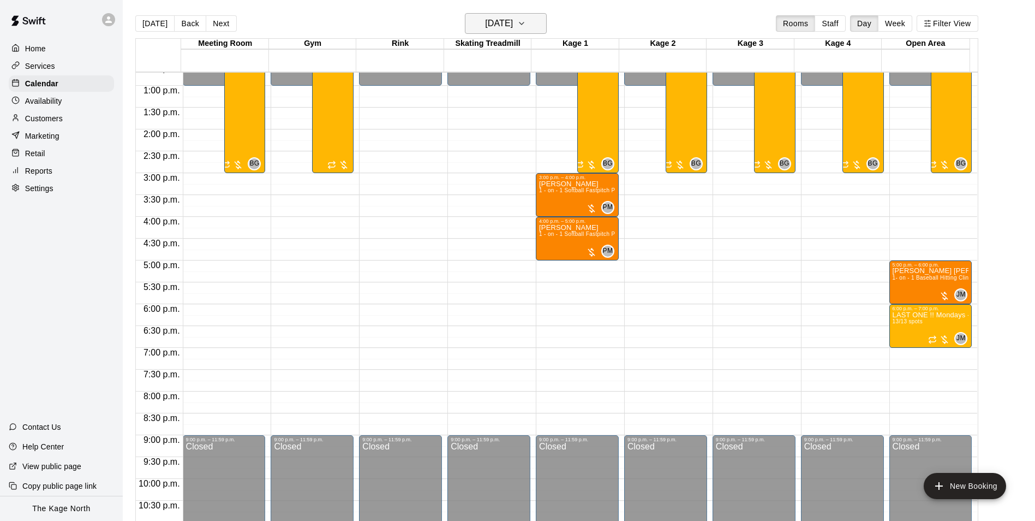
click at [513, 23] on h6 "[DATE]" at bounding box center [499, 23] width 28 height 15
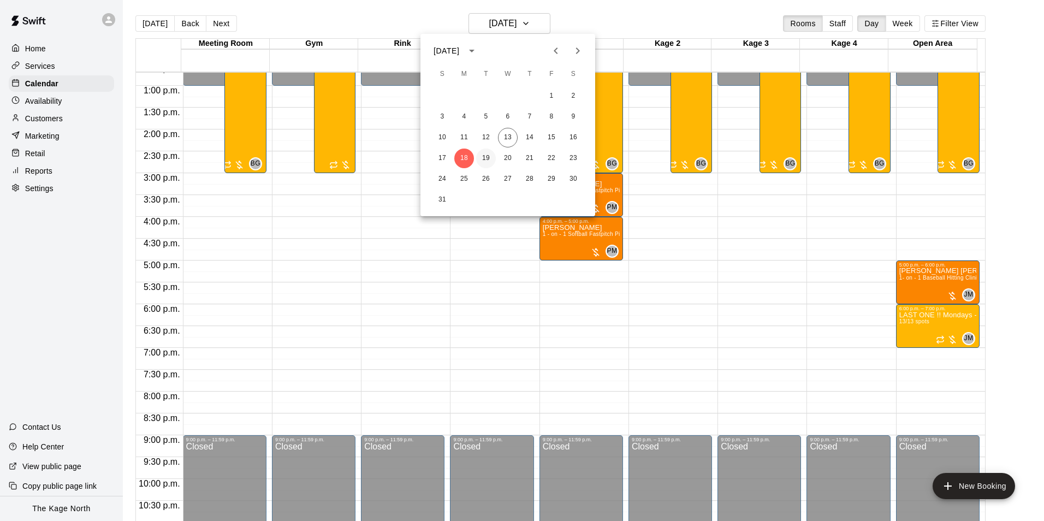
click at [484, 156] on button "19" at bounding box center [486, 158] width 20 height 20
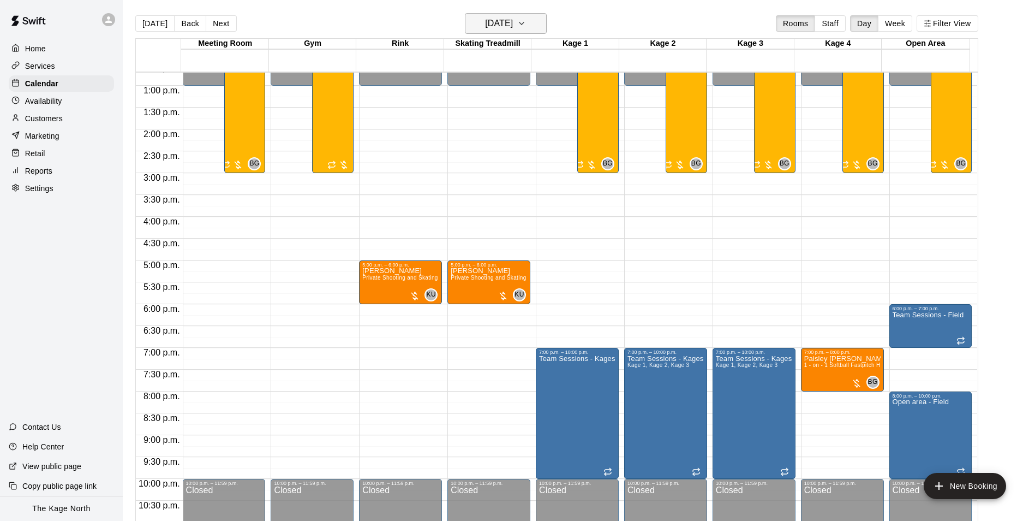
click at [513, 20] on h6 "[DATE]" at bounding box center [499, 23] width 28 height 15
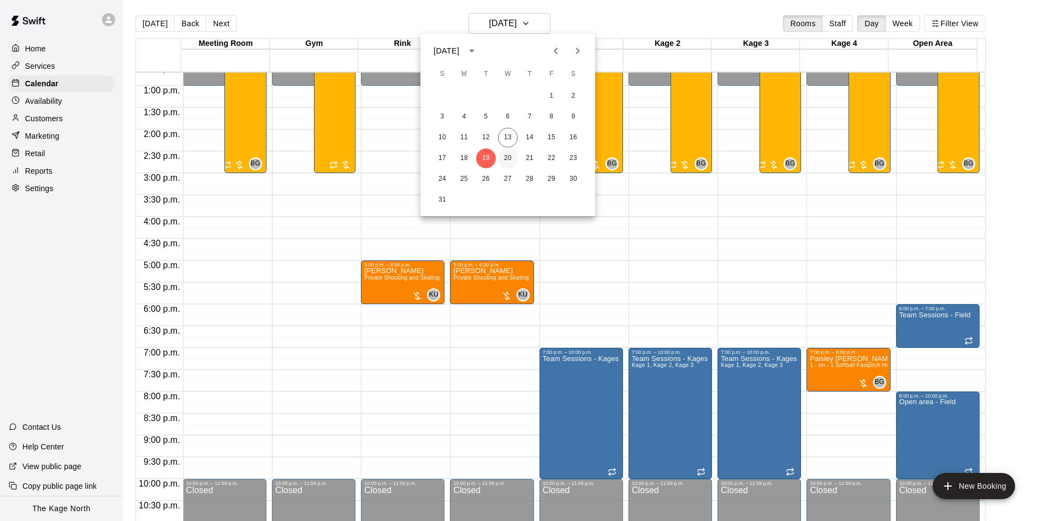
click at [512, 155] on button "20" at bounding box center [508, 158] width 20 height 20
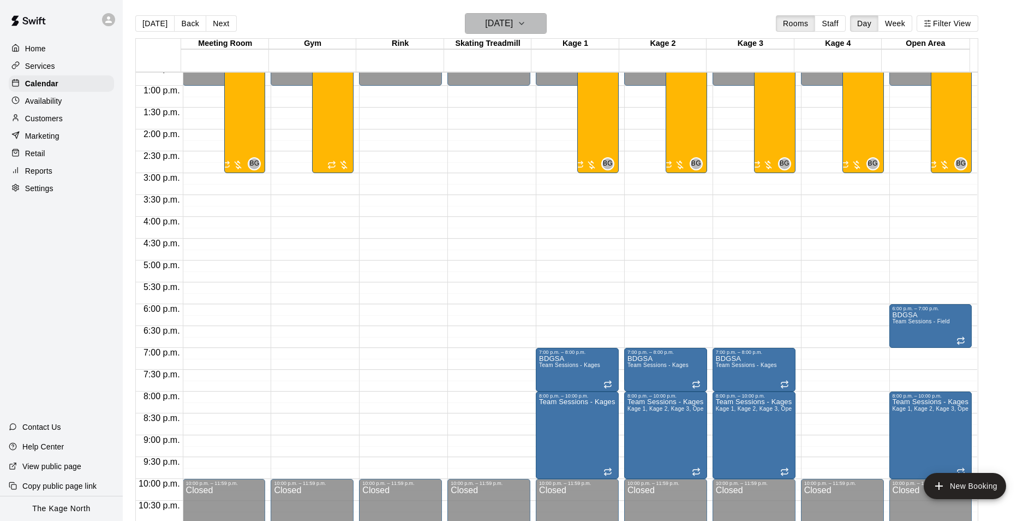
click at [513, 25] on h6 "[DATE]" at bounding box center [499, 23] width 28 height 15
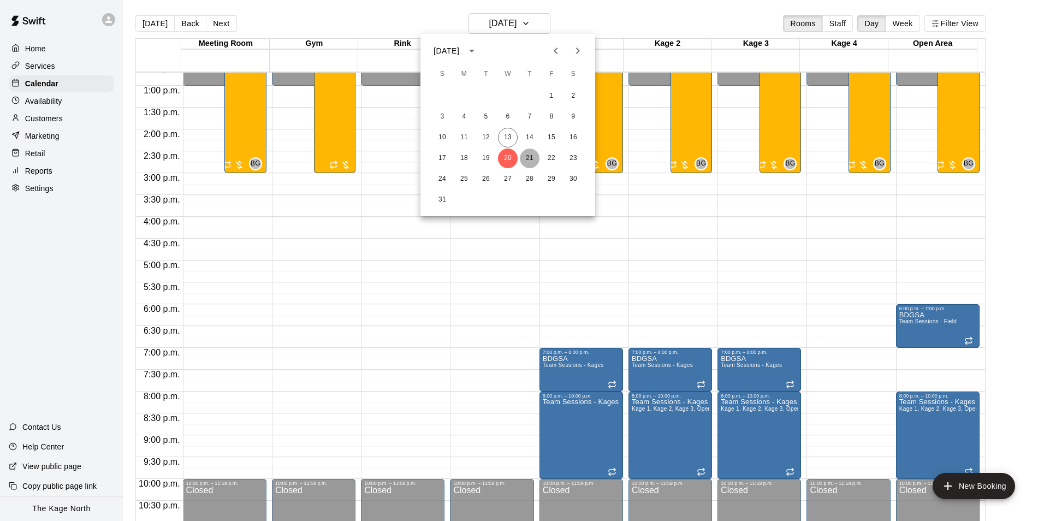
click at [528, 158] on button "21" at bounding box center [530, 158] width 20 height 20
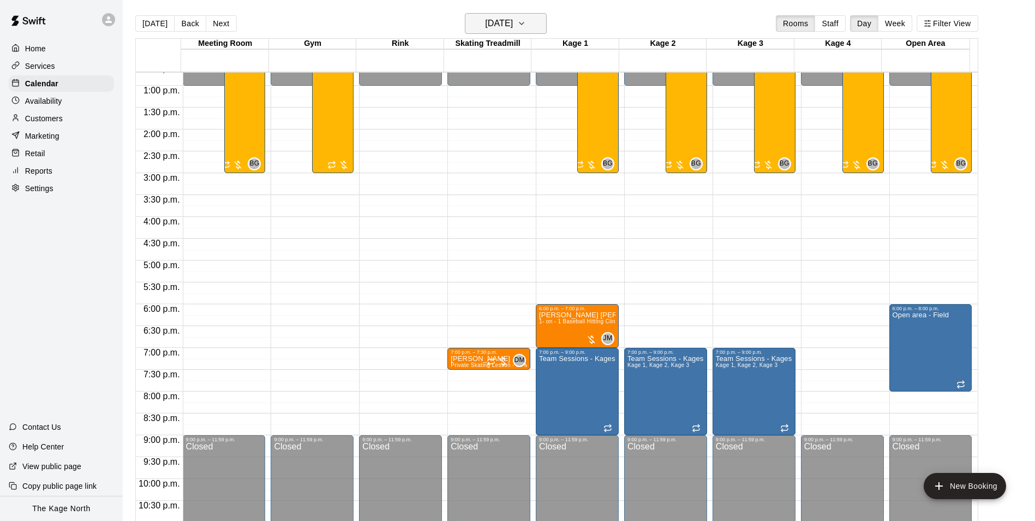
click at [513, 26] on h6 "[DATE]" at bounding box center [499, 23] width 28 height 15
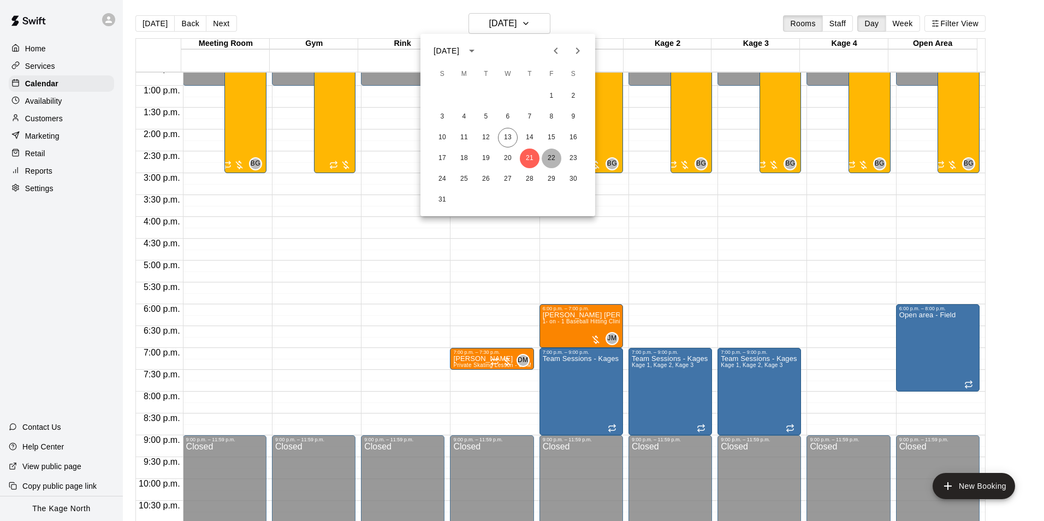
click at [550, 159] on button "22" at bounding box center [551, 158] width 20 height 20
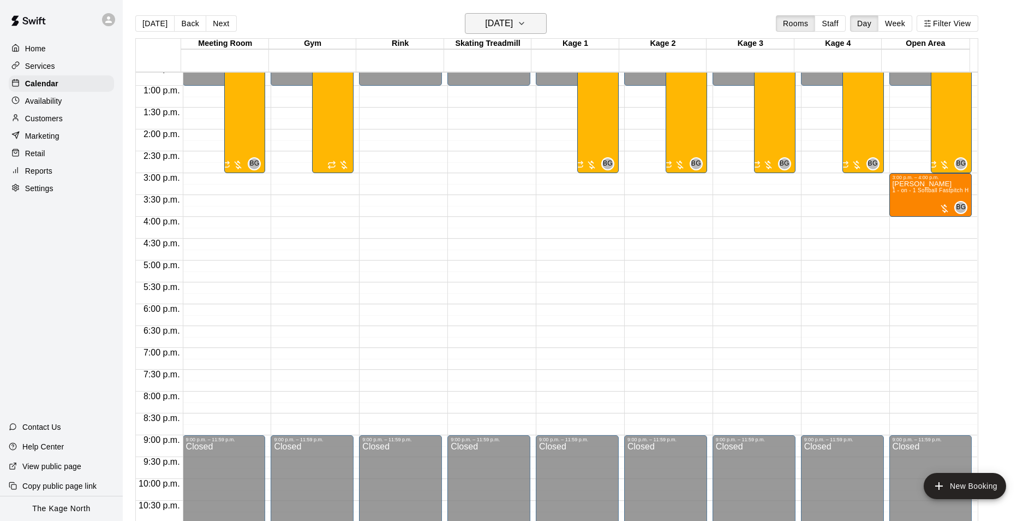
click at [531, 25] on button "[DATE]" at bounding box center [506, 23] width 82 height 21
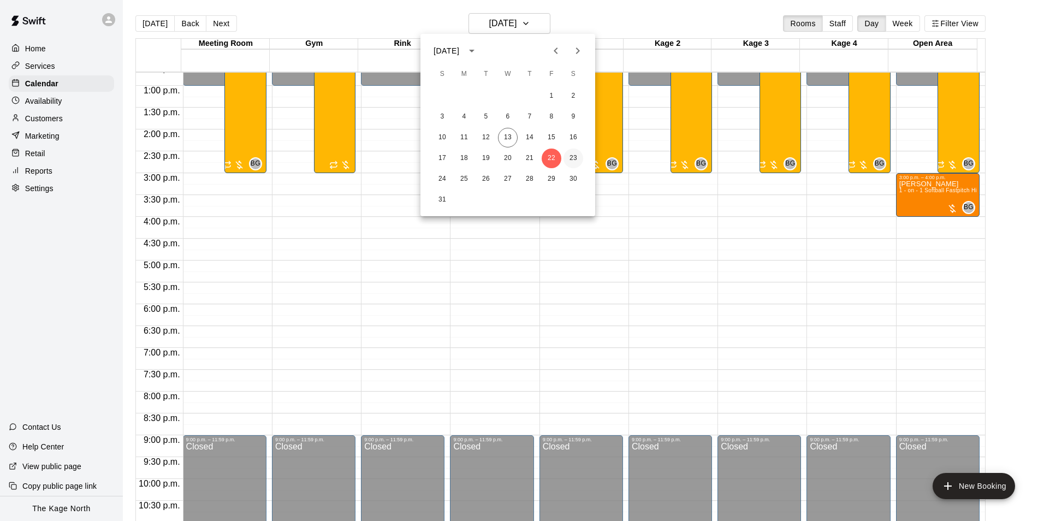
click at [574, 156] on button "23" at bounding box center [573, 158] width 20 height 20
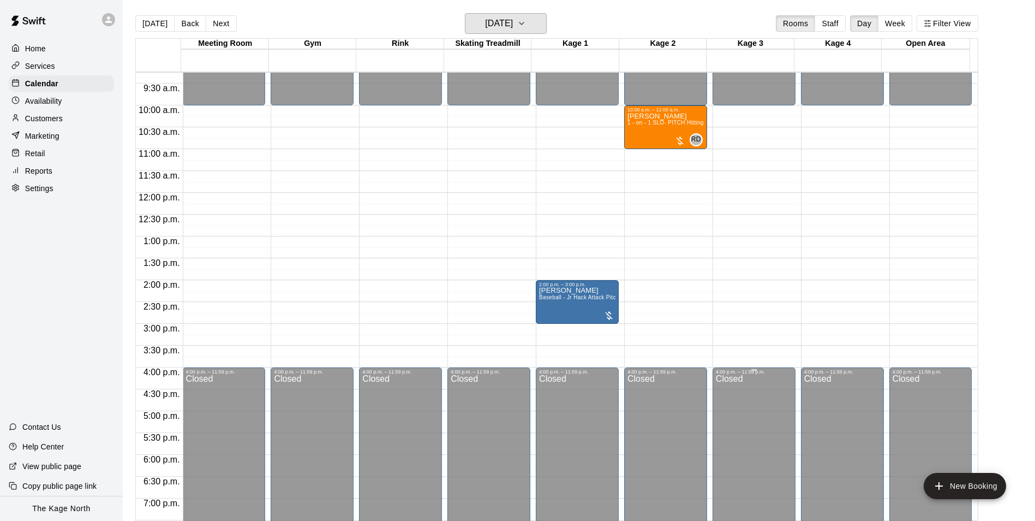
scroll to position [391, 0]
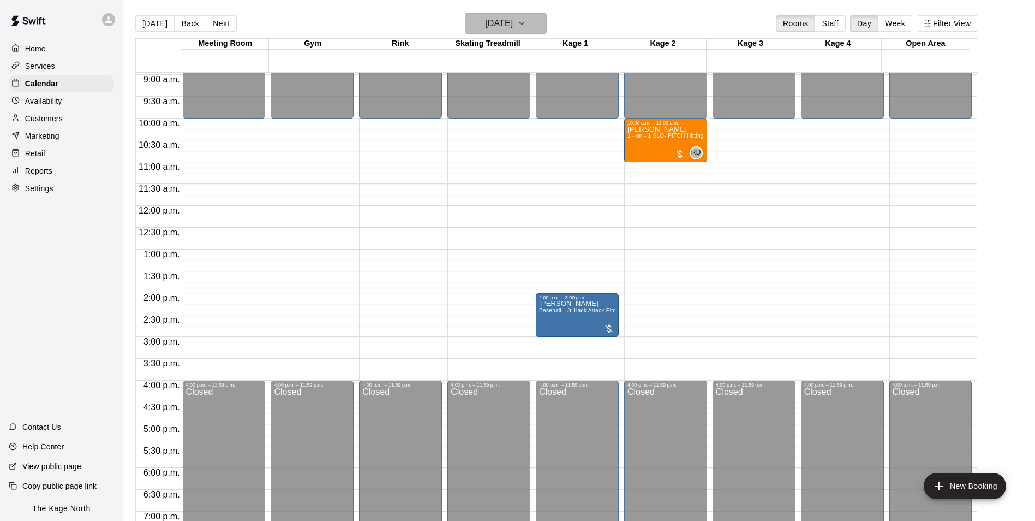
click at [513, 21] on h6 "[DATE]" at bounding box center [499, 23] width 28 height 15
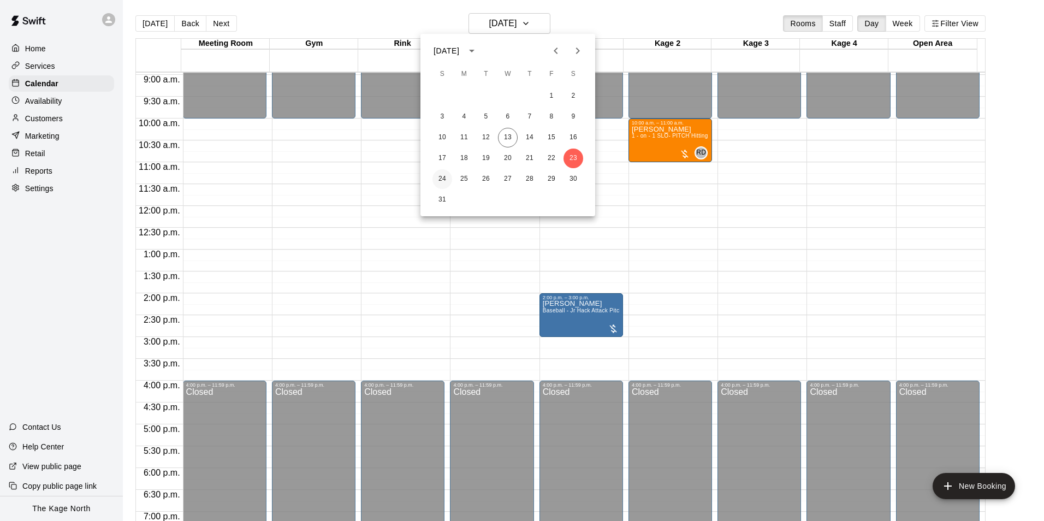
click at [446, 178] on button "24" at bounding box center [442, 179] width 20 height 20
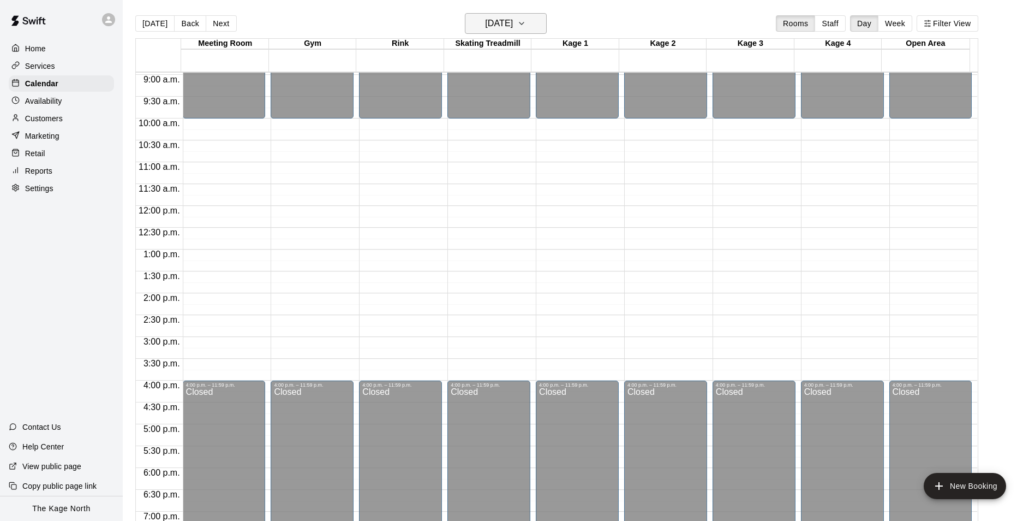
click at [513, 22] on h6 "[DATE]" at bounding box center [499, 23] width 28 height 15
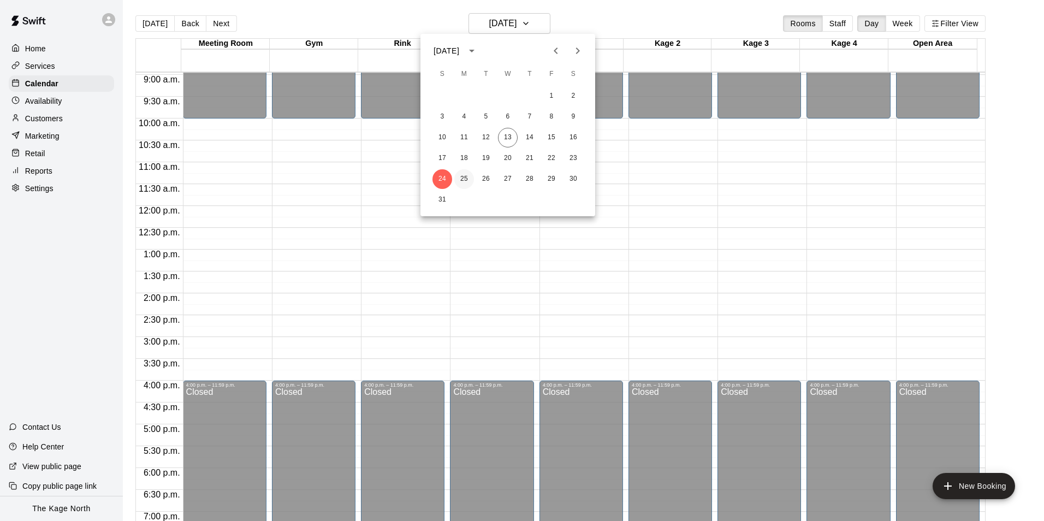
click at [468, 177] on button "25" at bounding box center [464, 179] width 20 height 20
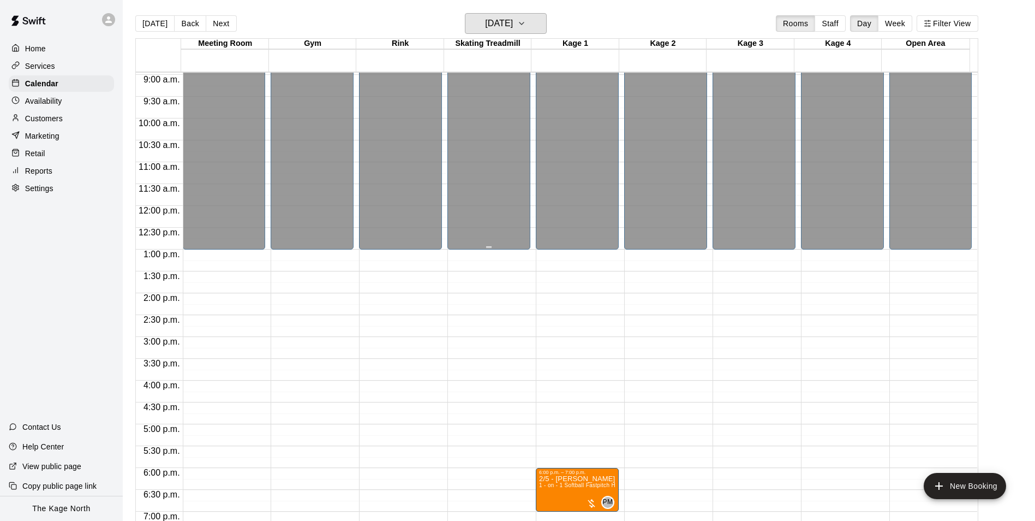
scroll to position [500, 0]
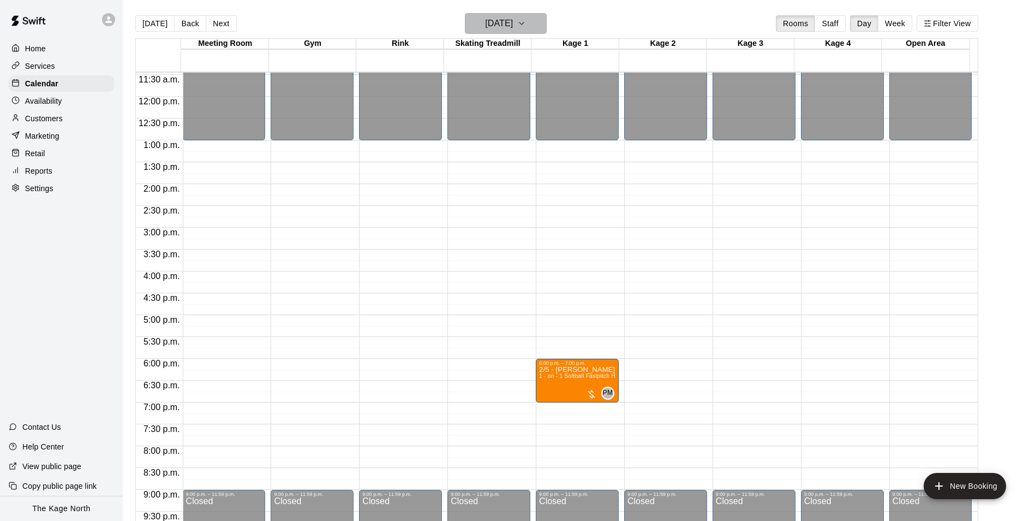
click at [513, 21] on h6 "[DATE]" at bounding box center [499, 23] width 28 height 15
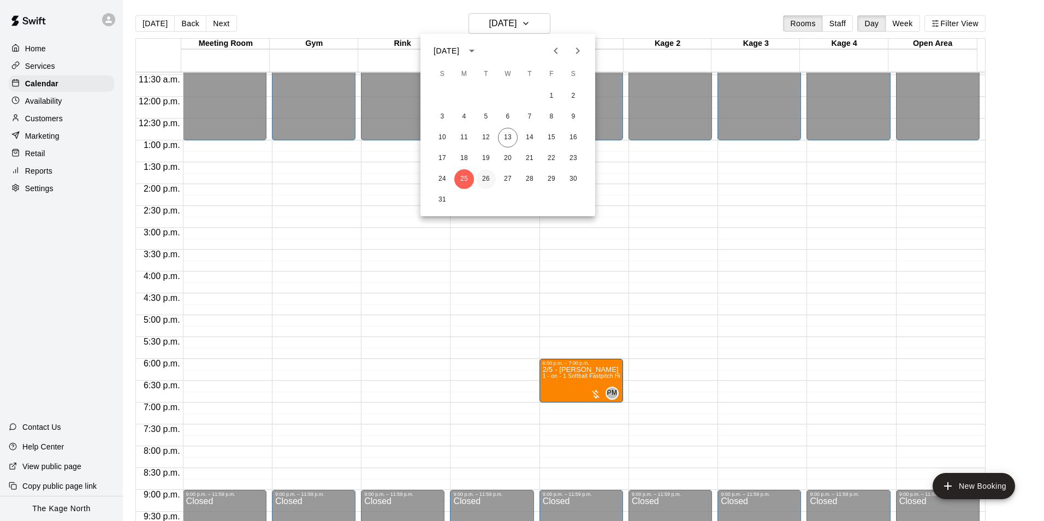
click at [480, 182] on button "26" at bounding box center [486, 179] width 20 height 20
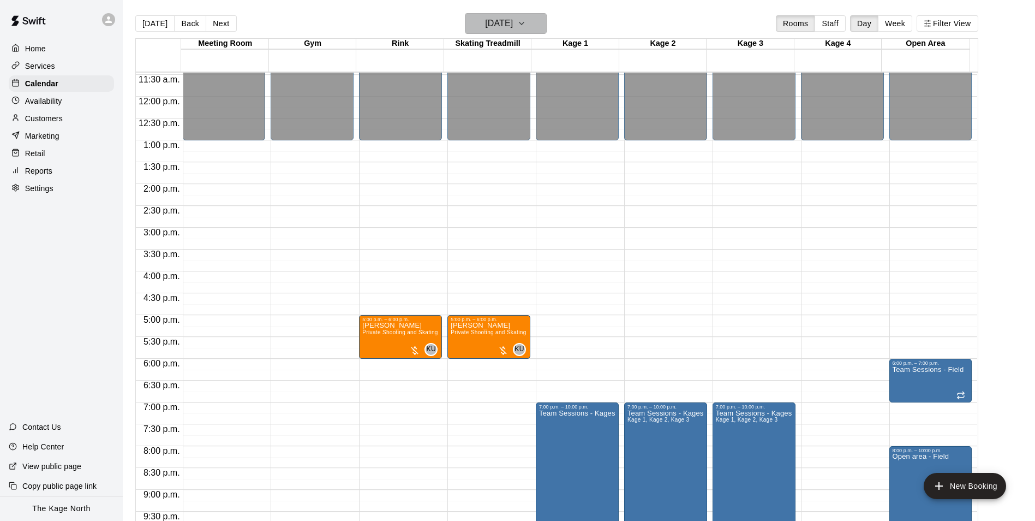
click at [513, 19] on h6 "[DATE]" at bounding box center [499, 23] width 28 height 15
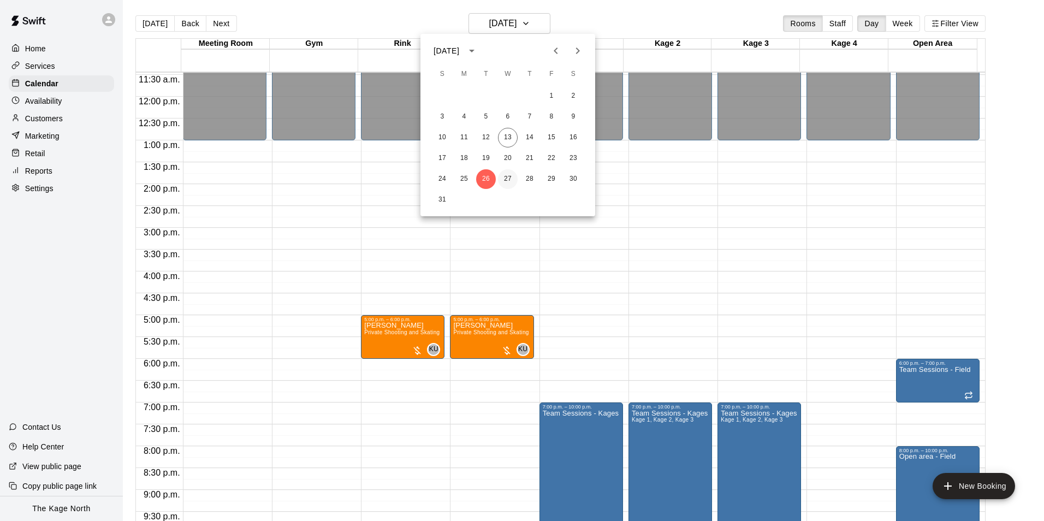
click at [508, 177] on button "27" at bounding box center [508, 179] width 20 height 20
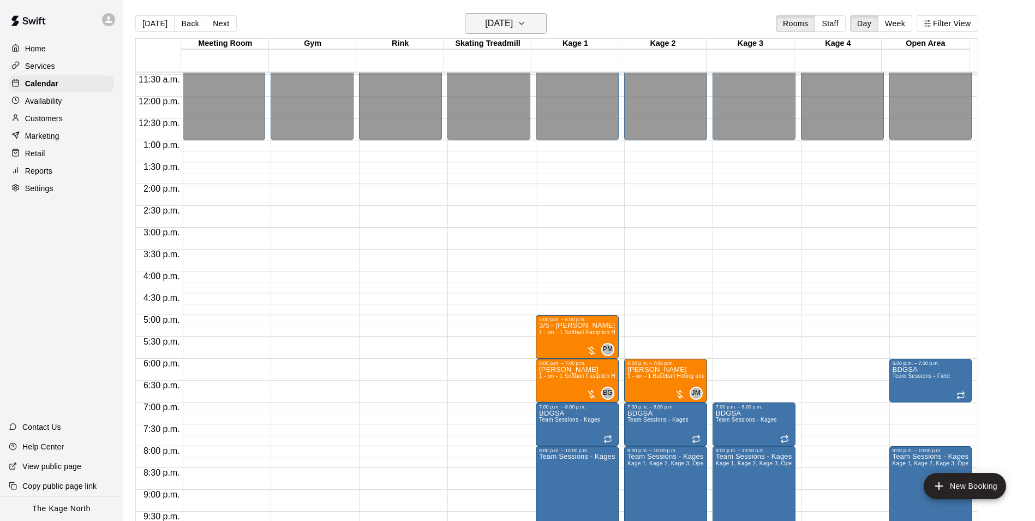
click at [513, 26] on h6 "[DATE]" at bounding box center [499, 23] width 28 height 15
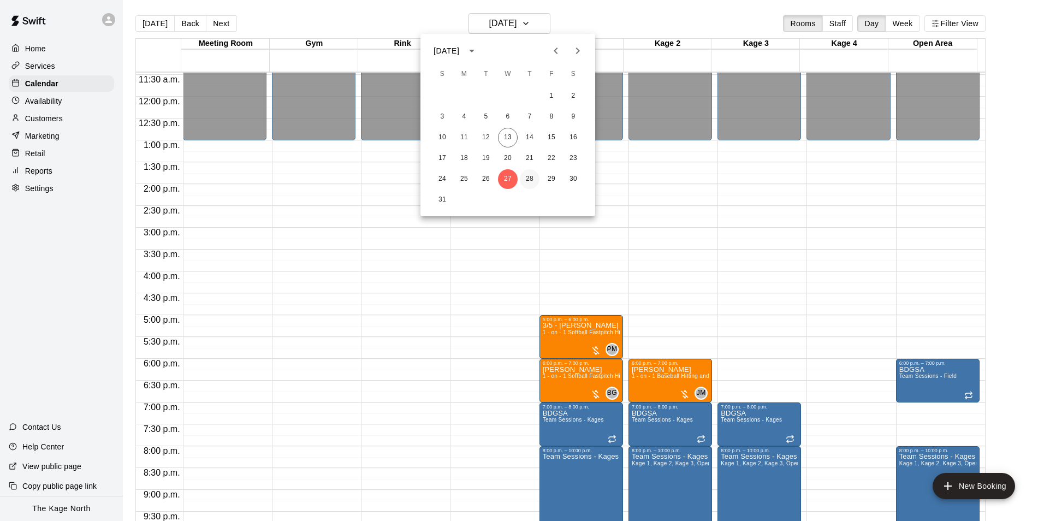
click at [525, 174] on button "28" at bounding box center [530, 179] width 20 height 20
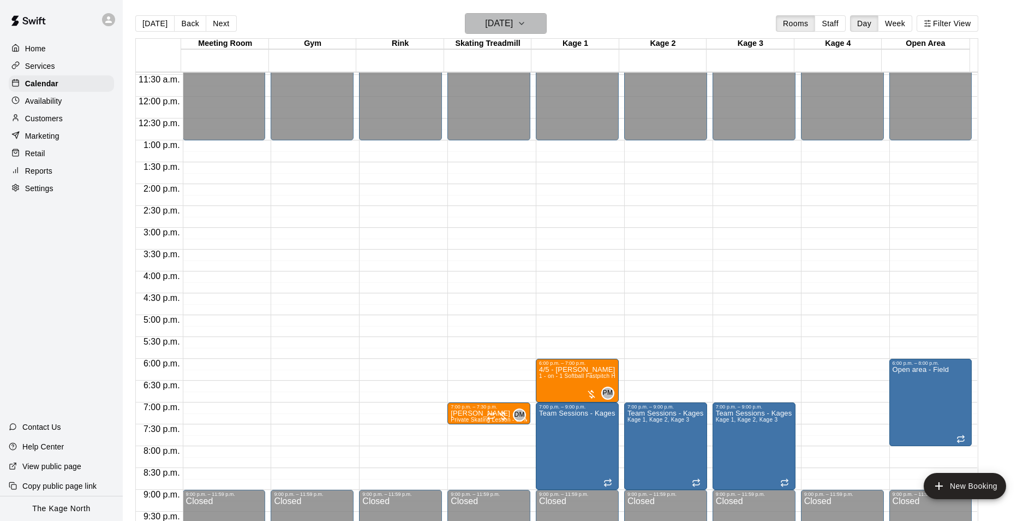
click at [513, 25] on h6 "[DATE]" at bounding box center [499, 23] width 28 height 15
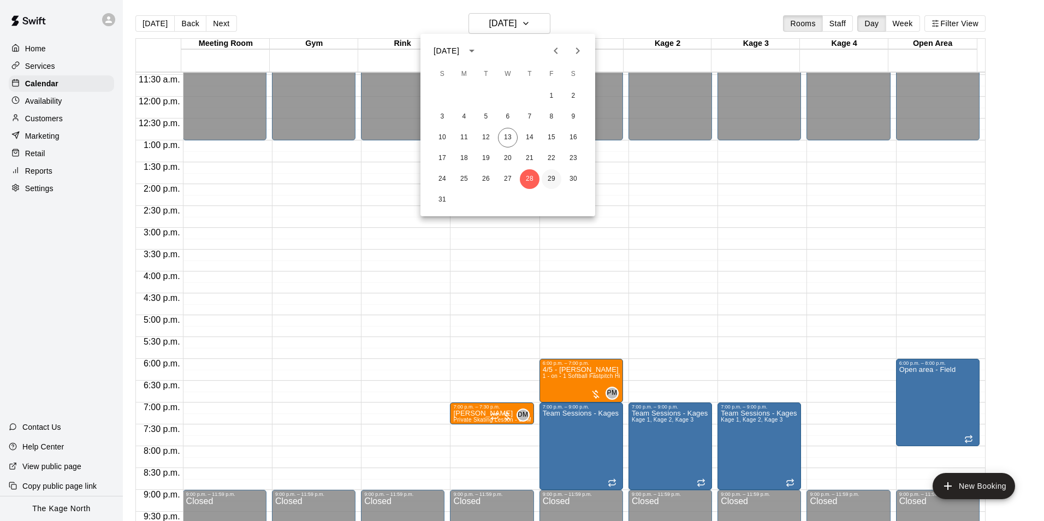
click at [545, 180] on button "29" at bounding box center [551, 179] width 20 height 20
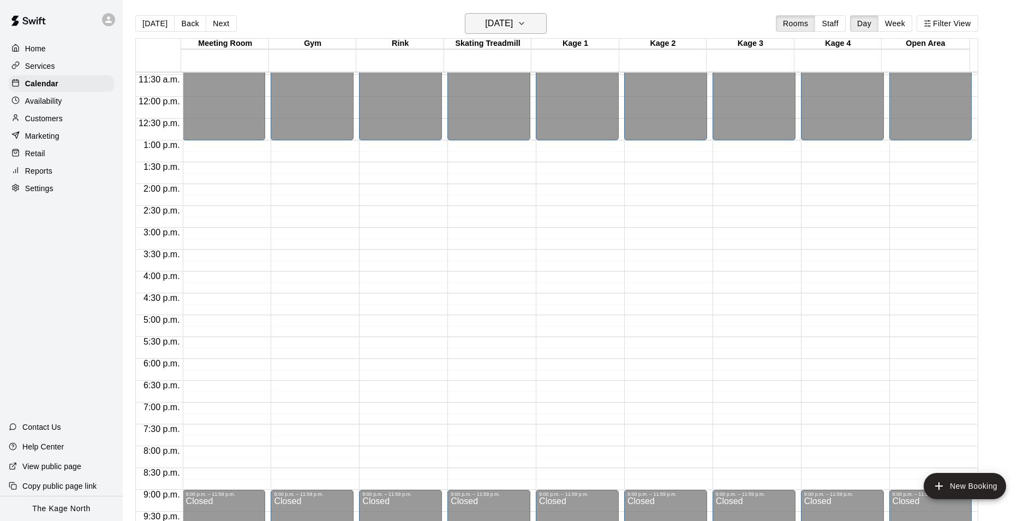
click at [522, 15] on button "[DATE]" at bounding box center [506, 23] width 82 height 21
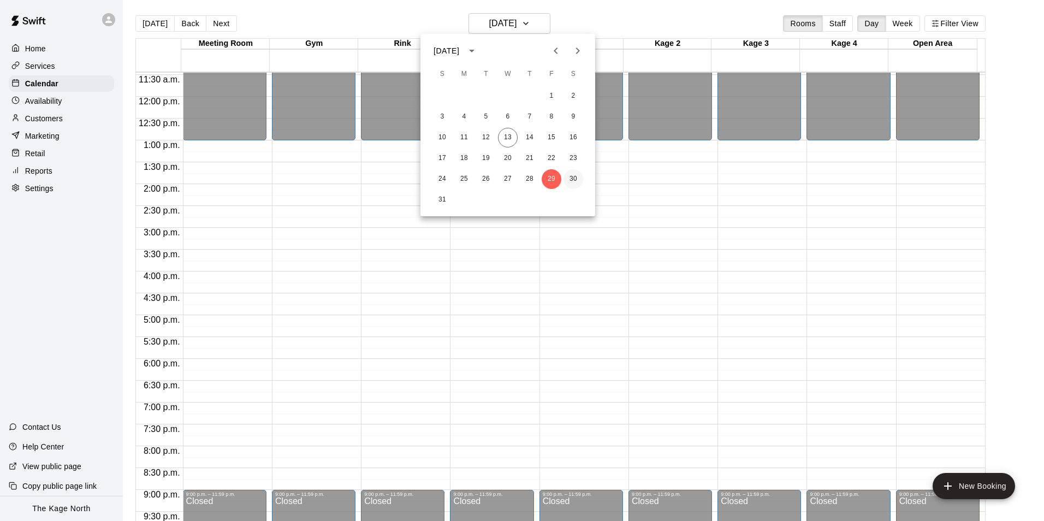
click at [576, 175] on button "30" at bounding box center [573, 179] width 20 height 20
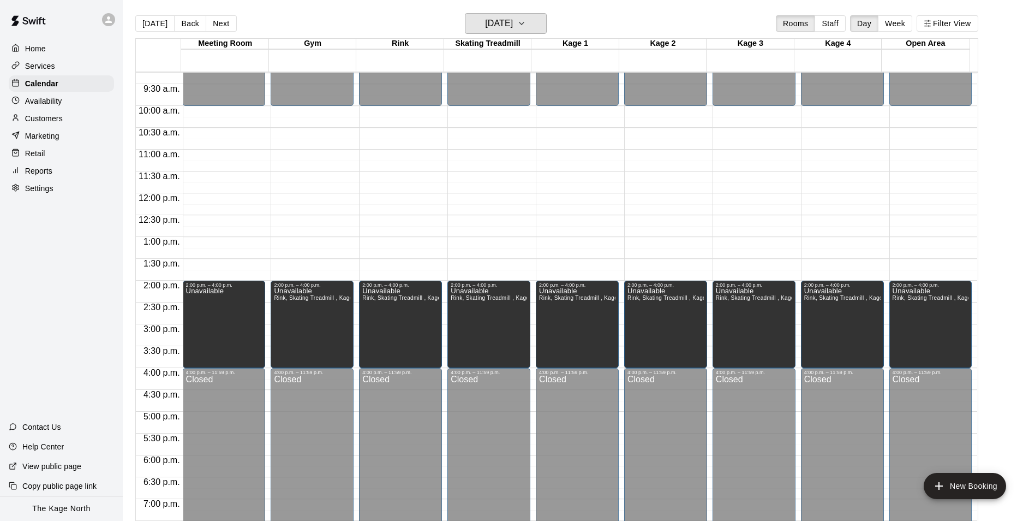
scroll to position [391, 0]
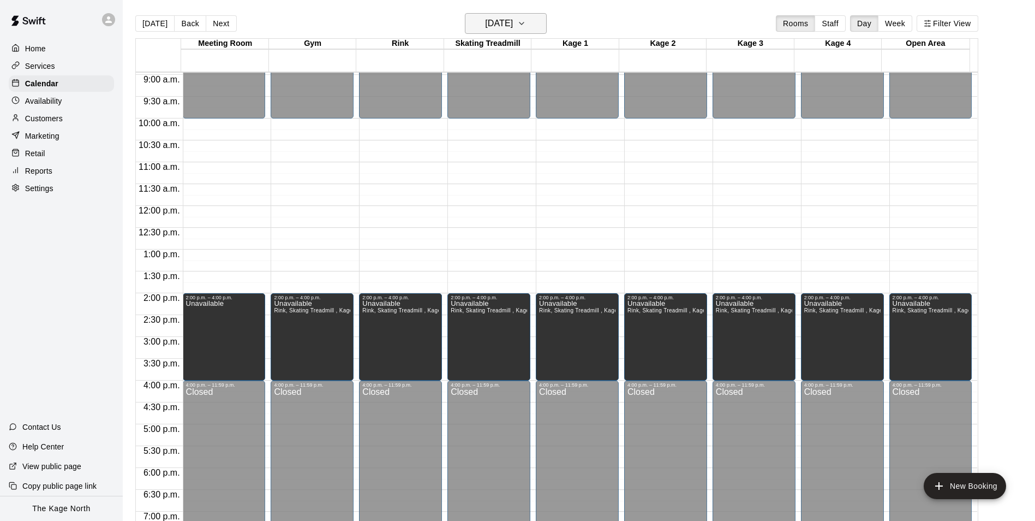
click at [513, 22] on h6 "[DATE]" at bounding box center [499, 23] width 28 height 15
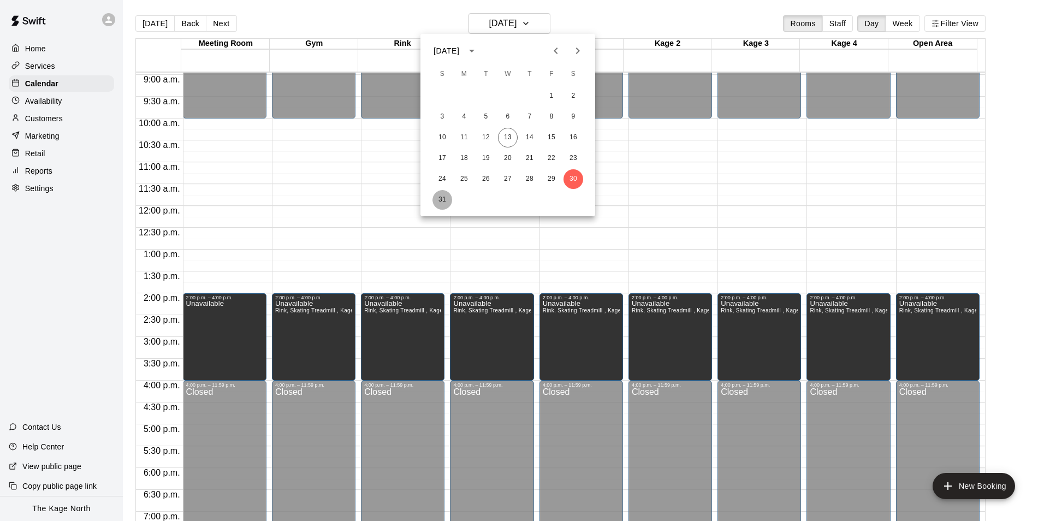
click at [440, 197] on button "31" at bounding box center [442, 200] width 20 height 20
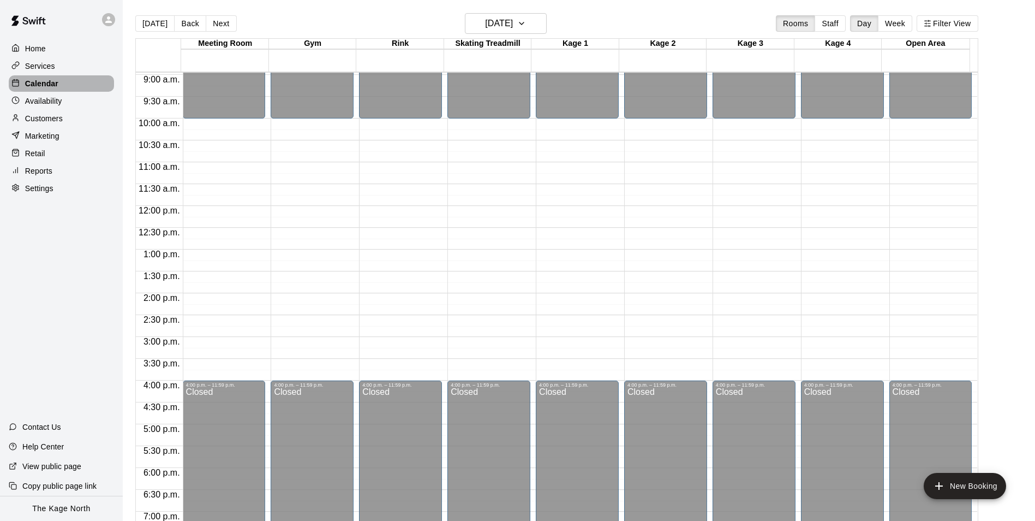
click at [46, 84] on p "Calendar" at bounding box center [41, 83] width 33 height 11
click at [513, 24] on h6 "[DATE]" at bounding box center [499, 23] width 28 height 15
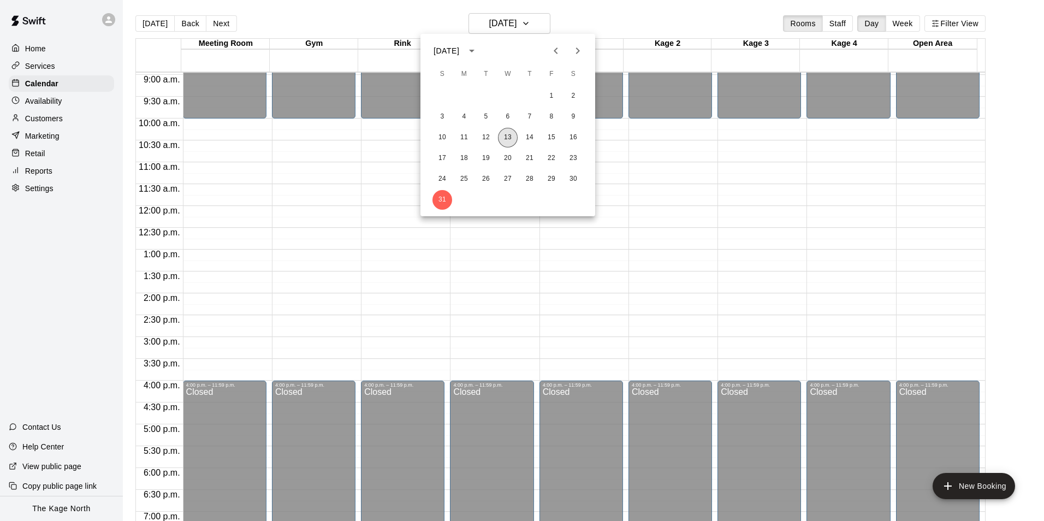
click at [503, 137] on button "13" at bounding box center [508, 138] width 20 height 20
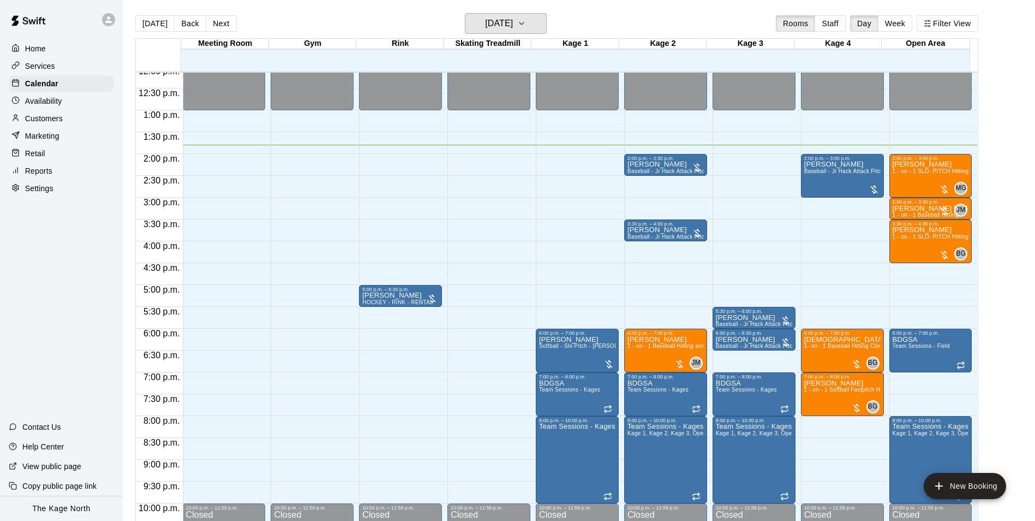
scroll to position [555, 0]
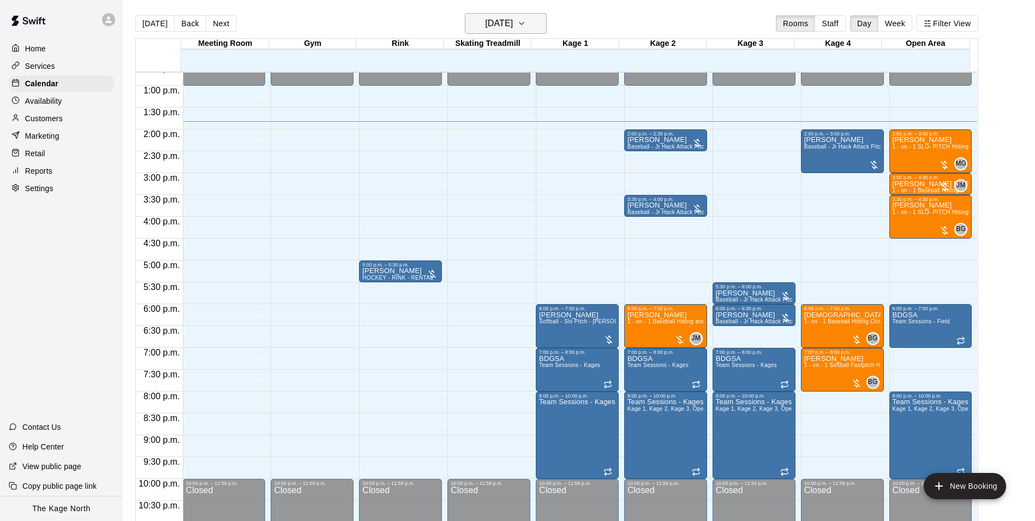
click at [513, 20] on h6 "[DATE]" at bounding box center [499, 23] width 28 height 15
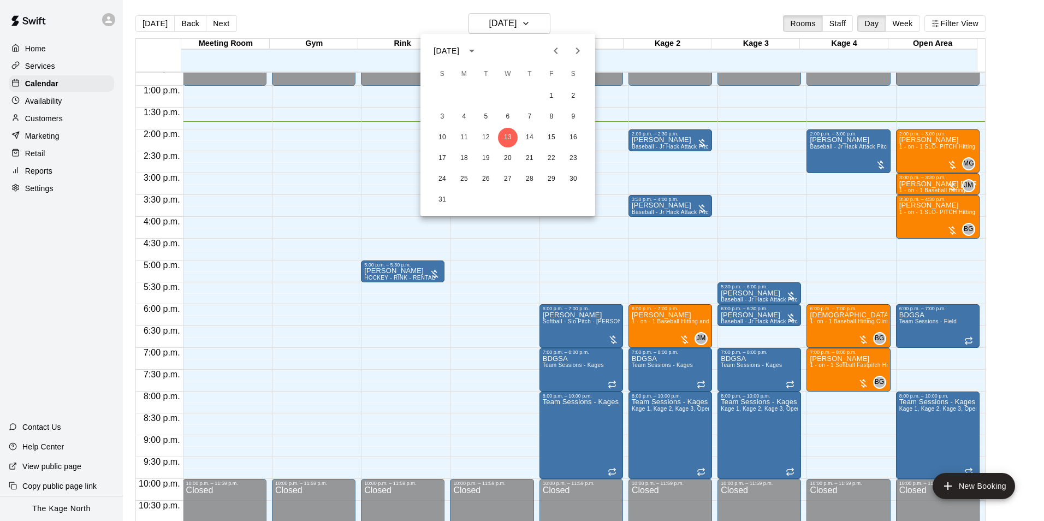
click at [554, 53] on icon "Previous month" at bounding box center [555, 50] width 13 height 13
click at [575, 50] on icon "Next month" at bounding box center [577, 50] width 13 height 13
click at [463, 157] on button "18" at bounding box center [464, 158] width 20 height 20
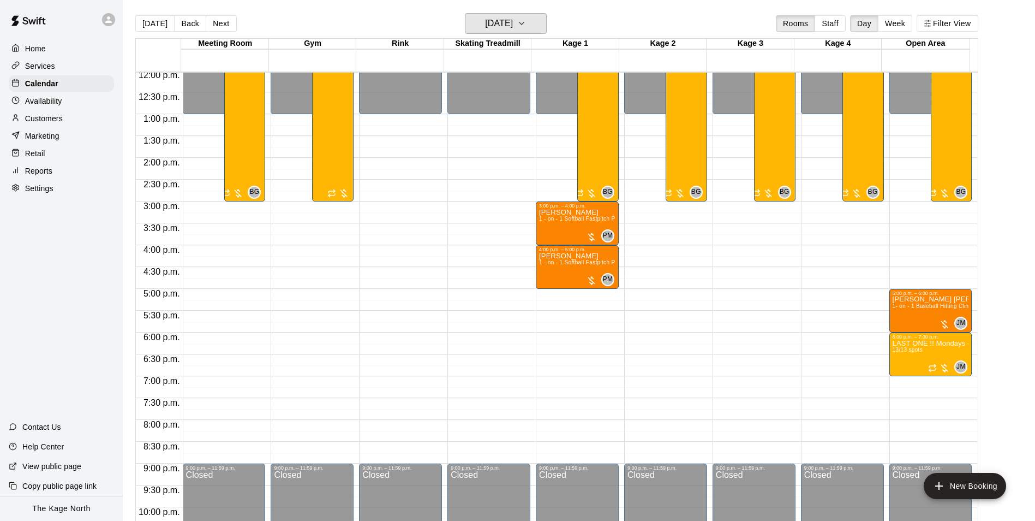
scroll to position [500, 0]
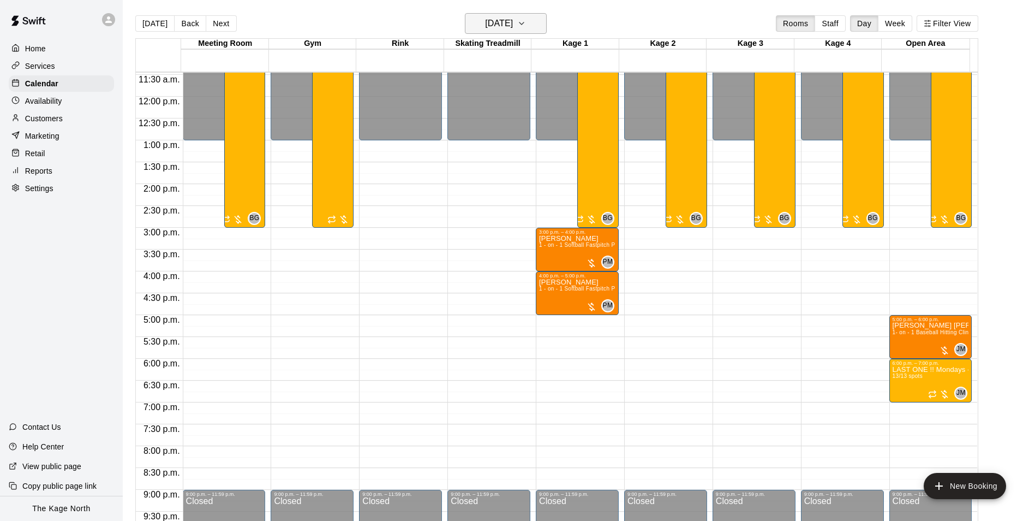
click at [513, 25] on h6 "[DATE]" at bounding box center [499, 23] width 28 height 15
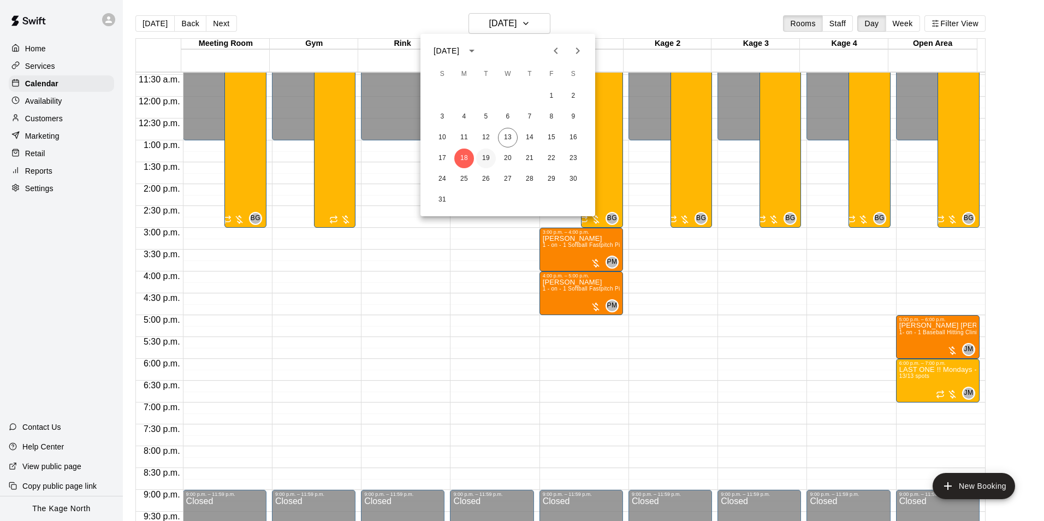
click at [487, 157] on button "19" at bounding box center [486, 158] width 20 height 20
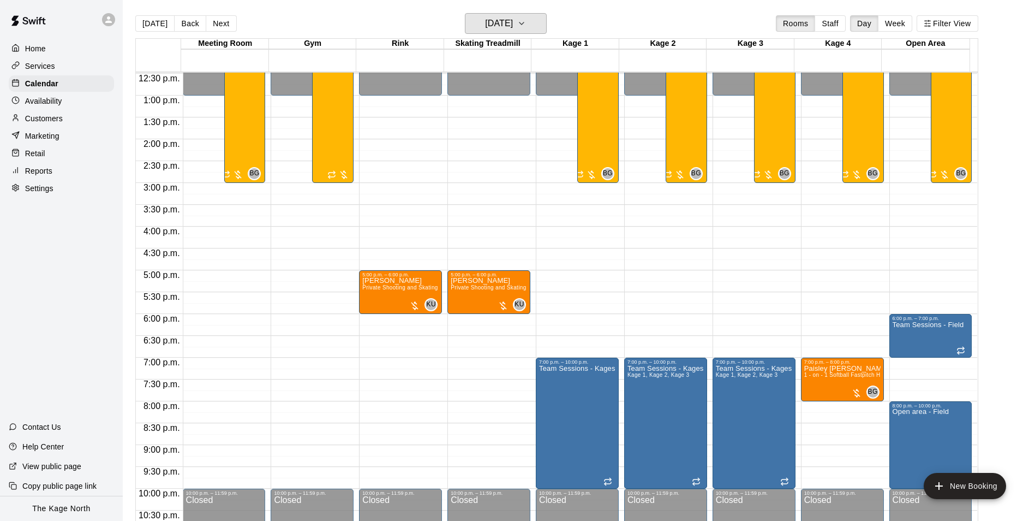
scroll to position [588, 0]
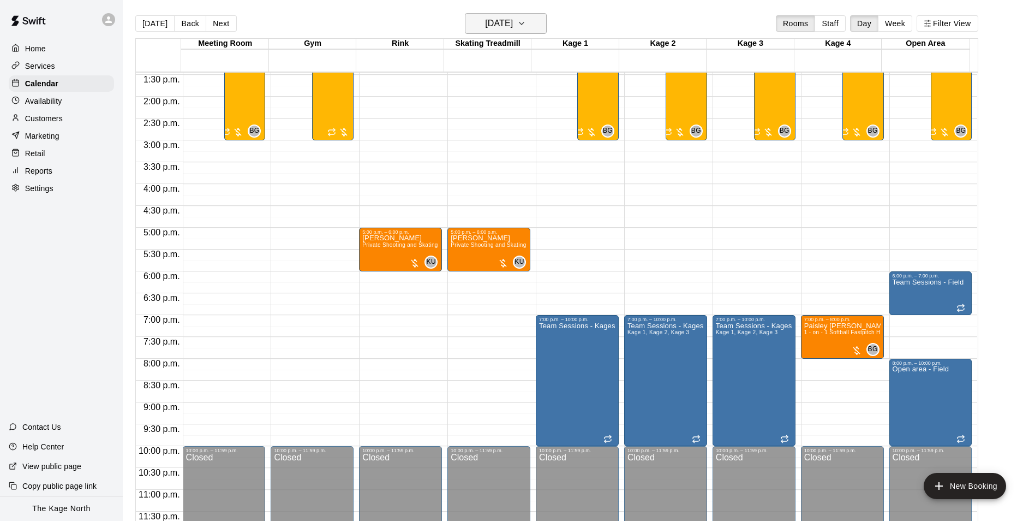
click at [513, 30] on h6 "[DATE]" at bounding box center [499, 23] width 28 height 15
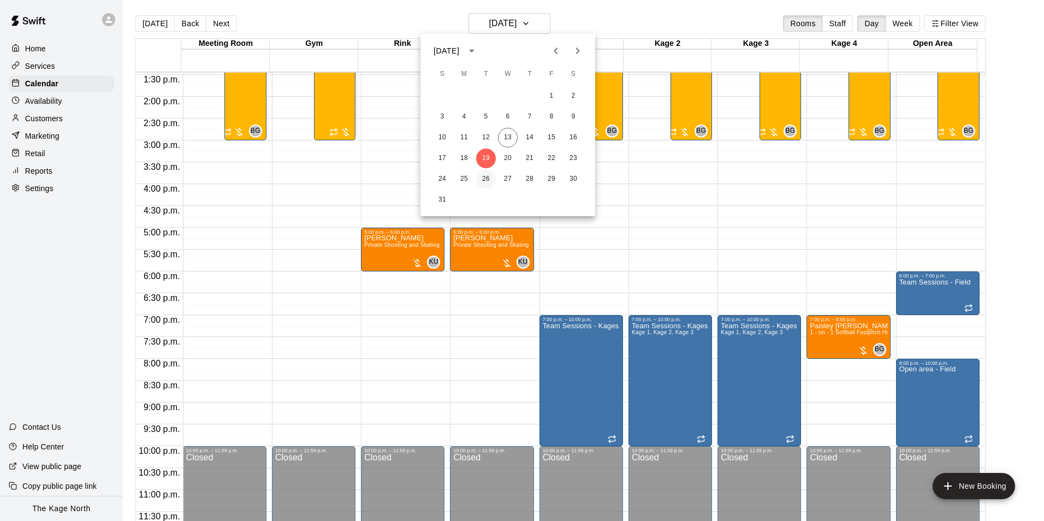
click at [488, 180] on button "26" at bounding box center [486, 179] width 20 height 20
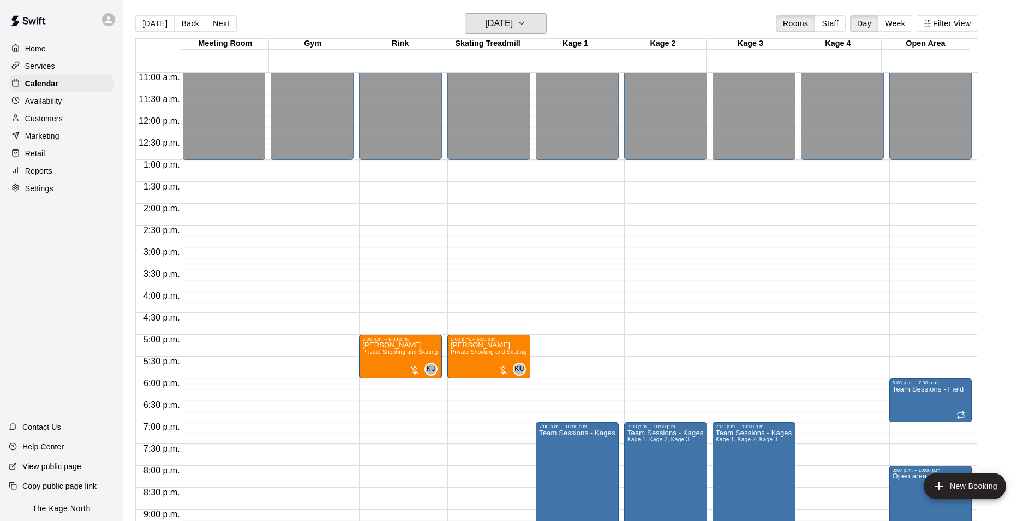
scroll to position [479, 0]
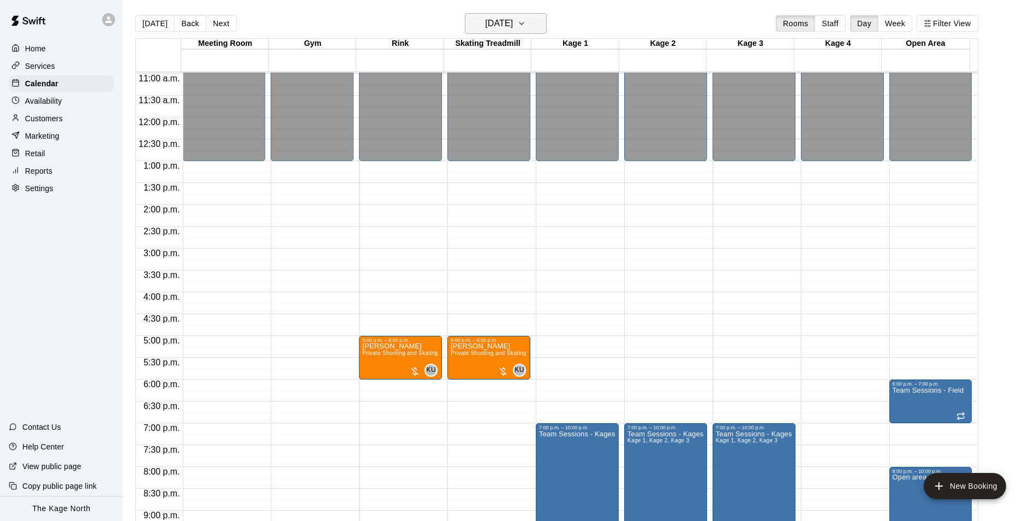
click at [513, 22] on h6 "[DATE]" at bounding box center [499, 23] width 28 height 15
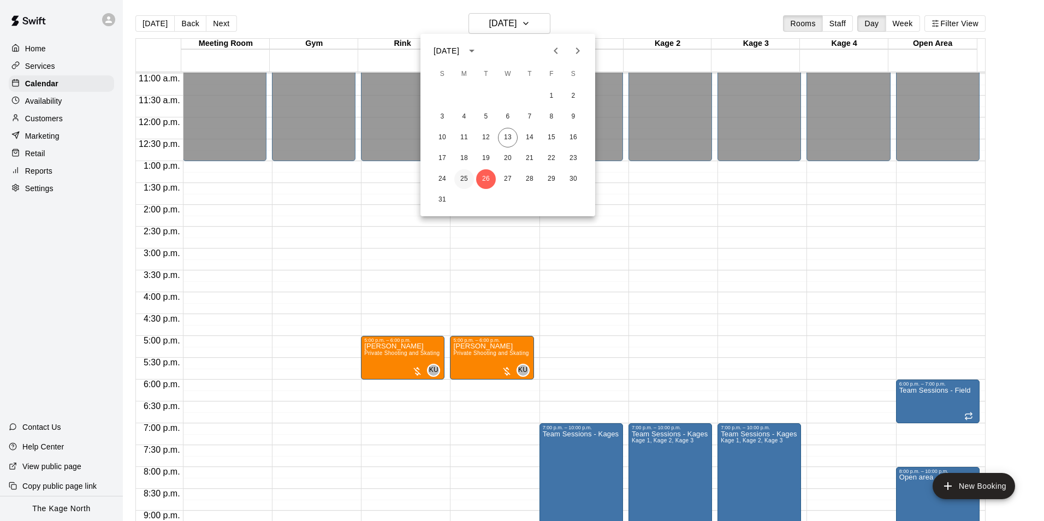
click at [464, 178] on button "25" at bounding box center [464, 179] width 20 height 20
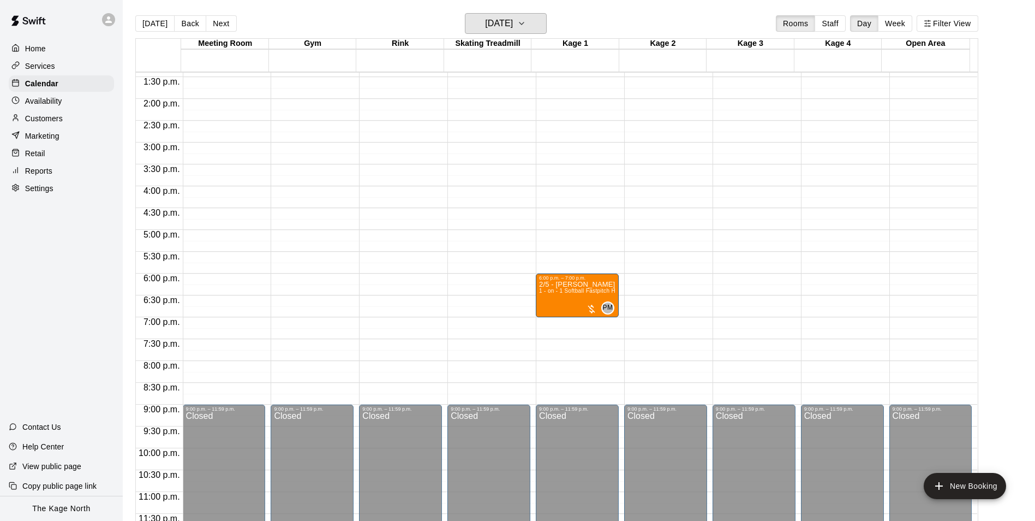
scroll to position [588, 0]
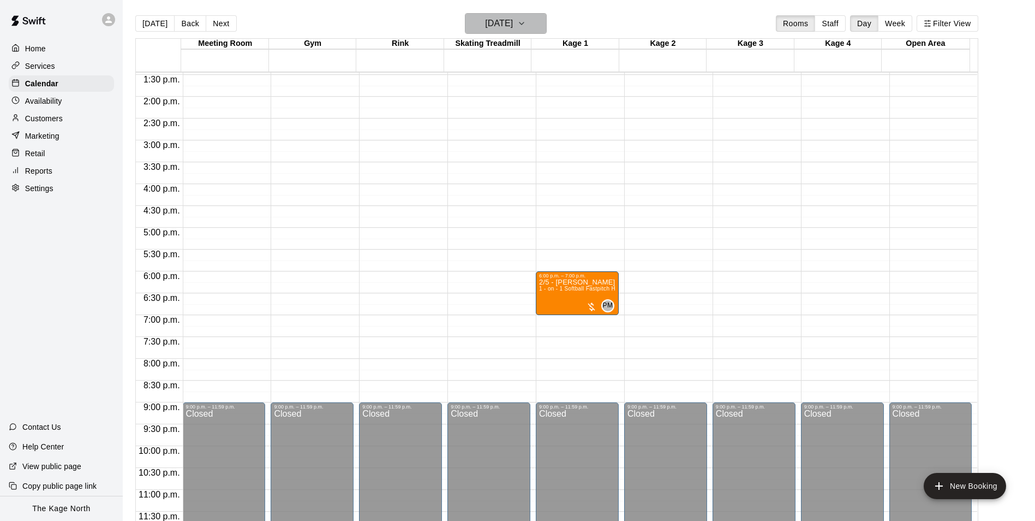
click at [513, 20] on h6 "[DATE]" at bounding box center [499, 23] width 28 height 15
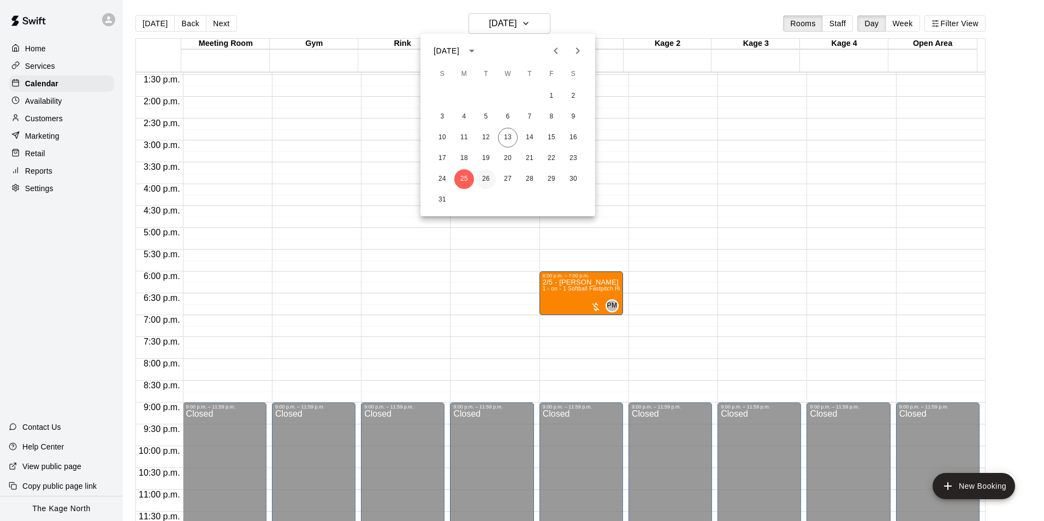
click at [485, 182] on button "26" at bounding box center [486, 179] width 20 height 20
